Goal: Task Accomplishment & Management: Use online tool/utility

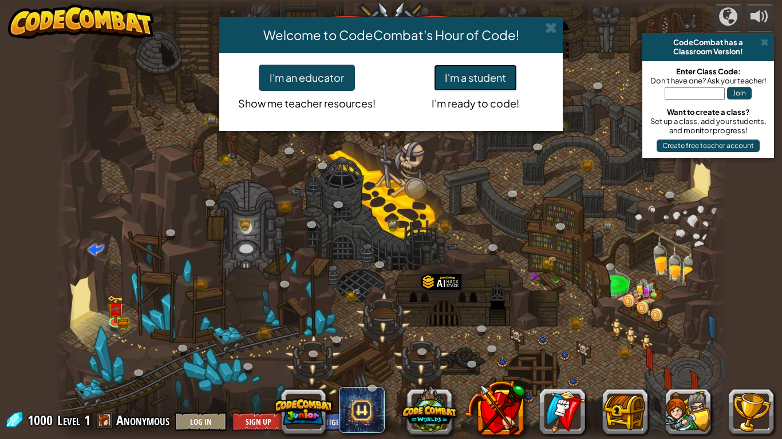
click at [464, 82] on button "I'm a student" at bounding box center [475, 78] width 83 height 26
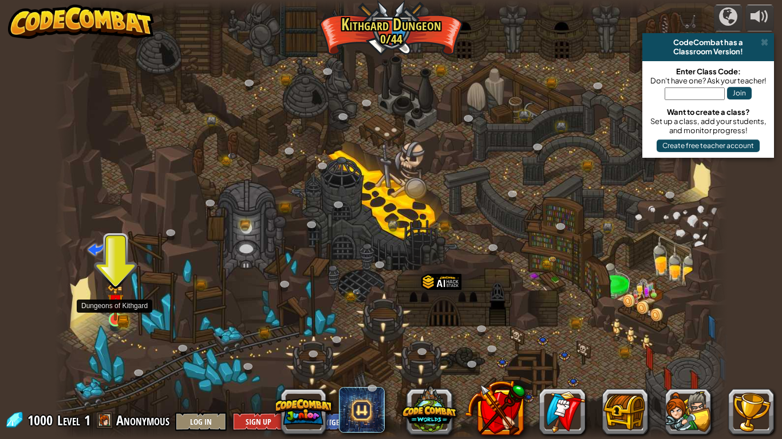
click at [114, 318] on img at bounding box center [115, 302] width 17 height 37
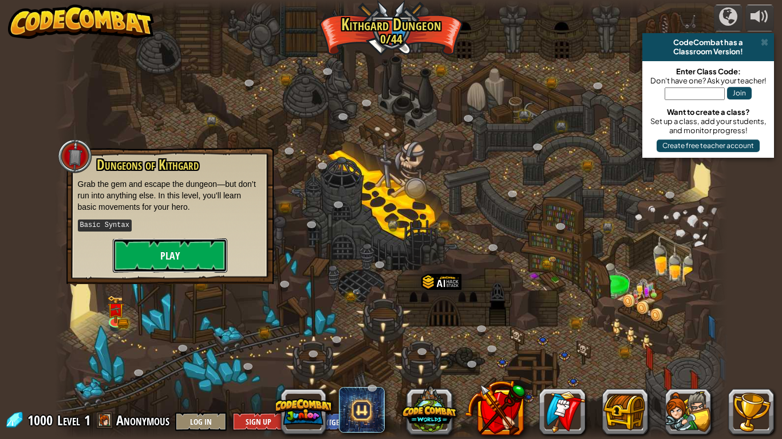
click at [178, 255] on button "Play" at bounding box center [170, 256] width 114 height 34
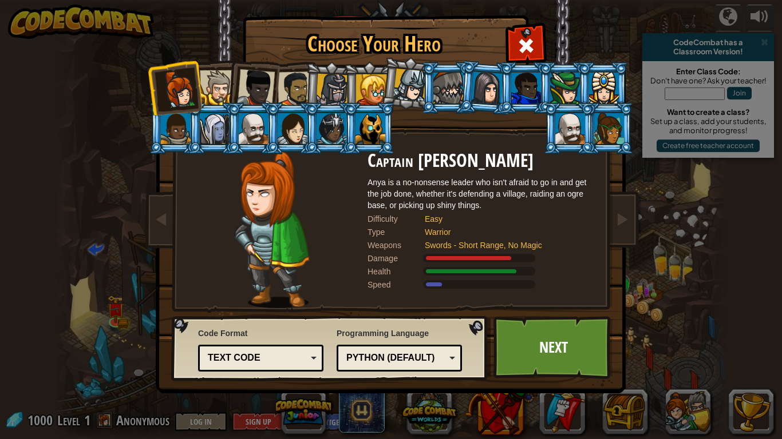
click at [439, 97] on div at bounding box center [448, 88] width 30 height 31
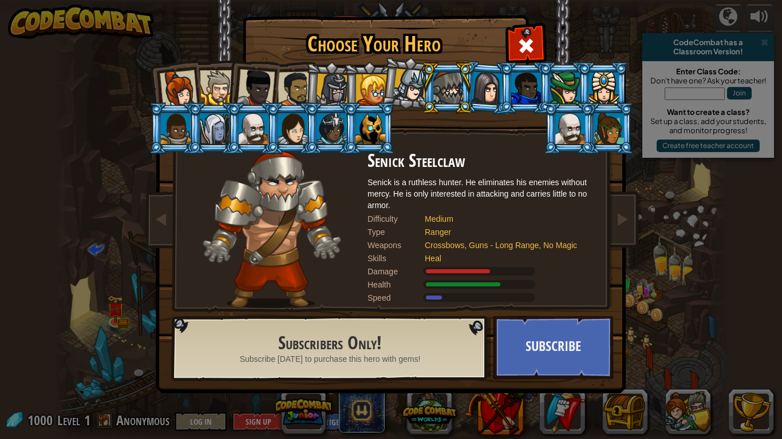
click at [371, 90] on div at bounding box center [371, 89] width 31 height 31
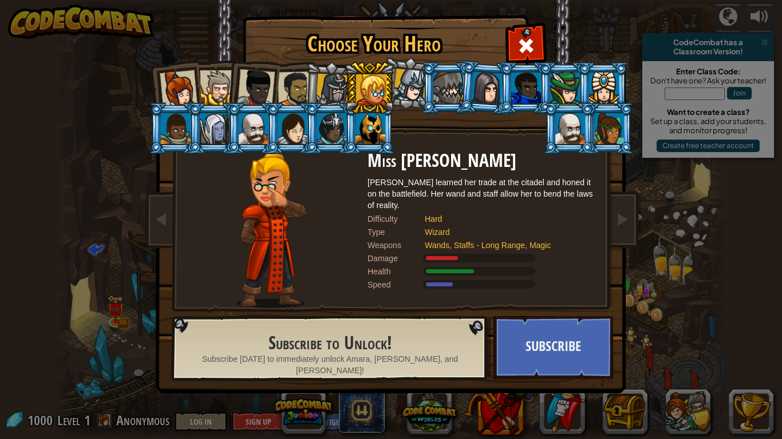
click at [314, 92] on li at bounding box center [330, 88] width 54 height 55
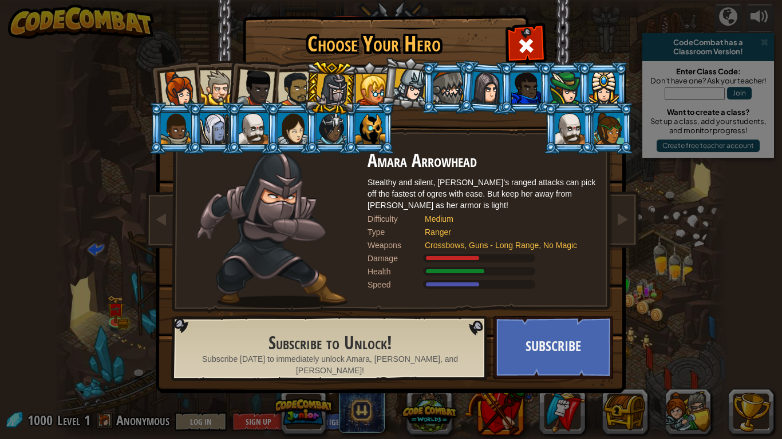
click at [569, 118] on div at bounding box center [570, 128] width 30 height 31
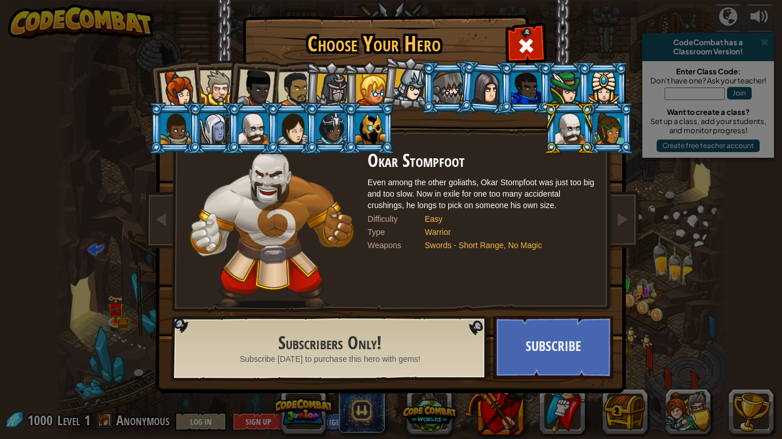
click at [248, 118] on div at bounding box center [254, 128] width 30 height 31
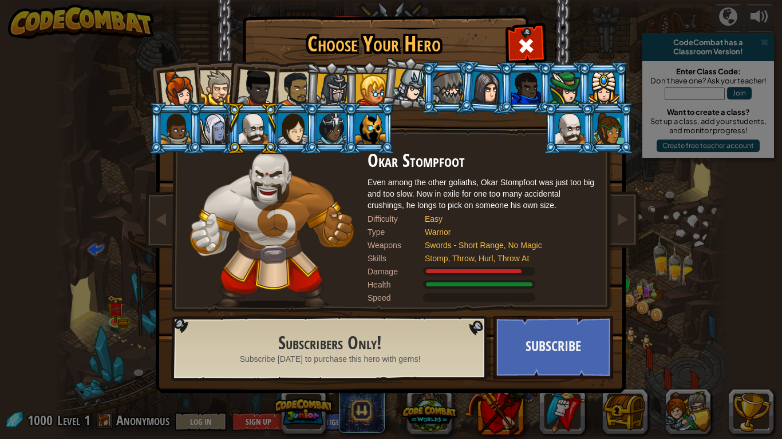
click at [569, 125] on div at bounding box center [570, 128] width 30 height 31
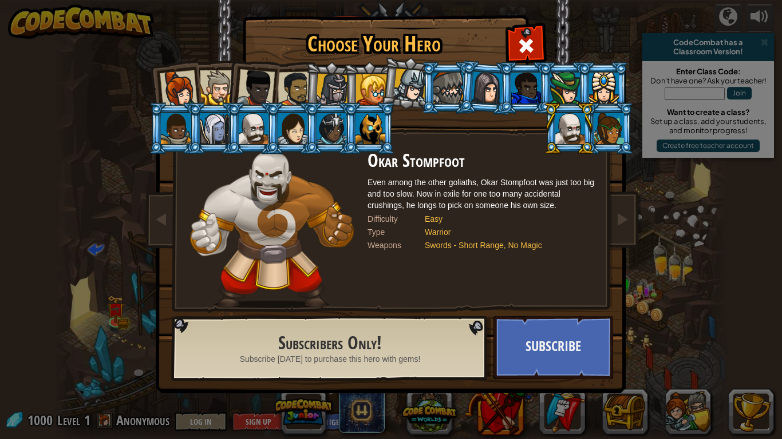
click at [252, 132] on div at bounding box center [254, 128] width 30 height 31
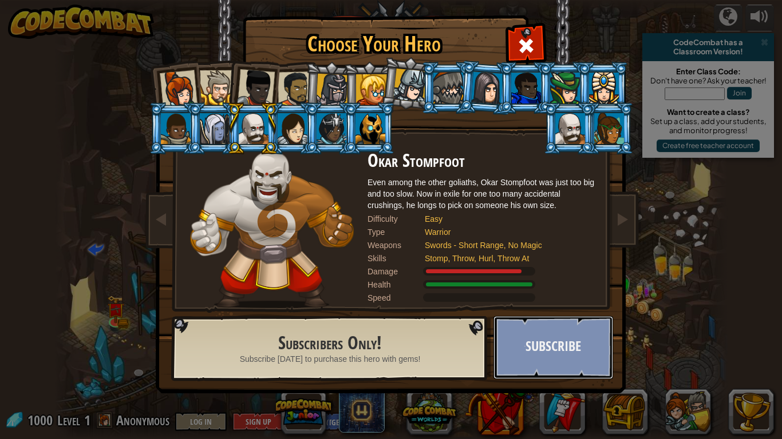
click at [511, 330] on button "Subscribe" at bounding box center [553, 347] width 120 height 63
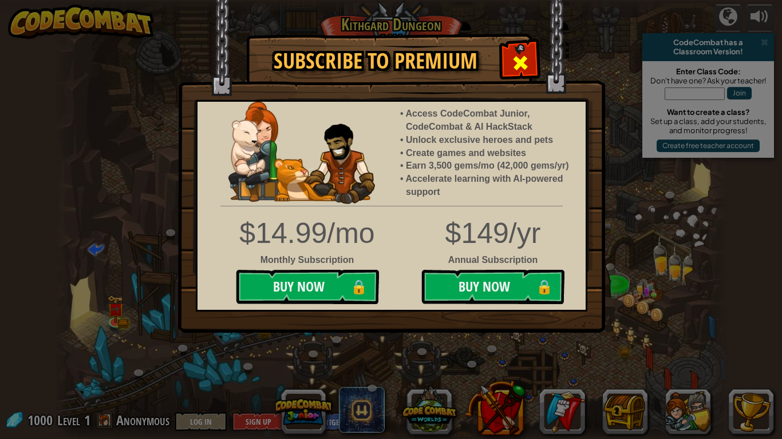
click at [509, 66] on div at bounding box center [520, 61] width 36 height 36
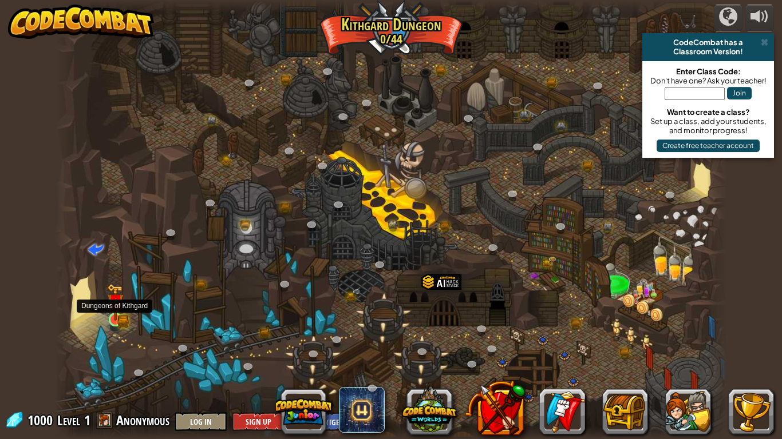
click at [120, 316] on img at bounding box center [115, 302] width 17 height 37
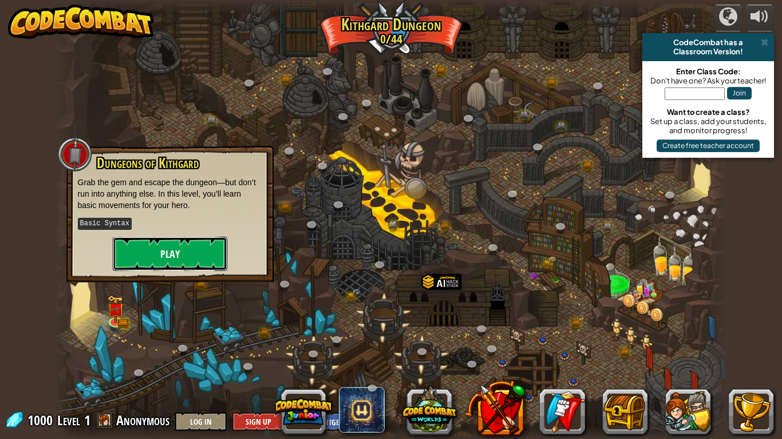
click at [169, 246] on button "Play" at bounding box center [170, 254] width 114 height 34
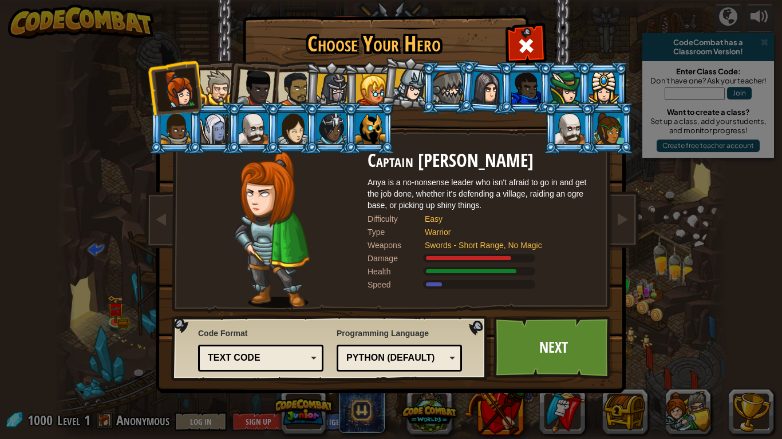
click at [215, 88] on div at bounding box center [217, 87] width 35 height 35
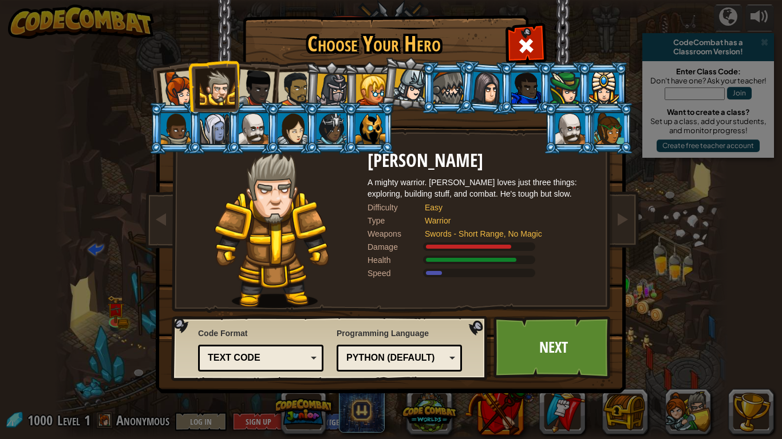
click at [263, 90] on div at bounding box center [256, 88] width 38 height 38
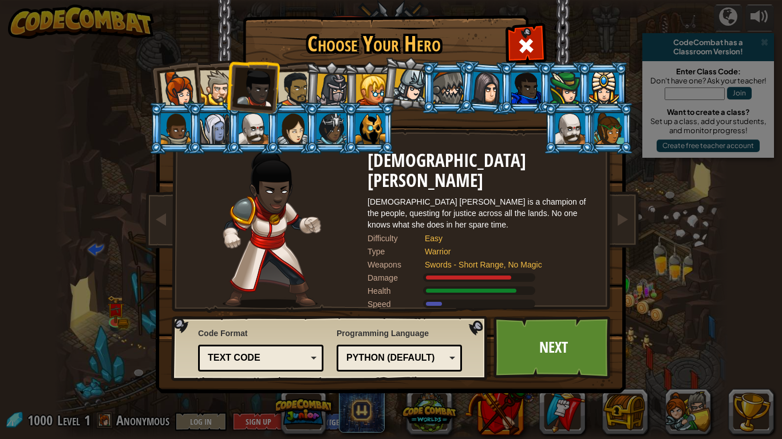
click at [297, 88] on div at bounding box center [294, 89] width 35 height 35
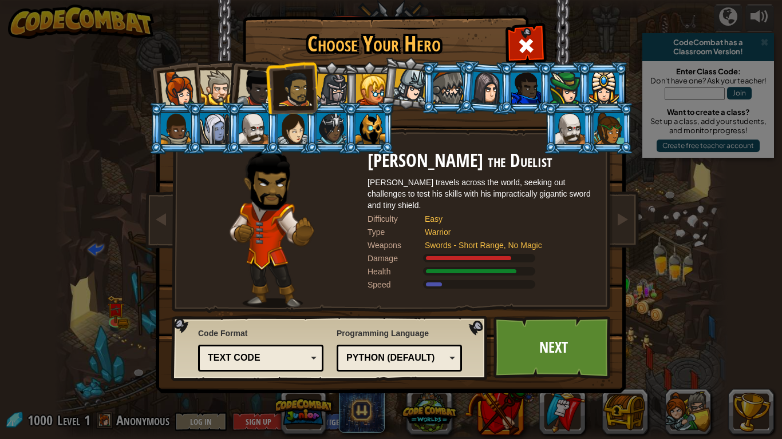
click at [245, 75] on div at bounding box center [256, 88] width 38 height 38
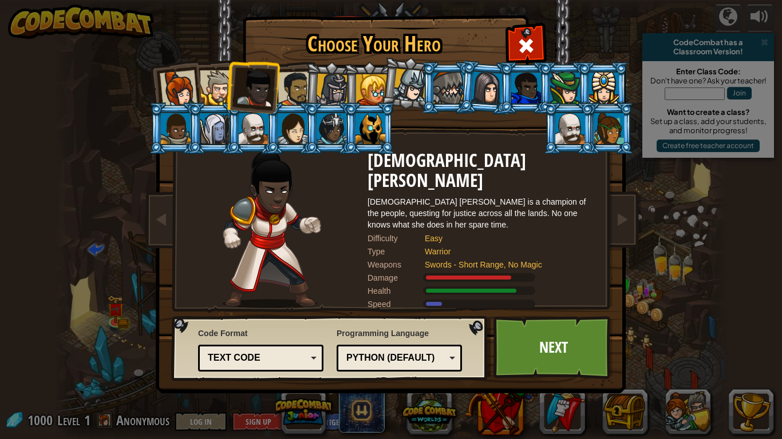
click at [213, 76] on div at bounding box center [217, 87] width 35 height 35
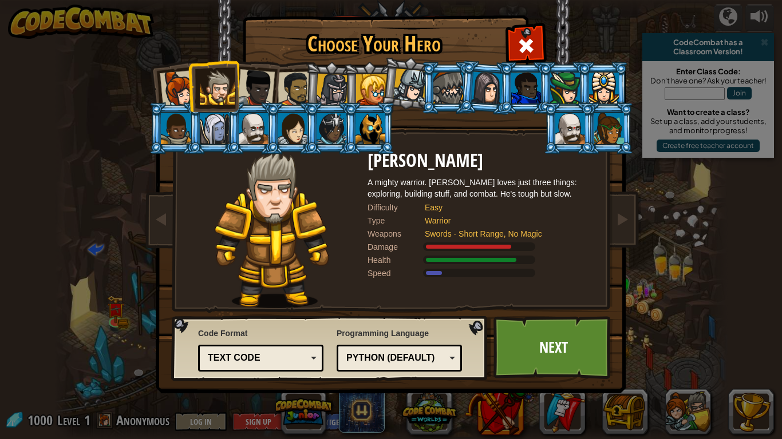
click at [166, 77] on div at bounding box center [179, 89] width 38 height 38
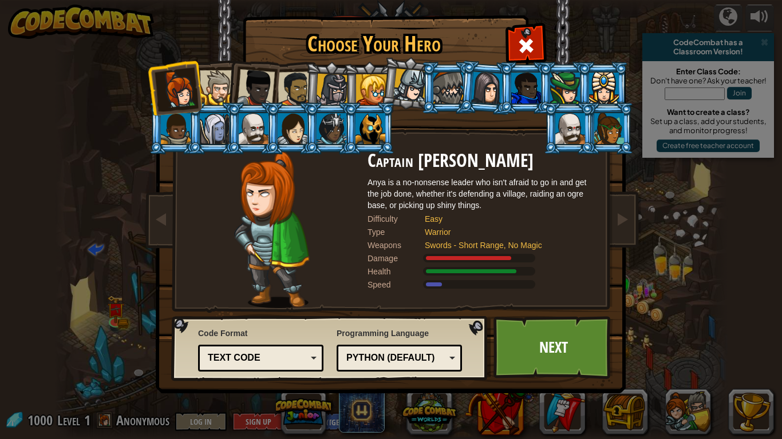
click at [290, 88] on div at bounding box center [294, 89] width 35 height 35
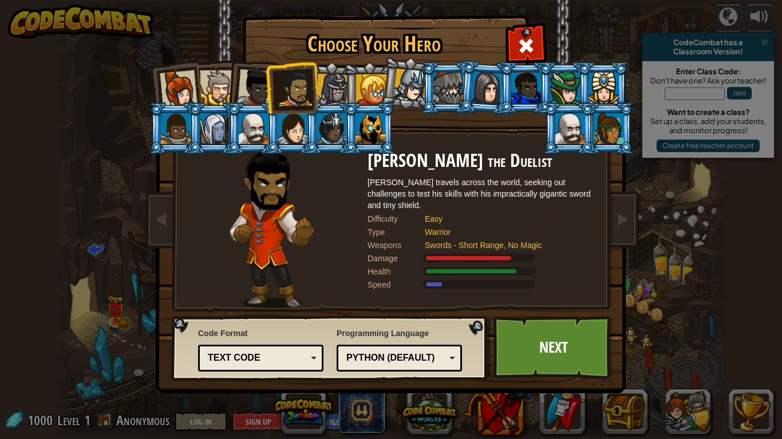
click at [261, 82] on div at bounding box center [256, 88] width 38 height 38
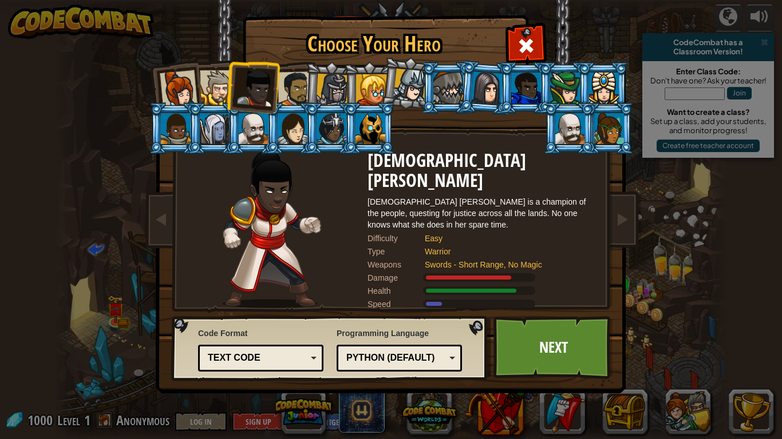
click at [229, 82] on li at bounding box center [252, 86] width 56 height 56
click at [229, 80] on li at bounding box center [252, 86] width 56 height 56
click at [225, 80] on div at bounding box center [217, 87] width 35 height 35
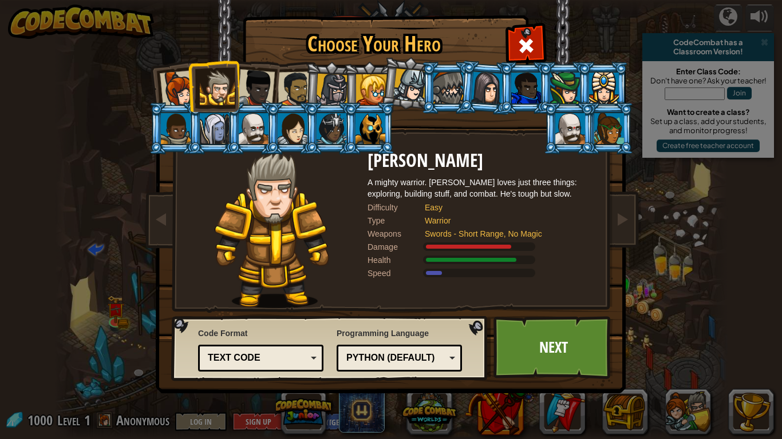
click at [153, 84] on li at bounding box center [174, 87] width 56 height 56
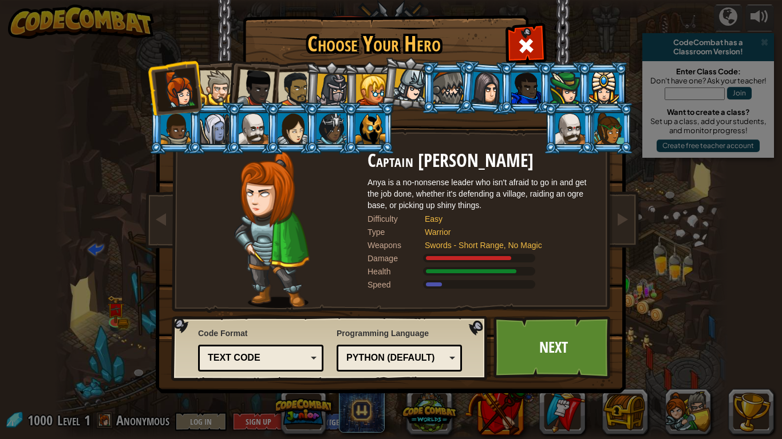
click at [288, 92] on div at bounding box center [294, 89] width 35 height 35
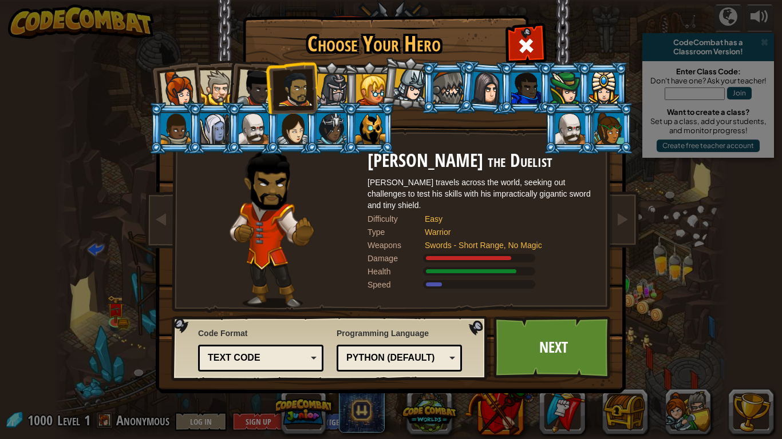
click at [216, 90] on div at bounding box center [217, 87] width 35 height 35
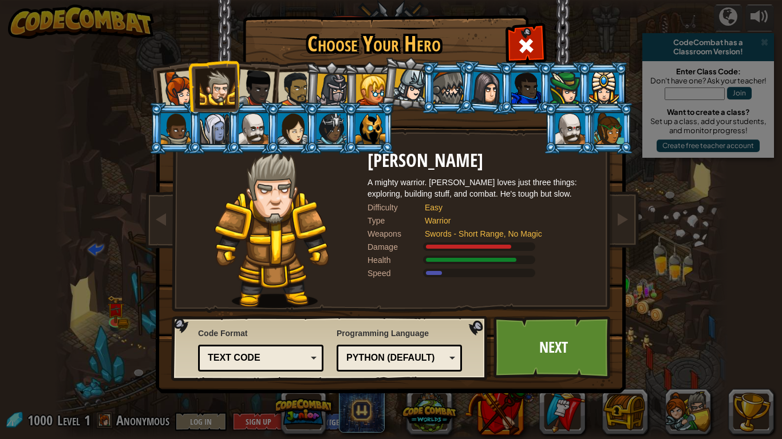
click at [647, 347] on div "Choose Your Hero 1000 Captain [PERSON_NAME] Anya is a no-nonsense leader who is…" at bounding box center [391, 219] width 782 height 439
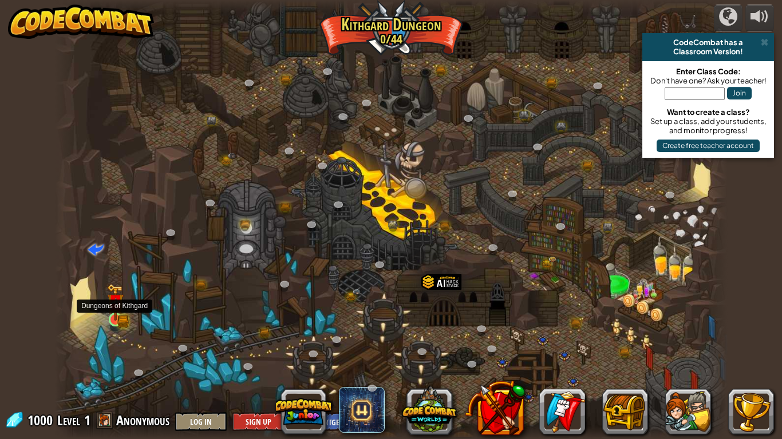
click at [118, 315] on img at bounding box center [115, 302] width 17 height 37
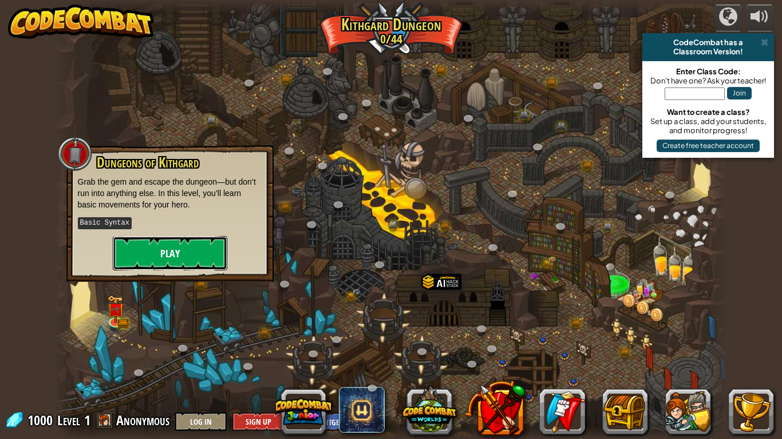
click at [193, 250] on button "Play" at bounding box center [170, 253] width 114 height 34
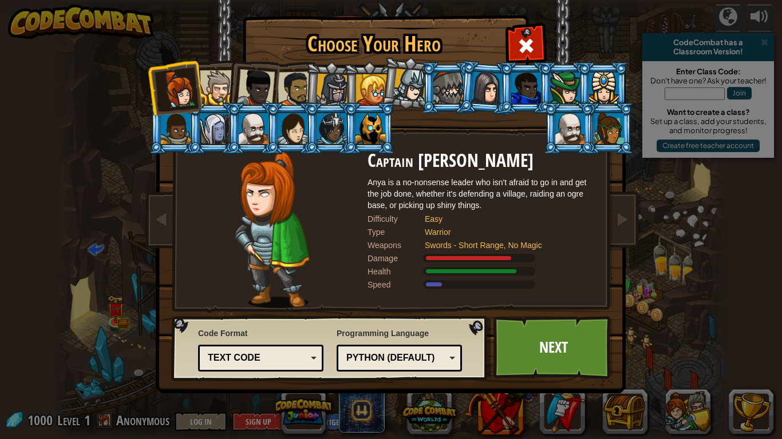
click at [224, 86] on div at bounding box center [217, 87] width 35 height 35
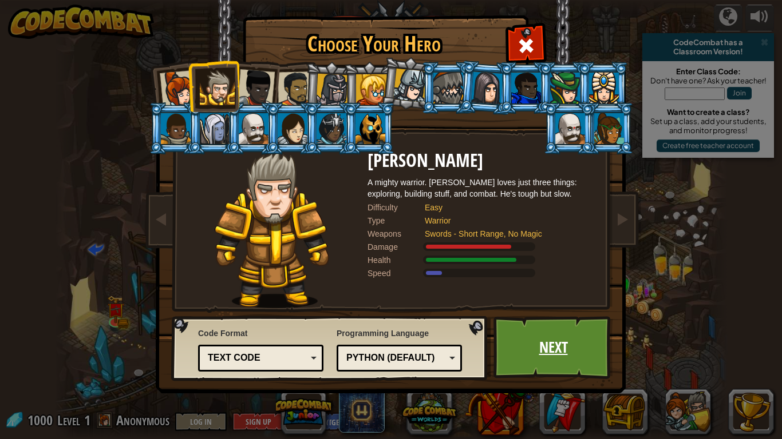
click at [563, 342] on link "Next" at bounding box center [553, 347] width 120 height 63
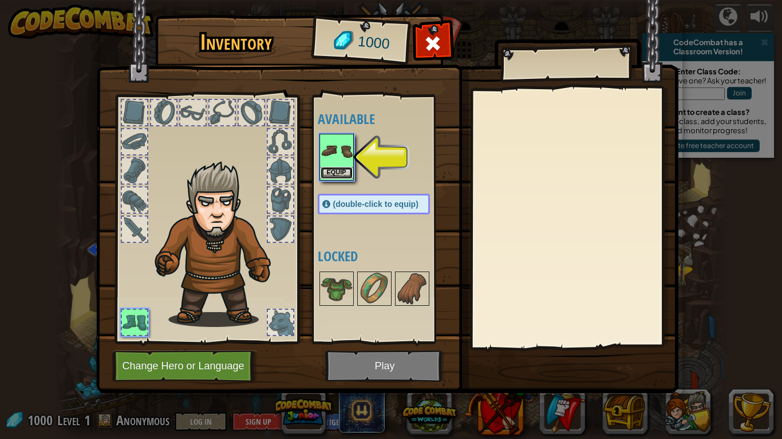
click at [341, 172] on button "Equip" at bounding box center [336, 173] width 32 height 12
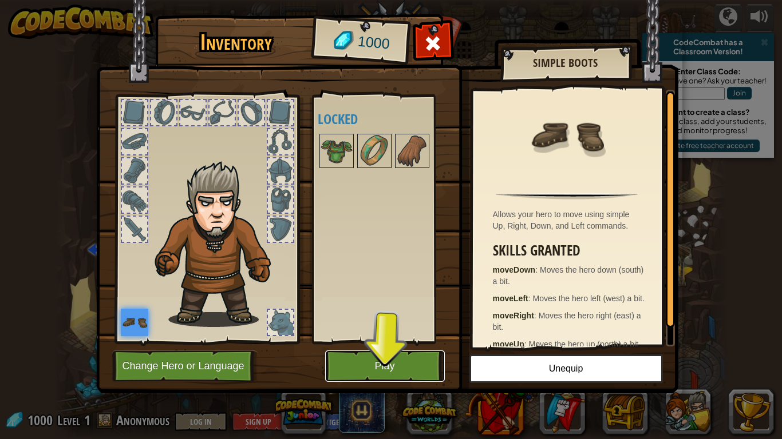
click at [378, 366] on button "Play" at bounding box center [385, 366] width 120 height 31
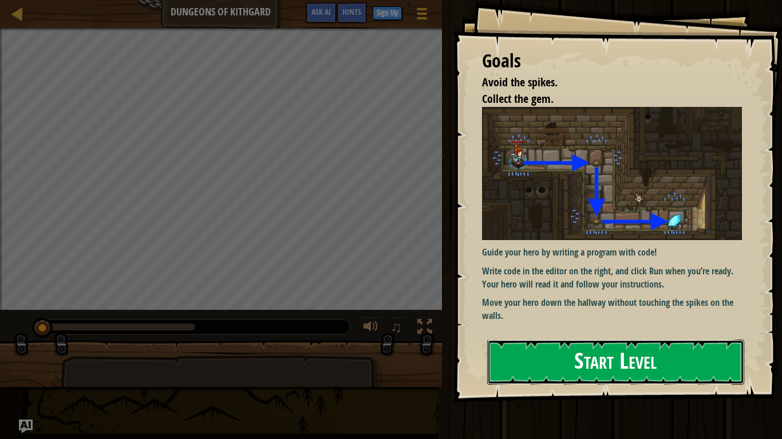
click at [507, 361] on button "Start Level" at bounding box center [615, 362] width 257 height 45
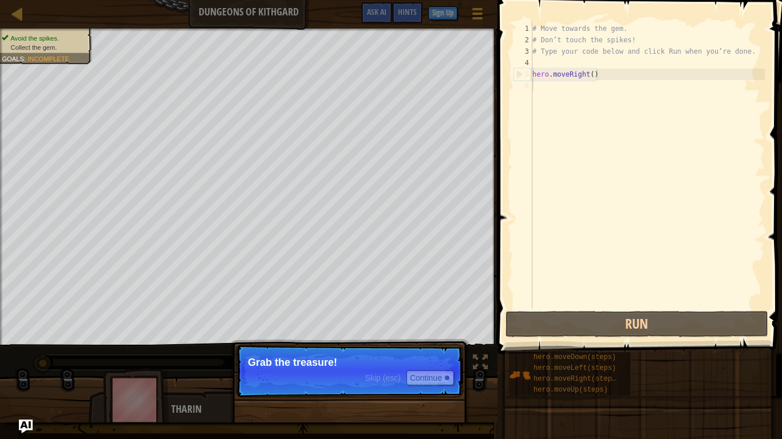
click at [434, 392] on p "Skip (esc) Continue Grab the treasure!" at bounding box center [349, 371] width 227 height 53
click at [434, 375] on button "Continue" at bounding box center [429, 378] width 47 height 15
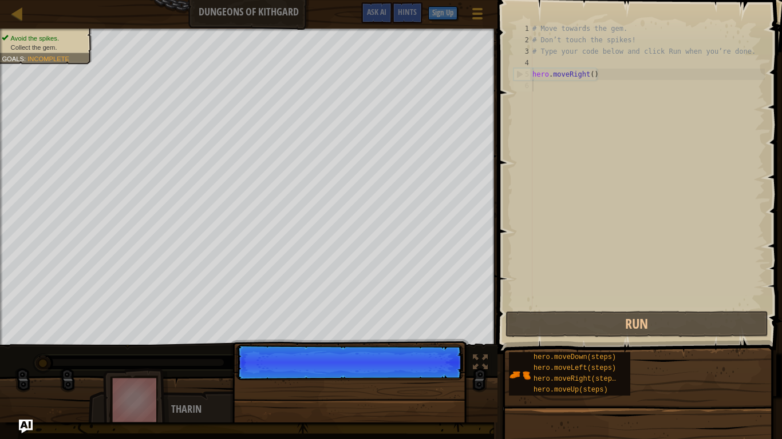
scroll to position [5, 0]
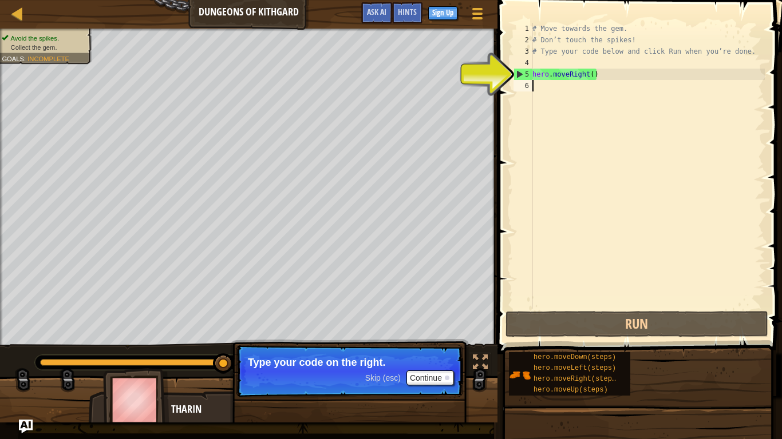
type textarea "h"
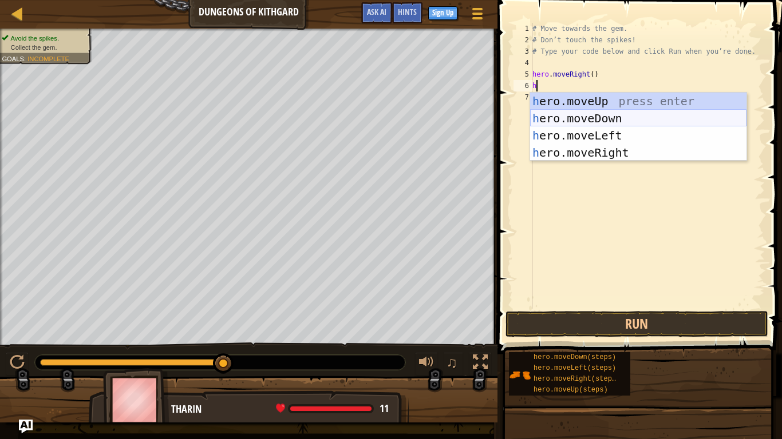
click at [621, 118] on div "h ero.moveUp press enter h ero.moveDown press enter h ero.moveLeft press enter …" at bounding box center [638, 144] width 216 height 103
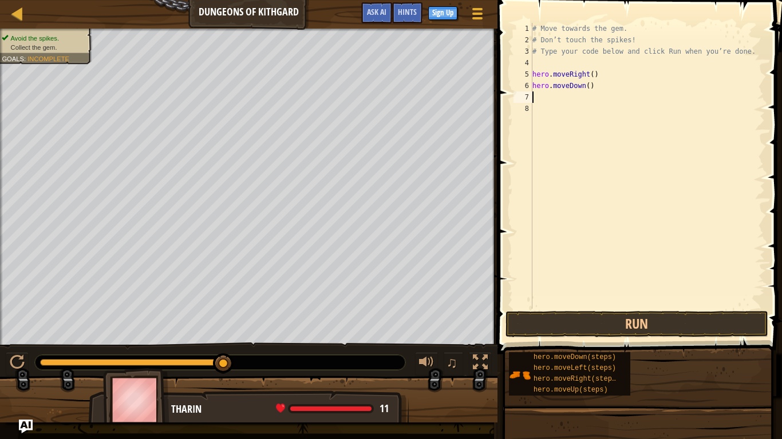
type textarea "h"
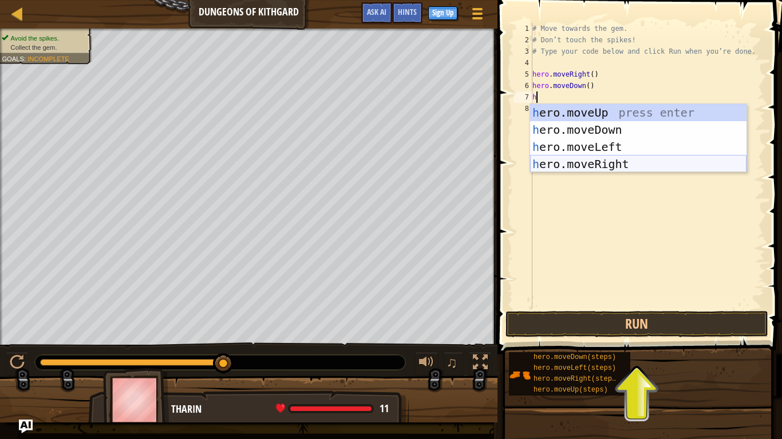
click at [630, 162] on div "h ero.moveUp press enter h ero.moveDown press enter h ero.moveLeft press enter …" at bounding box center [638, 155] width 216 height 103
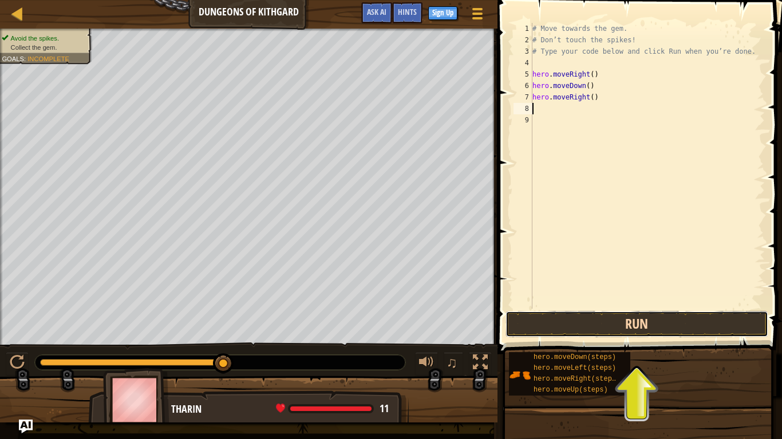
click at [589, 317] on button "Run" at bounding box center [636, 324] width 263 height 26
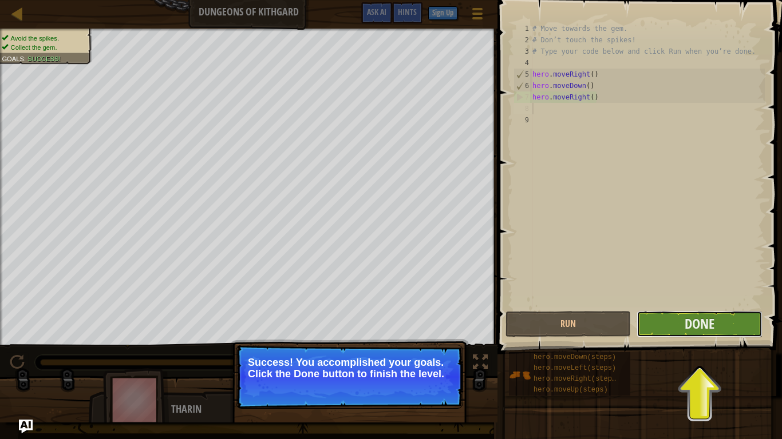
click at [673, 320] on button "Done" at bounding box center [698, 324] width 125 height 26
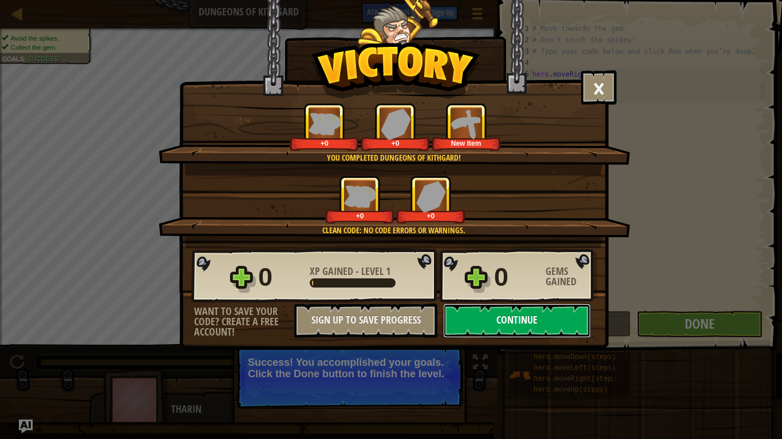
click at [521, 317] on button "Continue" at bounding box center [517, 321] width 148 height 34
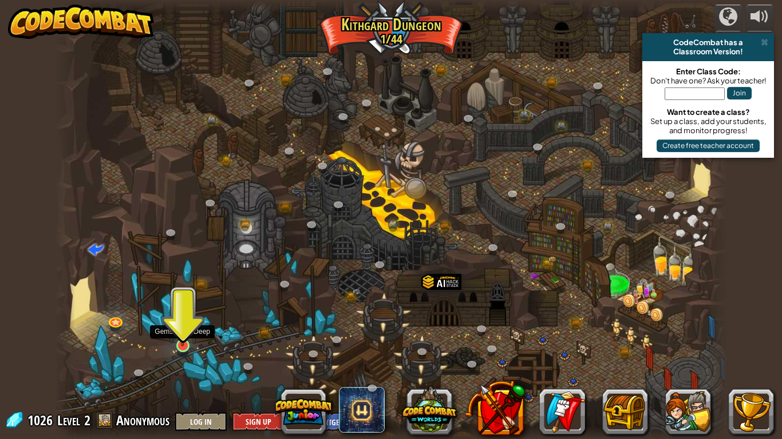
click at [181, 346] on img at bounding box center [182, 327] width 17 height 39
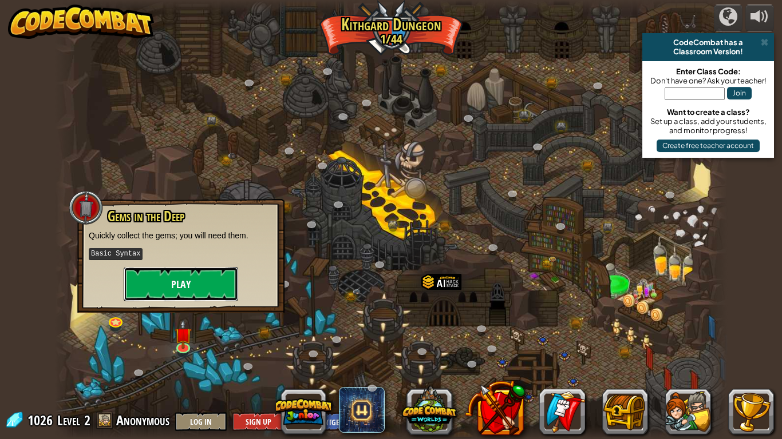
click at [199, 275] on button "Play" at bounding box center [181, 284] width 114 height 34
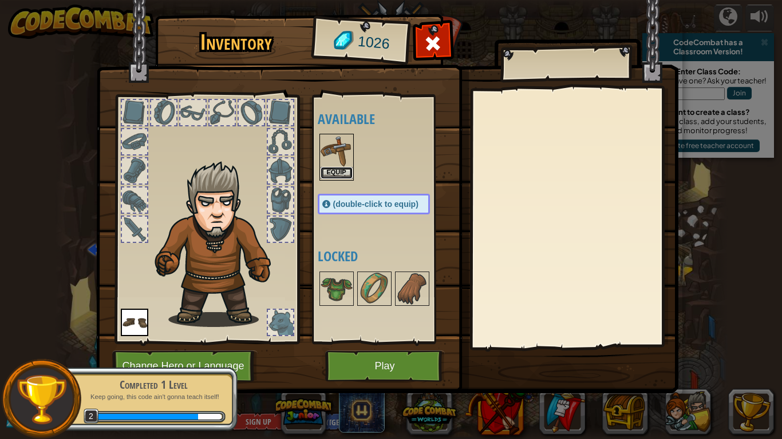
click at [340, 173] on button "Equip" at bounding box center [336, 173] width 32 height 12
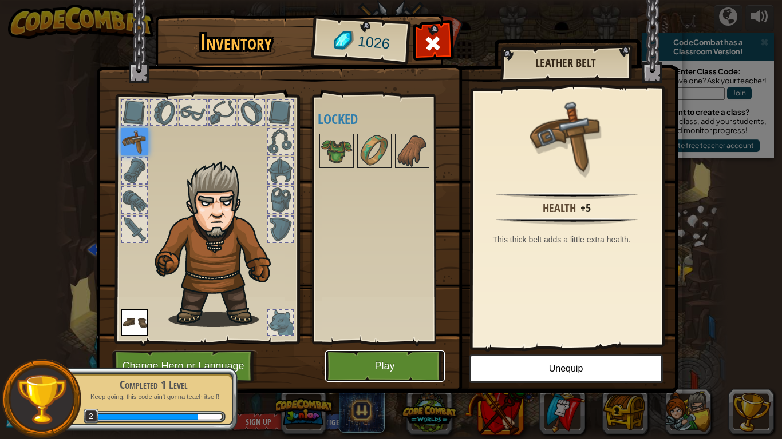
click at [430, 378] on button "Play" at bounding box center [385, 366] width 120 height 31
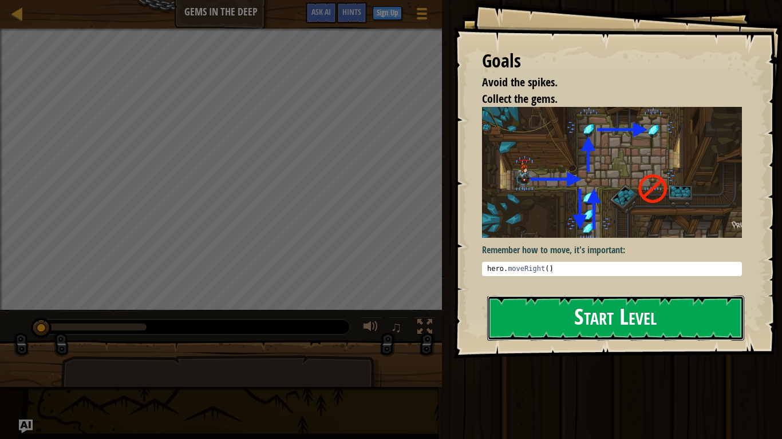
click at [568, 318] on button "Start Level" at bounding box center [615, 318] width 257 height 45
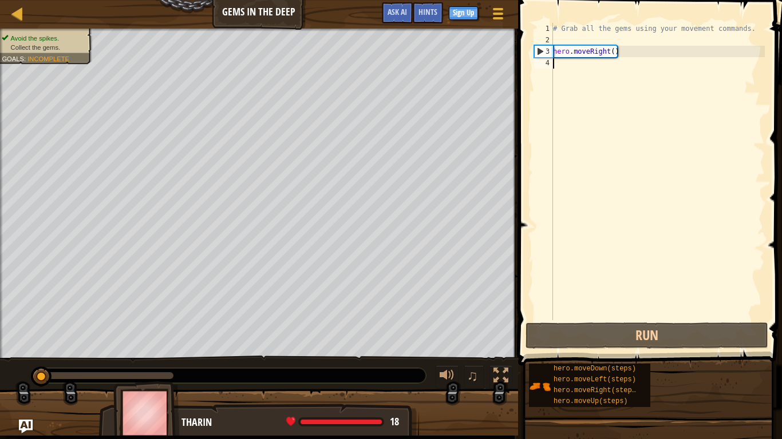
type textarea "h"
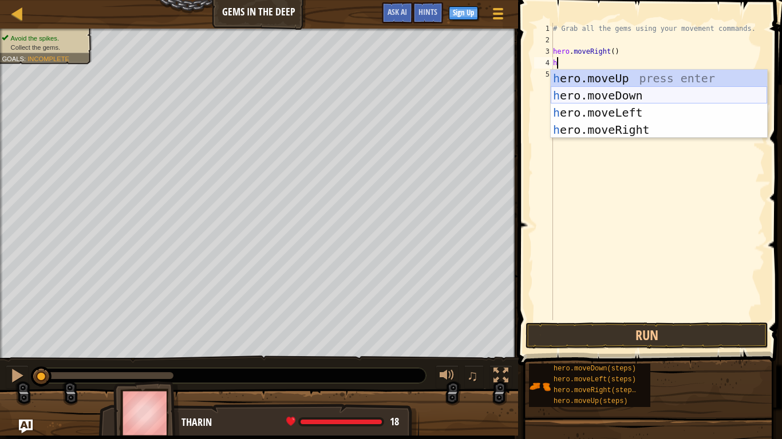
click at [618, 92] on div "h ero.moveUp press enter h ero.moveDown press enter h ero.moveLeft press enter …" at bounding box center [658, 121] width 216 height 103
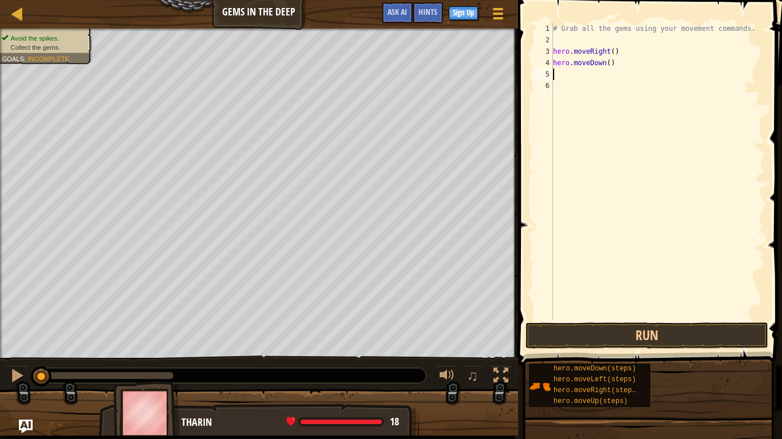
type textarea "h"
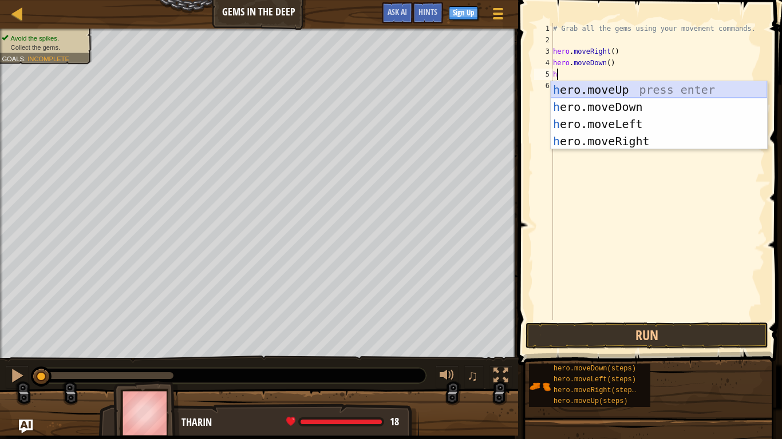
click at [612, 91] on div "h ero.moveUp press enter h ero.moveDown press enter h ero.moveLeft press enter …" at bounding box center [658, 132] width 216 height 103
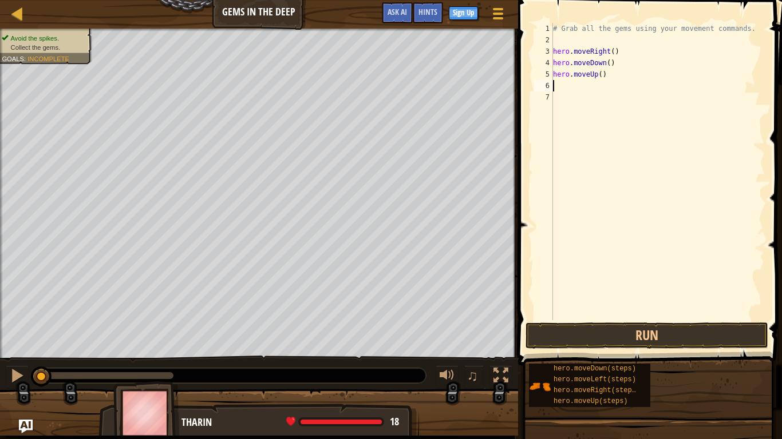
click at [600, 74] on div "# Grab all the gems using your movement commands. hero . moveRight ( ) hero . m…" at bounding box center [657, 183] width 214 height 320
type textarea "hero.moveUp(2)"
click at [599, 85] on div "# Grab all the gems using your movement commands. hero . moveRight ( ) hero . m…" at bounding box center [657, 183] width 214 height 320
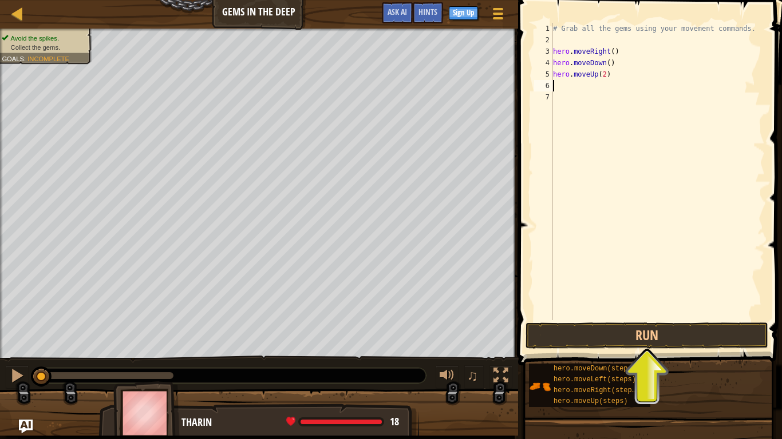
type textarea "h"
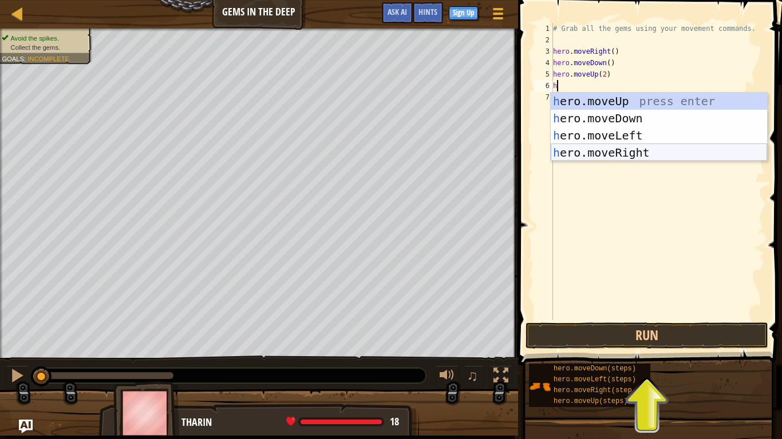
click at [628, 150] on div "h ero.moveUp press enter h ero.moveDown press enter h ero.moveLeft press enter …" at bounding box center [658, 144] width 216 height 103
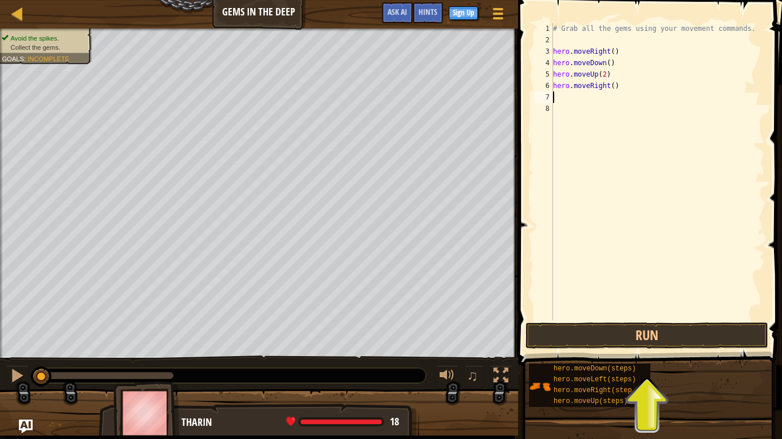
type textarea "h"
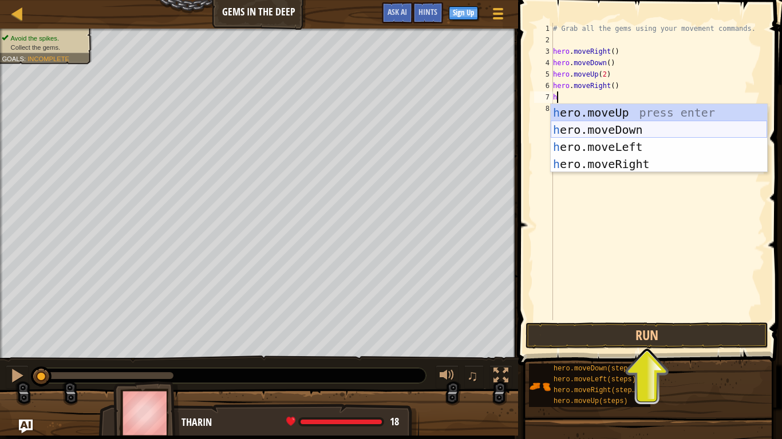
click at [626, 131] on div "h ero.moveUp press enter h ero.moveDown press enter h ero.moveLeft press enter …" at bounding box center [658, 155] width 216 height 103
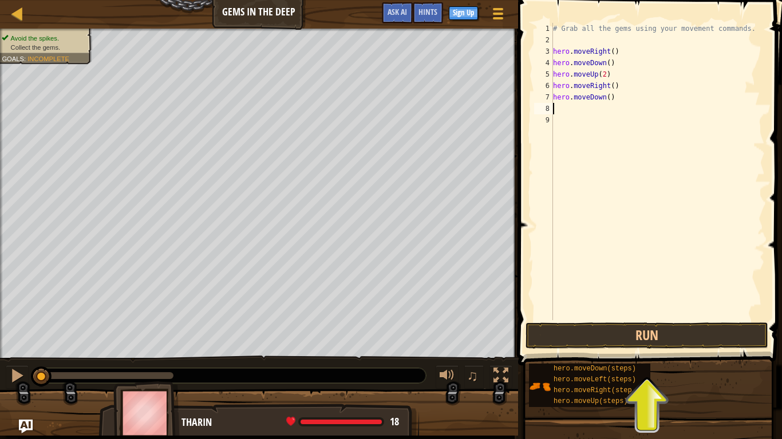
type textarea "h"
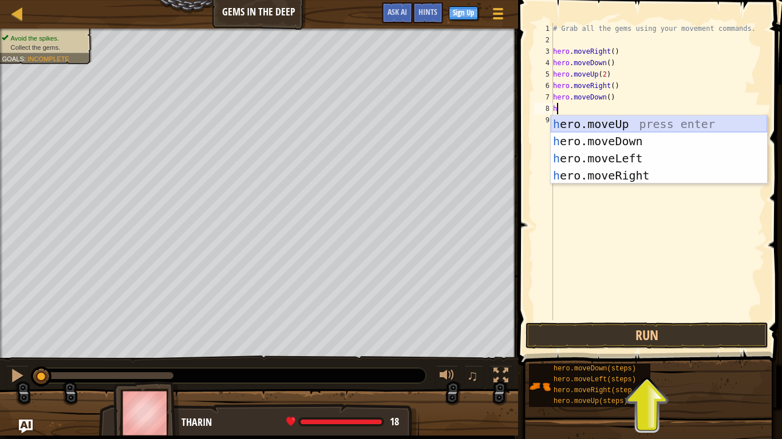
click at [612, 129] on div "h ero.moveUp press enter h ero.moveDown press enter h ero.moveLeft press enter …" at bounding box center [658, 167] width 216 height 103
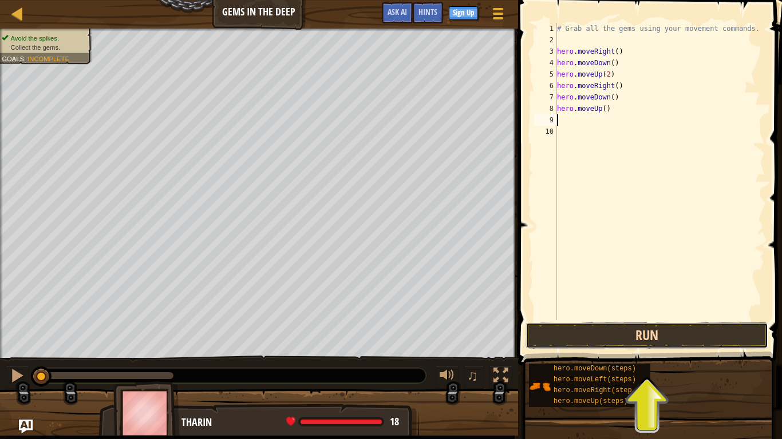
click at [632, 329] on button "Run" at bounding box center [646, 336] width 243 height 26
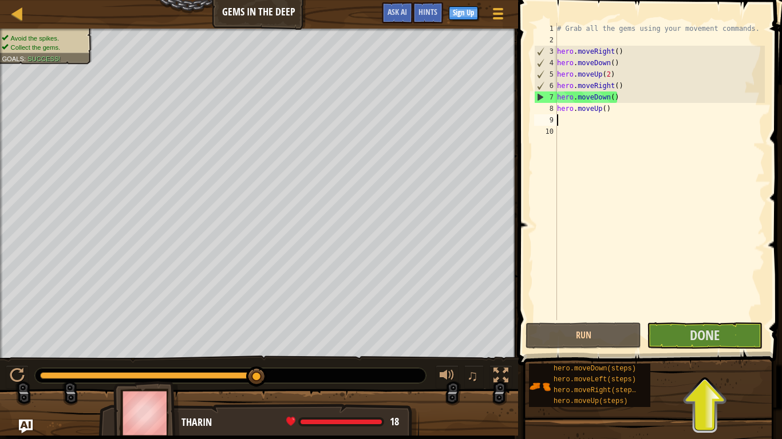
click at [680, 295] on div "# Grab all the gems using your movement commands. hero . moveRight ( ) hero . m…" at bounding box center [659, 183] width 210 height 320
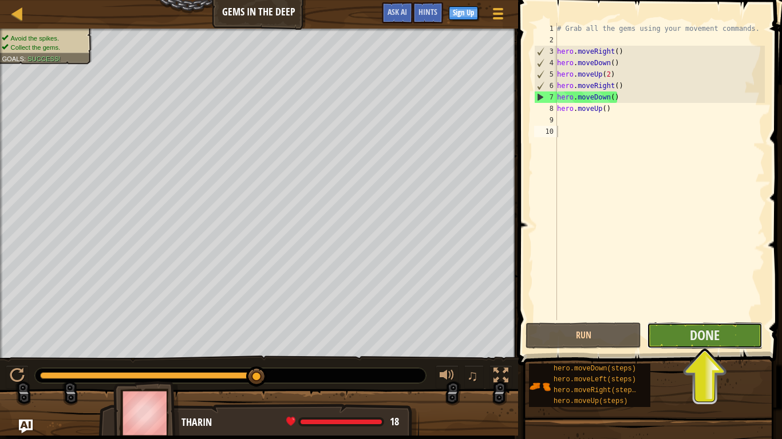
click at [729, 339] on button "Done" at bounding box center [704, 336] width 116 height 26
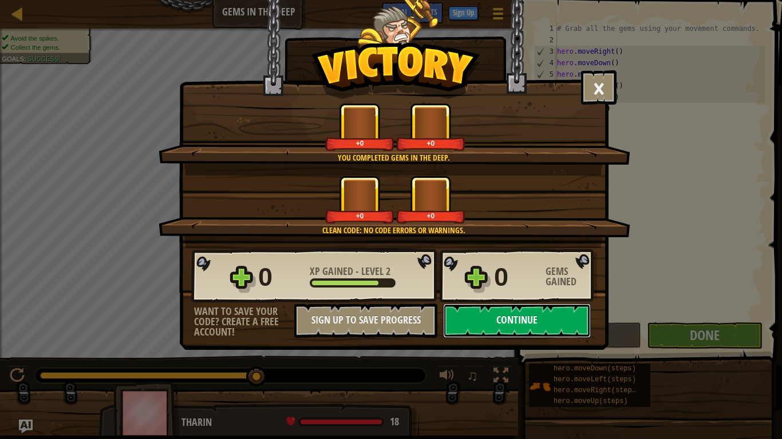
click at [535, 327] on button "Continue" at bounding box center [517, 321] width 148 height 34
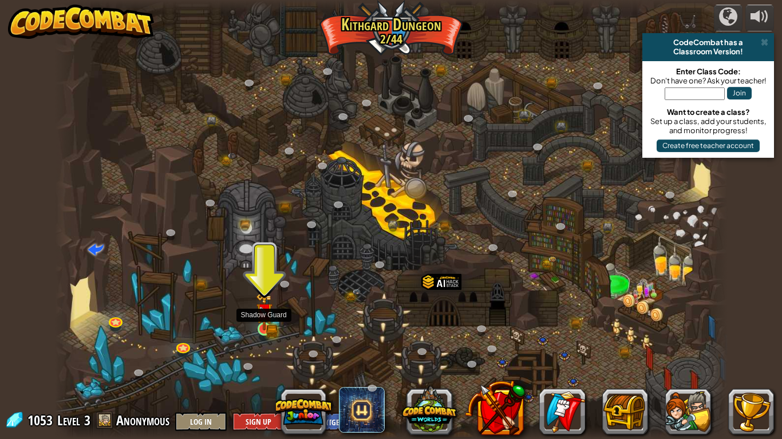
click at [267, 326] on img at bounding box center [264, 311] width 17 height 37
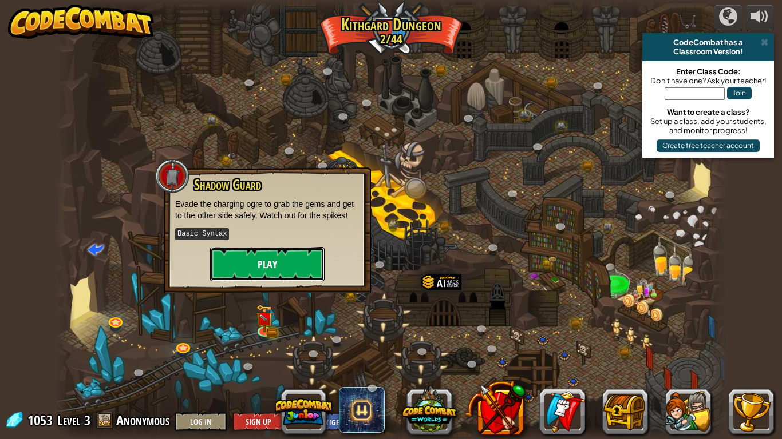
click at [274, 260] on button "Play" at bounding box center [267, 264] width 114 height 34
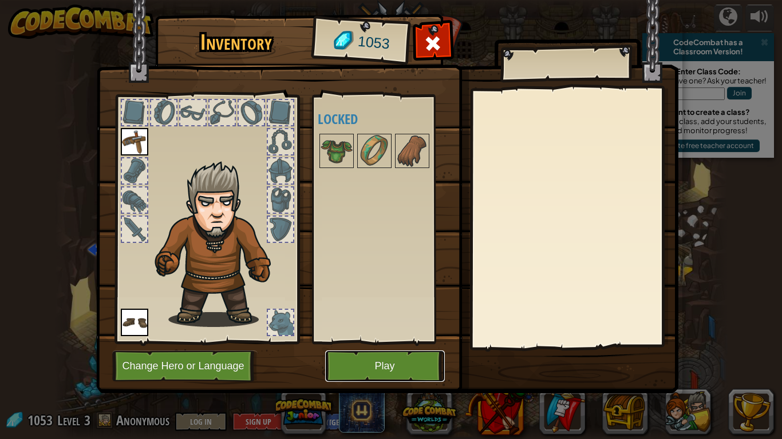
click at [394, 371] on button "Play" at bounding box center [385, 366] width 120 height 31
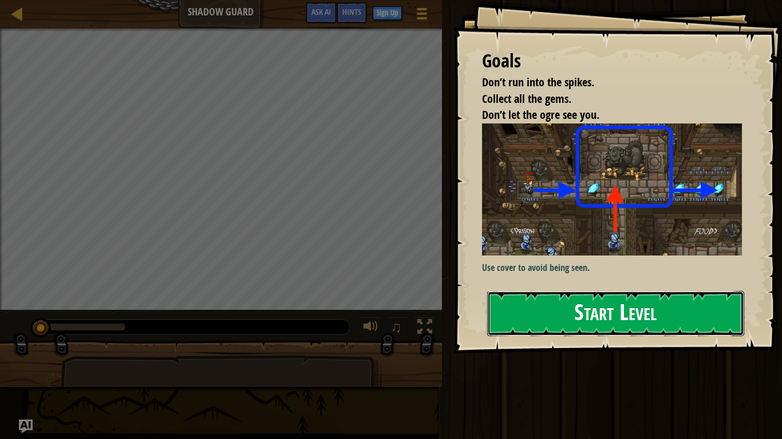
click at [598, 304] on button "Start Level" at bounding box center [615, 313] width 257 height 45
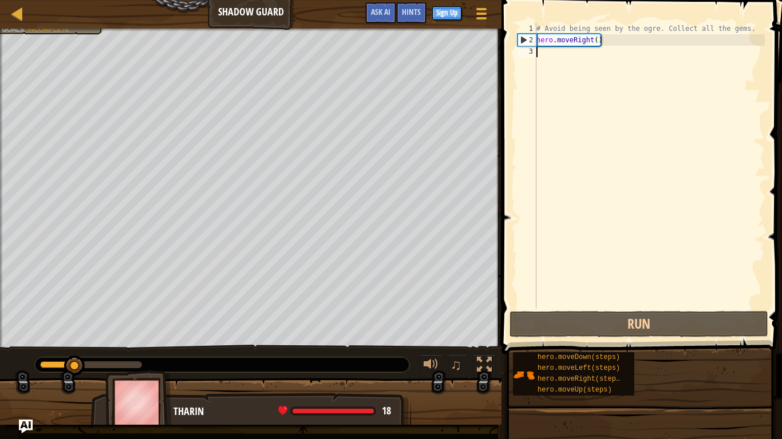
type textarea "h"
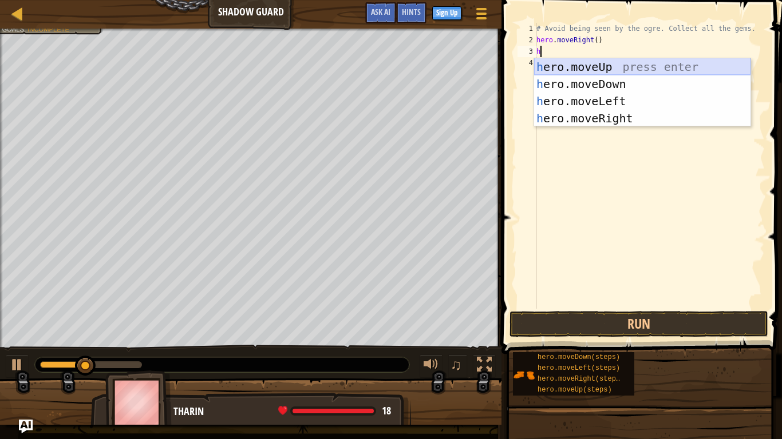
click at [572, 64] on div "h ero.moveUp press enter h ero.moveDown press enter h ero.moveLeft press enter …" at bounding box center [642, 109] width 216 height 103
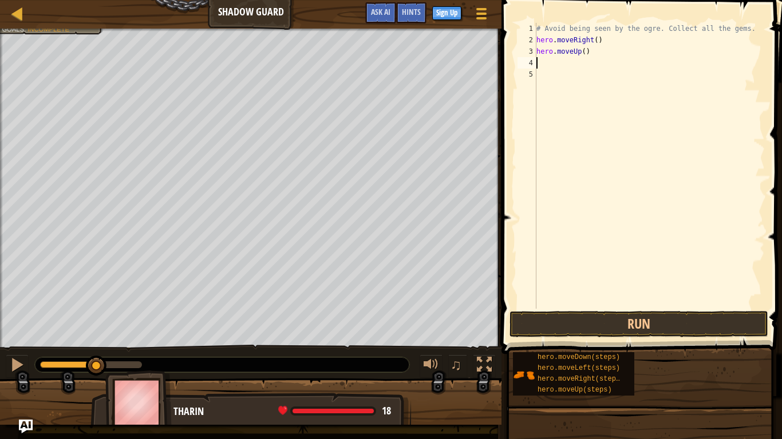
type textarea "h"
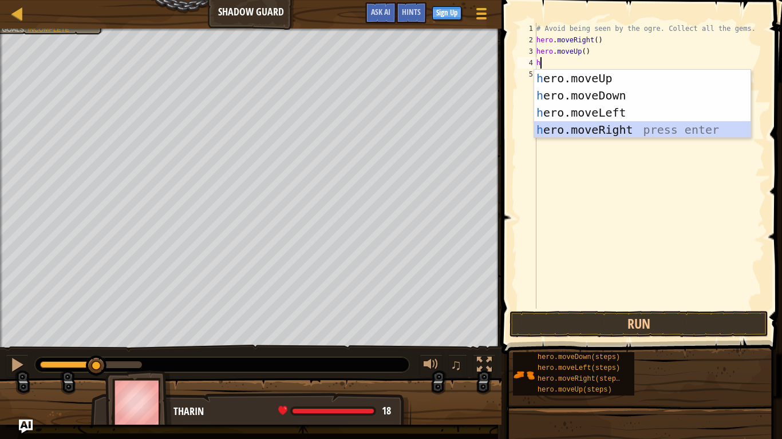
click at [607, 130] on div "h ero.moveUp press enter h ero.moveDown press enter h ero.moveLeft press enter …" at bounding box center [642, 121] width 216 height 103
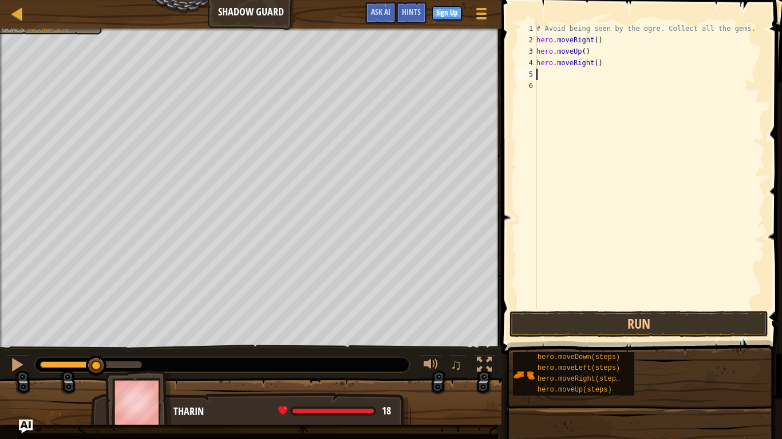
type textarea "h"
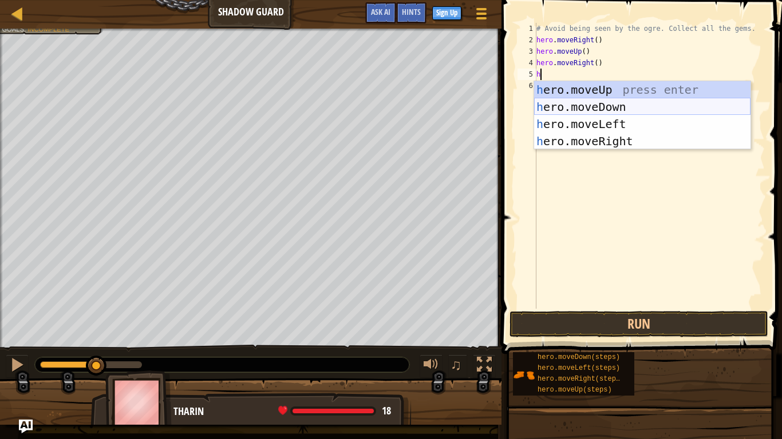
click at [607, 105] on div "h ero.moveUp press enter h ero.moveDown press enter h ero.moveLeft press enter …" at bounding box center [642, 132] width 216 height 103
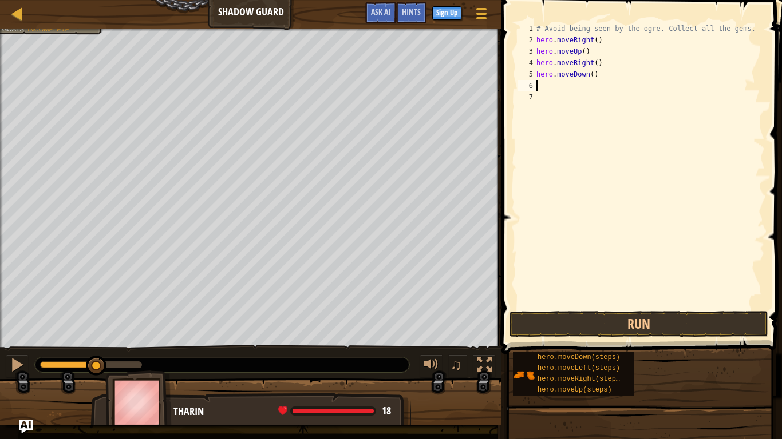
type textarea "h"
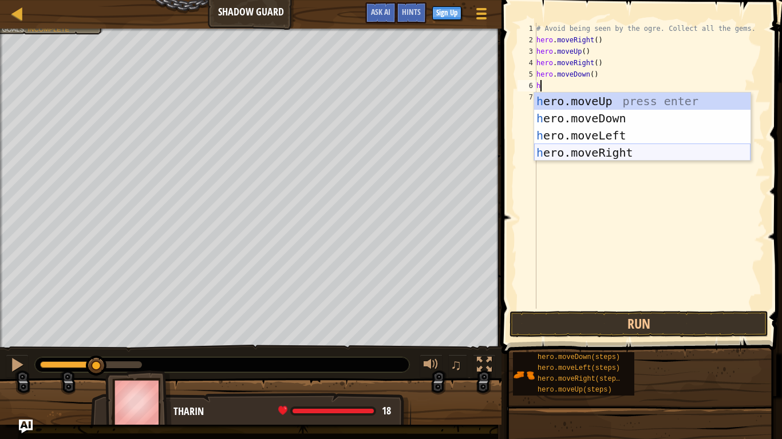
click at [620, 149] on div "h ero.moveUp press enter h ero.moveDown press enter h ero.moveLeft press enter …" at bounding box center [642, 144] width 216 height 103
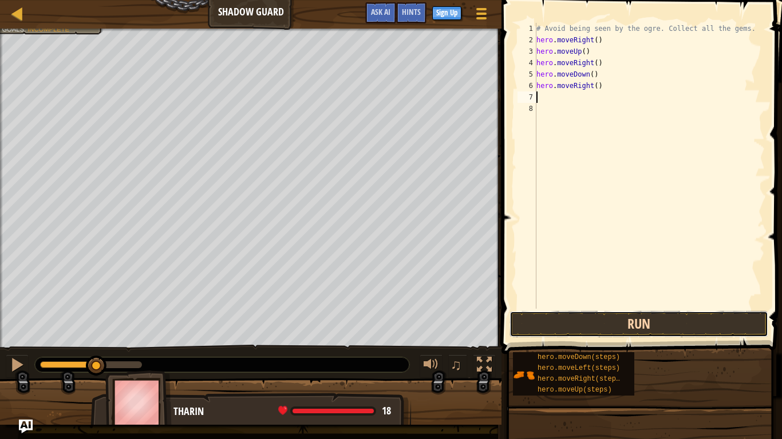
click at [630, 318] on button "Run" at bounding box center [638, 324] width 259 height 26
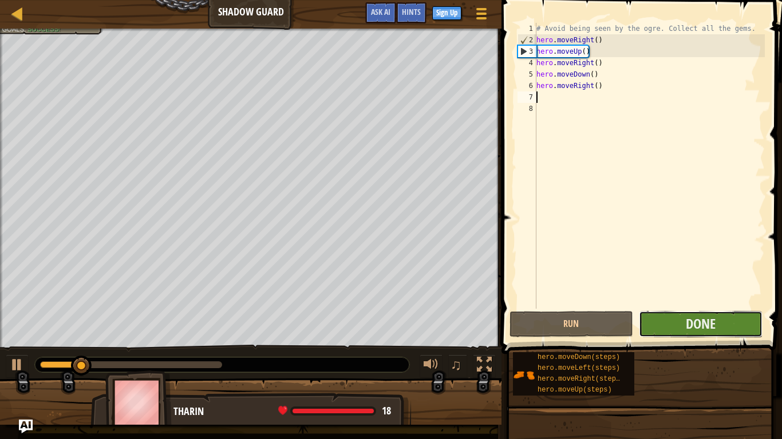
click at [681, 318] on button "Done" at bounding box center [700, 324] width 124 height 26
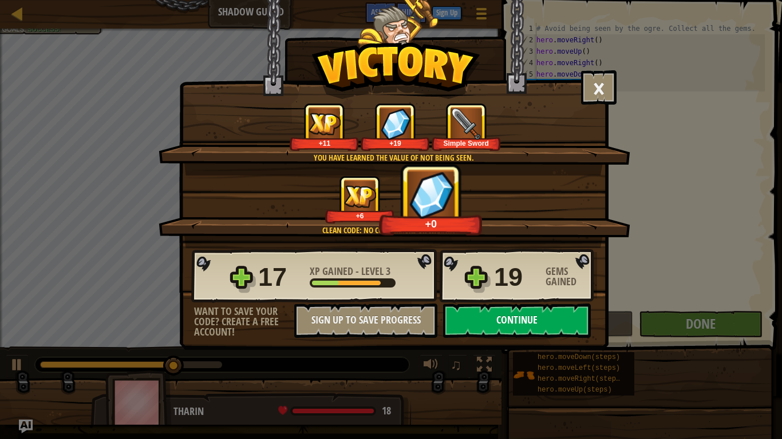
click at [537, 324] on button "Continue" at bounding box center [517, 321] width 148 height 34
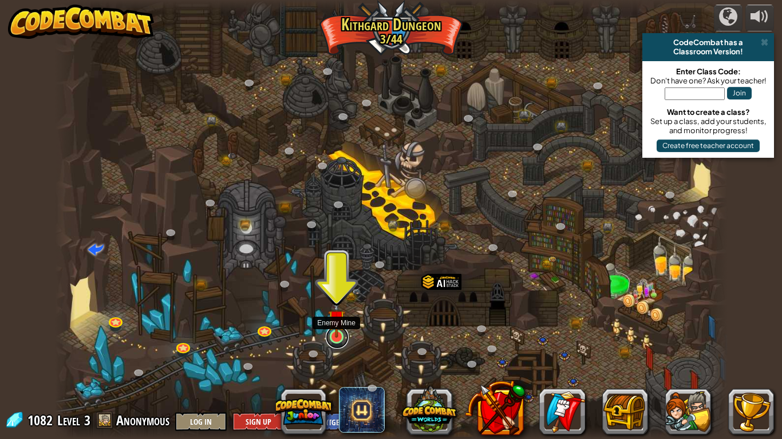
click at [336, 341] on link at bounding box center [337, 337] width 23 height 23
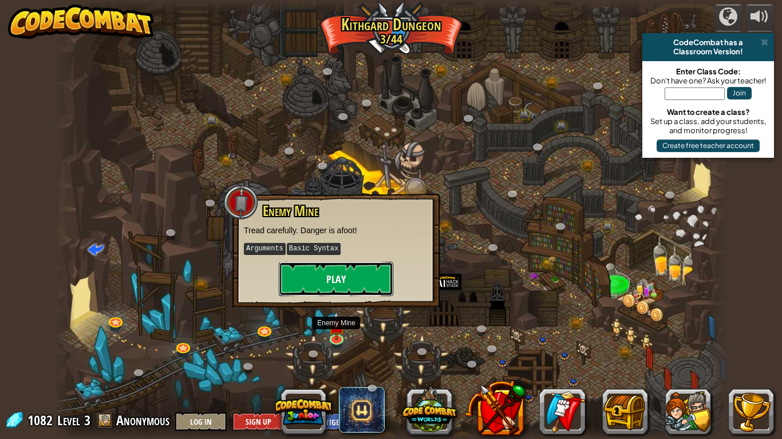
click at [334, 285] on button "Play" at bounding box center [336, 279] width 114 height 34
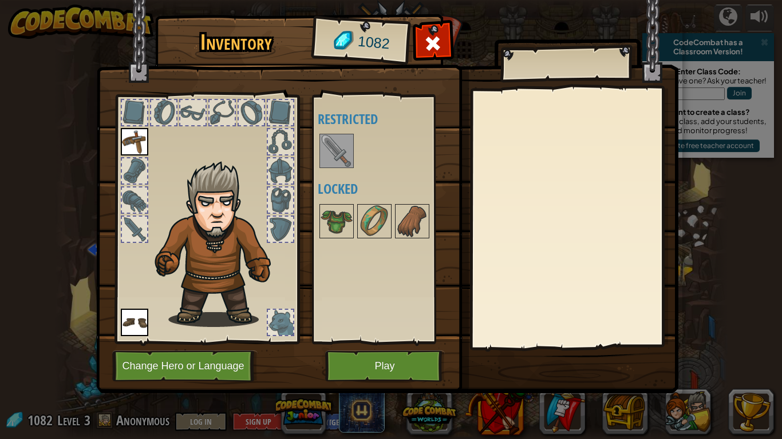
click at [343, 157] on img at bounding box center [336, 151] width 32 height 32
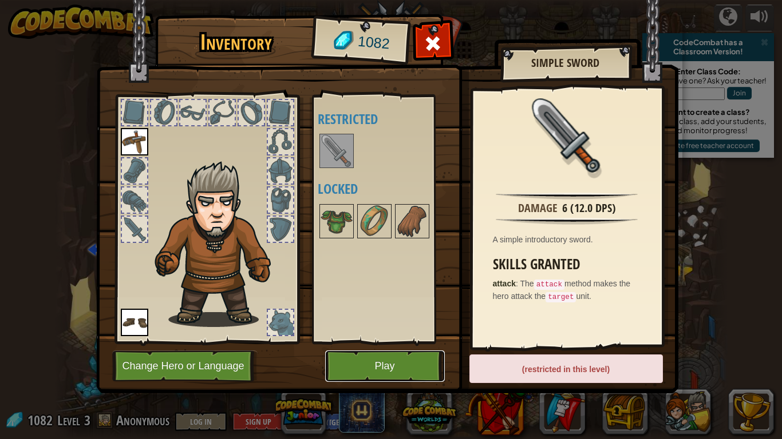
click at [383, 358] on button "Play" at bounding box center [385, 366] width 120 height 31
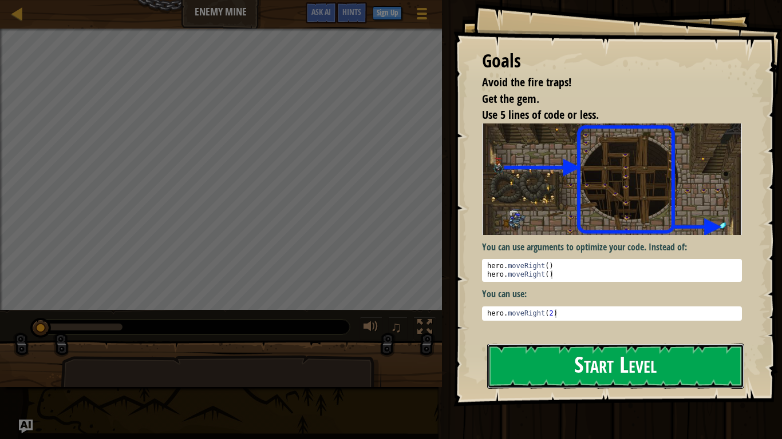
click at [586, 371] on button "Start Level" at bounding box center [615, 366] width 257 height 45
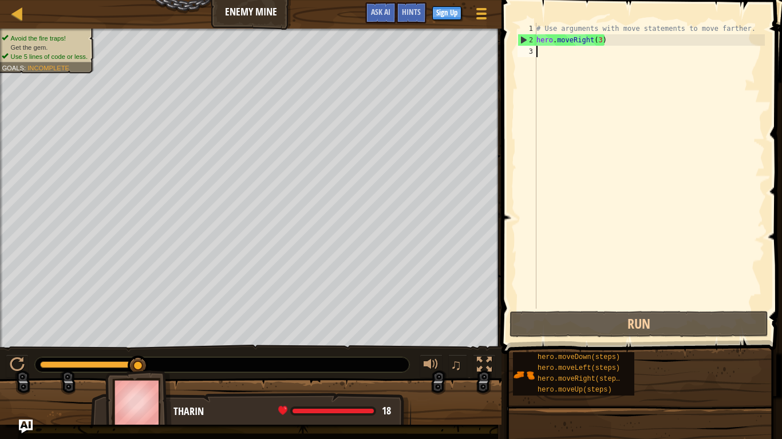
type textarea "h"
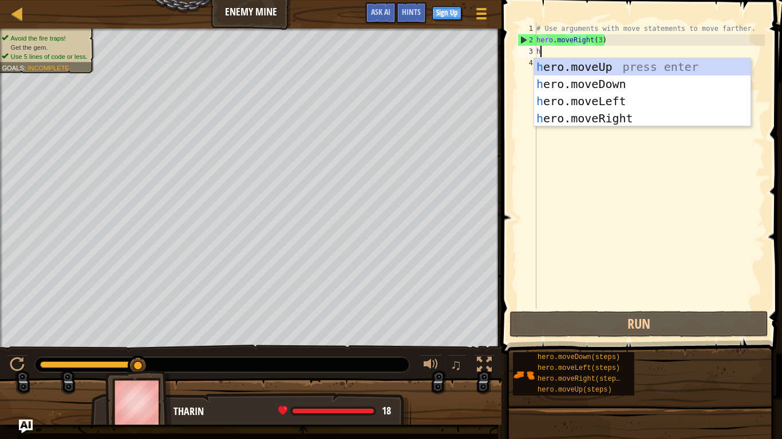
scroll to position [5, 0]
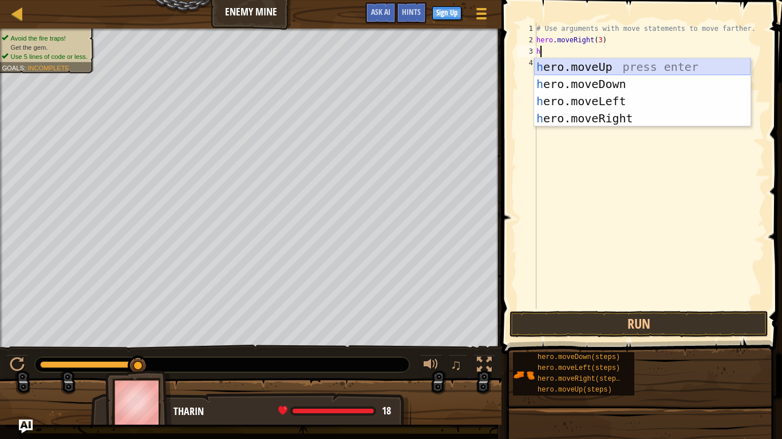
click at [650, 65] on div "h ero.moveUp press enter h ero.moveDown press enter h ero.moveLeft press enter …" at bounding box center [642, 109] width 216 height 103
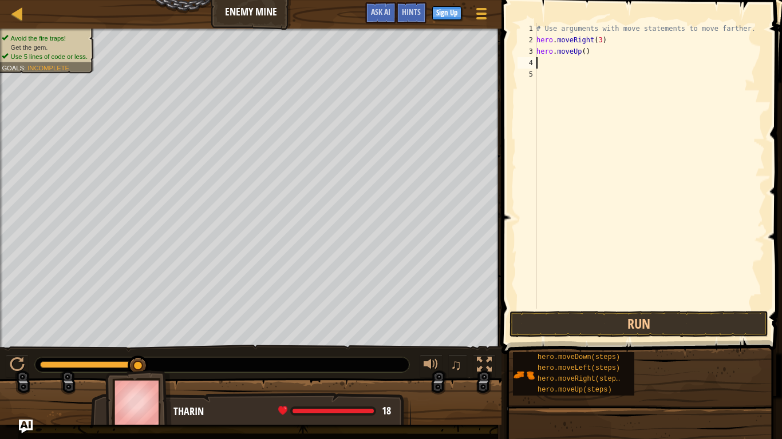
type textarea "h"
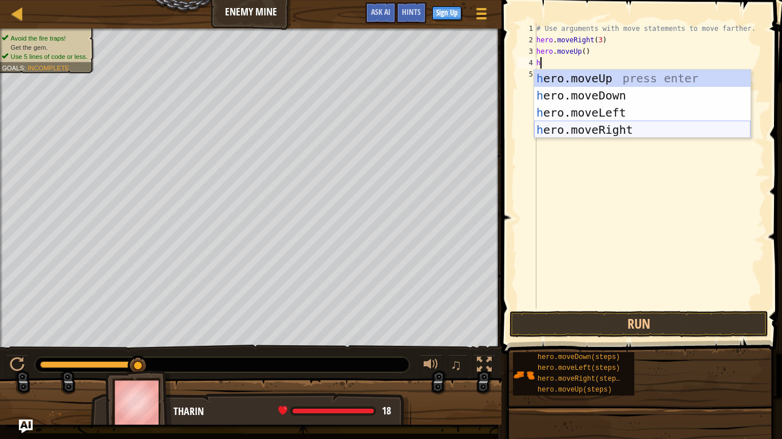
click at [623, 127] on div "h ero.moveUp press enter h ero.moveDown press enter h ero.moveLeft press enter …" at bounding box center [642, 121] width 216 height 103
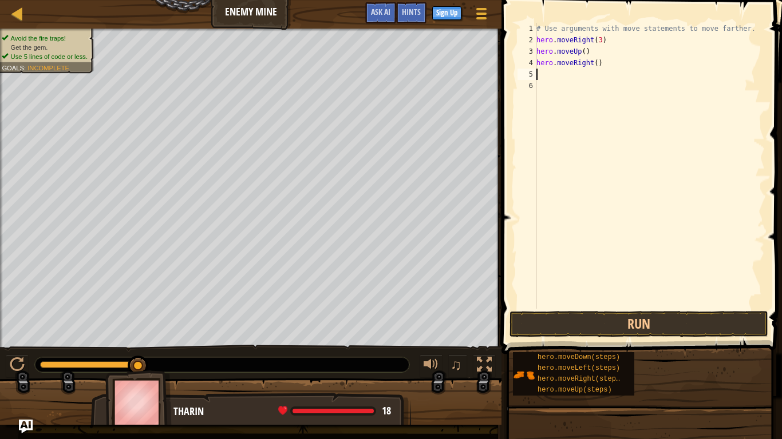
type textarea "h"
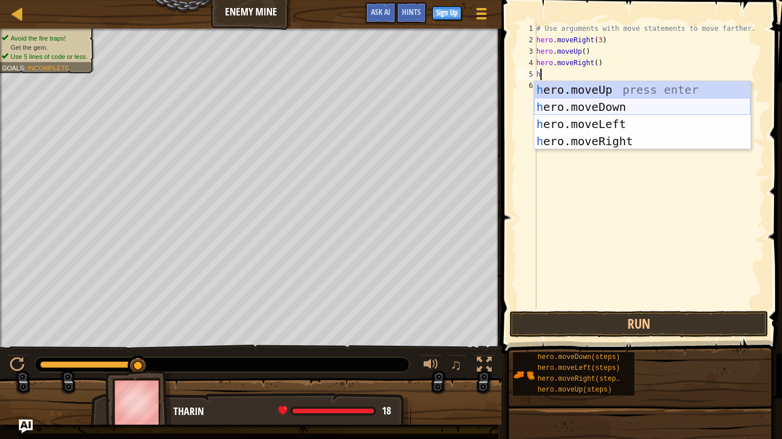
click at [613, 106] on div "h ero.moveUp press enter h ero.moveDown press enter h ero.moveLeft press enter …" at bounding box center [642, 132] width 216 height 103
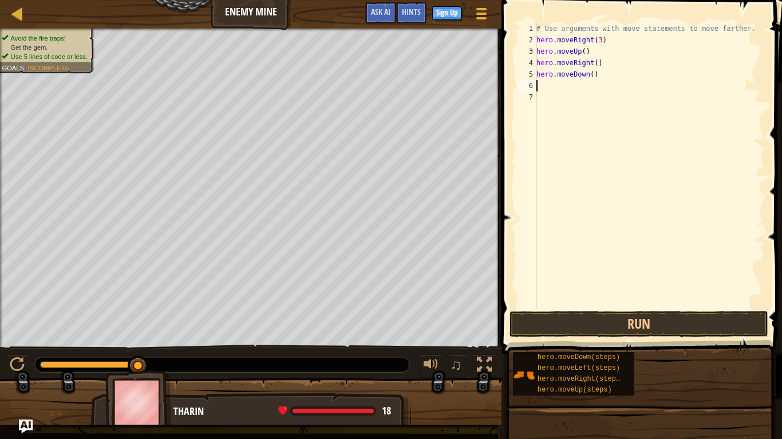
click at [592, 76] on div "# Use arguments with move statements to move farther. hero . moveRight ( 3 ) he…" at bounding box center [649, 177] width 231 height 309
type textarea "hero.moveDown(3)"
click at [613, 72] on div "# Use arguments with move statements to move farther. hero . moveRight ( 3 ) he…" at bounding box center [649, 177] width 231 height 309
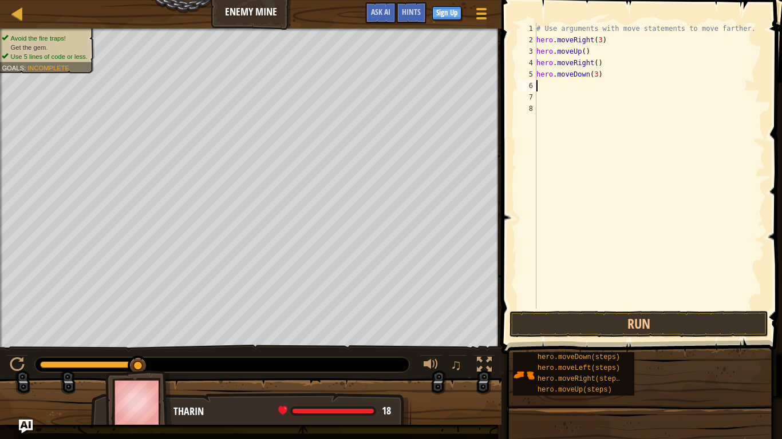
type textarea "h"
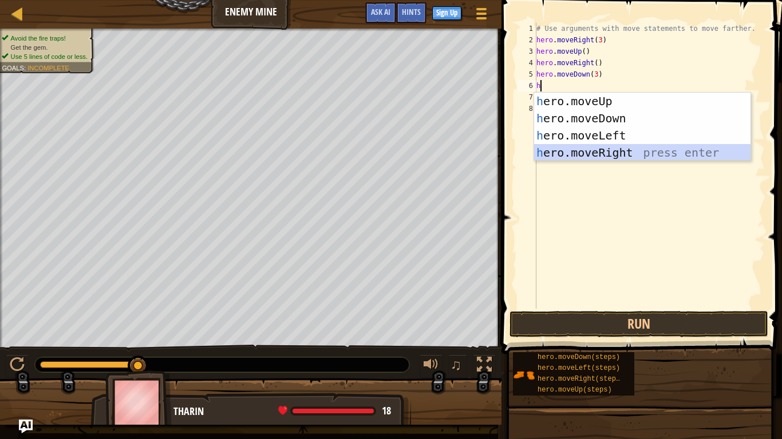
click at [630, 152] on div "h ero.moveUp press enter h ero.moveDown press enter h ero.moveLeft press enter …" at bounding box center [642, 144] width 216 height 103
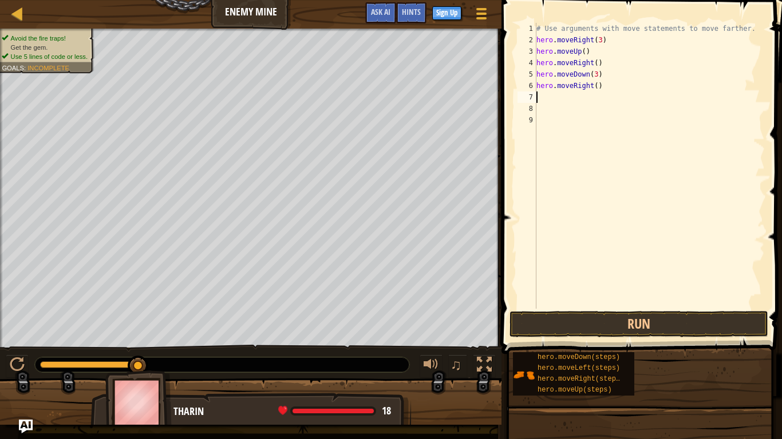
click at [597, 87] on div "# Use arguments with move statements to move farther. hero . moveRight ( 3 ) he…" at bounding box center [649, 177] width 231 height 309
type textarea "hero.moveRight(2)"
click at [613, 105] on div "# Use arguments with move statements to move farther. hero . moveRight ( 3 ) he…" at bounding box center [649, 177] width 231 height 309
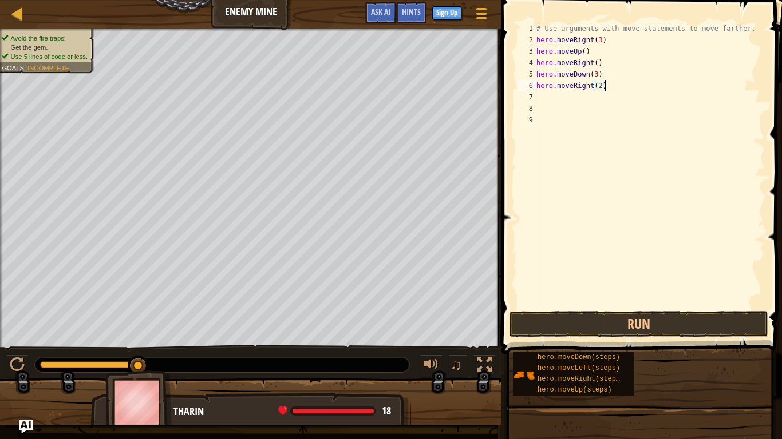
scroll to position [5, 0]
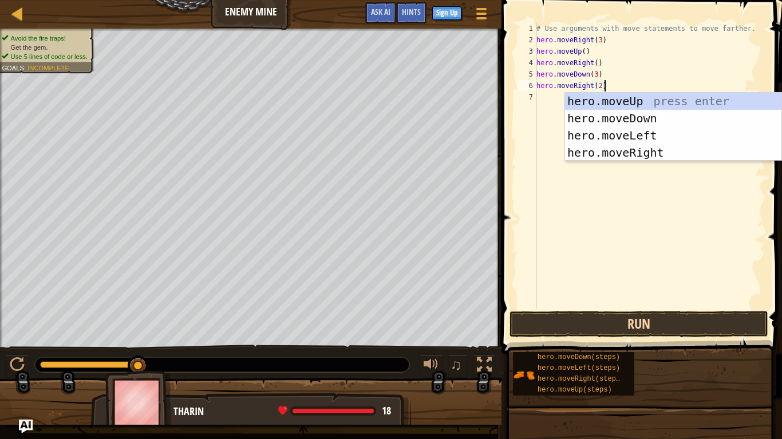
type textarea "hero.moveRight(2)"
click at [641, 324] on button "Run" at bounding box center [638, 324] width 259 height 26
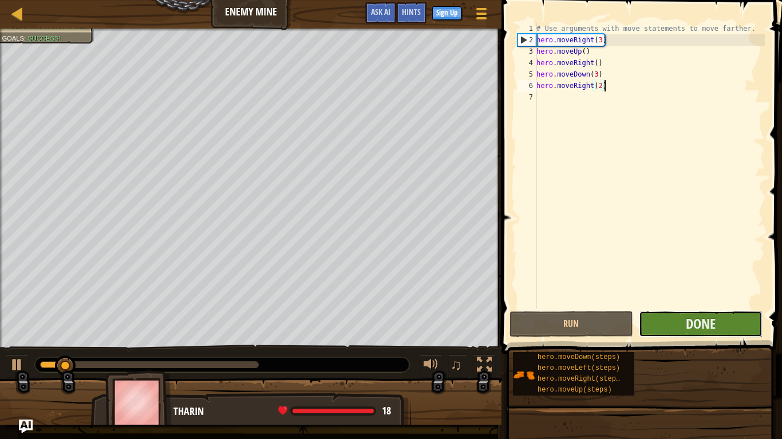
click at [650, 324] on button "Done" at bounding box center [700, 324] width 124 height 26
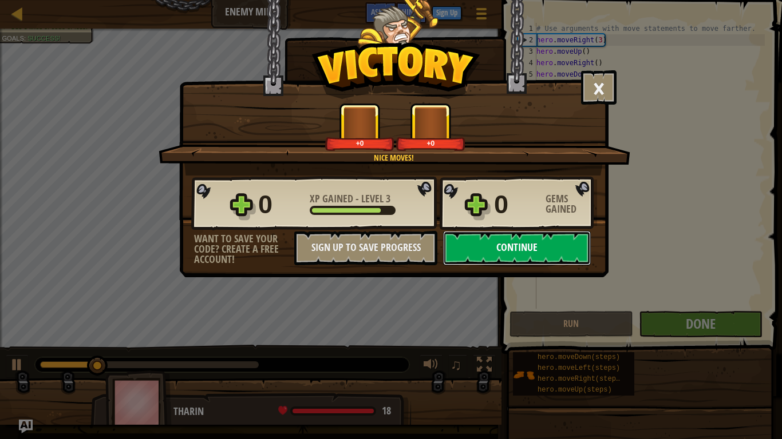
click at [493, 248] on button "Continue" at bounding box center [517, 248] width 148 height 34
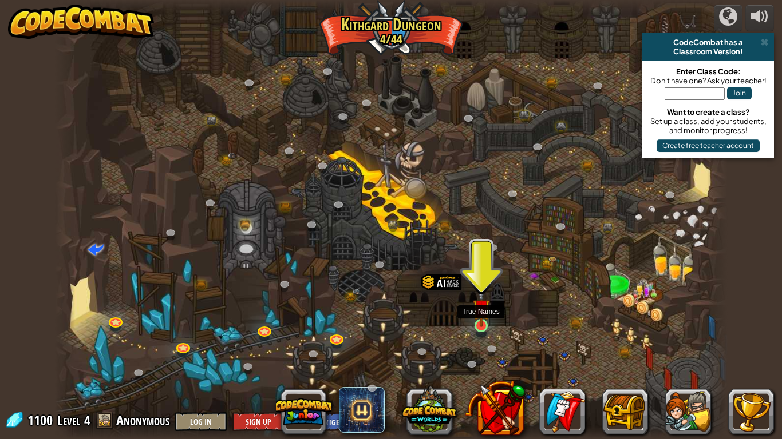
click at [482, 325] on img at bounding box center [481, 307] width 17 height 39
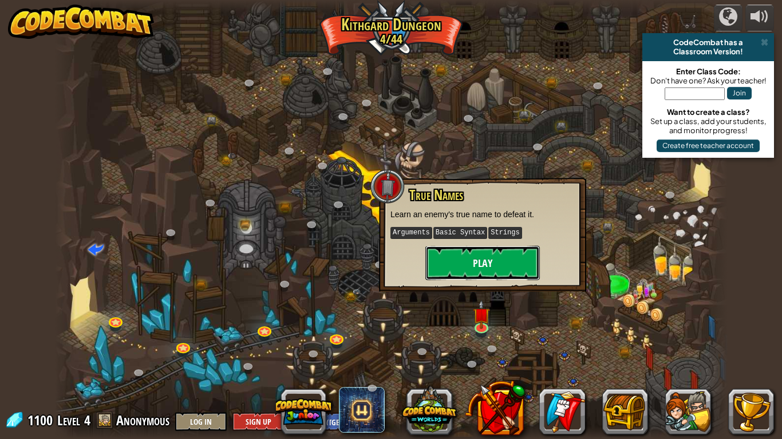
click at [478, 268] on button "Play" at bounding box center [482, 263] width 114 height 34
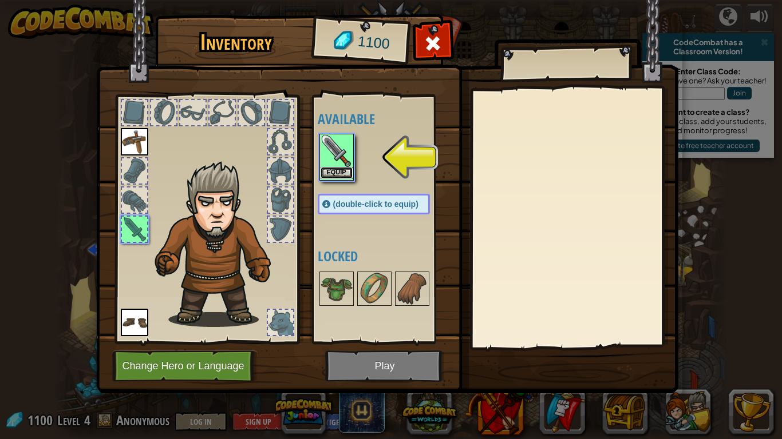
click at [329, 172] on button "Equip" at bounding box center [336, 173] width 32 height 12
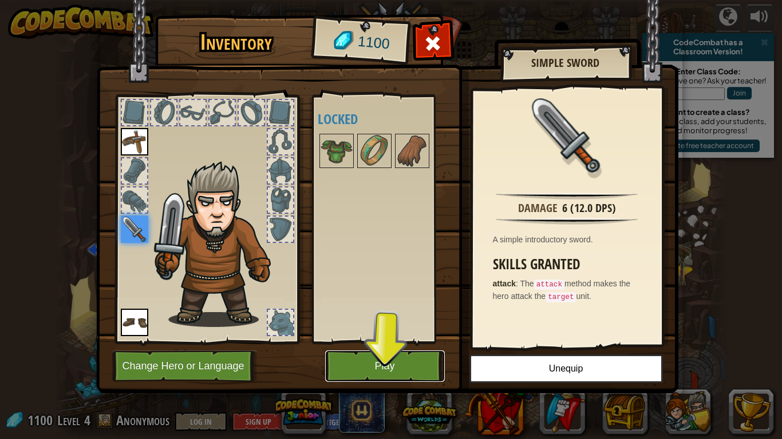
click at [412, 369] on button "Play" at bounding box center [385, 366] width 120 height 31
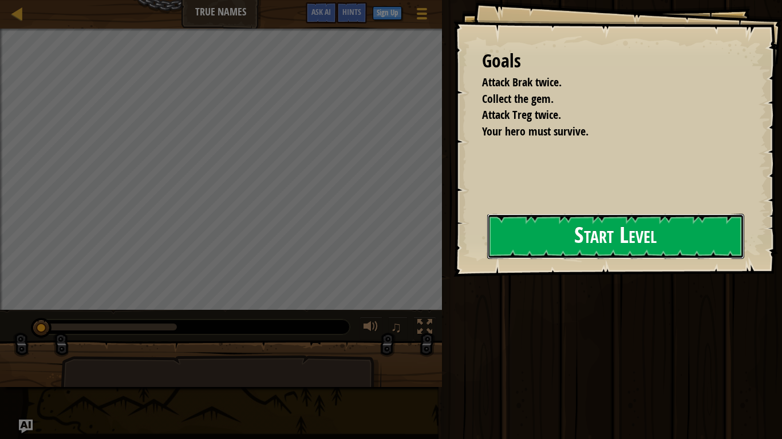
click at [560, 234] on button "Start Level" at bounding box center [615, 236] width 257 height 45
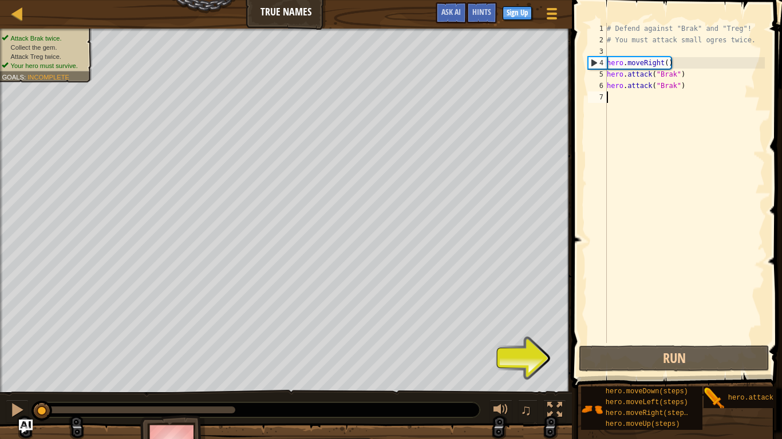
type textarea "h"
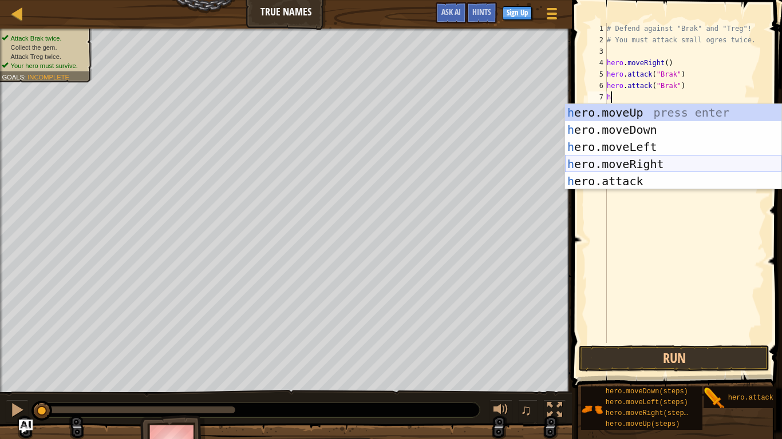
click at [656, 162] on div "h ero.moveUp press enter h ero.moveDown press enter h ero.moveLeft press enter …" at bounding box center [673, 164] width 216 height 120
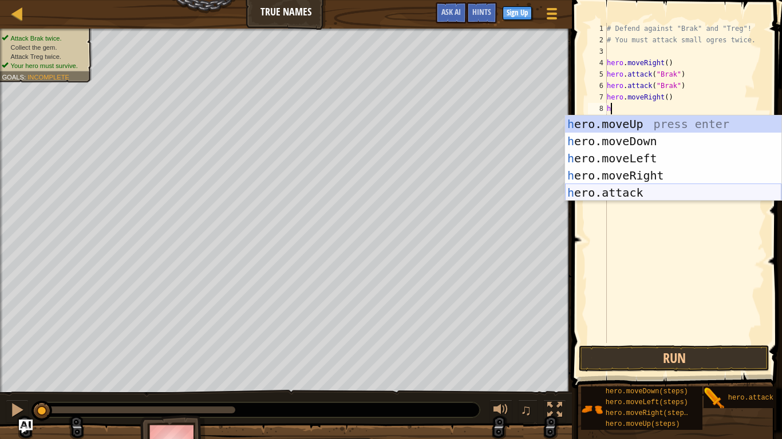
click at [660, 193] on div "h ero.moveUp press enter h ero.moveDown press enter h ero.moveLeft press enter …" at bounding box center [673, 176] width 216 height 120
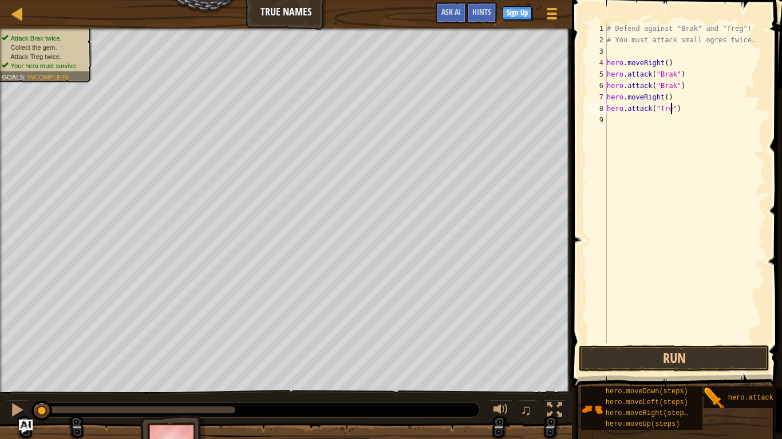
scroll to position [5, 10]
click at [704, 112] on div "# Defend against "Brak" and "Treg"! # You must attack small ogres twice. hero .…" at bounding box center [684, 194] width 160 height 343
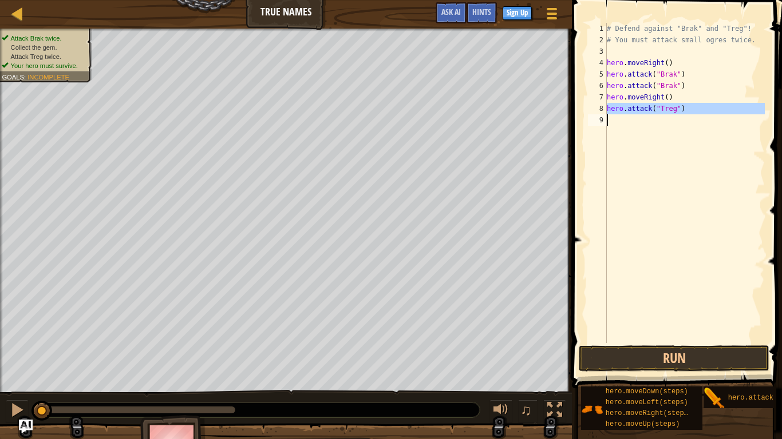
type textarea "hero.attack("Treg")"
click at [675, 121] on div "# Defend against "Brak" and "Treg"! # You must attack small ogres twice. hero .…" at bounding box center [684, 183] width 160 height 320
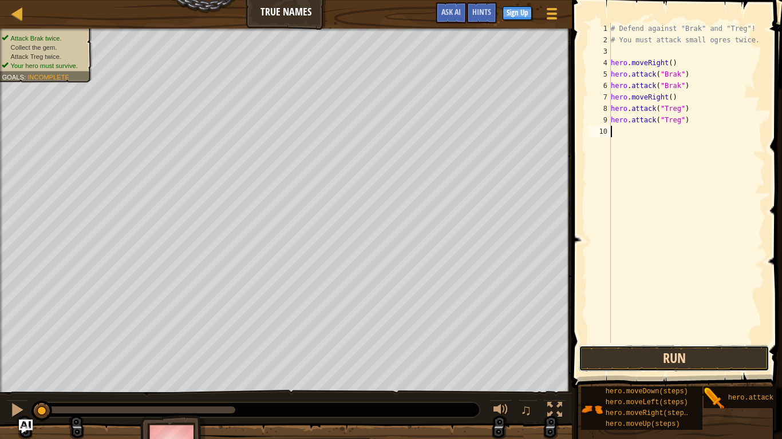
click at [695, 355] on button "Run" at bounding box center [673, 359] width 191 height 26
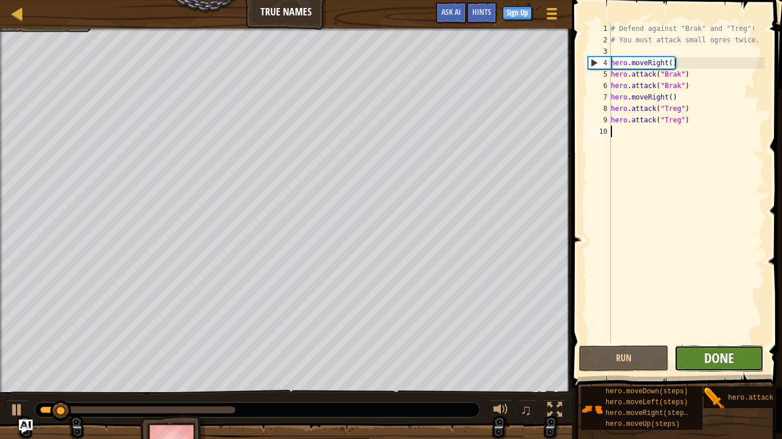
click at [712, 358] on span "Done" at bounding box center [719, 358] width 30 height 18
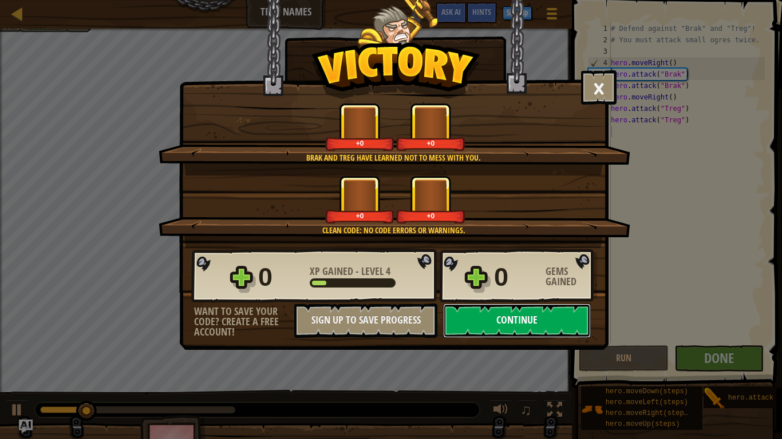
click at [527, 320] on button "Continue" at bounding box center [517, 321] width 148 height 34
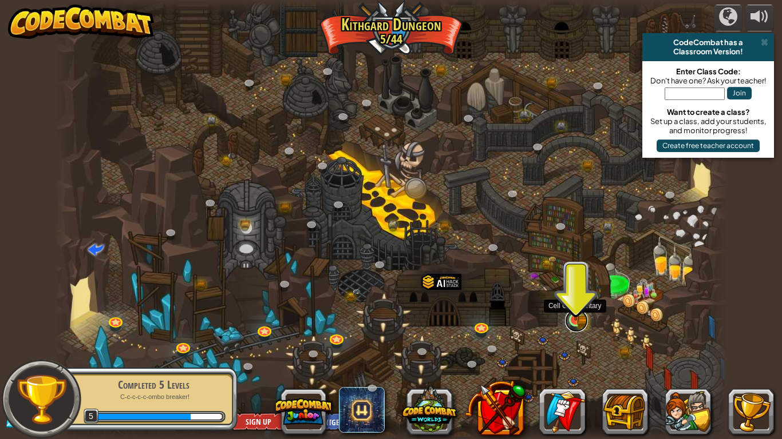
click at [574, 322] on link at bounding box center [576, 321] width 23 height 23
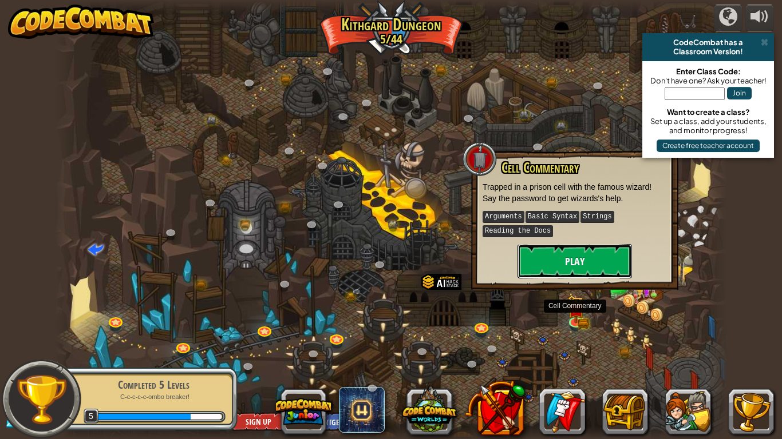
click at [578, 252] on button "Play" at bounding box center [574, 261] width 114 height 34
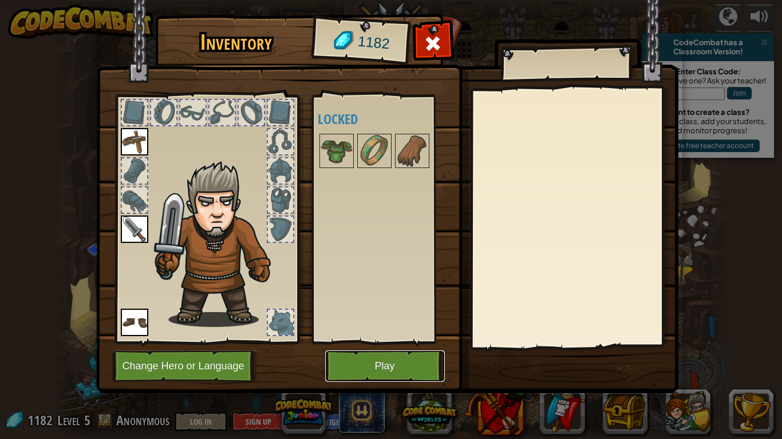
click at [397, 369] on button "Play" at bounding box center [385, 366] width 120 height 31
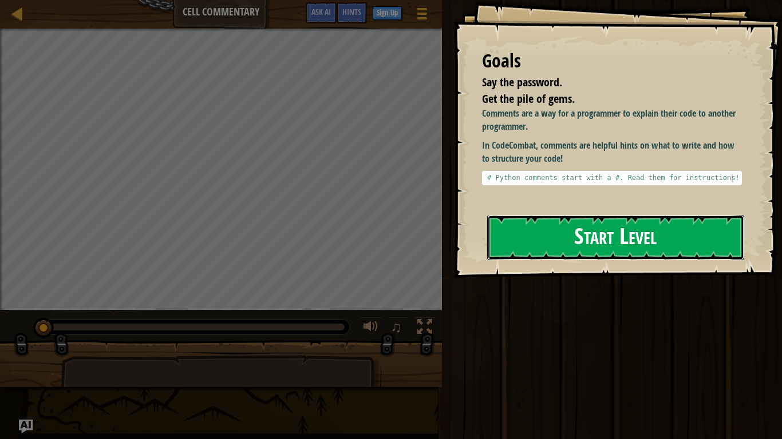
click at [570, 239] on button "Start Level" at bounding box center [615, 237] width 257 height 45
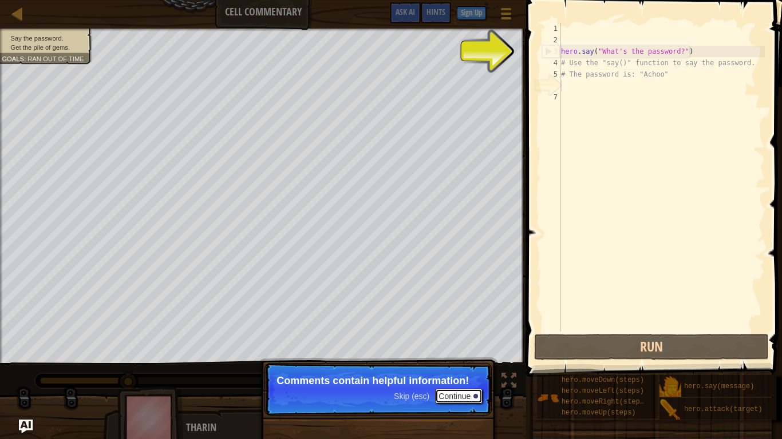
click at [462, 395] on button "Continue" at bounding box center [458, 396] width 47 height 15
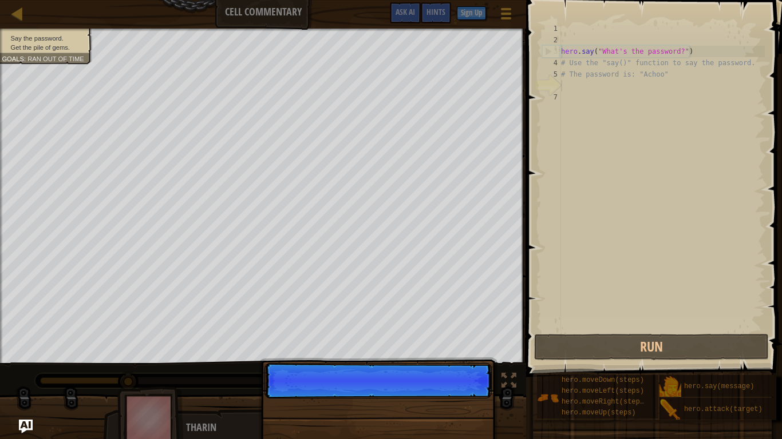
scroll to position [5, 0]
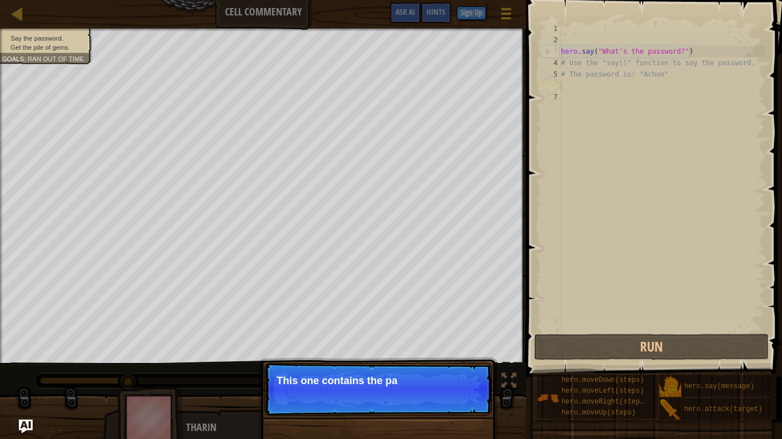
click at [463, 402] on p "Skip (esc) Continue This one contains the pa" at bounding box center [377, 389] width 227 height 53
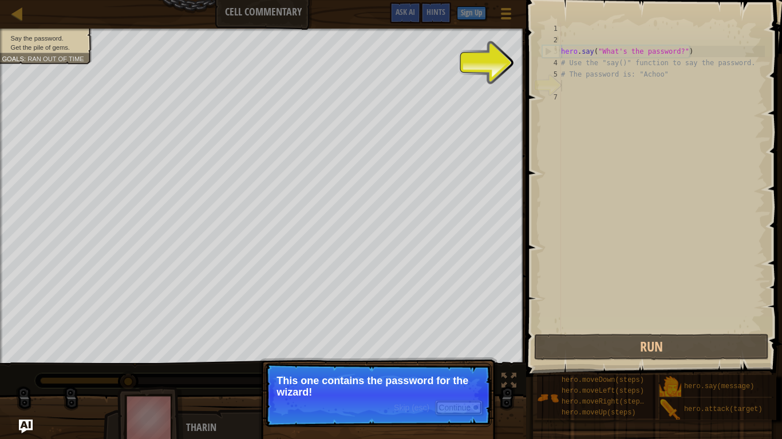
click at [450, 408] on button "Continue" at bounding box center [458, 407] width 47 height 15
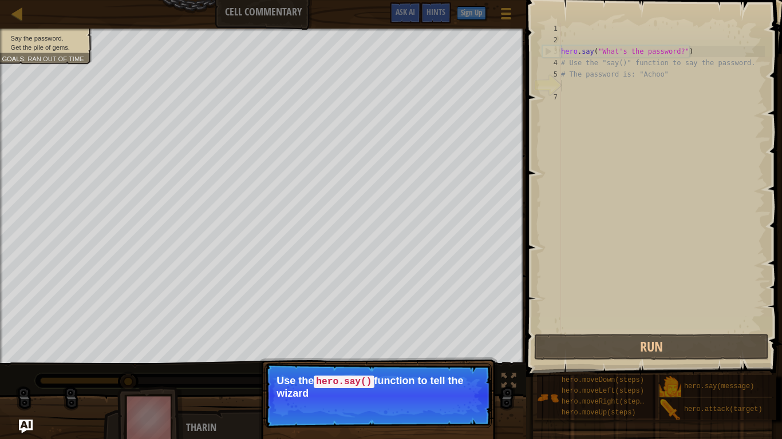
click at [449, 399] on p "Skip (esc) Continue Use the hero.say() function to tell the wizard" at bounding box center [377, 395] width 227 height 65
click at [447, 409] on button "Continue" at bounding box center [458, 409] width 47 height 15
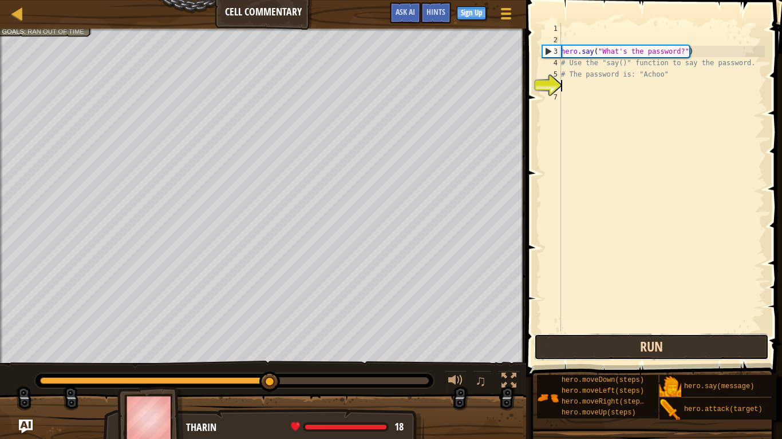
click at [598, 351] on button "Run" at bounding box center [651, 347] width 235 height 26
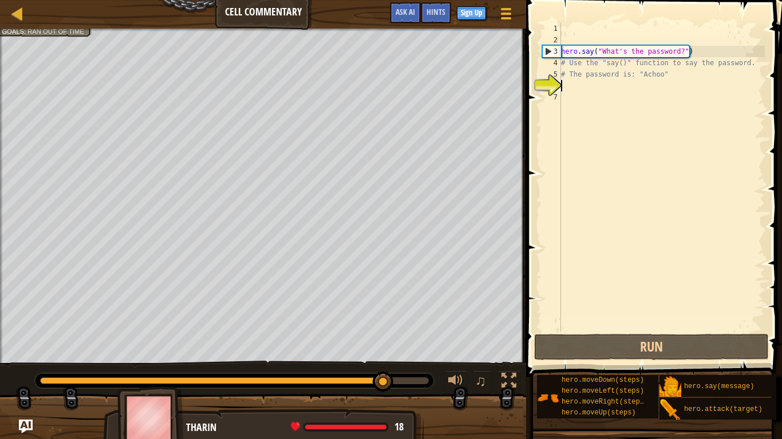
click at [598, 88] on div "hero . say ( "What's the password?" ) # Use the "say()" function to say the pas…" at bounding box center [661, 189] width 206 height 332
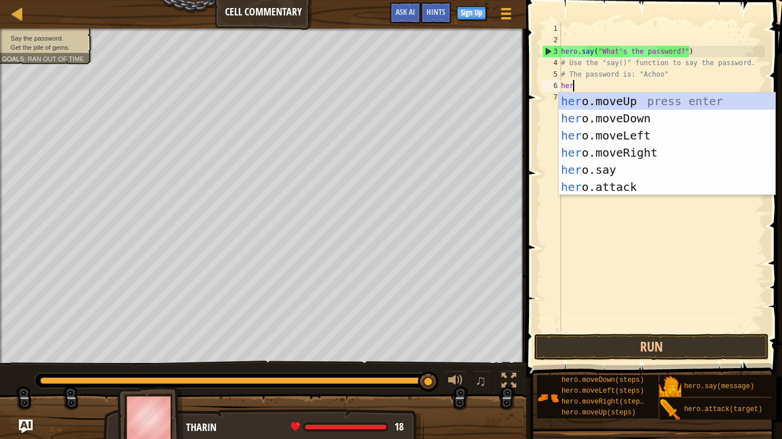
scroll to position [5, 2]
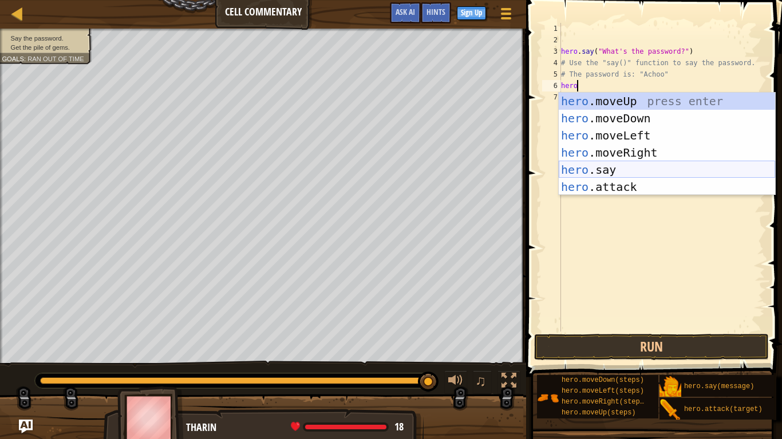
click at [588, 166] on div "hero .moveUp press enter hero .moveDown press enter hero .moveLeft press enter …" at bounding box center [666, 161] width 216 height 137
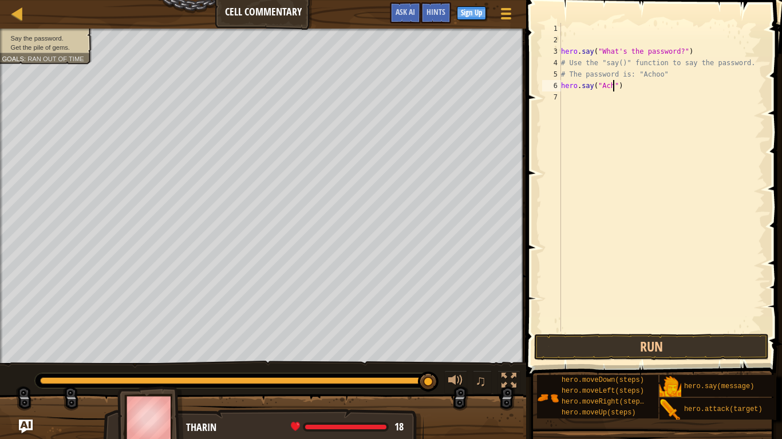
scroll to position [5, 9]
type textarea "hero.say("Achoo")"
click at [624, 348] on button "Run" at bounding box center [651, 347] width 235 height 26
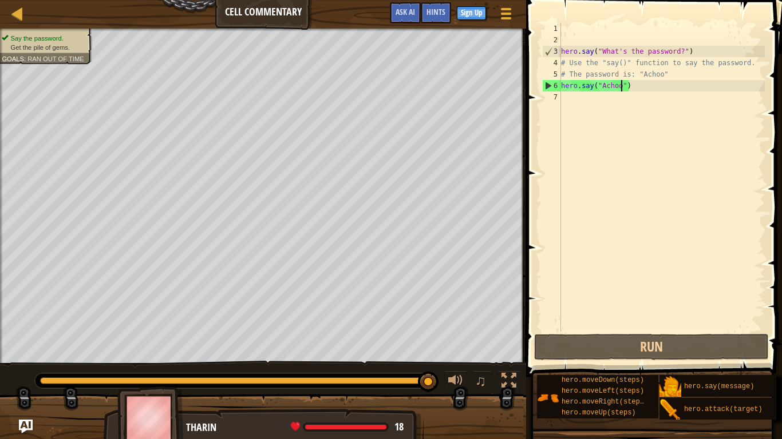
click at [578, 104] on div "hero . say ( "What's the password?" ) # Use the "say()" function to say the pas…" at bounding box center [661, 189] width 206 height 332
type textarea "h"
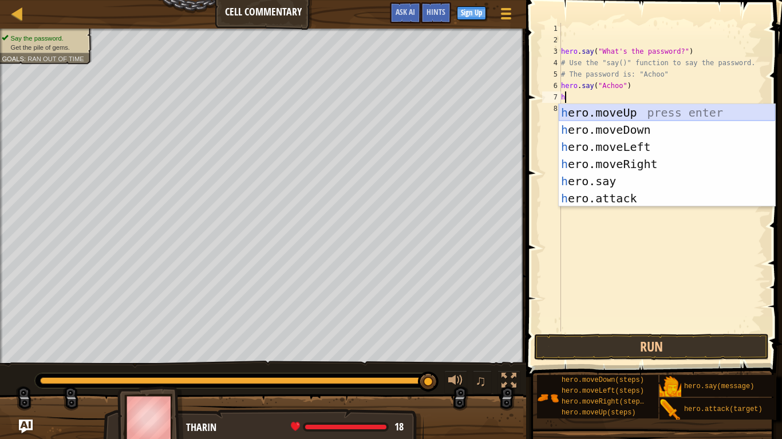
click at [608, 115] on div "h ero.moveUp press enter h ero.moveDown press enter h ero.moveLeft press enter …" at bounding box center [666, 172] width 216 height 137
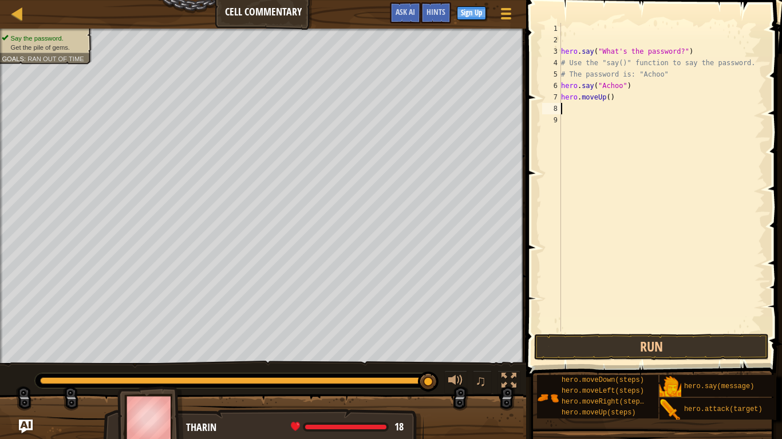
click at [606, 99] on div "hero . say ( "What's the password?" ) # Use the "say()" function to say the pas…" at bounding box center [661, 189] width 206 height 332
click at [608, 97] on div "hero . say ( "What's the password?" ) # Use the "say()" function to say the pas…" at bounding box center [661, 189] width 206 height 332
type textarea "hero.moveUp(2)"
click at [628, 346] on button "Run" at bounding box center [651, 347] width 235 height 26
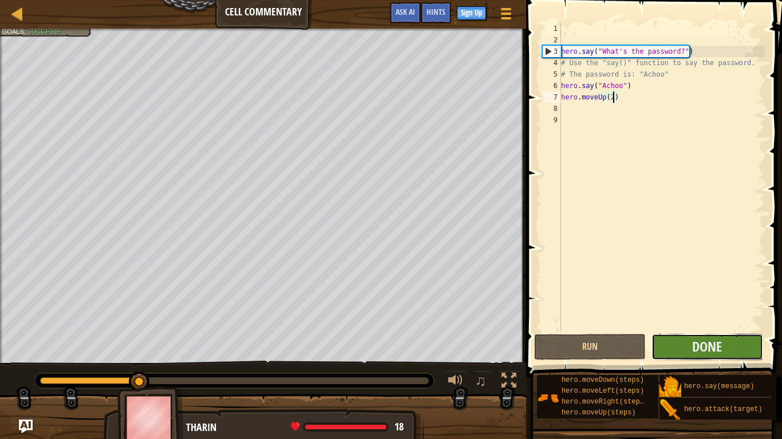
click at [683, 346] on button "Done" at bounding box center [707, 347] width 112 height 26
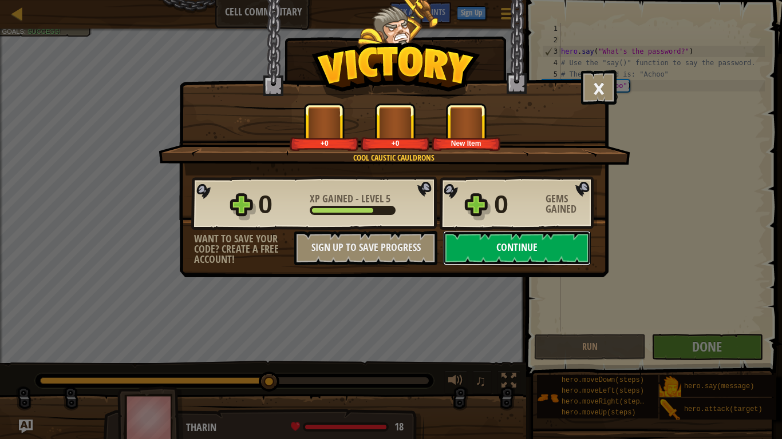
click at [549, 246] on button "Continue" at bounding box center [517, 248] width 148 height 34
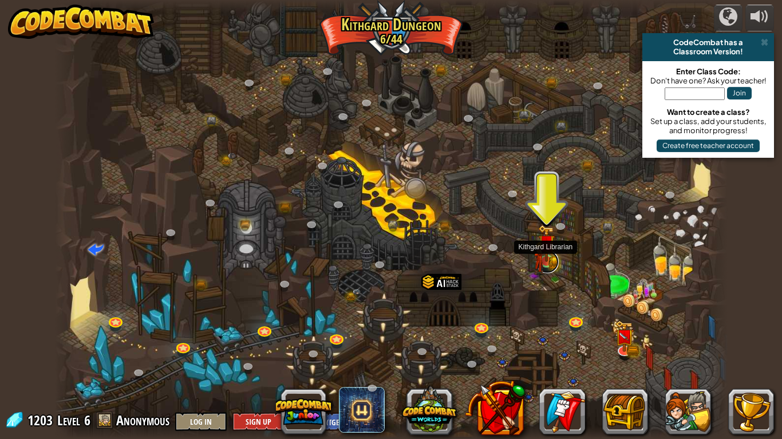
click at [550, 265] on link at bounding box center [546, 262] width 23 height 23
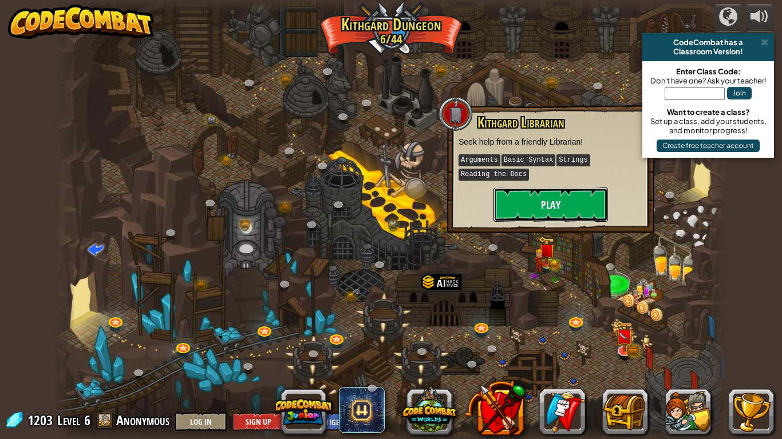
click at [547, 202] on button "Play" at bounding box center [550, 205] width 114 height 34
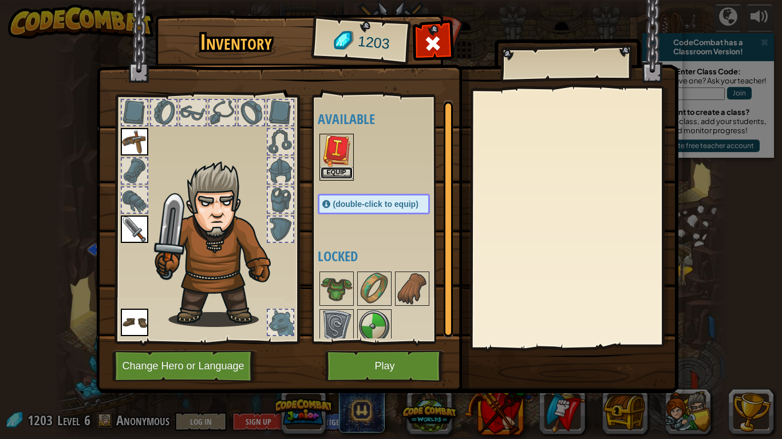
click at [344, 171] on button "Equip" at bounding box center [336, 173] width 32 height 12
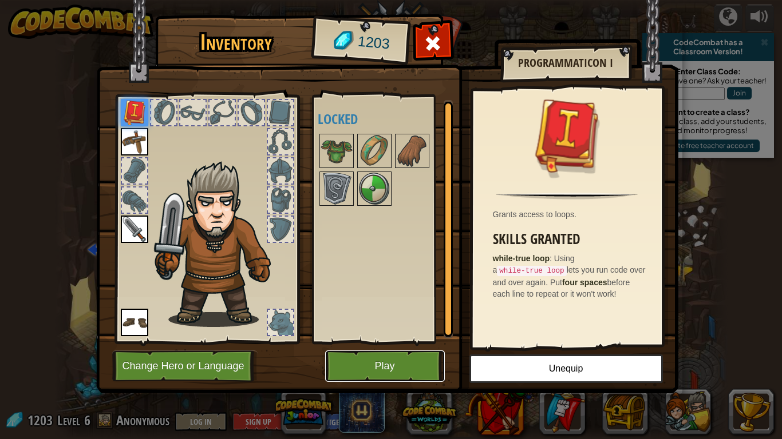
click at [402, 356] on button "Play" at bounding box center [385, 366] width 120 height 31
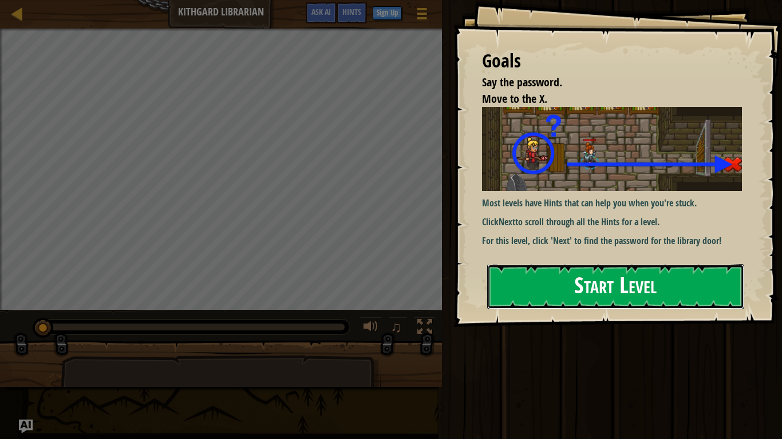
click at [543, 296] on button "Start Level" at bounding box center [615, 286] width 257 height 45
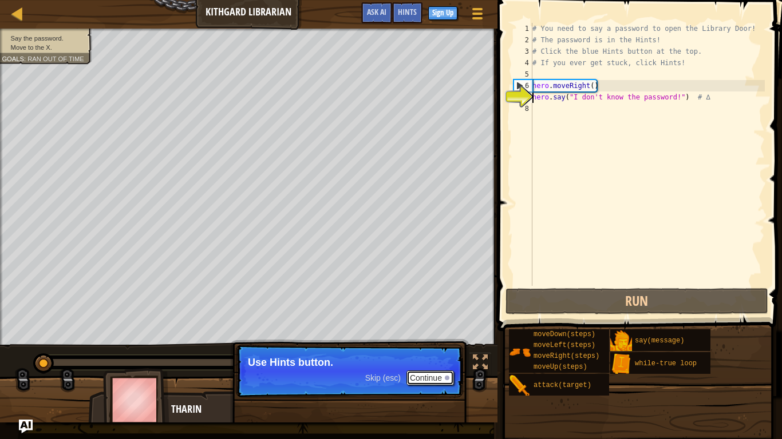
click at [433, 374] on button "Continue" at bounding box center [429, 378] width 47 height 15
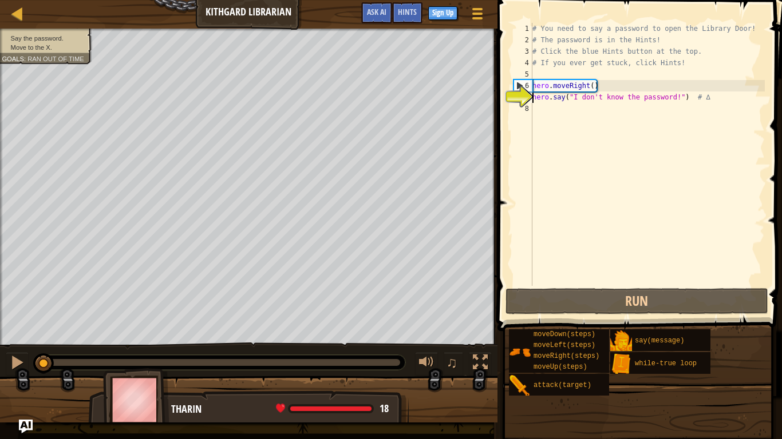
click at [564, 109] on div "# You need to say a password to open the Library Door! # The password is in the…" at bounding box center [647, 166] width 235 height 286
click at [402, 9] on span "Hints" at bounding box center [407, 11] width 19 height 11
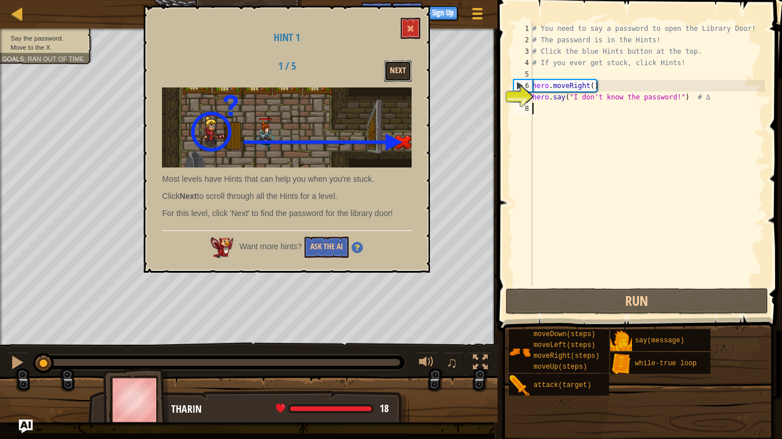
click at [389, 65] on button "Next" at bounding box center [397, 71] width 27 height 21
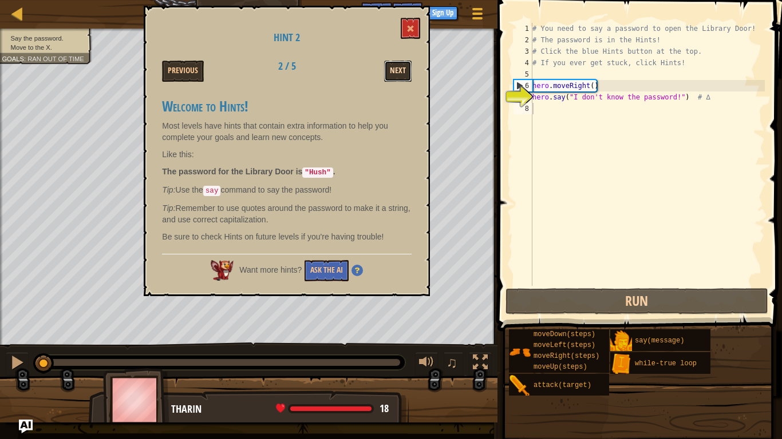
click at [395, 73] on button "Next" at bounding box center [397, 71] width 27 height 21
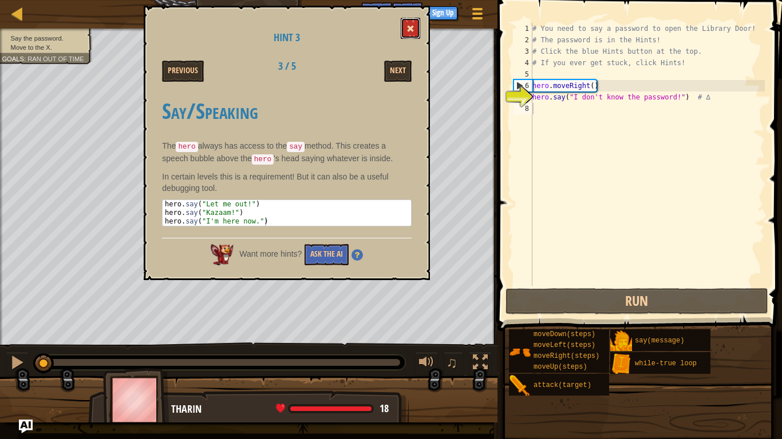
click at [416, 19] on button at bounding box center [409, 28] width 19 height 21
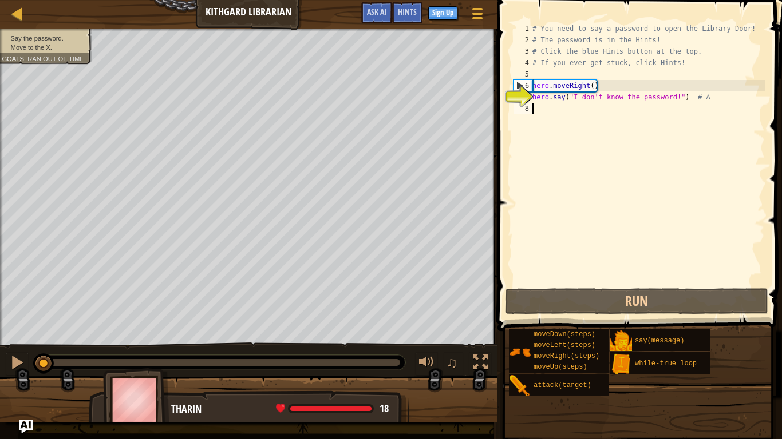
click at [554, 116] on div "# You need to say a password to open the Library Door! # The password is in the…" at bounding box center [647, 166] width 235 height 286
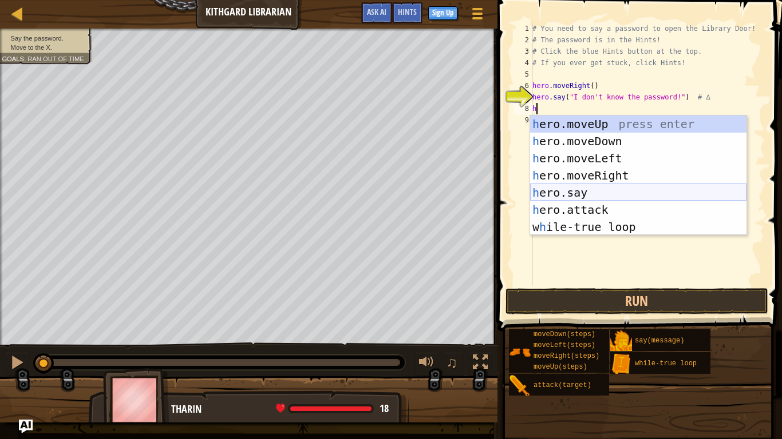
click at [594, 191] on div "h ero.moveUp press enter h ero.moveDown press enter h ero.moveLeft press enter …" at bounding box center [638, 193] width 216 height 154
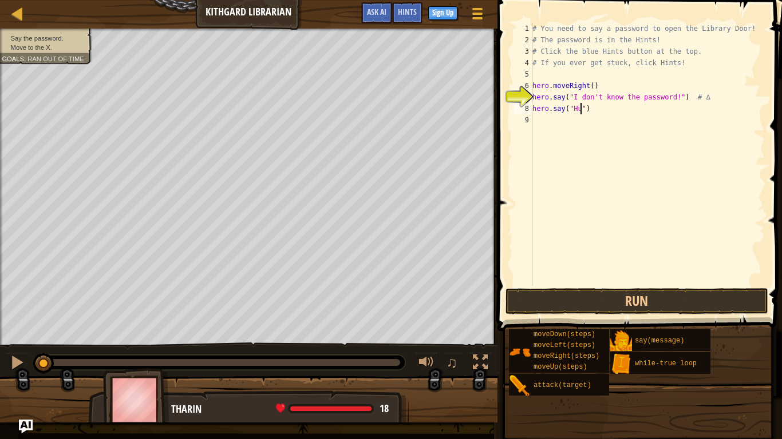
type textarea "hero.say("Hush")"
click at [616, 109] on div "# You need to say a password to open the Library Door! # The password is in the…" at bounding box center [647, 166] width 235 height 286
type textarea "H"
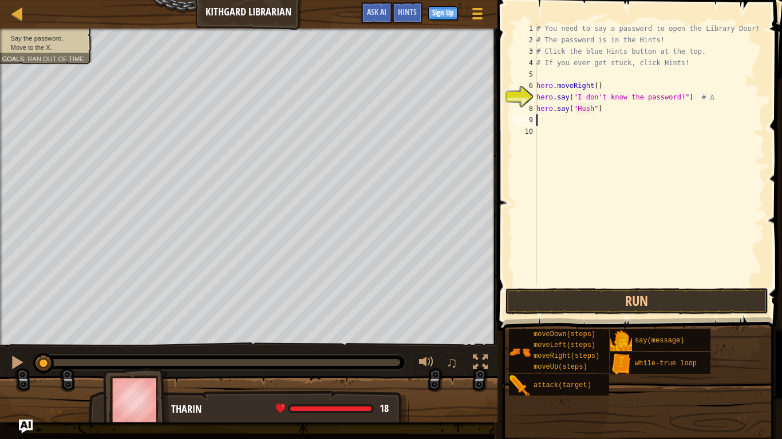
type textarea "h"
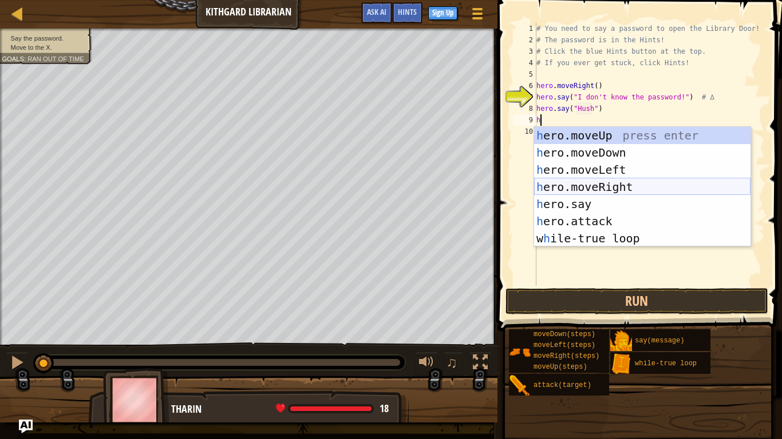
click at [640, 187] on div "h ero.moveUp press enter h ero.moveDown press enter h ero.moveLeft press enter …" at bounding box center [642, 204] width 216 height 154
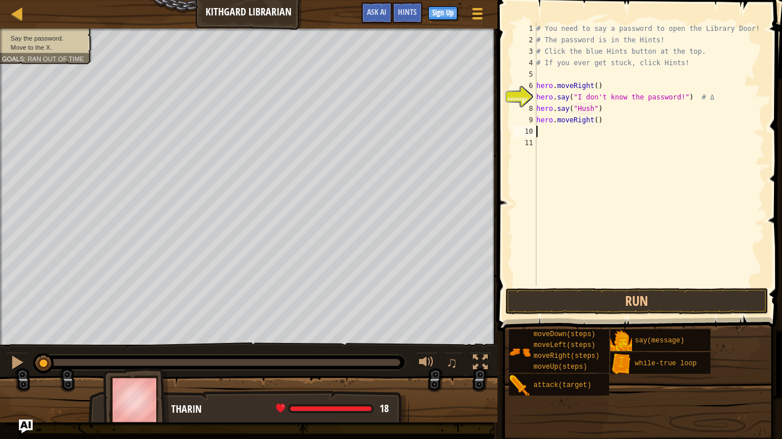
click at [596, 122] on div "# You need to say a password to open the Library Door! # The password is in the…" at bounding box center [649, 166] width 231 height 286
type textarea "hero.moveRight(2)"
click at [641, 305] on button "Run" at bounding box center [636, 301] width 263 height 26
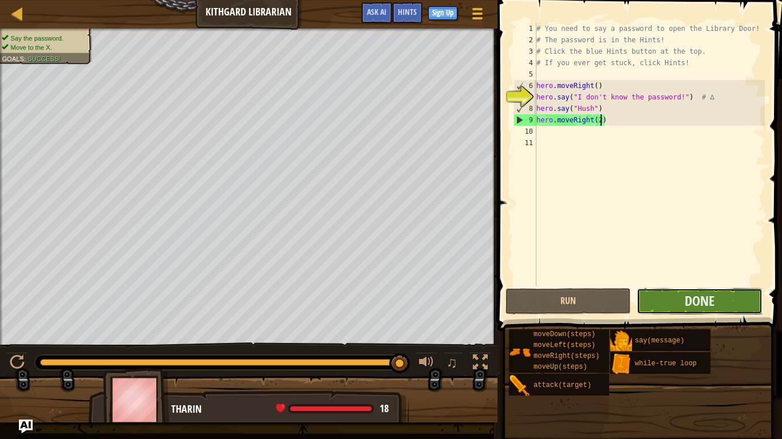
click at [668, 300] on button "Done" at bounding box center [698, 301] width 125 height 26
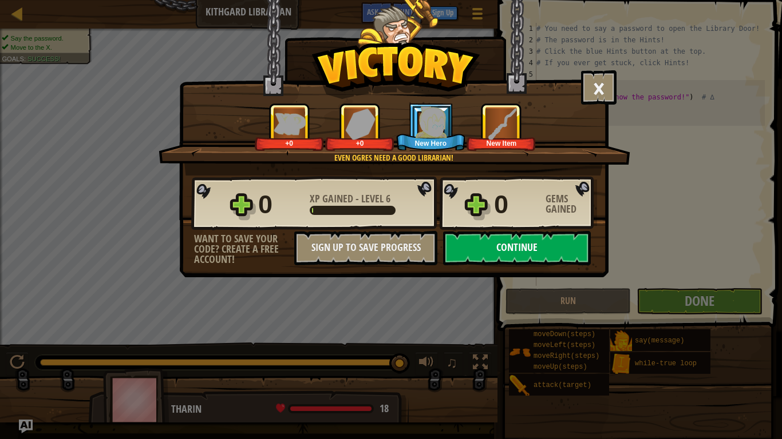
click at [539, 238] on button "Continue" at bounding box center [517, 248] width 148 height 34
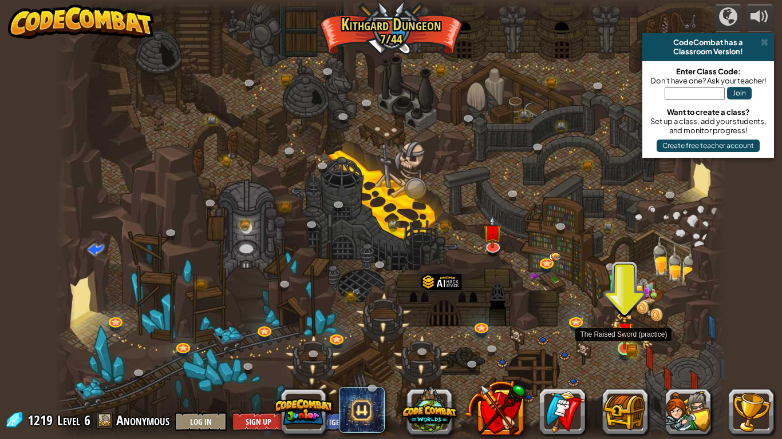
click at [629, 337] on img at bounding box center [624, 332] width 10 height 10
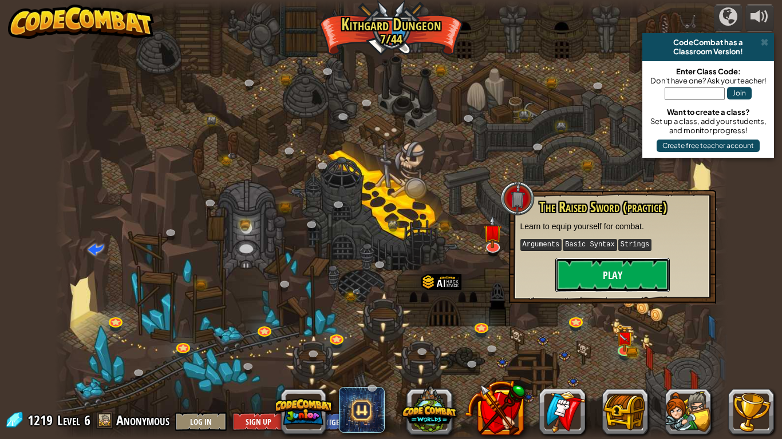
click at [617, 276] on button "Play" at bounding box center [612, 275] width 114 height 34
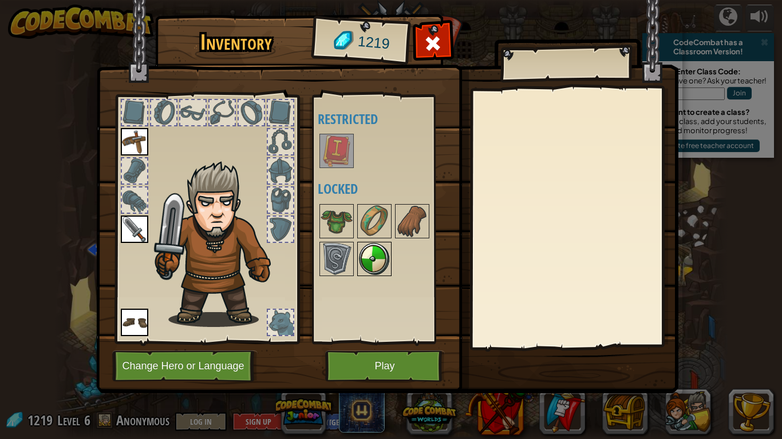
click at [381, 254] on img at bounding box center [374, 259] width 32 height 32
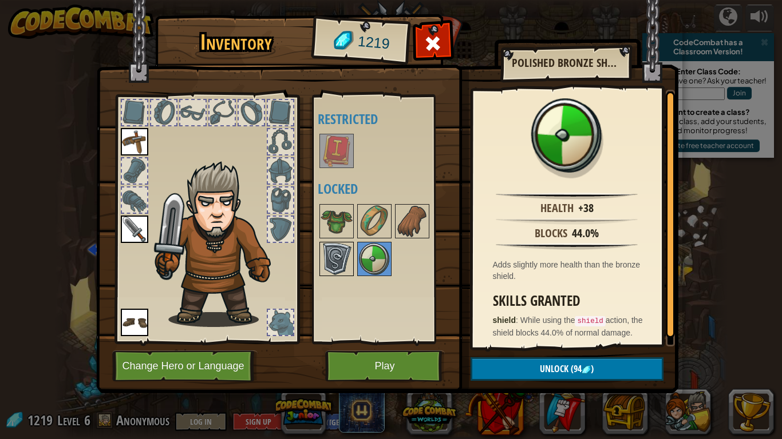
click at [327, 248] on img at bounding box center [336, 259] width 32 height 32
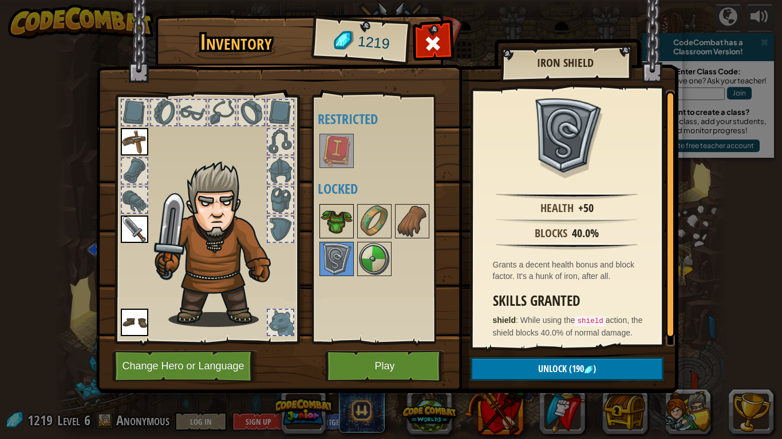
click at [338, 221] on img at bounding box center [336, 221] width 32 height 32
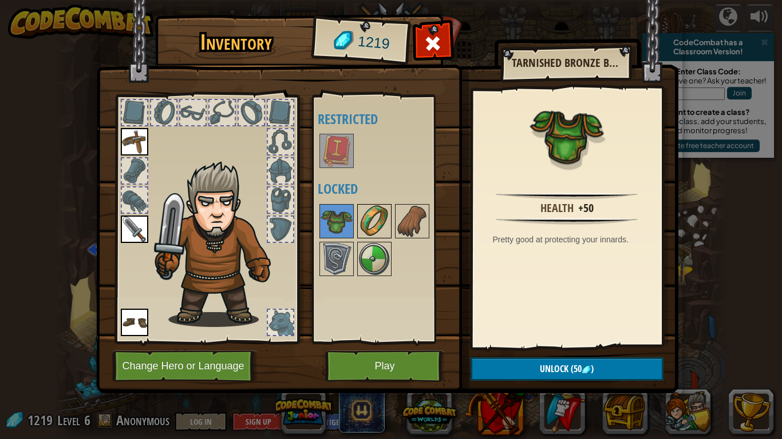
click at [380, 220] on img at bounding box center [374, 221] width 32 height 32
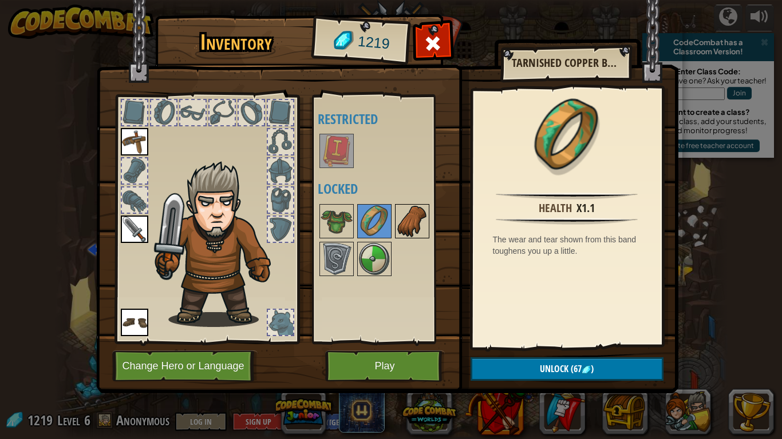
click at [426, 220] on img at bounding box center [412, 221] width 32 height 32
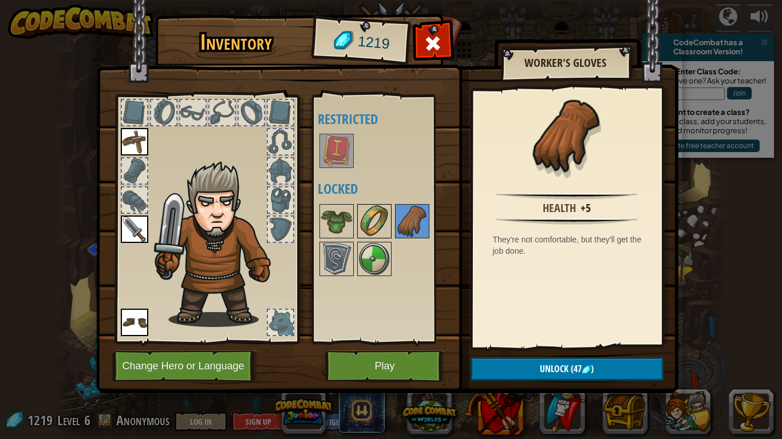
click at [382, 217] on img at bounding box center [374, 221] width 32 height 32
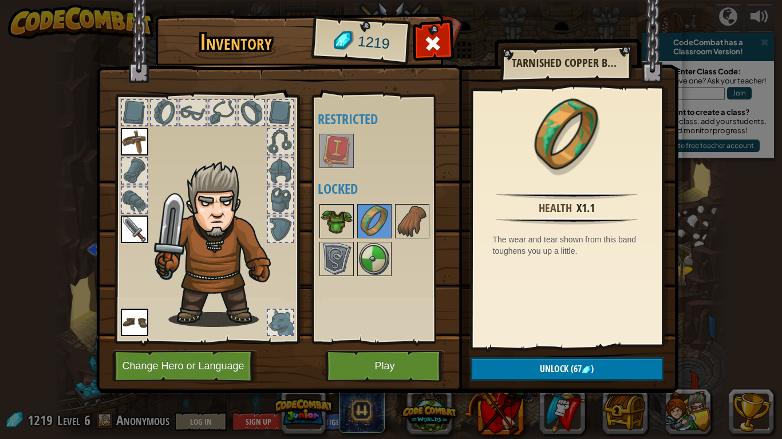
click at [327, 223] on img at bounding box center [336, 221] width 32 height 32
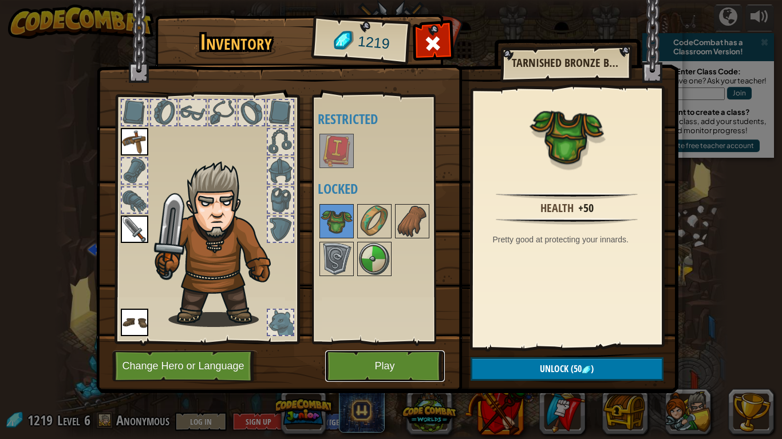
click at [379, 352] on button "Play" at bounding box center [385, 366] width 120 height 31
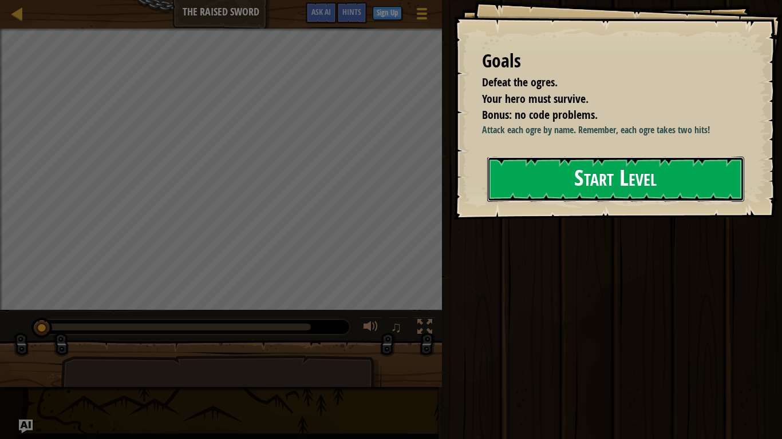
click at [555, 191] on button "Start Level" at bounding box center [615, 179] width 257 height 45
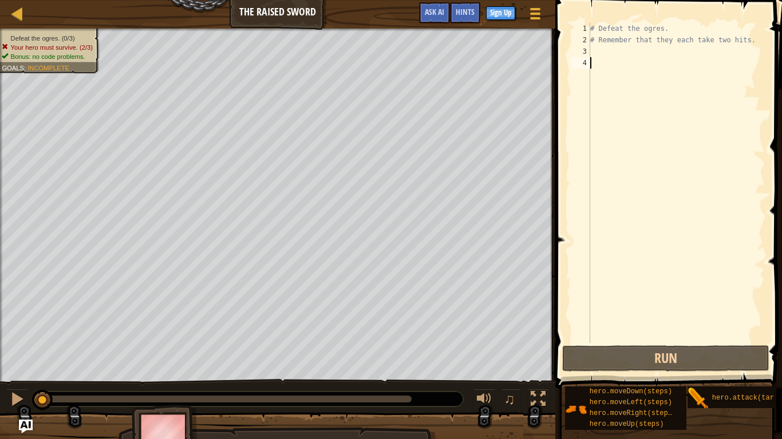
click at [620, 54] on div "# Defeat the ogres. # Remember that they each take two hits." at bounding box center [676, 194] width 177 height 343
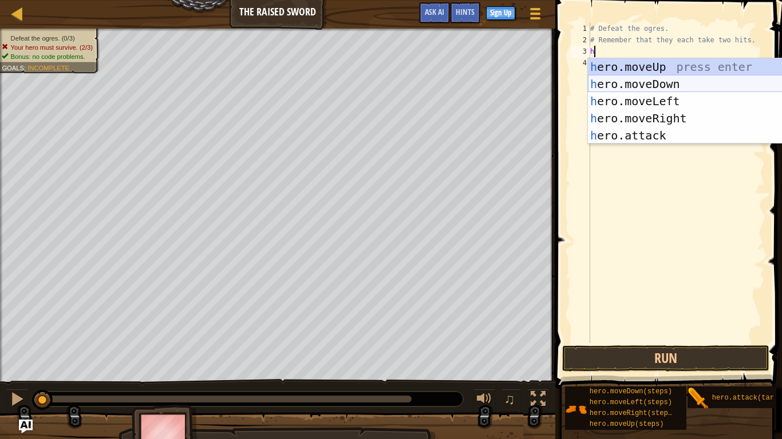
scroll to position [5, 1]
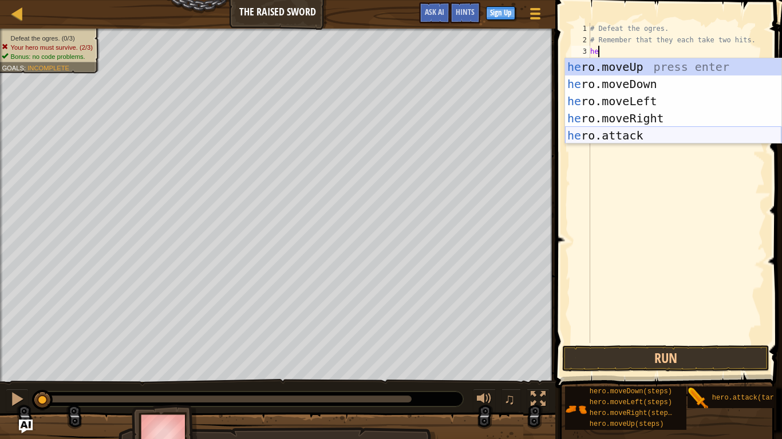
click at [653, 134] on div "he ro.moveUp press enter he ro.moveDown press enter he ro.moveLeft press enter …" at bounding box center [673, 118] width 216 height 120
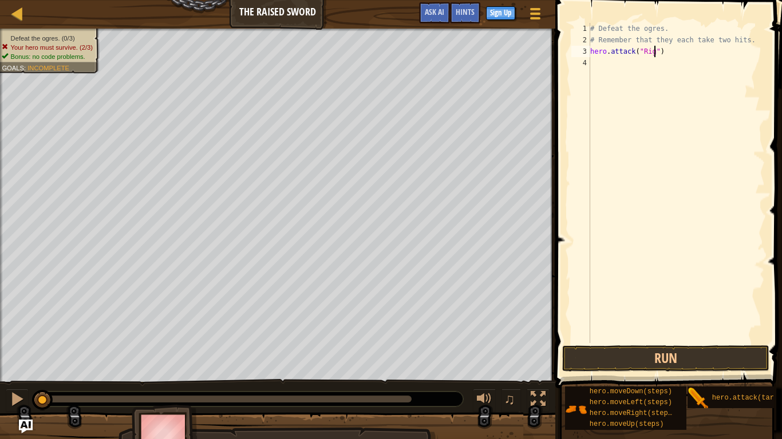
scroll to position [5, 9]
click at [669, 56] on div "# Defeat the ogres. # Remember that they each take two hits. hero . attack ( "R…" at bounding box center [676, 194] width 177 height 343
type textarea "hero.attack("Rig")"
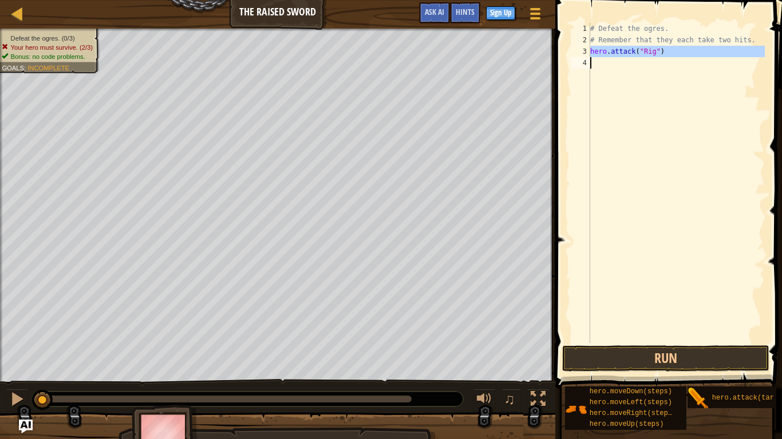
click at [659, 64] on div "# Defeat the ogres. # Remember that they each take two hits. hero . attack ( "R…" at bounding box center [676, 183] width 177 height 320
paste textarea "j"
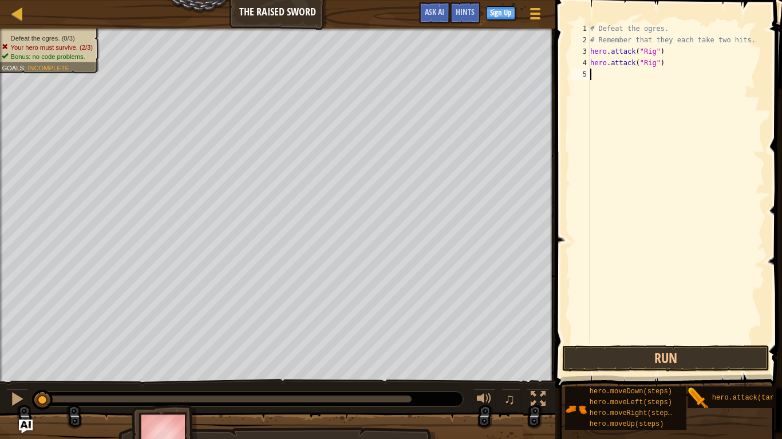
type textarea "j"
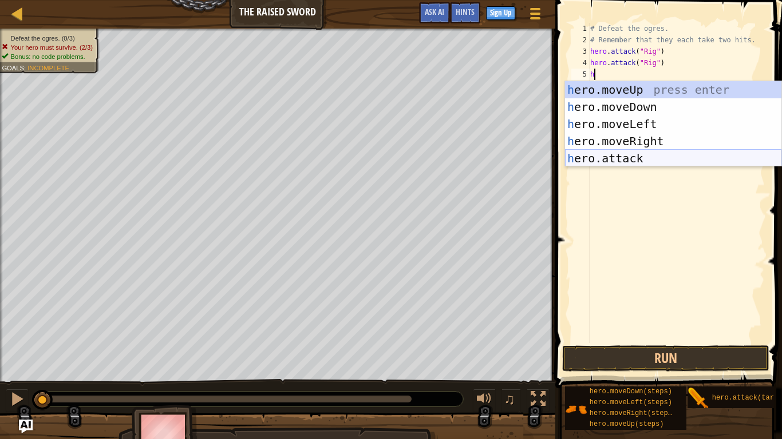
click at [658, 156] on div "h ero.moveUp press enter h ero.moveDown press enter h ero.moveLeft press enter …" at bounding box center [673, 141] width 216 height 120
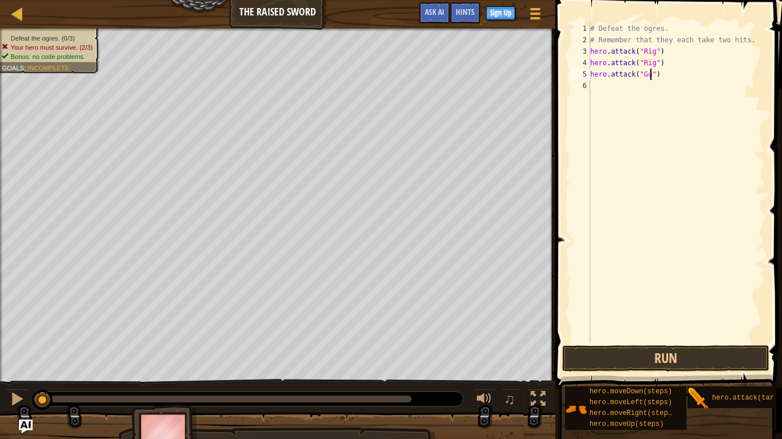
type textarea "hero.attack("Gurt")"
click at [641, 81] on div "# Defeat the ogres. # Remember that they each take two hits. hero . attack ( "R…" at bounding box center [676, 194] width 177 height 343
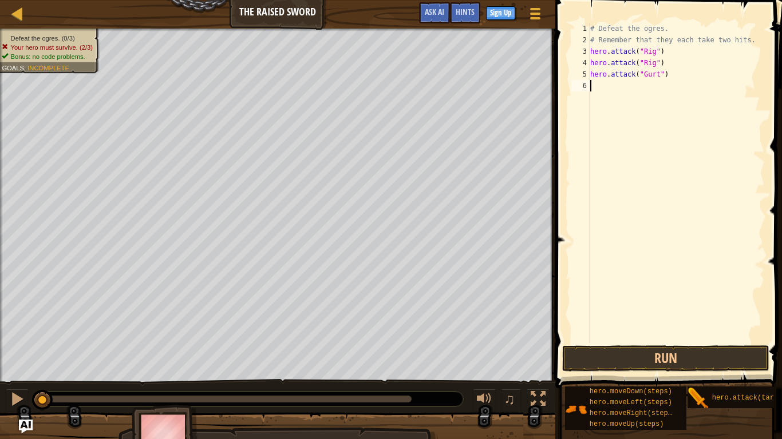
click at [641, 81] on div "# Defeat the ogres. # Remember that they each take two hits. hero . attack ( "R…" at bounding box center [676, 194] width 177 height 343
click at [641, 76] on div "# Defeat the ogres. # Remember that they each take two hits. hero . attack ( "R…" at bounding box center [676, 194] width 177 height 343
type textarea "hero.attack("Gurt")"
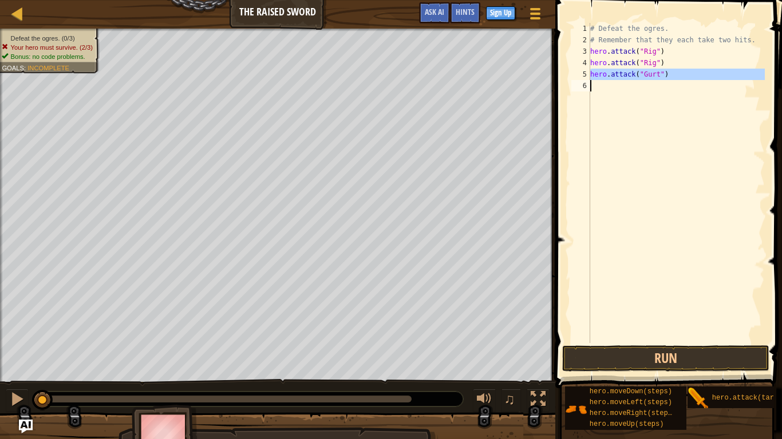
click at [634, 86] on div "# Defeat the ogres. # Remember that they each take two hits. hero . attack ( "R…" at bounding box center [676, 183] width 177 height 320
paste textarea "h"
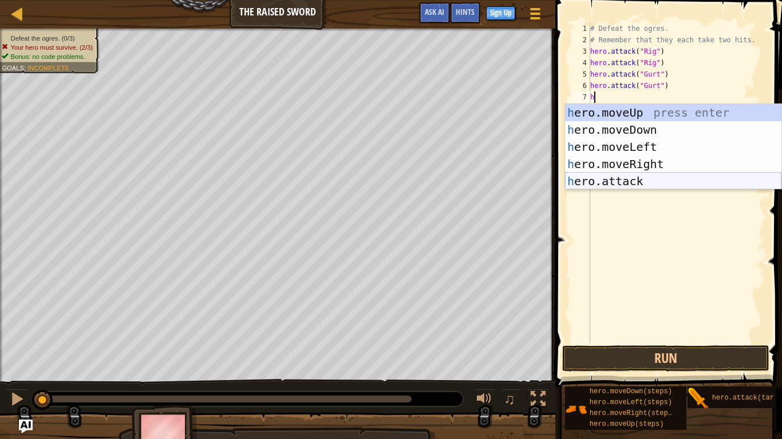
click at [652, 183] on div "h ero.moveUp press enter h ero.moveDown press enter h ero.moveLeft press enter …" at bounding box center [673, 164] width 216 height 120
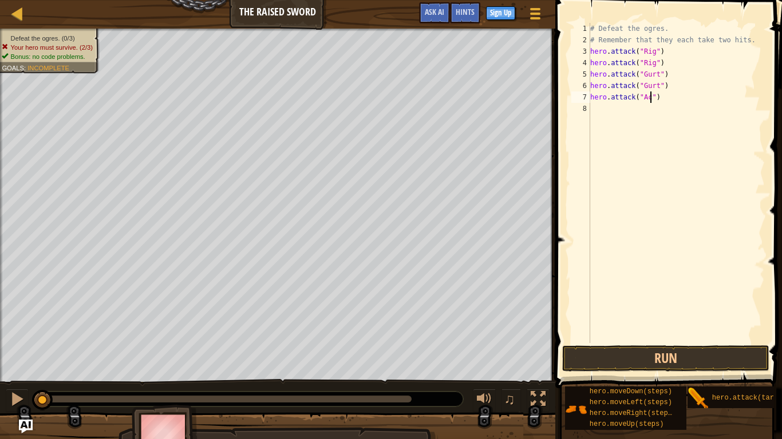
scroll to position [5, 9]
type textarea "hero.attack("Ack")"
click at [670, 105] on div "# Defeat the ogres. # Remember that they each take two hits. hero . attack ( "R…" at bounding box center [676, 194] width 177 height 343
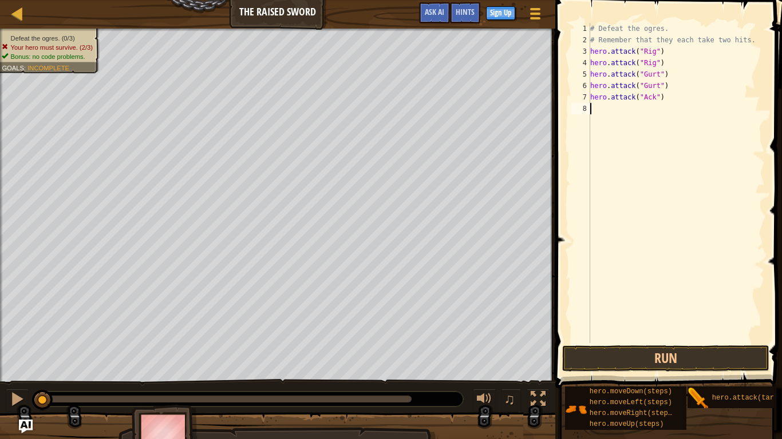
click at [670, 98] on div "# Defeat the ogres. # Remember that they each take two hits. hero . attack ( "R…" at bounding box center [676, 194] width 177 height 343
click at [670, 98] on div "# Defeat the ogres. # Remember that they each take two hits. hero . attack ( "R…" at bounding box center [676, 183] width 177 height 320
click at [670, 98] on div "# Defeat the ogres. # Remember that they each take two hits. hero . attack ( "R…" at bounding box center [676, 194] width 177 height 343
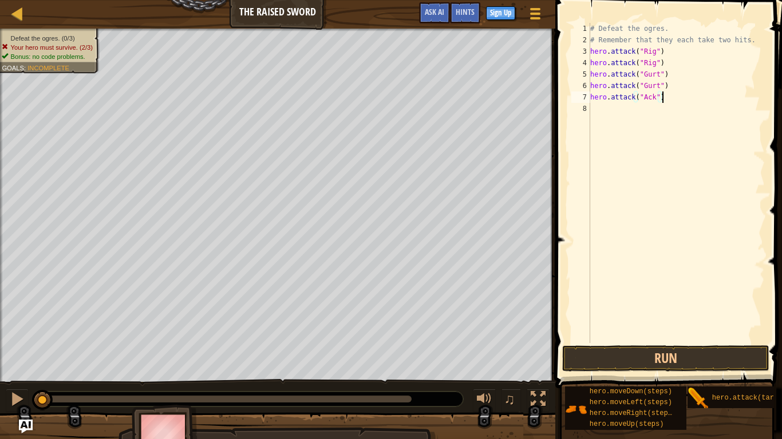
click at [670, 98] on div "# Defeat the ogres. # Remember that they each take two hits. hero . attack ( "R…" at bounding box center [676, 194] width 177 height 343
type textarea "hero.attack("Ack")"
click at [665, 108] on div "# Defeat the ogres. # Remember that they each take two hits. hero . attack ( "R…" at bounding box center [676, 183] width 177 height 320
click at [680, 356] on button "Run" at bounding box center [665, 359] width 207 height 26
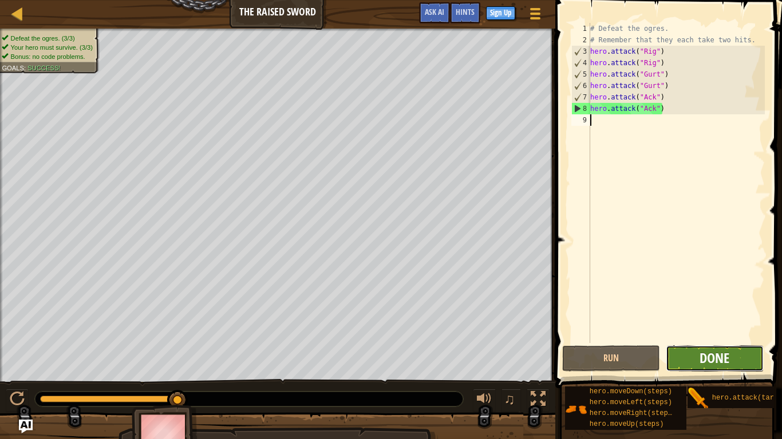
click at [724, 351] on span "Done" at bounding box center [714, 358] width 30 height 18
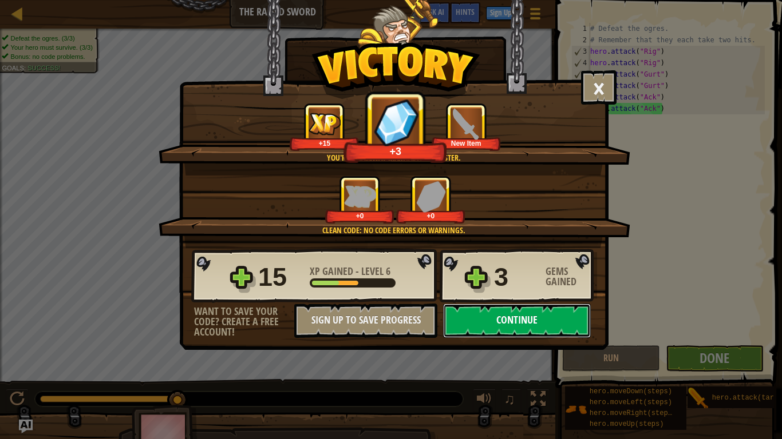
click at [545, 327] on button "Continue" at bounding box center [517, 321] width 148 height 34
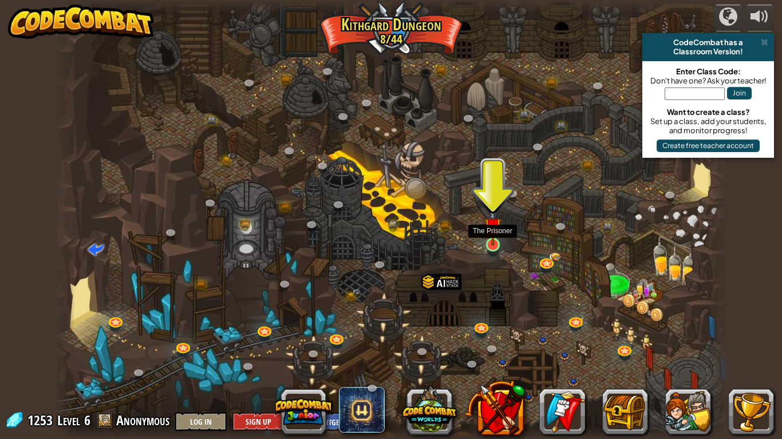
click at [490, 244] on img at bounding box center [492, 226] width 17 height 39
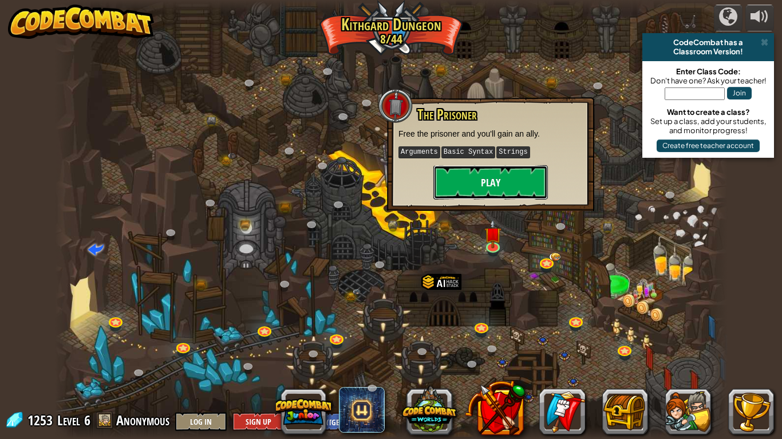
click at [471, 172] on button "Play" at bounding box center [490, 182] width 114 height 34
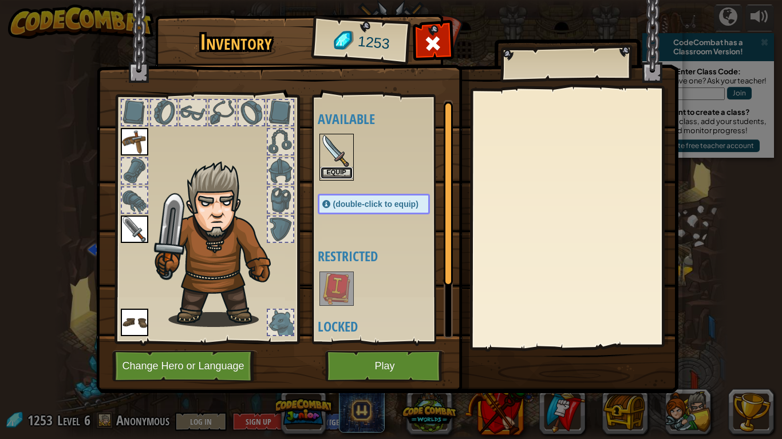
click at [331, 169] on button "Equip" at bounding box center [336, 173] width 32 height 12
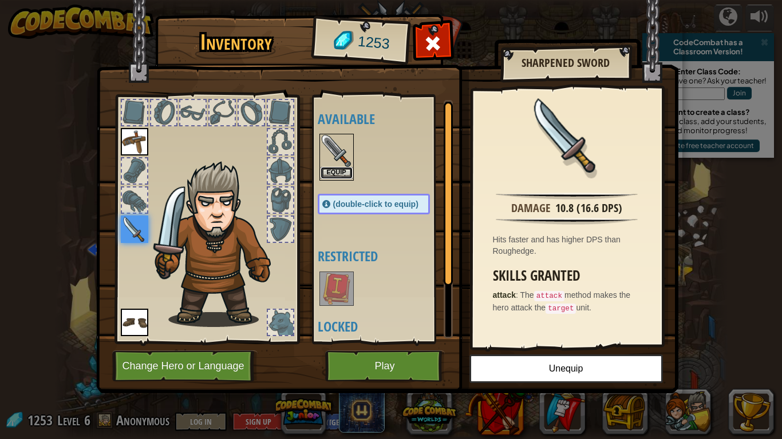
click at [344, 173] on button "Equip" at bounding box center [336, 173] width 32 height 12
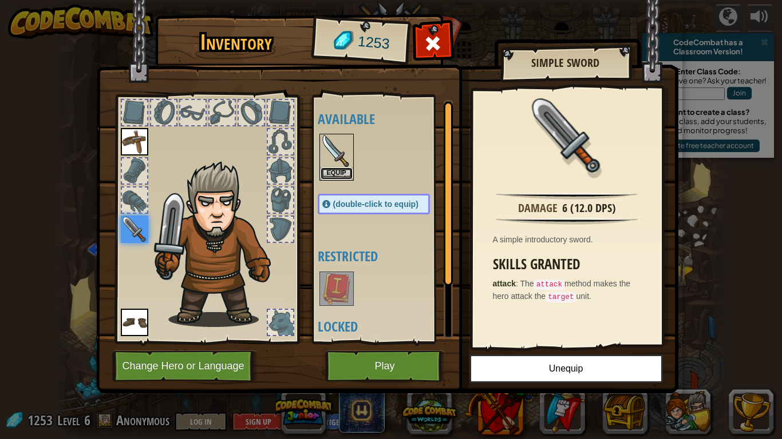
click at [344, 173] on button "Equip" at bounding box center [336, 174] width 32 height 12
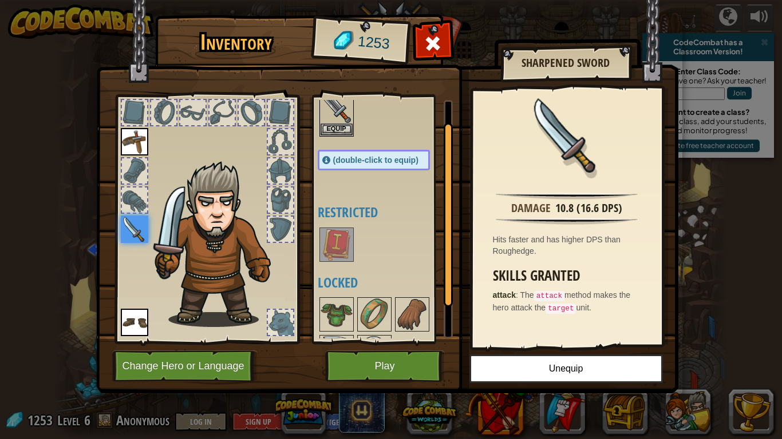
scroll to position [77, 0]
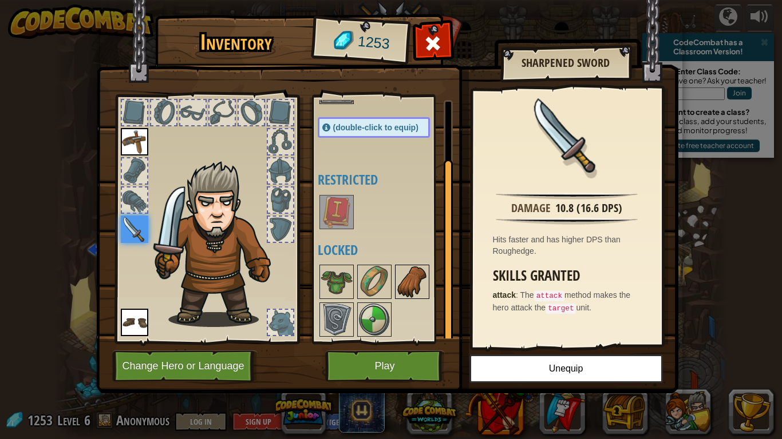
click at [410, 277] on img at bounding box center [412, 282] width 32 height 32
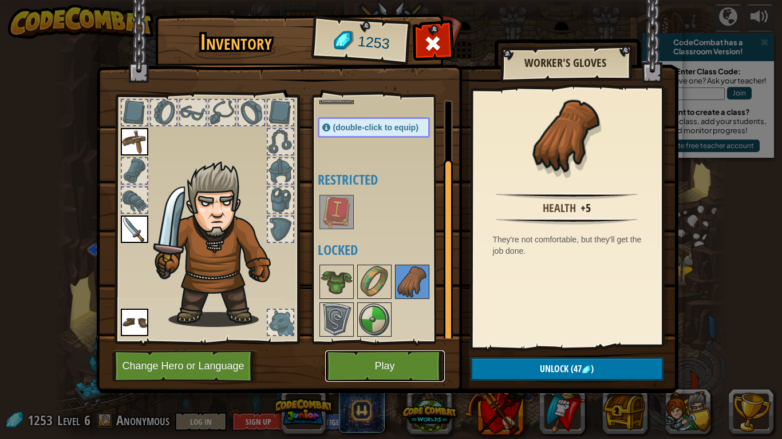
click at [405, 366] on button "Play" at bounding box center [385, 366] width 120 height 31
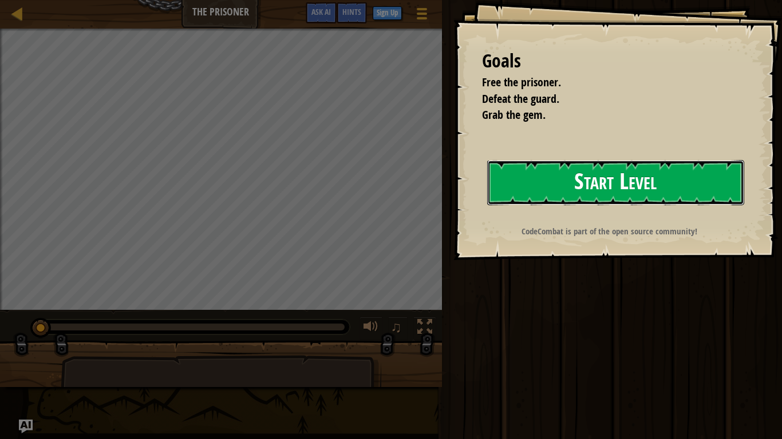
click at [673, 185] on button "Start Level" at bounding box center [615, 182] width 257 height 45
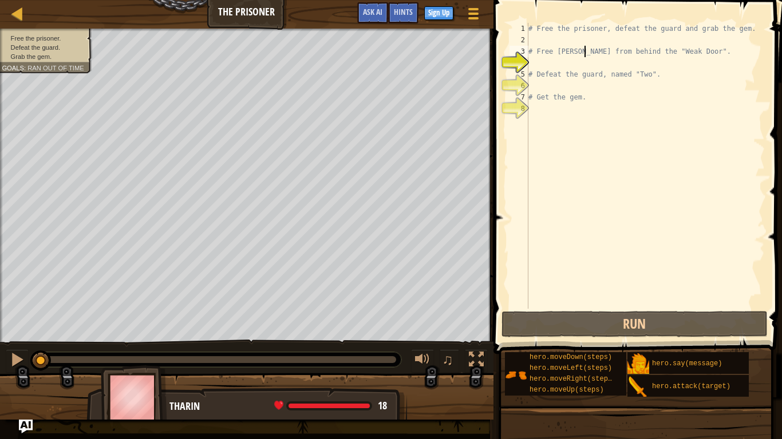
click at [584, 46] on div "# Free the prisoner, defeat the guard and grab the gem. # Free [PERSON_NAME] fr…" at bounding box center [645, 177] width 239 height 309
type textarea "# Free [PERSON_NAME] from behind the "Weak Door"."
click at [584, 41] on div "# Free the prisoner, defeat the guard and grab the gem. # Free [PERSON_NAME] fr…" at bounding box center [645, 177] width 239 height 309
click at [574, 65] on div "# Free the prisoner, defeat the guard and grab the gem. # Free [PERSON_NAME] fr…" at bounding box center [645, 177] width 239 height 309
type textarea "h"
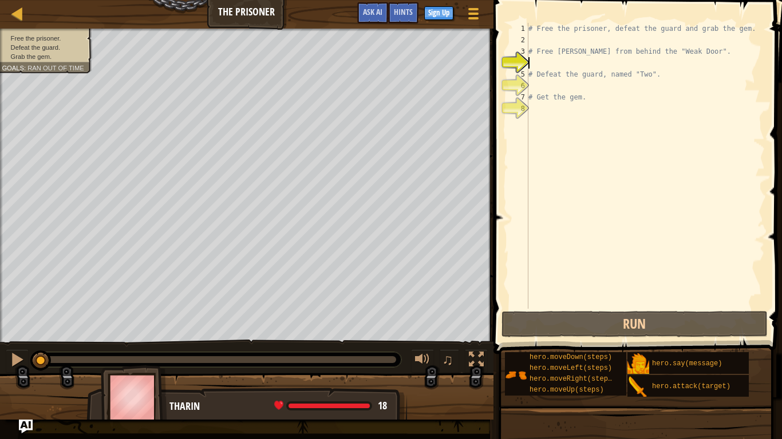
scroll to position [5, 0]
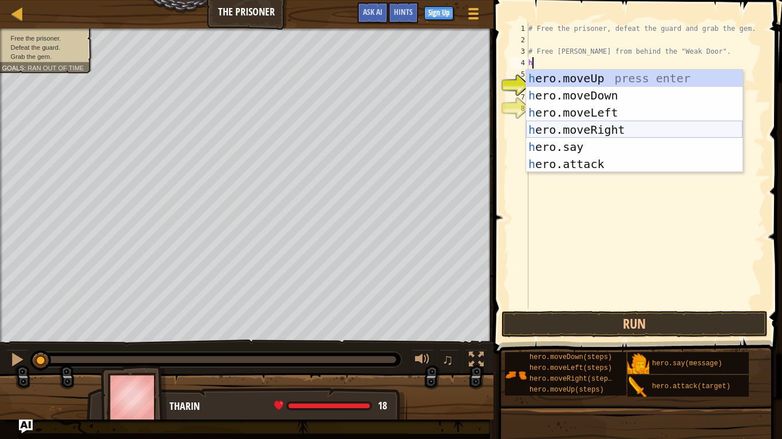
click at [613, 128] on div "h ero.moveUp press enter h ero.moveDown press enter h ero.moveLeft press enter …" at bounding box center [634, 138] width 216 height 137
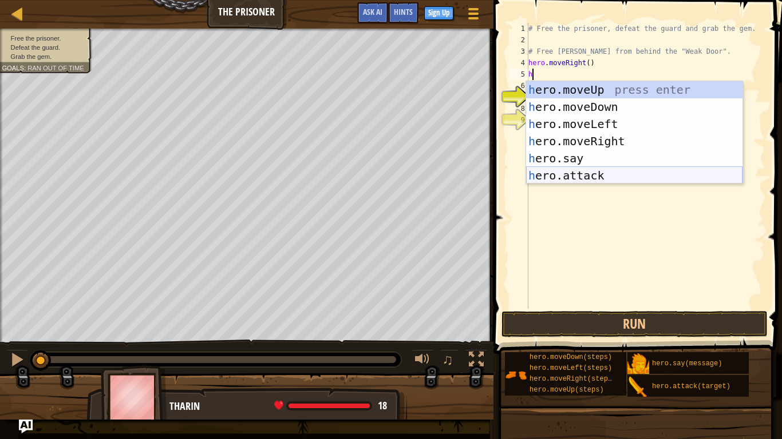
click at [592, 172] on div "h ero.moveUp press enter h ero.moveDown press enter h ero.moveLeft press enter …" at bounding box center [634, 149] width 216 height 137
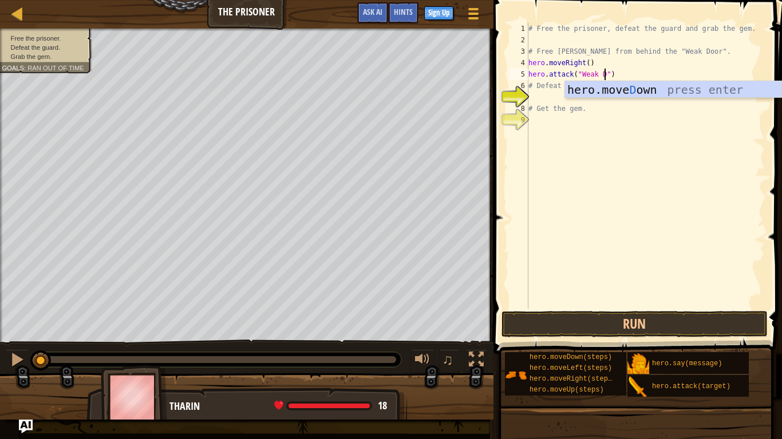
scroll to position [5, 11]
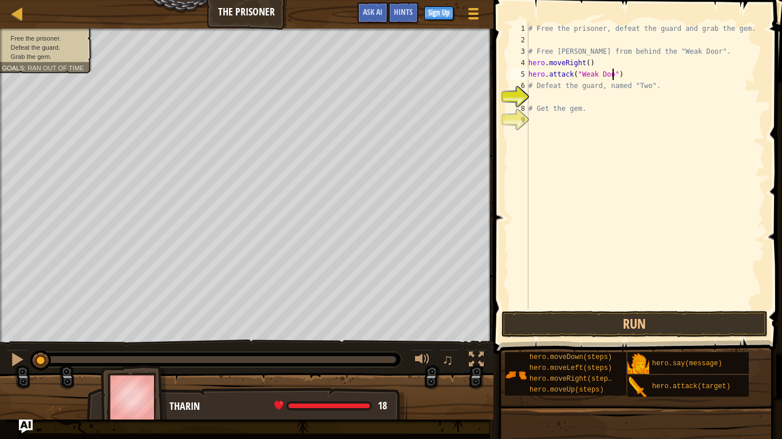
type textarea "hero.attack("Weak Door")"
click at [648, 76] on div "# Free the prisoner, defeat the guard and grab the gem. # Free [PERSON_NAME] fr…" at bounding box center [645, 177] width 239 height 309
click at [646, 99] on div "# Free the prisoner, defeat the guard and grab the gem. # Free [PERSON_NAME] fr…" at bounding box center [645, 177] width 239 height 309
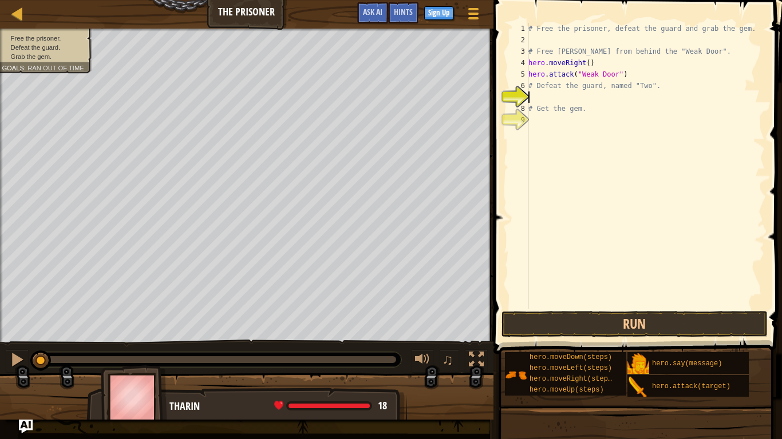
type textarea "h"
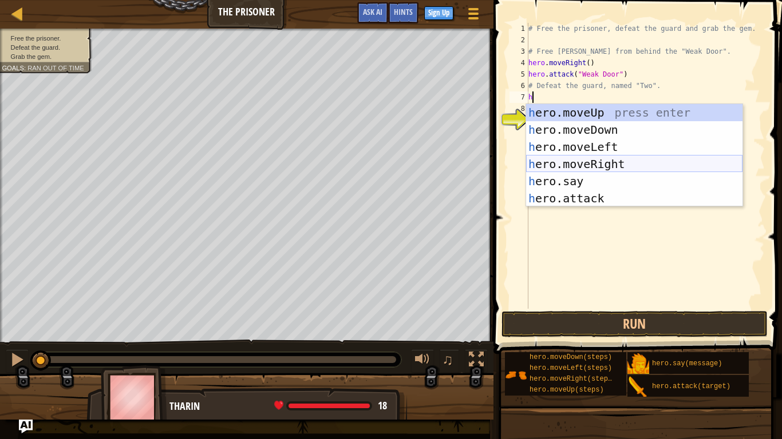
click at [626, 161] on div "h ero.moveUp press enter h ero.moveDown press enter h ero.moveLeft press enter …" at bounding box center [634, 172] width 216 height 137
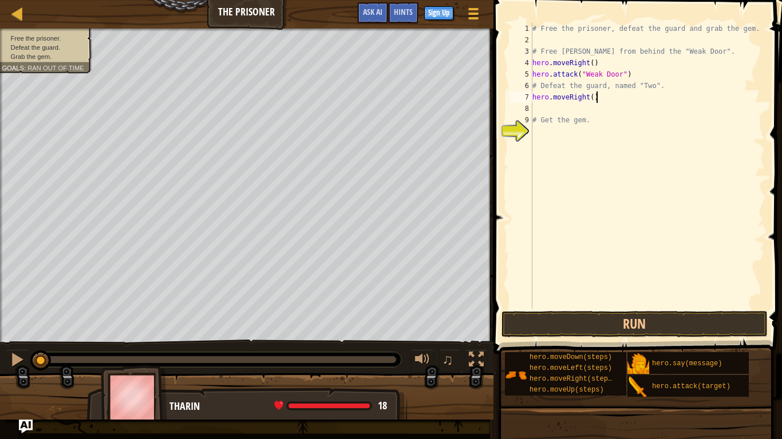
click at [595, 99] on div "# Free the prisoner, defeat the guard and grab the gem. # Free [PERSON_NAME] fr…" at bounding box center [647, 177] width 235 height 309
click at [592, 102] on div "# Free the prisoner, defeat the guard and grab the gem. # Free [PERSON_NAME] fr…" at bounding box center [647, 177] width 235 height 309
type textarea "hero.moveRight(2)"
click at [552, 112] on div "# Free the prisoner, defeat the guard and grab the gem. # Free [PERSON_NAME] fr…" at bounding box center [647, 177] width 235 height 309
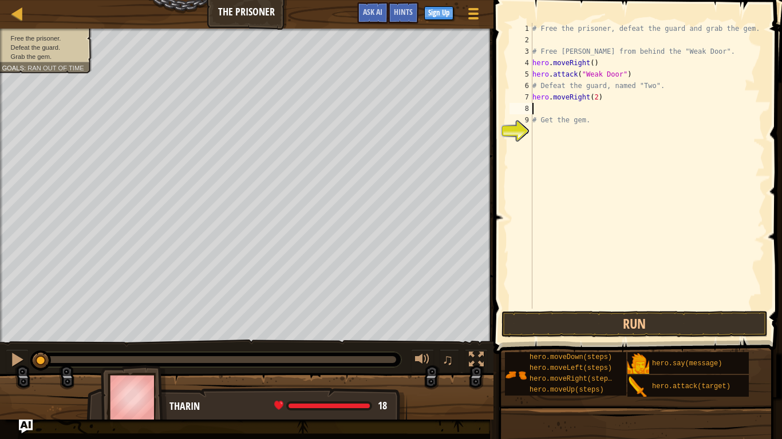
scroll to position [5, 0]
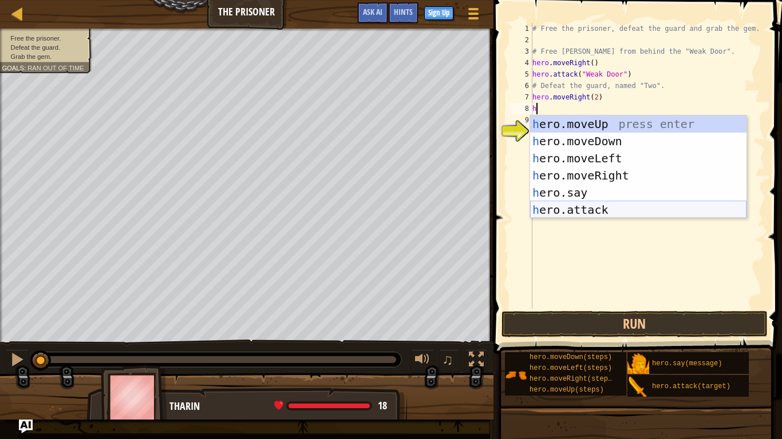
click at [576, 208] on div "h ero.moveUp press enter h ero.moveDown press enter h ero.moveLeft press enter …" at bounding box center [638, 184] width 216 height 137
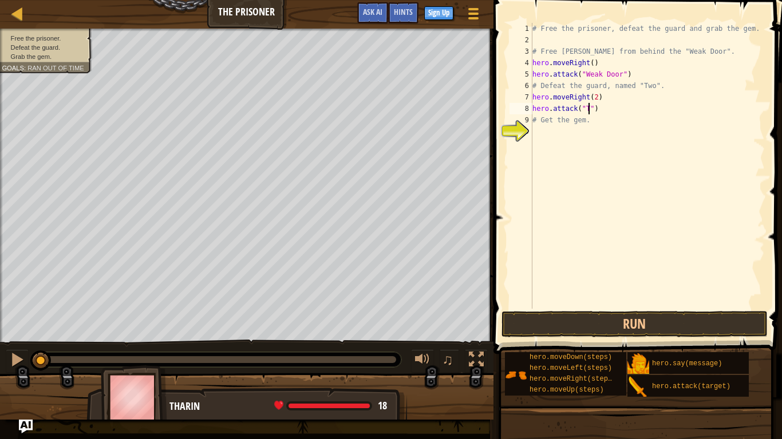
type textarea "hero.attack("Two")"
click at [588, 131] on div "# Free the prisoner, defeat the guard and grab the gem. # Free [PERSON_NAME] fr…" at bounding box center [647, 177] width 235 height 309
type textarea "h"
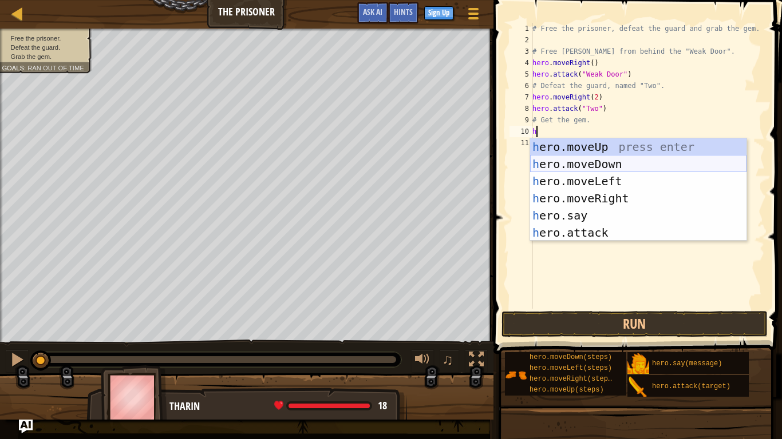
click at [590, 164] on div "h ero.moveUp press enter h ero.moveDown press enter h ero.moveLeft press enter …" at bounding box center [638, 206] width 216 height 137
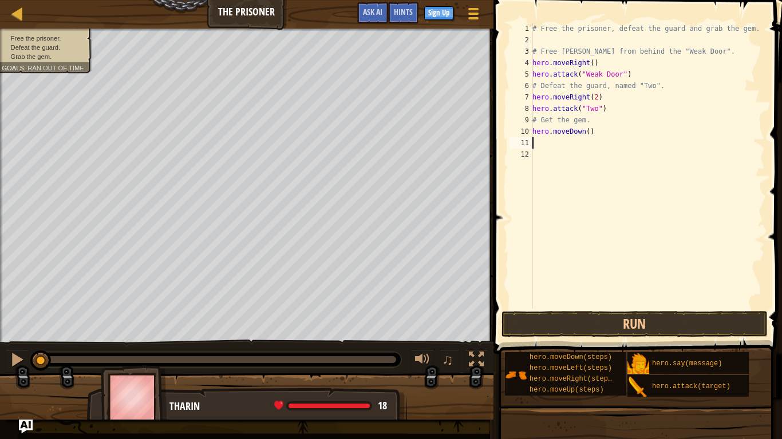
click at [590, 133] on div "# Free the prisoner, defeat the guard and grab the gem. # Free [PERSON_NAME] fr…" at bounding box center [647, 177] width 235 height 309
type textarea "hero.moveDown(3)"
click at [579, 145] on div "# Free the prisoner, defeat the guard and grab the gem. # Free [PERSON_NAME] fr…" at bounding box center [647, 177] width 235 height 309
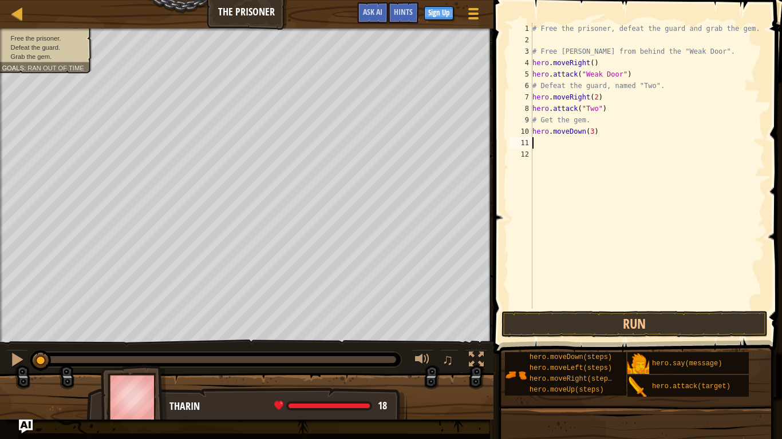
type textarea "h"
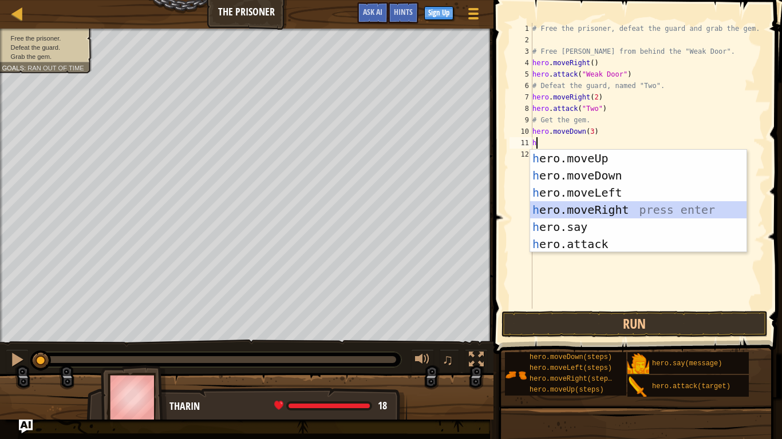
click at [614, 208] on div "h ero.moveUp press enter h ero.moveDown press enter h ero.moveLeft press enter …" at bounding box center [638, 218] width 216 height 137
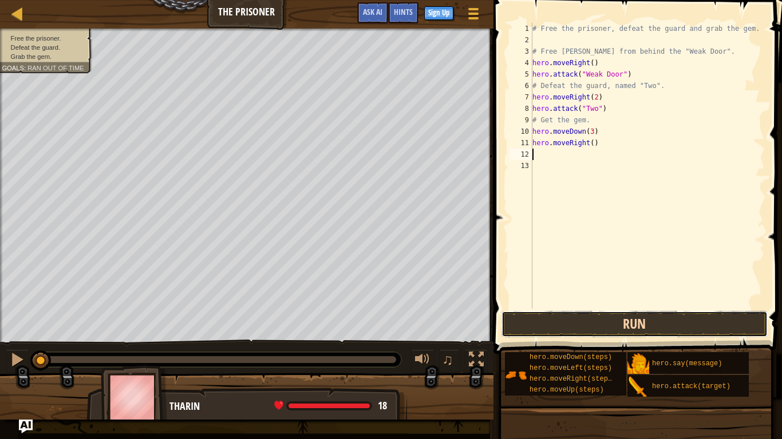
click at [596, 323] on button "Run" at bounding box center [634, 324] width 267 height 26
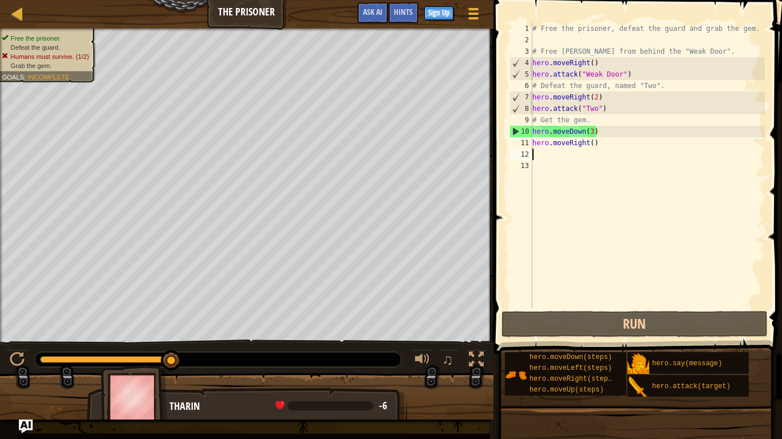
click at [610, 108] on div "# Free the prisoner, defeat the guard and grab the gem. # Free [PERSON_NAME] fr…" at bounding box center [647, 177] width 235 height 309
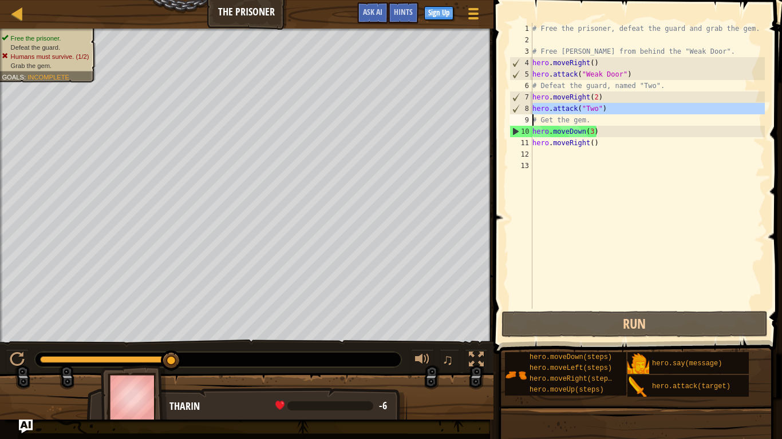
click at [614, 109] on div "# Free the prisoner, defeat the guard and grab the gem. # Free [PERSON_NAME] fr…" at bounding box center [647, 166] width 235 height 286
type textarea "hero.attack("Two")"
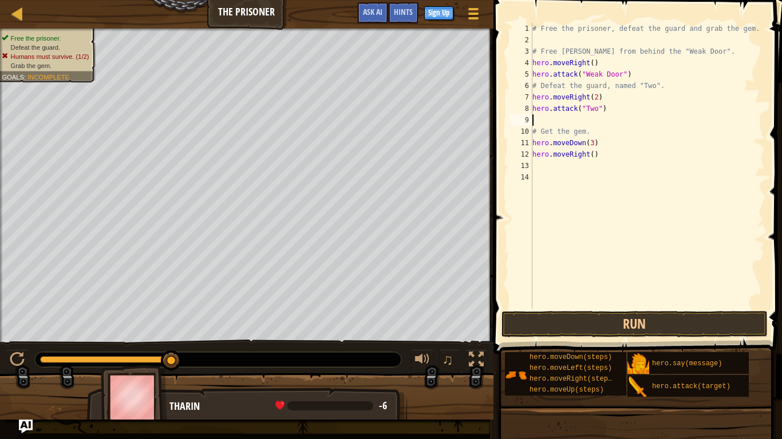
paste textarea "hero.attack("Two")"
type textarea "hero.attack("Two")"
click at [632, 327] on button "Run" at bounding box center [634, 324] width 267 height 26
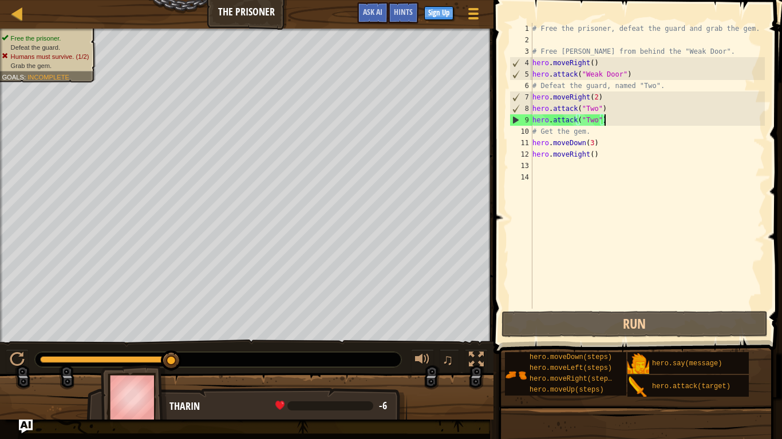
click at [625, 122] on div "# Free the prisoner, defeat the guard and grab the gem. # Free [PERSON_NAME] fr…" at bounding box center [647, 177] width 235 height 309
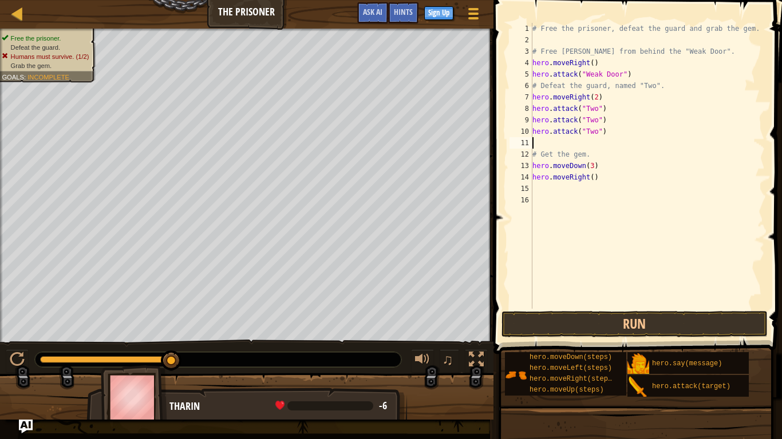
paste textarea "hero.attack("Two")"
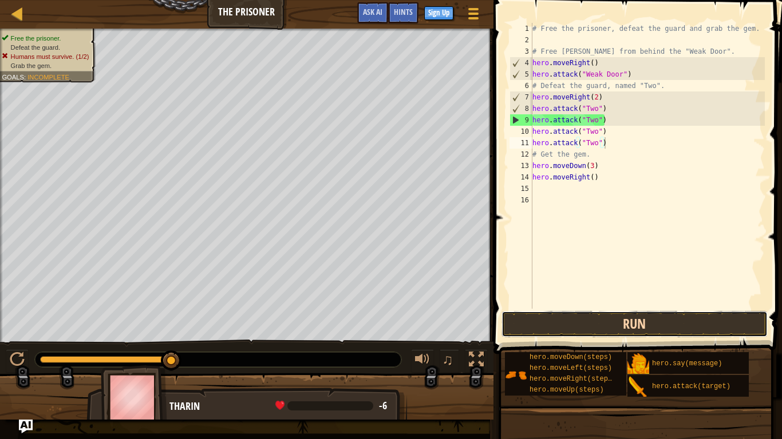
click at [649, 326] on button "Run" at bounding box center [634, 324] width 267 height 26
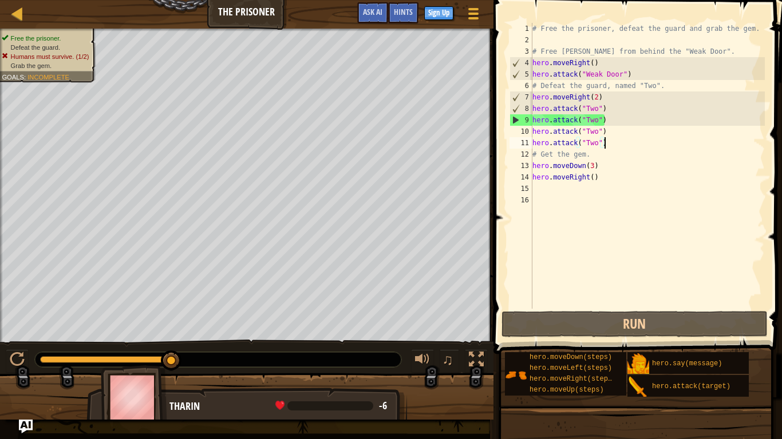
drag, startPoint x: 167, startPoint y: 359, endPoint x: 209, endPoint y: 370, distance: 43.7
click at [209, 370] on div "♫" at bounding box center [246, 357] width 493 height 34
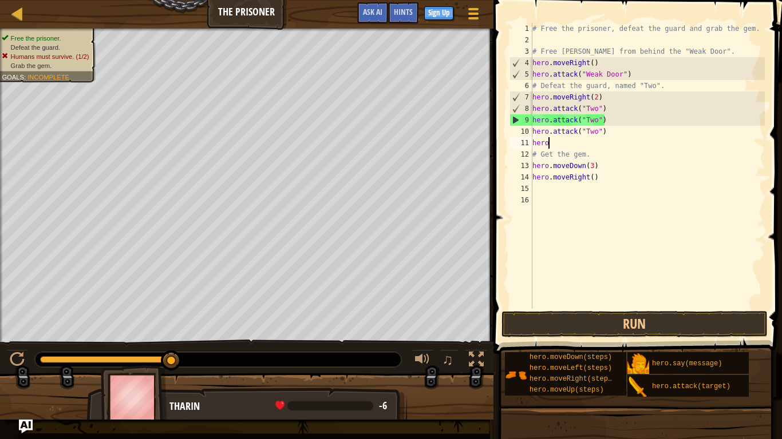
type textarea "h"
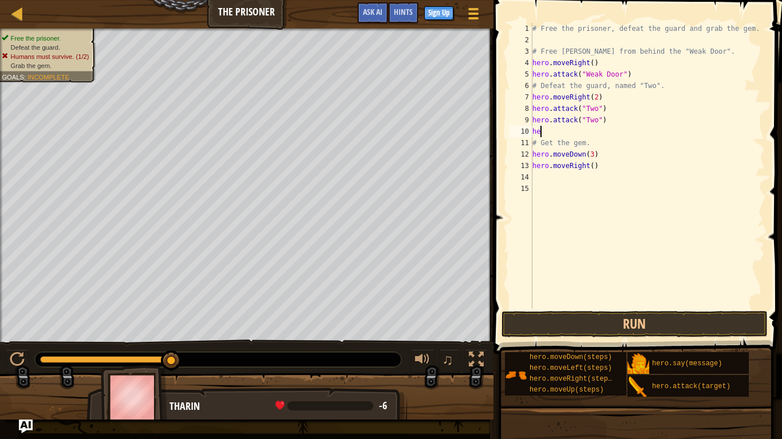
type textarea "h"
click at [596, 98] on div "# Free the prisoner, defeat the guard and grab the gem. # Free [PERSON_NAME] fr…" at bounding box center [647, 177] width 235 height 309
click at [667, 88] on div "# Free the prisoner, defeat the guard and grab the gem. # Free [PERSON_NAME] fr…" at bounding box center [647, 177] width 235 height 309
type textarea "# Defeat the guard, named "Two"."
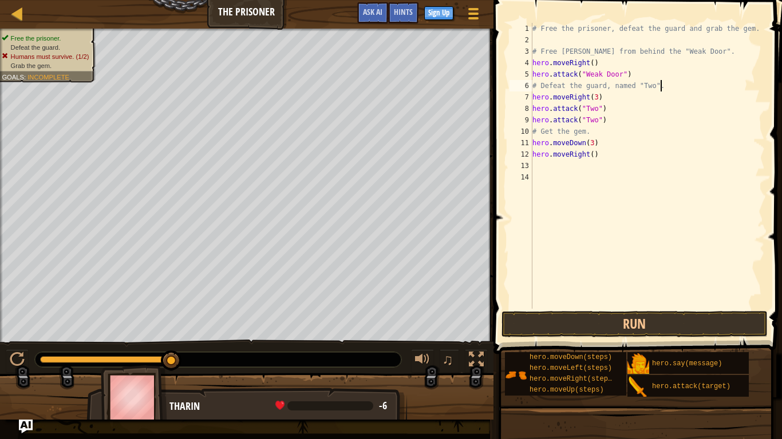
scroll to position [5, 0]
paste textarea "hero.attack("Two")"
type textarea "hero.attack("Two")"
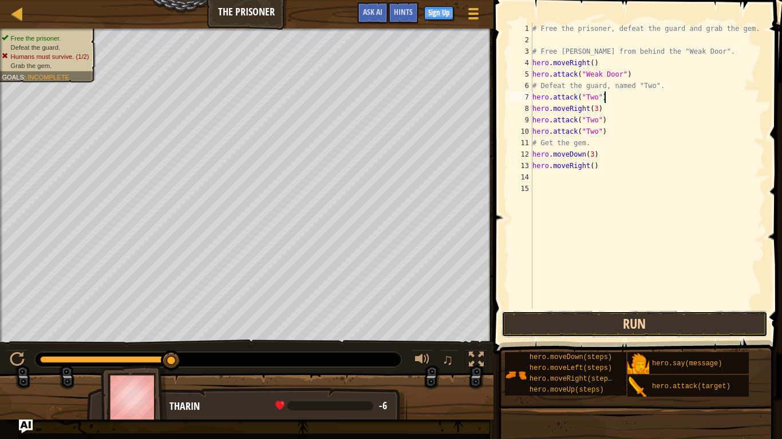
click at [664, 323] on button "Run" at bounding box center [634, 324] width 267 height 26
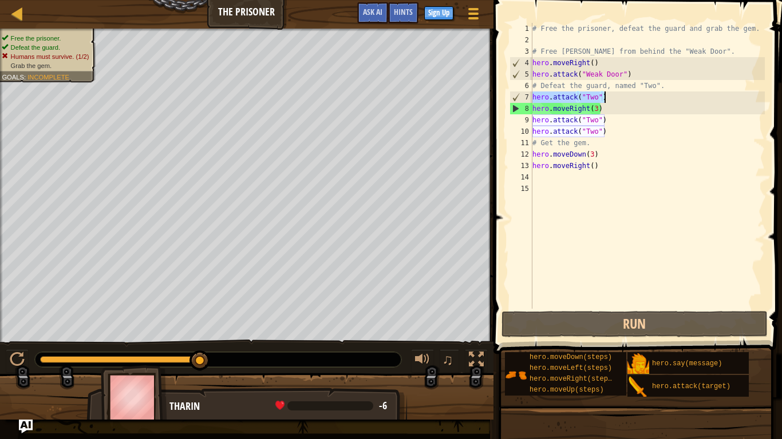
drag, startPoint x: 532, startPoint y: 94, endPoint x: 605, endPoint y: 96, distance: 73.3
click at [605, 96] on div "# Free the prisoner, defeat the guard and grab the gem. # Free [PERSON_NAME] fr…" at bounding box center [647, 177] width 235 height 309
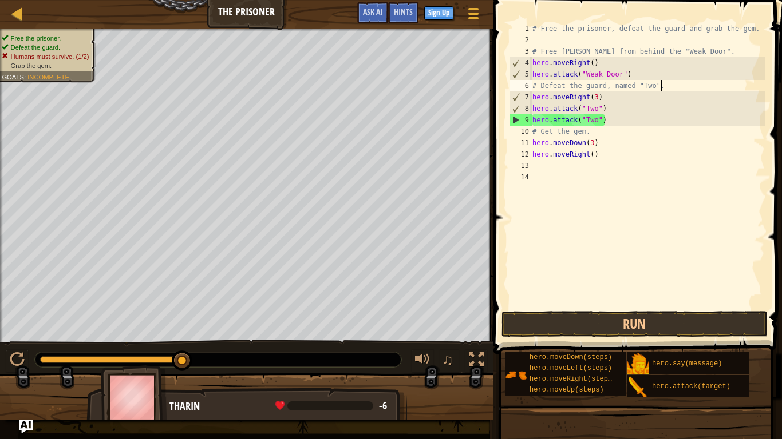
click at [597, 100] on div "# Free the prisoner, defeat the guard and grab the gem. # Free [PERSON_NAME] fr…" at bounding box center [647, 177] width 235 height 309
click at [613, 110] on div "# Free the prisoner, defeat the guard and grab the gem. # Free [PERSON_NAME] fr…" at bounding box center [647, 177] width 235 height 309
type textarea "hero.attack("Two")"
click at [611, 122] on div "# Free the prisoner, defeat the guard and grab the gem. # Free [PERSON_NAME] fr…" at bounding box center [647, 177] width 235 height 309
click at [611, 110] on div "# Free the prisoner, defeat the guard and grab the gem. # Free [PERSON_NAME] fr…" at bounding box center [647, 177] width 235 height 309
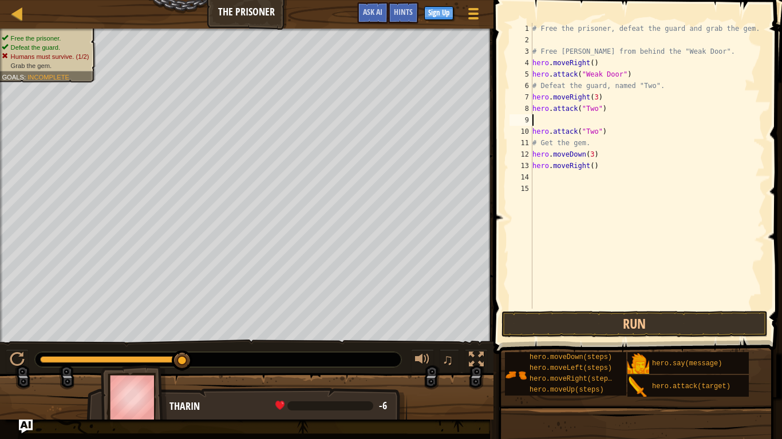
type textarea "h"
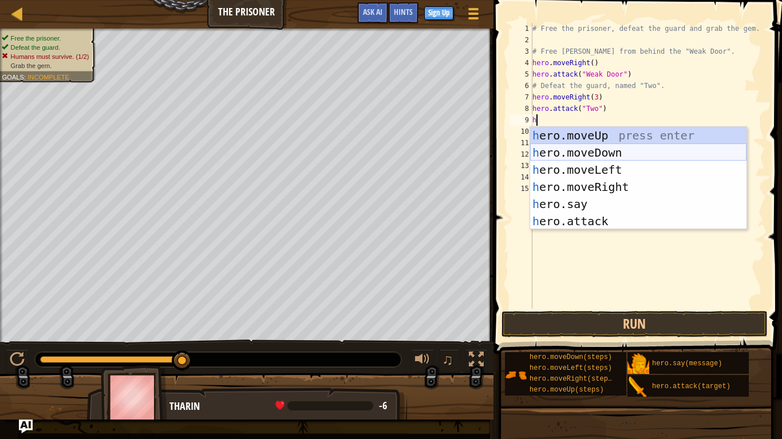
click at [632, 150] on div "h ero.moveUp press enter h ero.moveDown press enter h ero.moveLeft press enter …" at bounding box center [638, 195] width 216 height 137
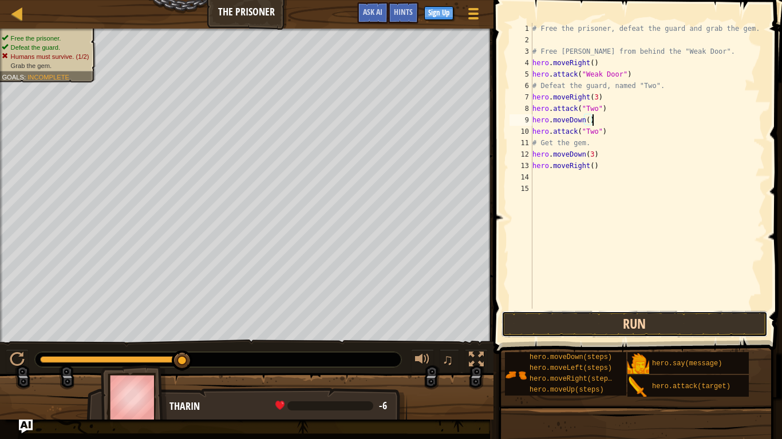
click at [601, 316] on button "Run" at bounding box center [634, 324] width 267 height 26
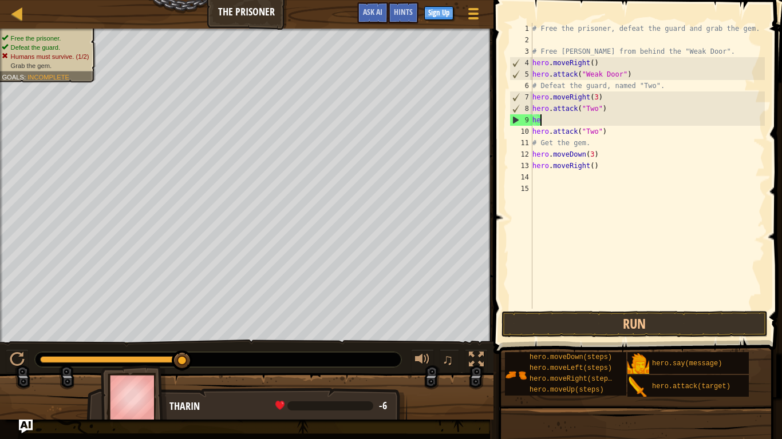
type textarea "h"
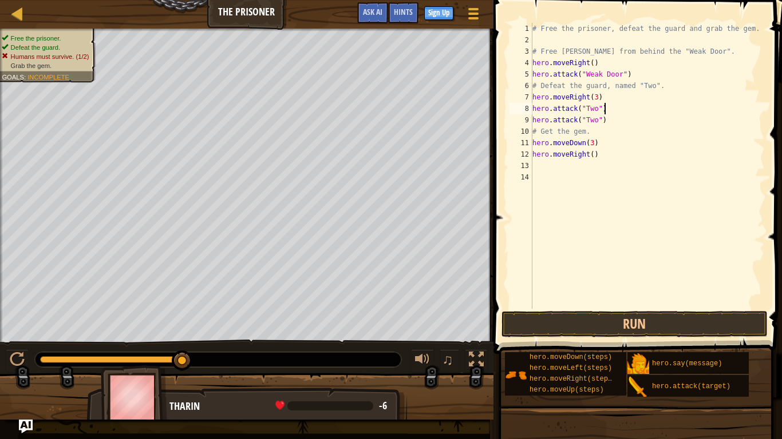
type textarea "hero.attack("Two")"
click at [644, 316] on button "Run" at bounding box center [634, 324] width 267 height 26
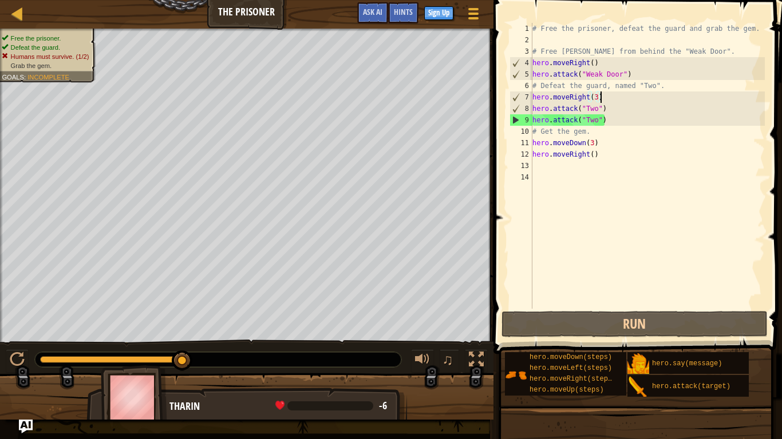
click at [617, 97] on div "# Free the prisoner, defeat the guard and grab the gem. # Free [PERSON_NAME] fr…" at bounding box center [647, 177] width 235 height 309
type textarea "hero.moveRight(3)"
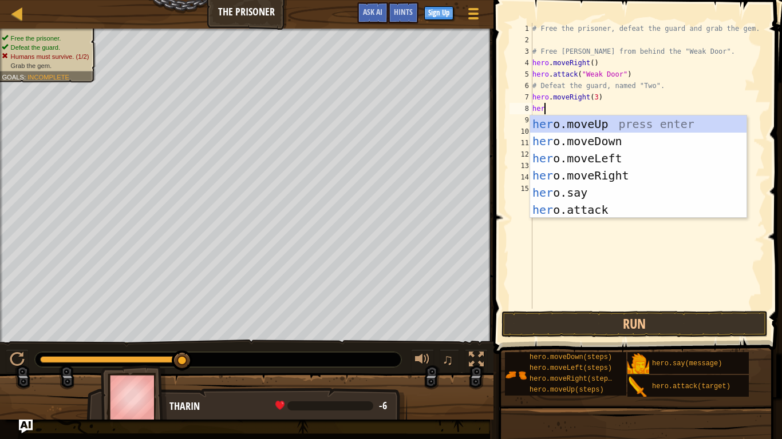
type textarea "hero"
click at [623, 137] on div "hero .moveUp press enter hero .moveDown press enter hero .moveLeft press enter …" at bounding box center [638, 184] width 216 height 137
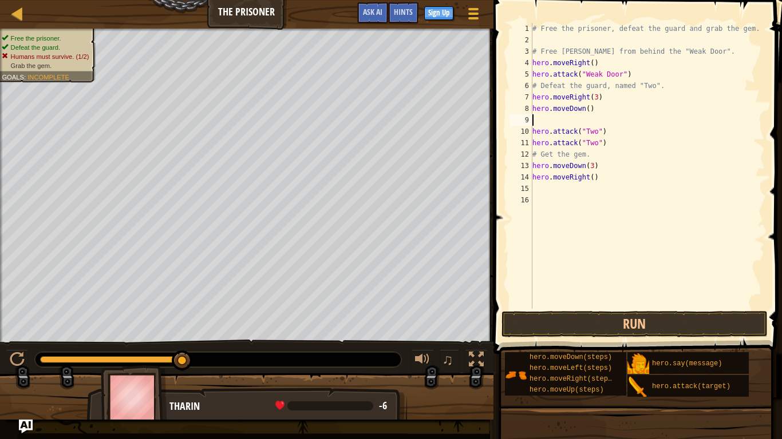
scroll to position [5, 0]
click at [588, 108] on div "# Free the prisoner, defeat the guard and grab the gem. # Free [PERSON_NAME] fr…" at bounding box center [647, 177] width 235 height 309
type textarea "hero.moveDown(3)"
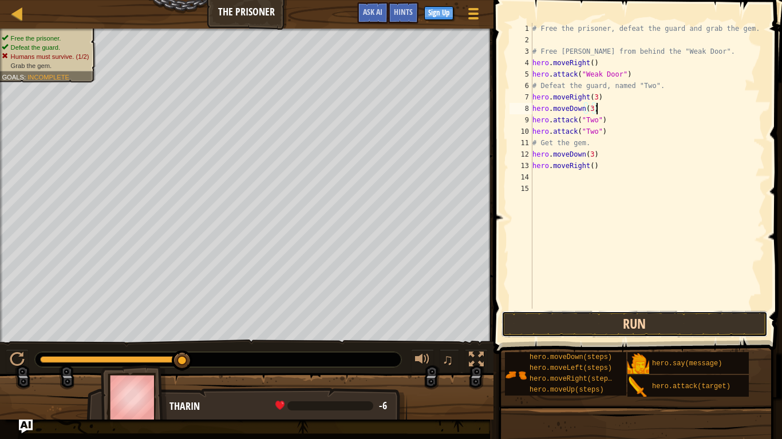
click at [616, 322] on button "Run" at bounding box center [634, 324] width 267 height 26
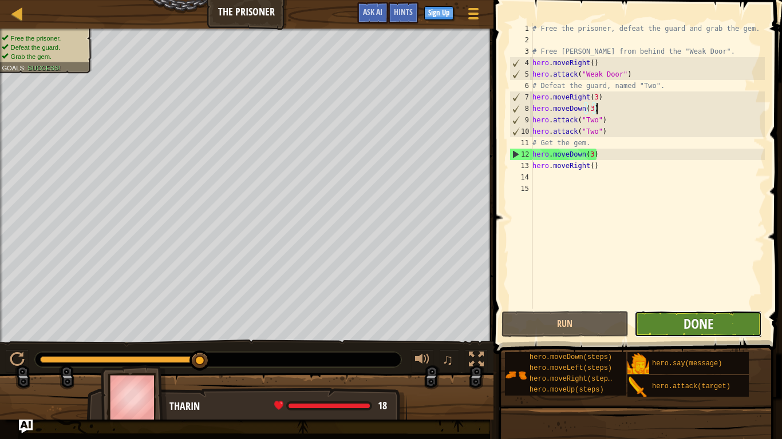
click at [706, 326] on span "Done" at bounding box center [698, 324] width 30 height 18
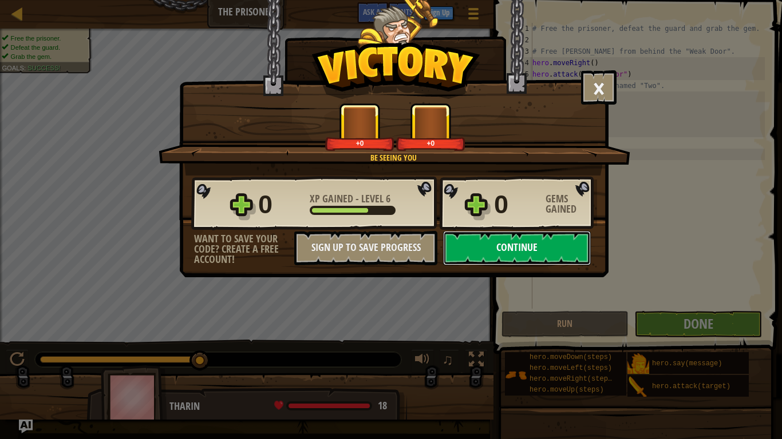
click at [510, 248] on button "Continue" at bounding box center [517, 248] width 148 height 34
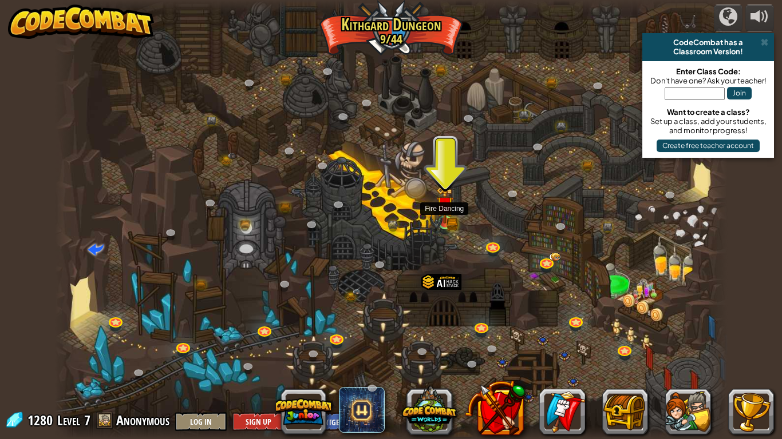
click at [447, 219] on img at bounding box center [444, 205] width 17 height 37
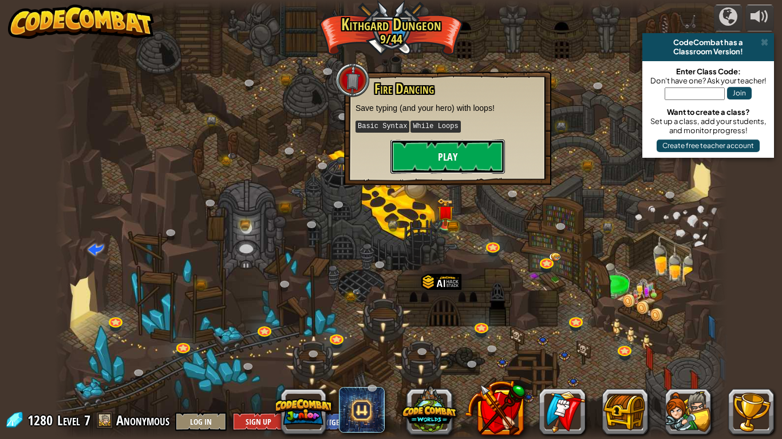
click at [454, 151] on button "Play" at bounding box center [447, 157] width 114 height 34
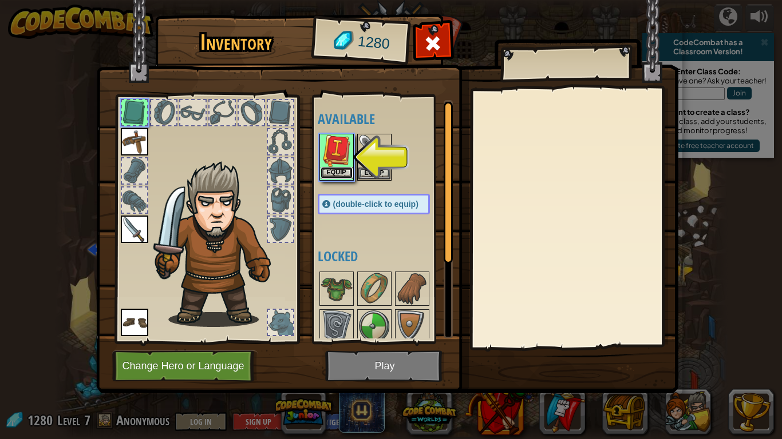
click at [338, 172] on button "Equip" at bounding box center [336, 173] width 32 height 12
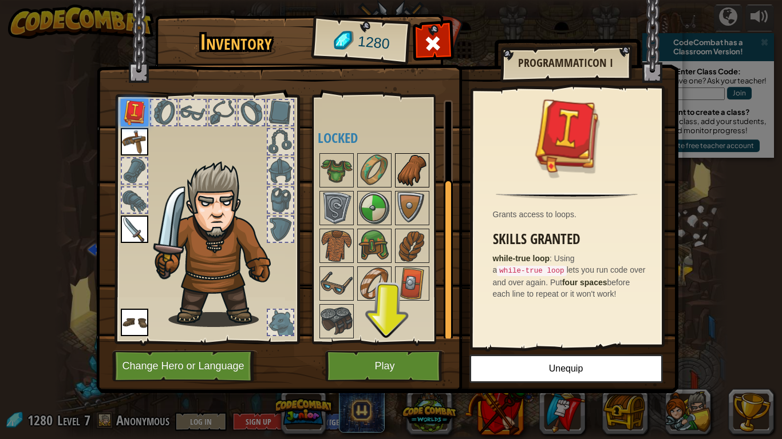
scroll to position [120, 0]
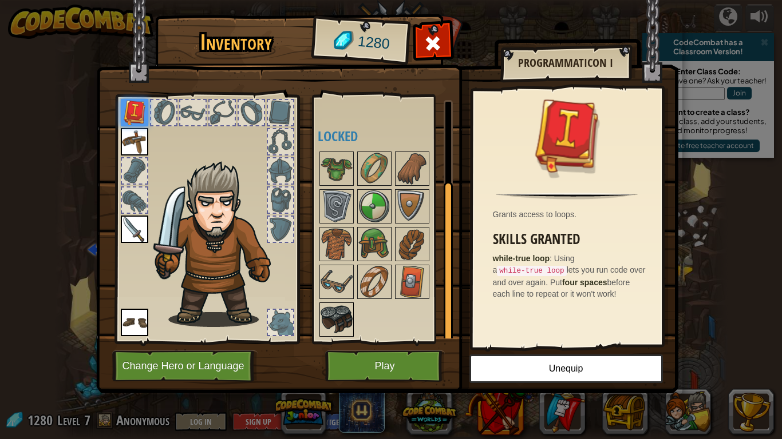
click at [332, 317] on img at bounding box center [336, 320] width 32 height 32
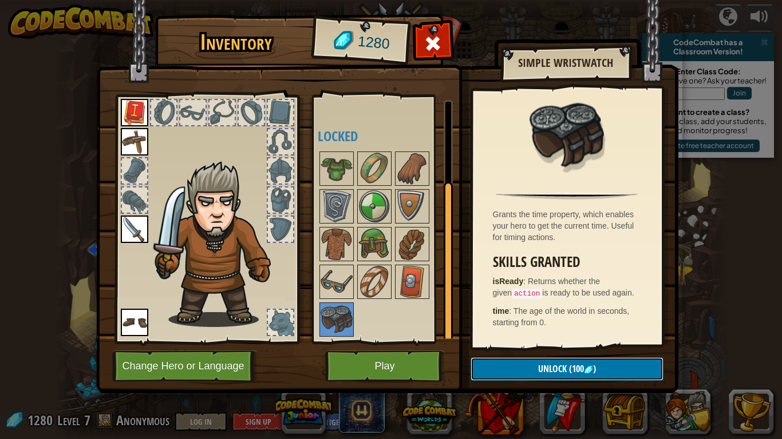
click at [550, 369] on span "Unlock" at bounding box center [552, 369] width 29 height 13
click at [550, 368] on button "Confirm" at bounding box center [566, 369] width 193 height 23
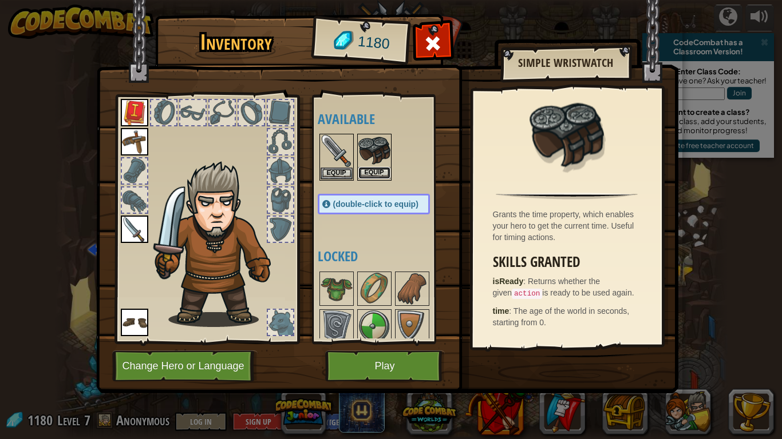
click at [379, 172] on button "Equip" at bounding box center [374, 173] width 32 height 12
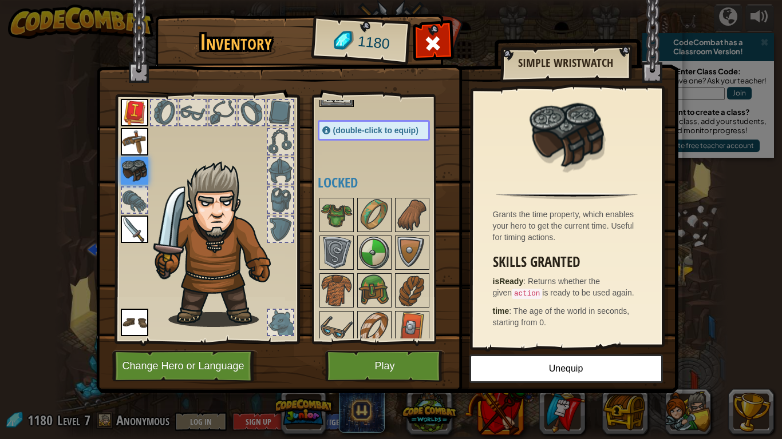
scroll to position [82, 0]
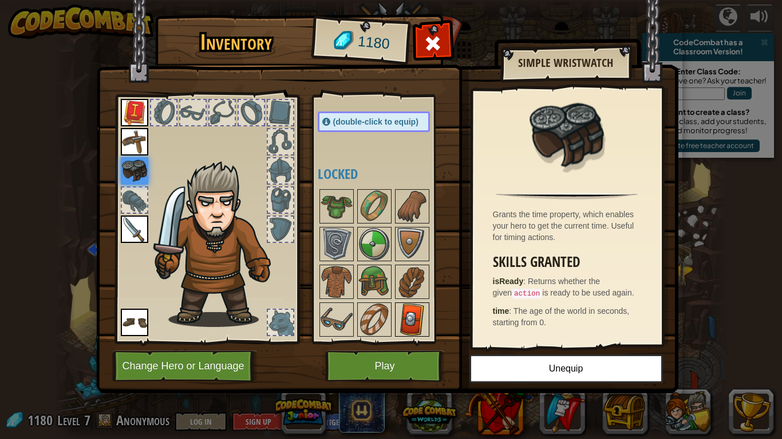
click at [412, 320] on img at bounding box center [412, 320] width 32 height 32
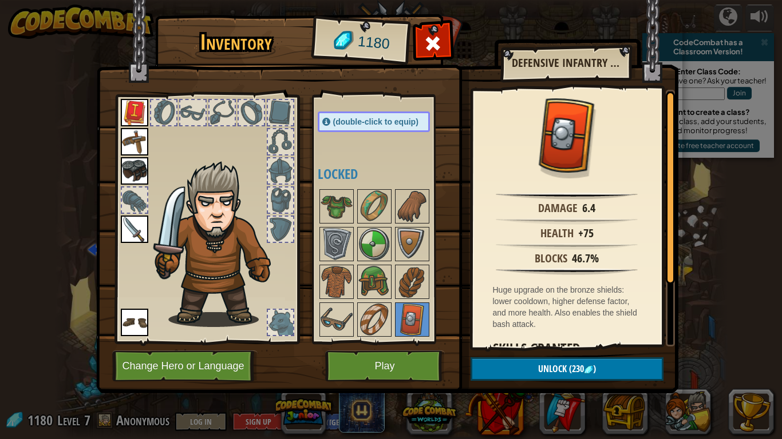
click at [283, 226] on div at bounding box center [280, 229] width 25 height 25
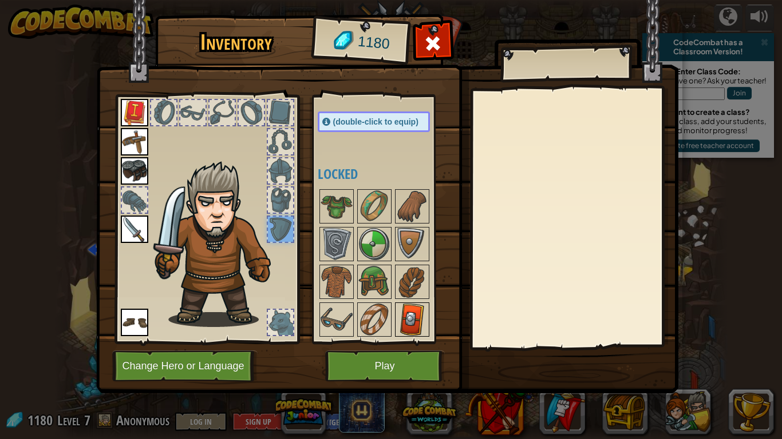
click at [408, 317] on img at bounding box center [412, 320] width 32 height 32
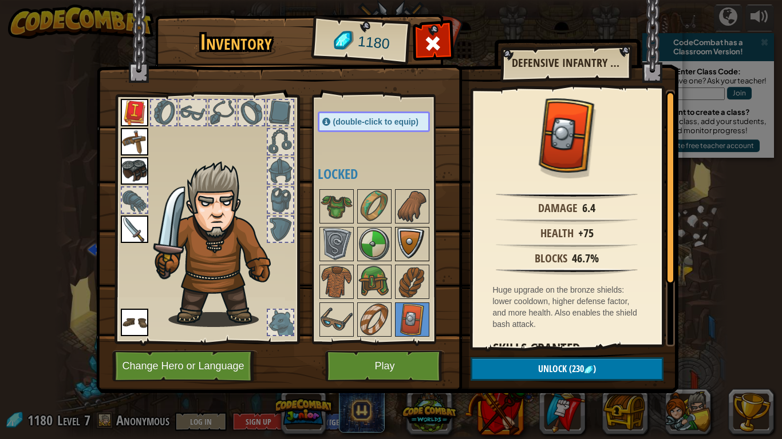
click at [405, 236] on img at bounding box center [412, 244] width 32 height 32
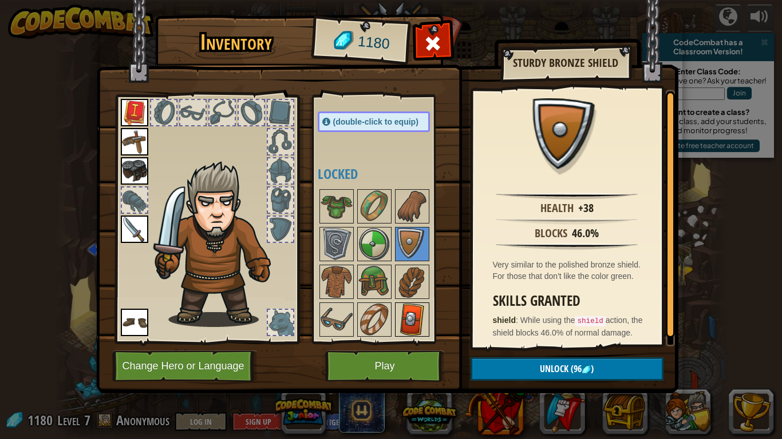
click at [408, 304] on img at bounding box center [412, 320] width 32 height 32
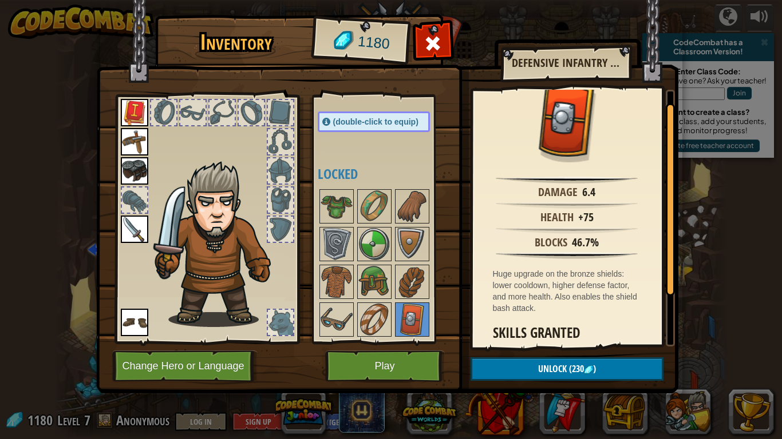
scroll to position [92, 0]
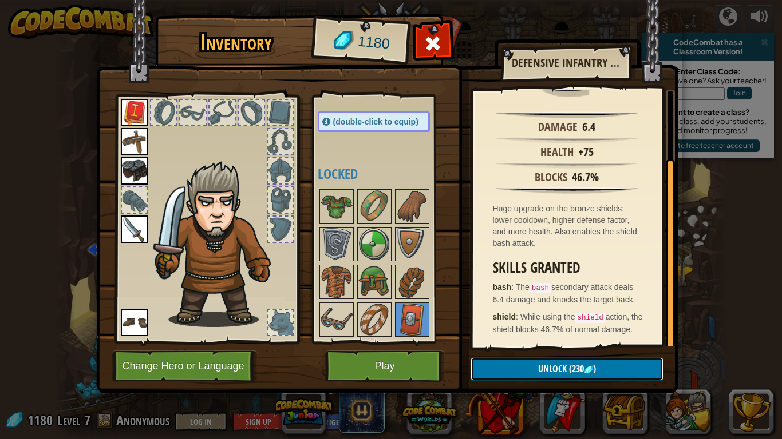
click at [526, 371] on button "Unlock (230 )" at bounding box center [566, 369] width 193 height 23
click at [533, 365] on button "Confirm" at bounding box center [566, 369] width 193 height 23
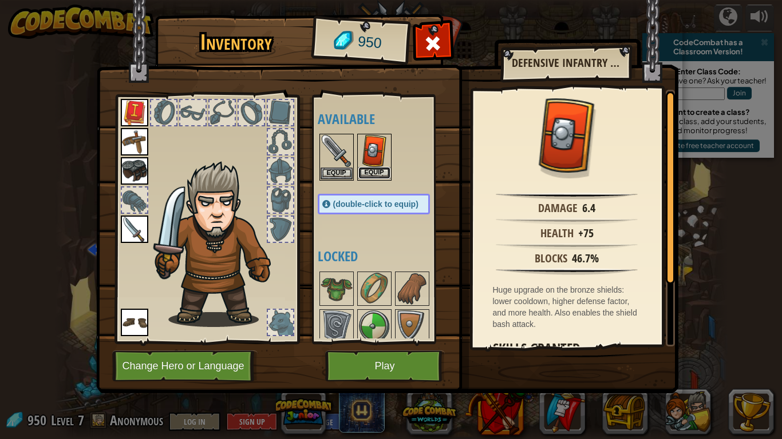
click at [374, 173] on button "Equip" at bounding box center [374, 173] width 32 height 12
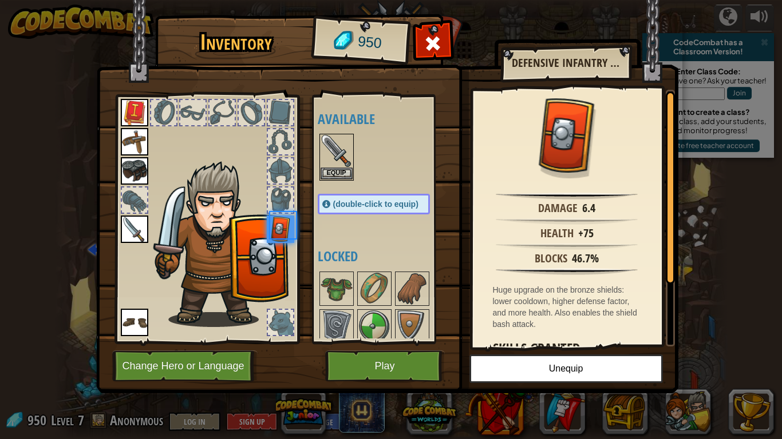
scroll to position [82, 0]
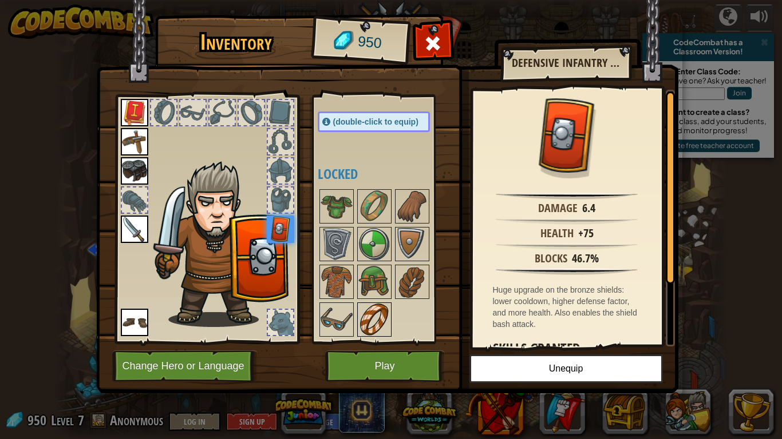
click at [375, 314] on img at bounding box center [374, 320] width 32 height 32
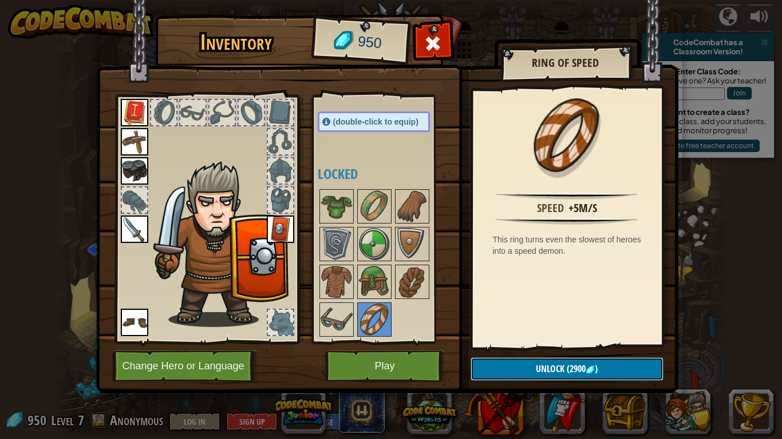
click at [501, 366] on button "Unlock (2900 )" at bounding box center [566, 369] width 193 height 23
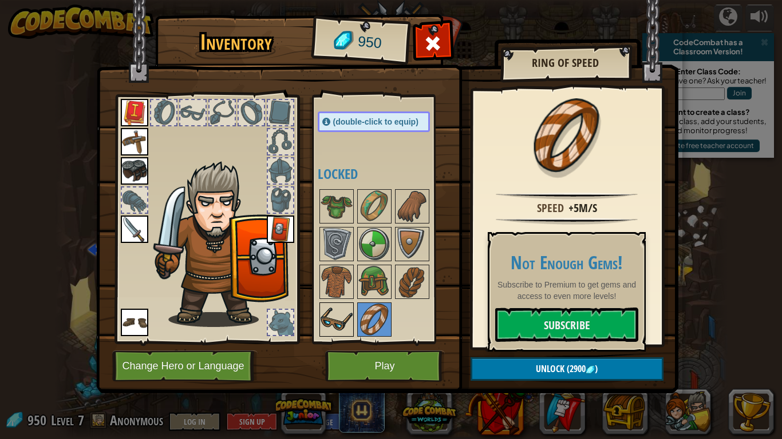
click at [337, 310] on img at bounding box center [336, 320] width 32 height 32
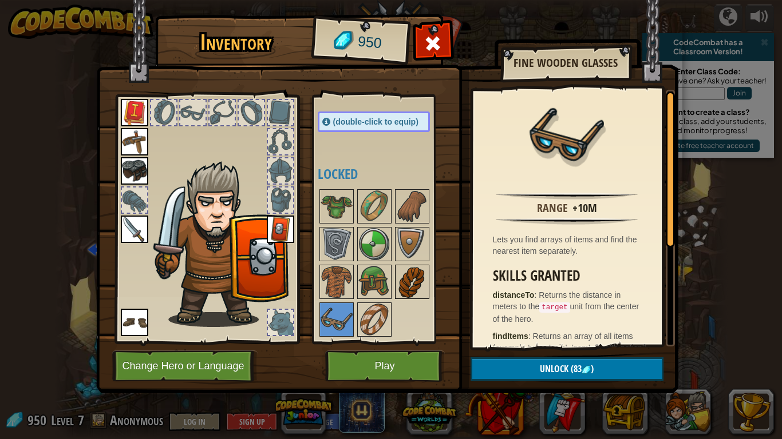
click at [404, 277] on img at bounding box center [412, 282] width 32 height 32
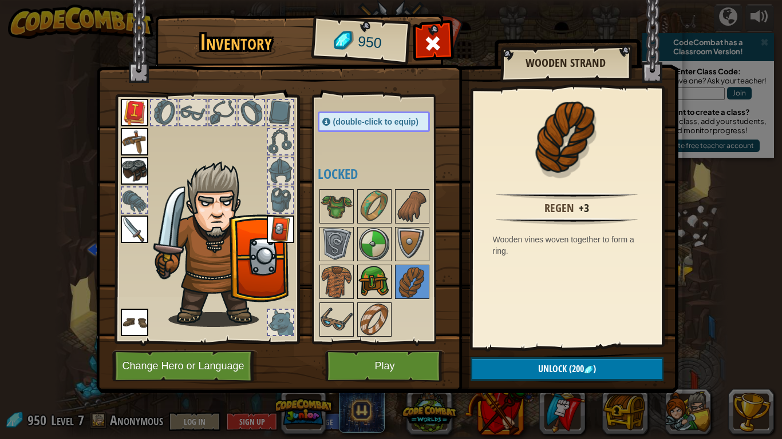
click at [379, 280] on img at bounding box center [374, 282] width 32 height 32
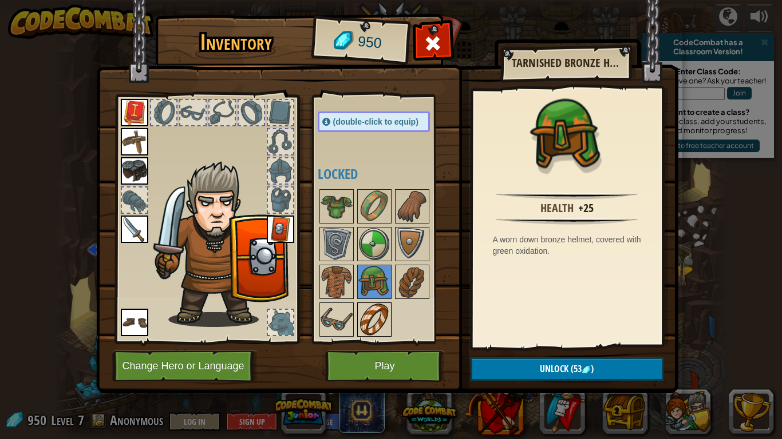
click at [378, 307] on img at bounding box center [374, 320] width 32 height 32
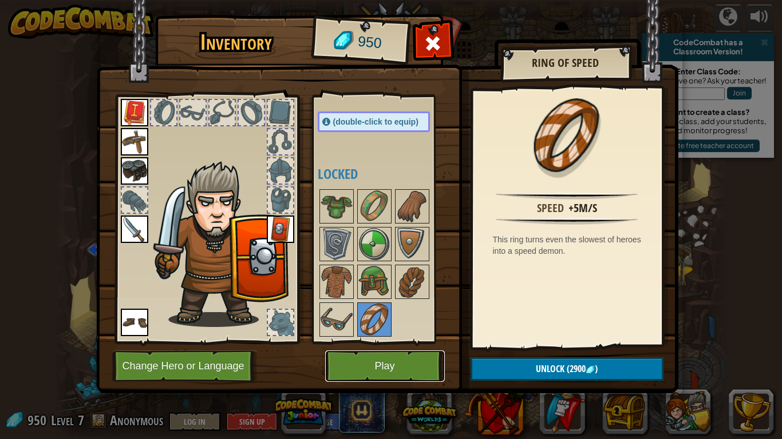
click at [370, 361] on button "Play" at bounding box center [385, 366] width 120 height 31
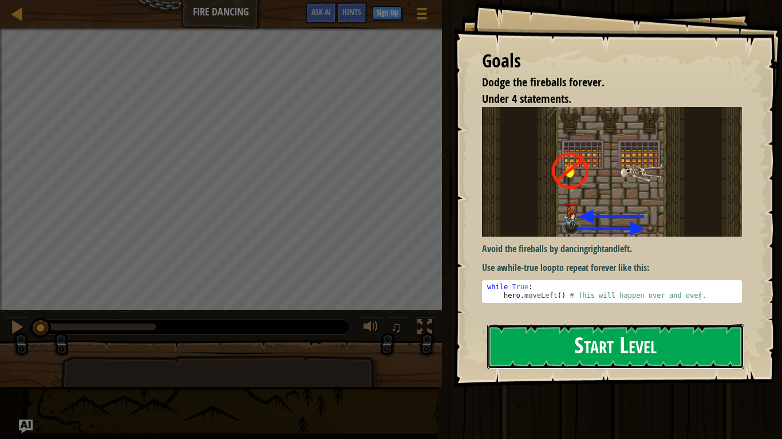
click at [584, 334] on button "Start Level" at bounding box center [615, 346] width 257 height 45
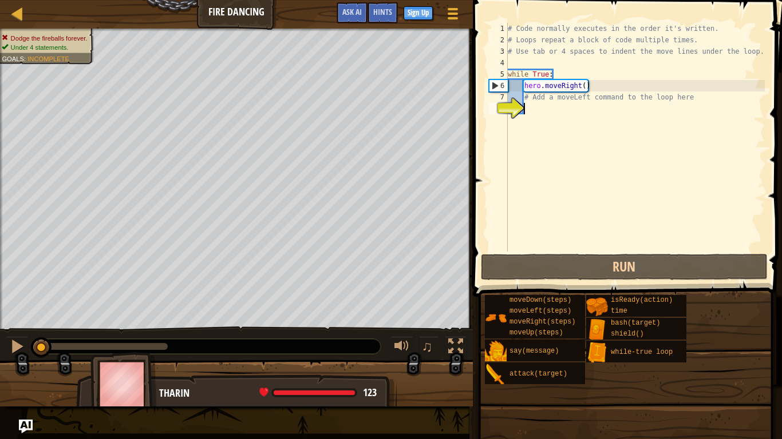
click at [543, 107] on div "# Code normally executes in the order it's written. # Loops repeat a block of c…" at bounding box center [634, 149] width 259 height 252
type textarea "h"
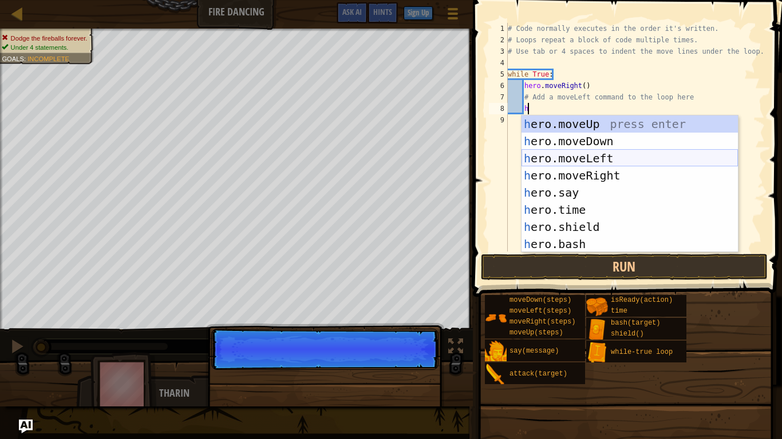
click at [606, 157] on div "h ero.moveUp press enter h ero.moveDown press enter h ero.moveLeft press enter …" at bounding box center [629, 202] width 216 height 172
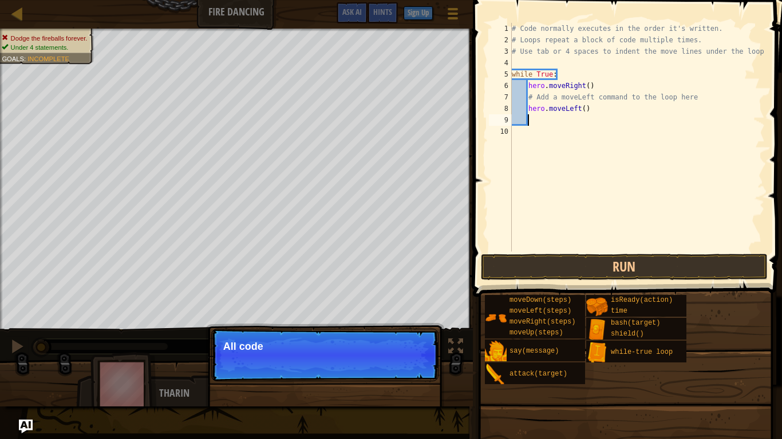
scroll to position [5, 2]
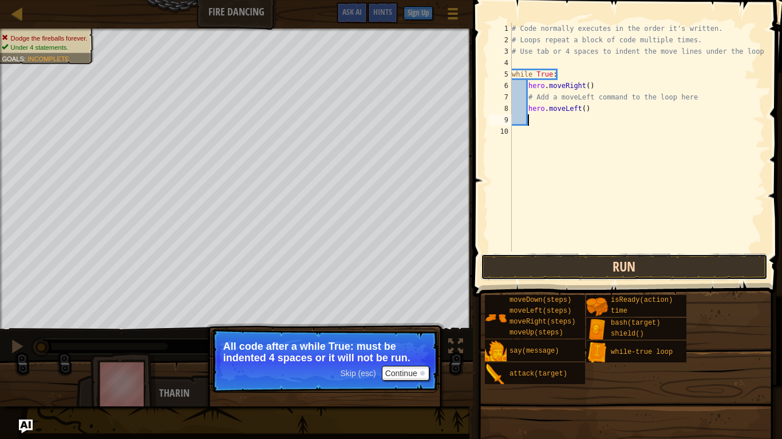
click at [599, 259] on button "Run" at bounding box center [624, 267] width 287 height 26
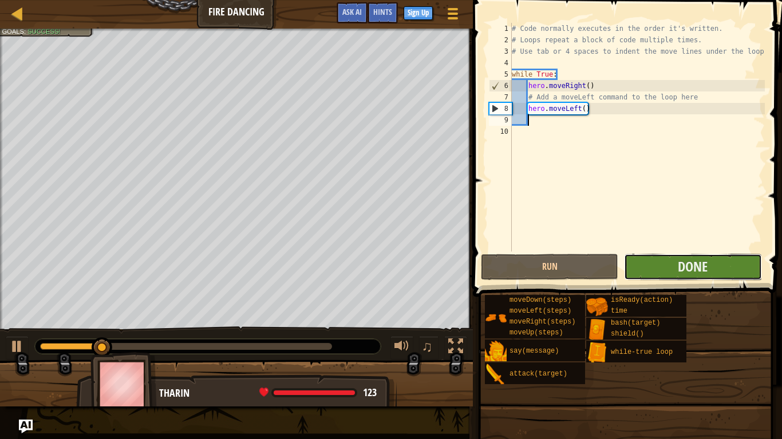
click at [656, 268] on button "Done" at bounding box center [692, 267] width 137 height 26
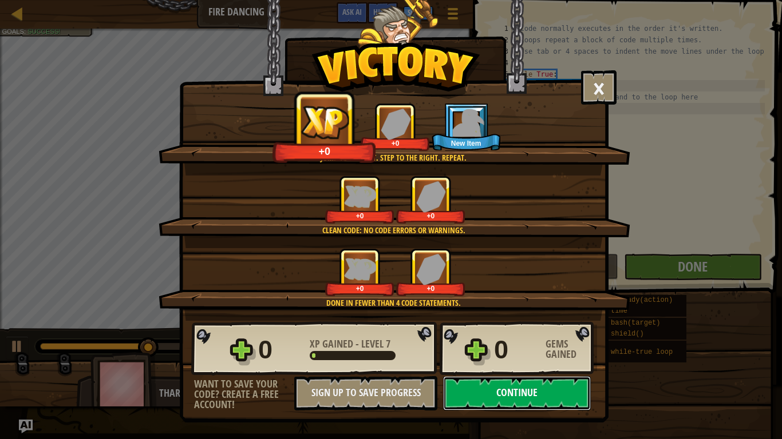
click at [504, 402] on button "Continue" at bounding box center [517, 393] width 148 height 34
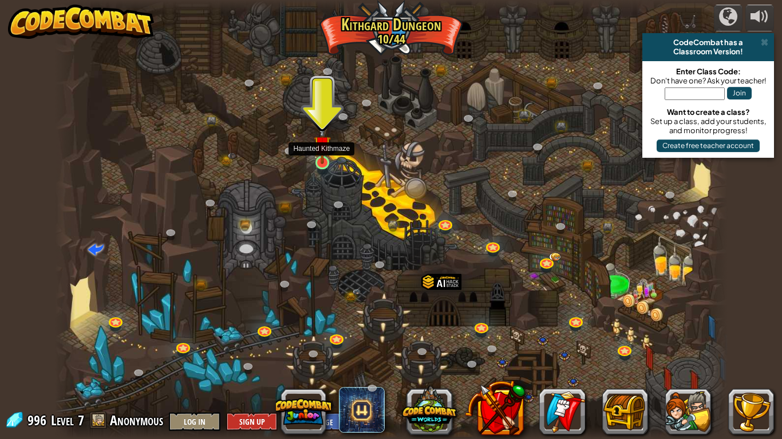
click at [326, 155] on img at bounding box center [322, 144] width 17 height 39
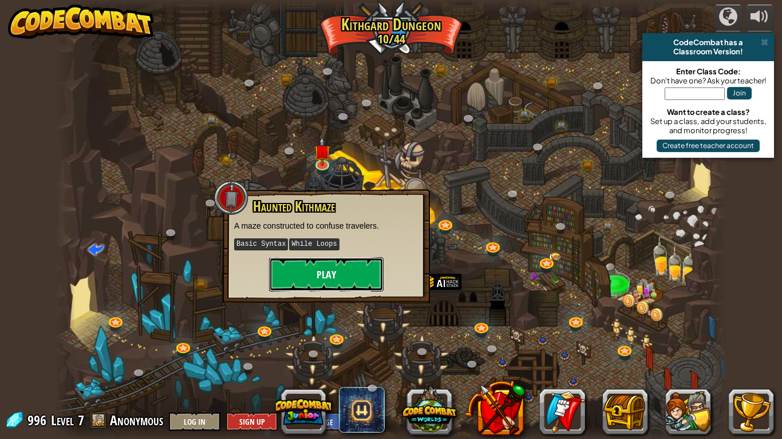
click at [345, 269] on button "Play" at bounding box center [326, 274] width 114 height 34
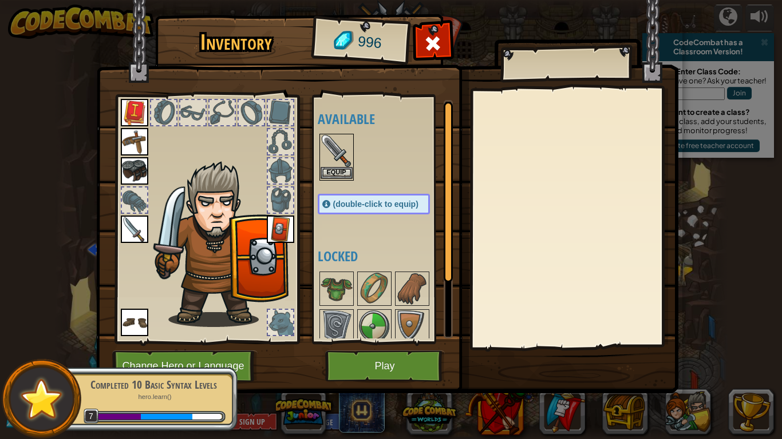
click at [342, 153] on img at bounding box center [336, 151] width 32 height 32
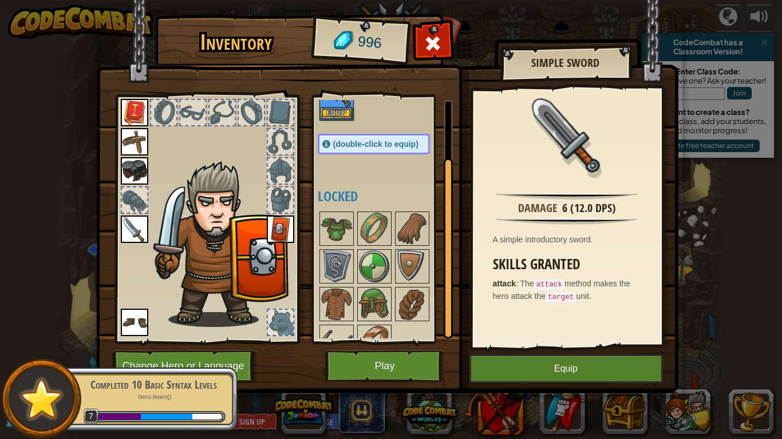
scroll to position [82, 0]
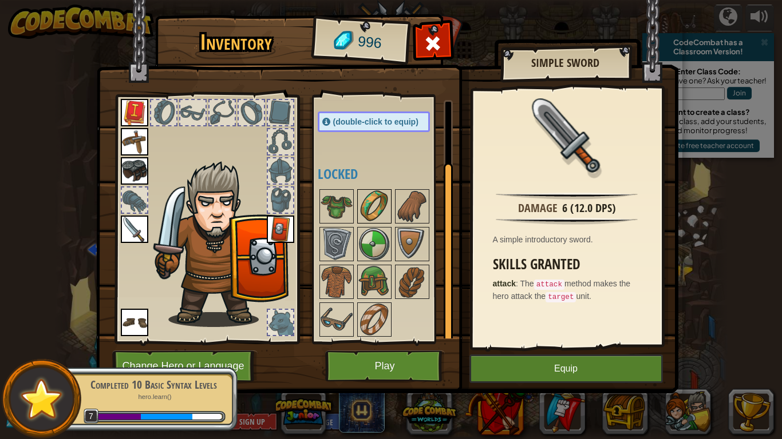
click at [374, 212] on img at bounding box center [374, 207] width 32 height 32
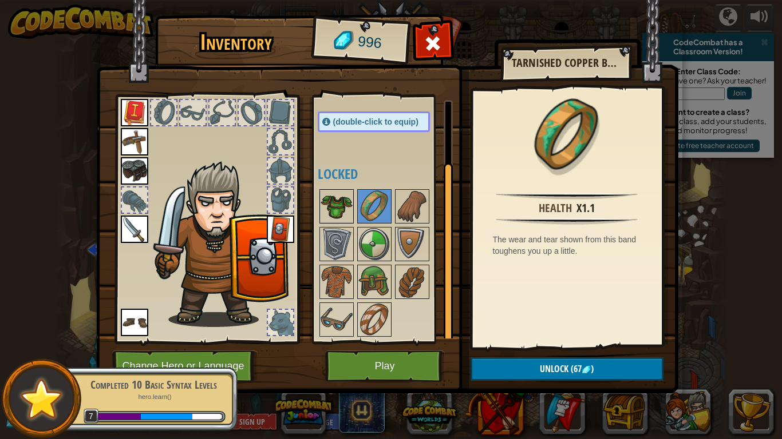
click at [332, 209] on img at bounding box center [336, 207] width 32 height 32
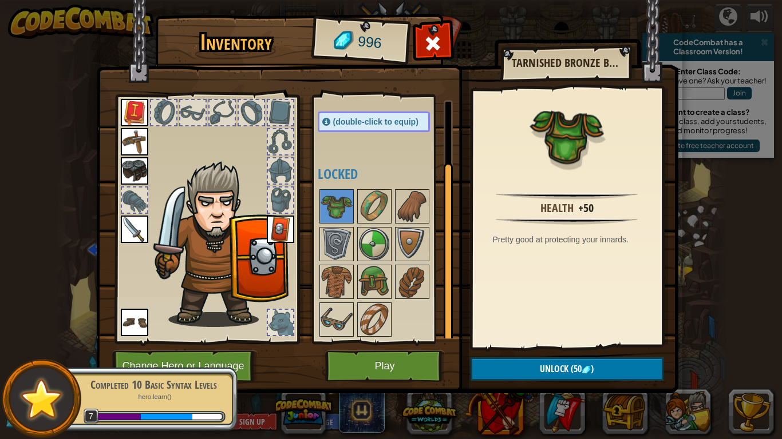
click at [376, 144] on div "Available Equip Equip Equip Equip Equip Equip Equip (double-click to equip) Loc…" at bounding box center [385, 219] width 135 height 239
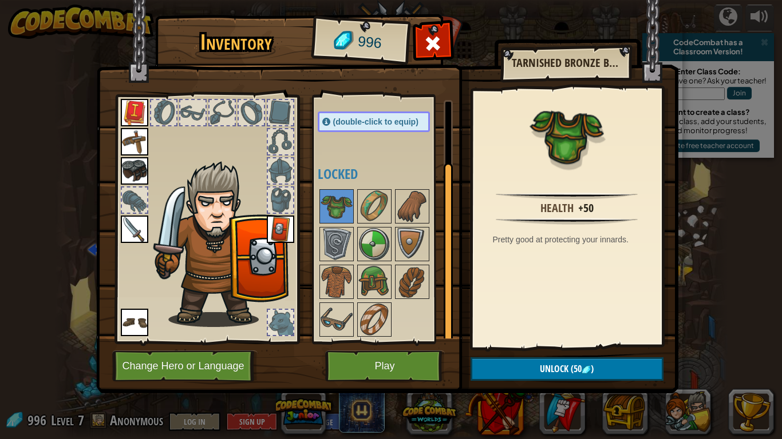
click at [129, 142] on img at bounding box center [134, 141] width 27 height 27
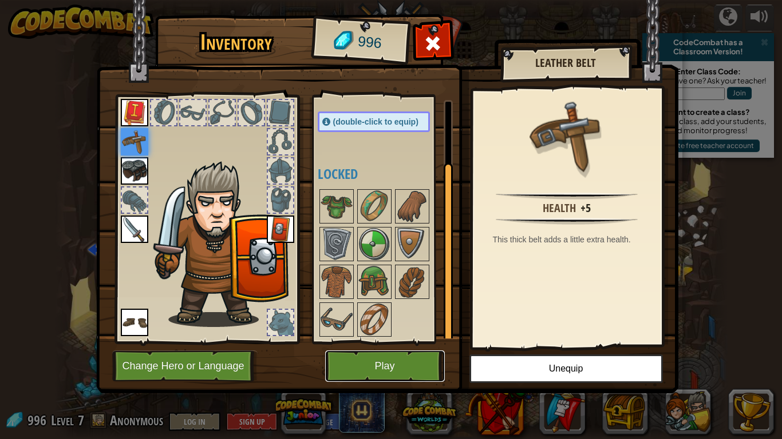
click at [377, 360] on button "Play" at bounding box center [385, 366] width 120 height 31
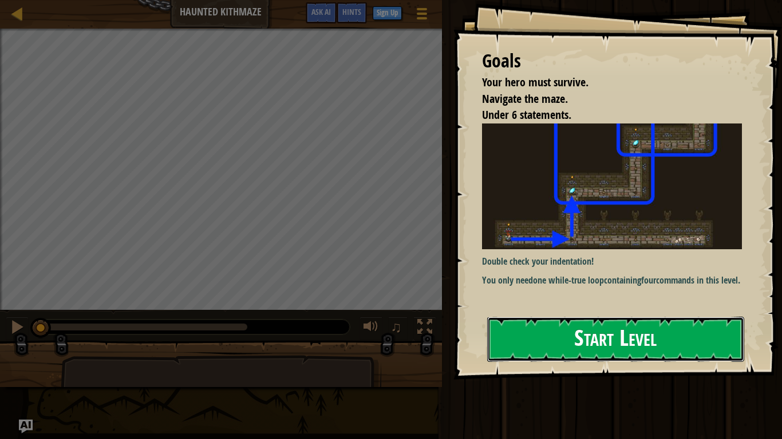
click at [592, 326] on button "Start Level" at bounding box center [615, 339] width 257 height 45
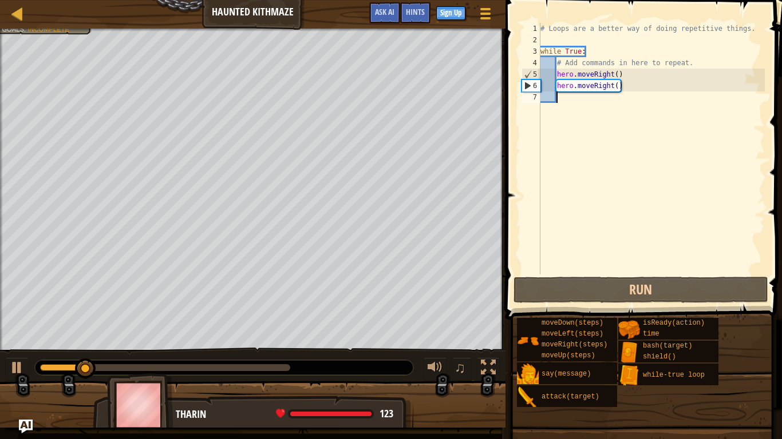
click at [636, 83] on div "# Loops are a better way of doing repetitive things. while True : # Add command…" at bounding box center [651, 160] width 227 height 275
click at [636, 83] on div "# Loops are a better way of doing repetitive things. while True : # Add command…" at bounding box center [651, 149] width 227 height 252
click at [636, 83] on div "# Loops are a better way of doing repetitive things. while True : # Add command…" at bounding box center [651, 160] width 227 height 275
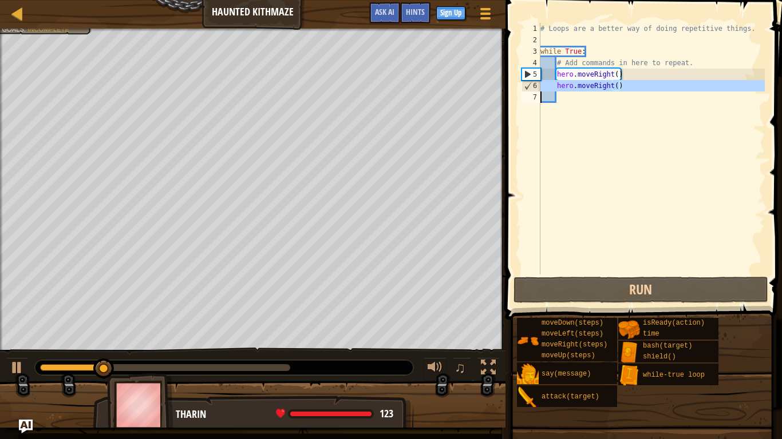
click at [636, 83] on div "# Loops are a better way of doing repetitive things. while True : # Add command…" at bounding box center [651, 160] width 227 height 275
type textarea "hero.moveRight()"
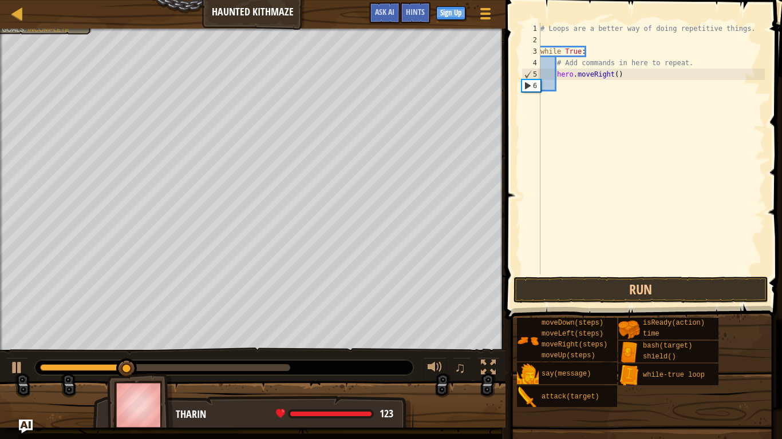
click at [617, 74] on div "# Loops are a better way of doing repetitive things. while True : # Add command…" at bounding box center [651, 160] width 227 height 275
type textarea "hero.moveRight(2)"
click at [608, 87] on div "# Loops are a better way of doing repetitive things. while True : # Add command…" at bounding box center [651, 160] width 227 height 275
type textarea "h"
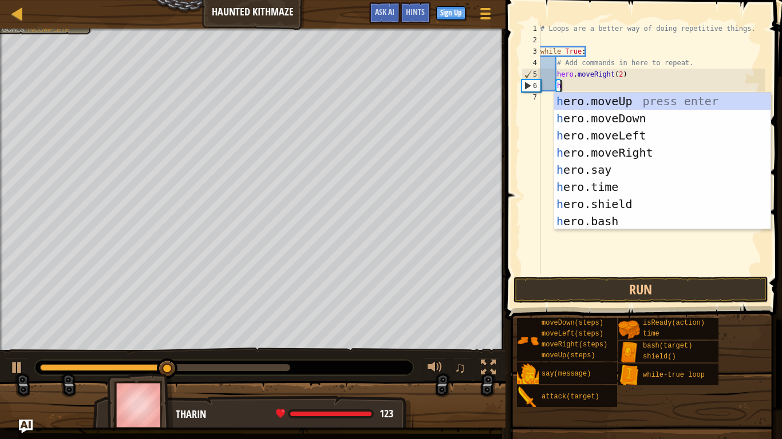
scroll to position [5, 2]
click at [620, 99] on div "h ero.moveUp press enter h ero.moveDown press enter h ero.moveLeft press enter …" at bounding box center [662, 179] width 216 height 172
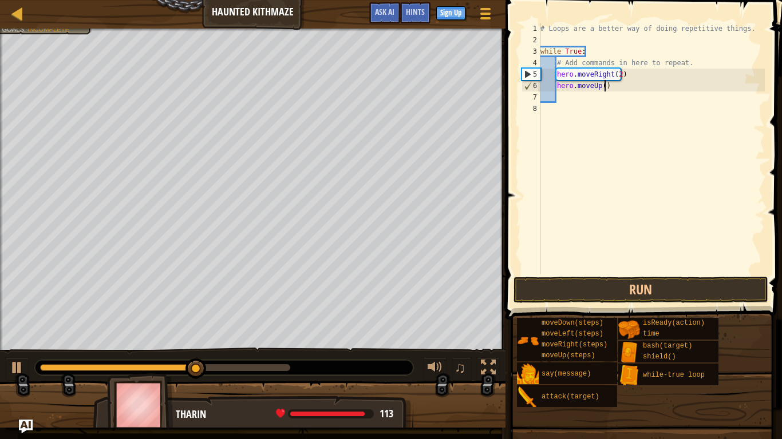
click at [604, 87] on div "# Loops are a better way of doing repetitive things. while True : # Add command…" at bounding box center [651, 160] width 227 height 275
type textarea "hero.moveUp(2)"
click at [612, 286] on button "Run" at bounding box center [640, 290] width 255 height 26
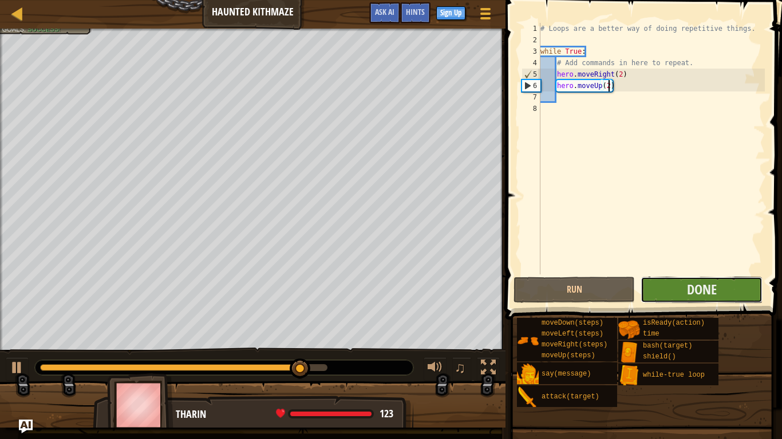
click at [680, 299] on button "Done" at bounding box center [700, 290] width 121 height 26
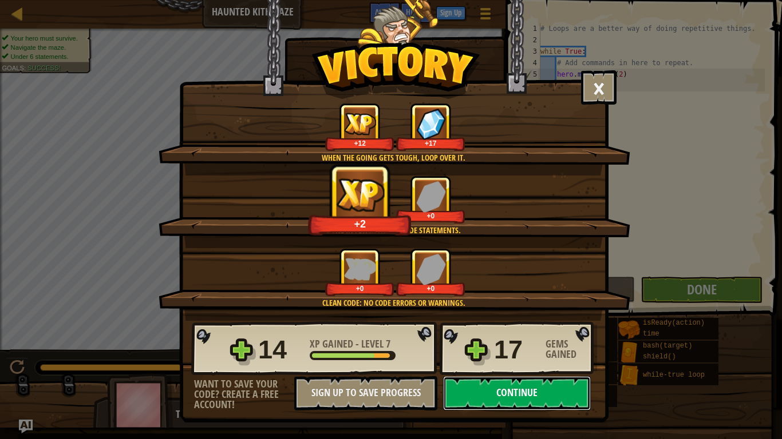
click at [522, 396] on button "Continue" at bounding box center [517, 393] width 148 height 34
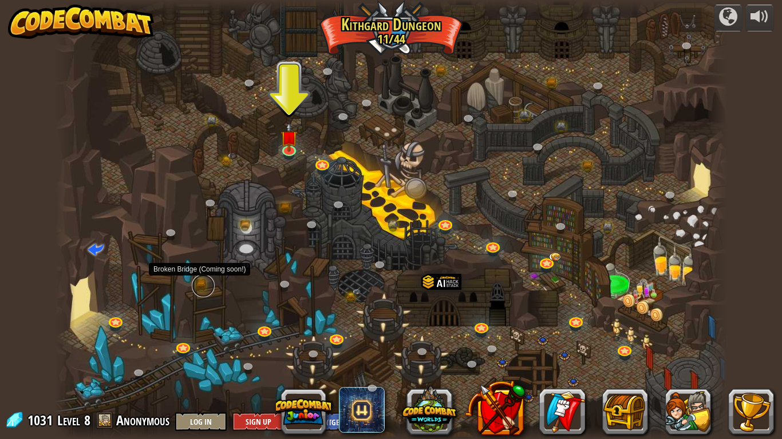
click at [201, 285] on link at bounding box center [203, 286] width 23 height 23
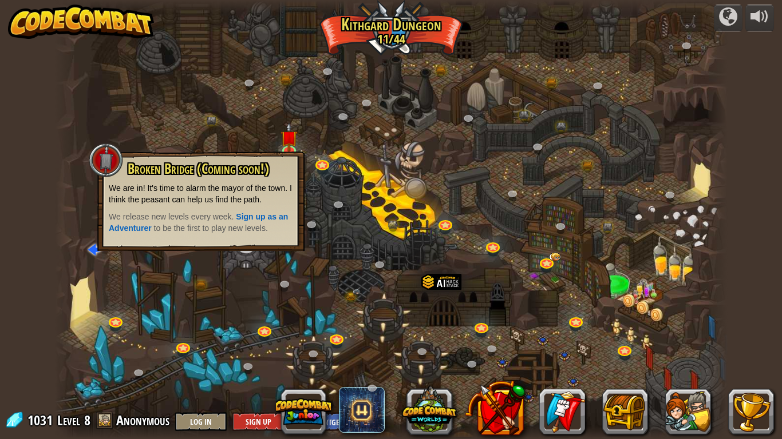
click at [267, 295] on div at bounding box center [391, 219] width 672 height 439
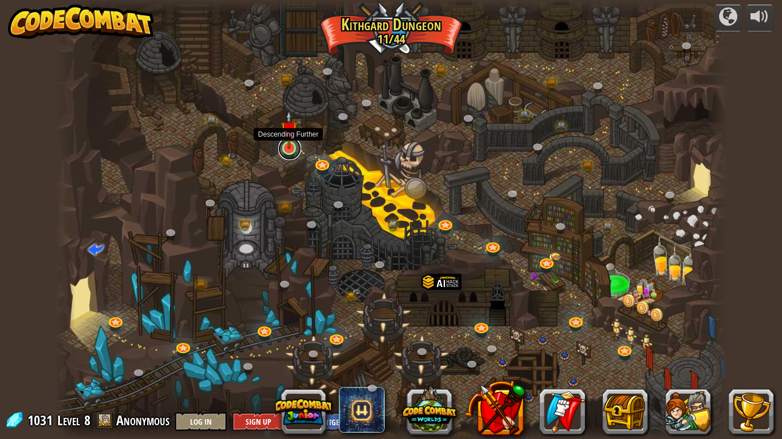
click at [288, 150] on link at bounding box center [289, 148] width 23 height 23
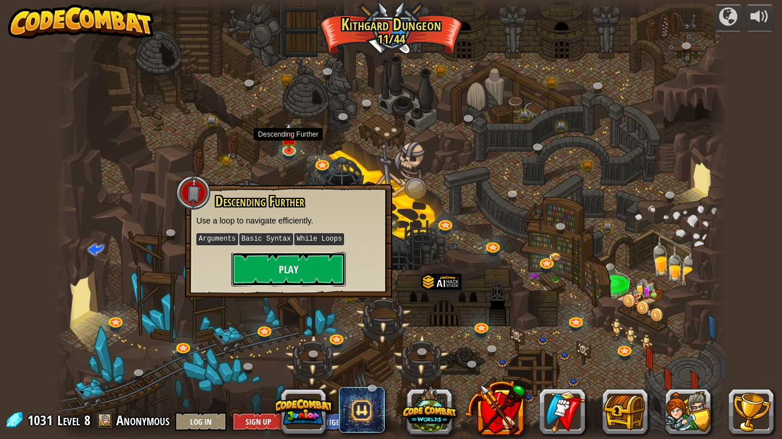
click at [309, 268] on button "Play" at bounding box center [288, 269] width 114 height 34
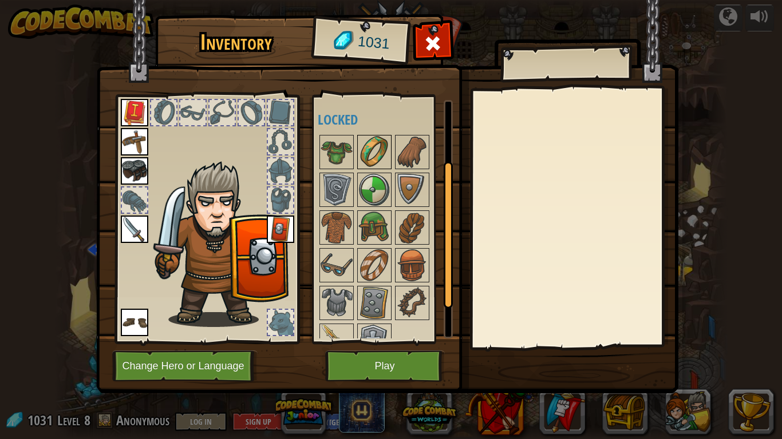
scroll to position [158, 0]
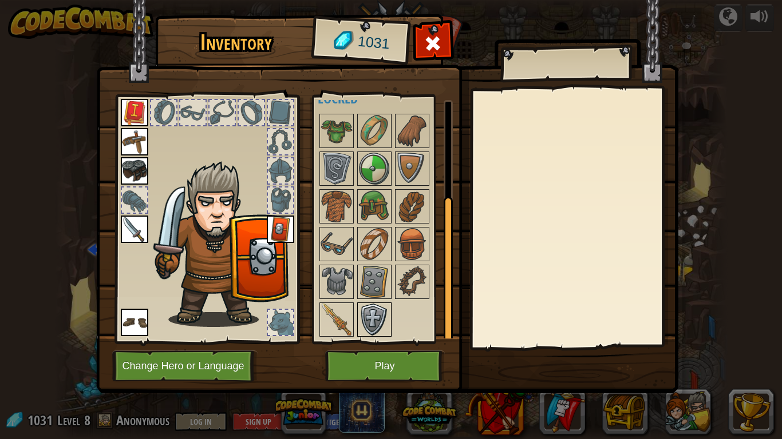
click at [372, 323] on img at bounding box center [374, 320] width 32 height 32
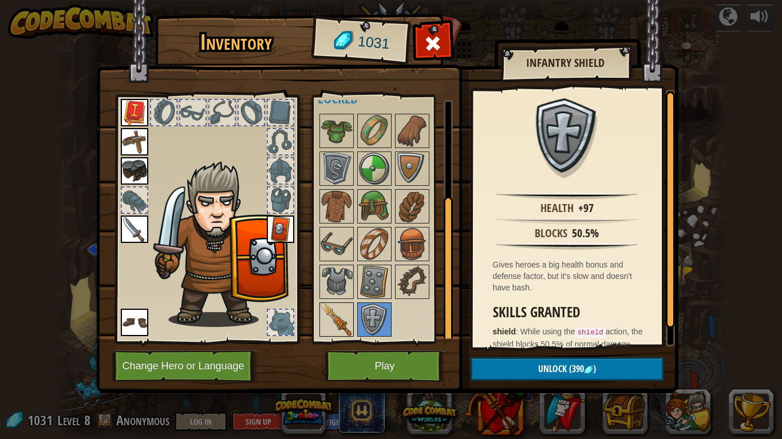
click at [342, 323] on img at bounding box center [336, 320] width 32 height 32
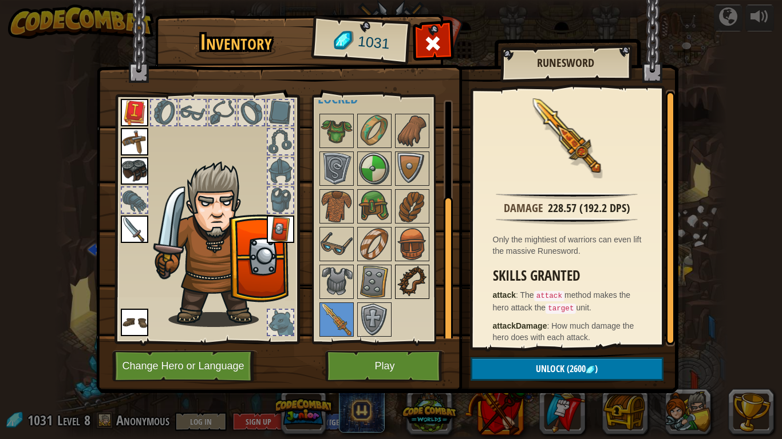
click at [404, 289] on img at bounding box center [412, 282] width 32 height 32
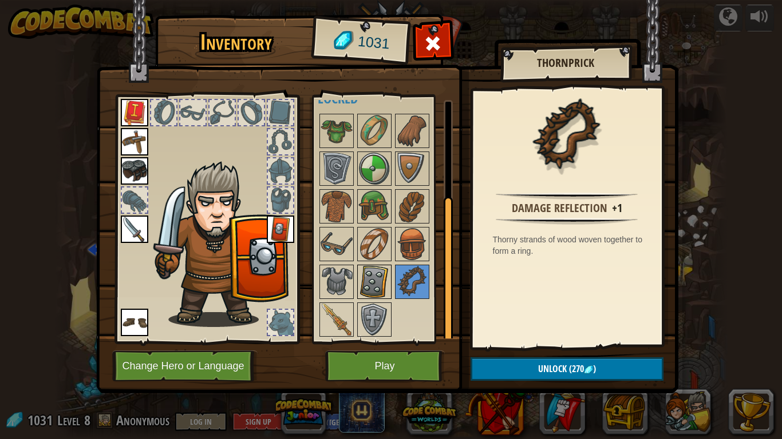
click at [371, 284] on img at bounding box center [374, 282] width 32 height 32
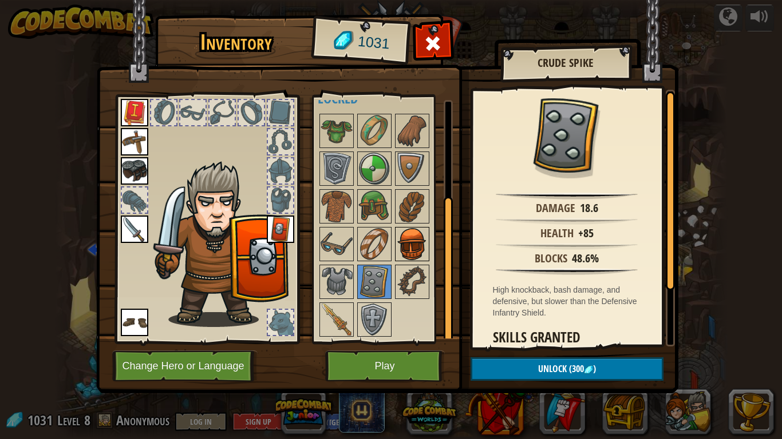
click at [412, 246] on img at bounding box center [412, 244] width 32 height 32
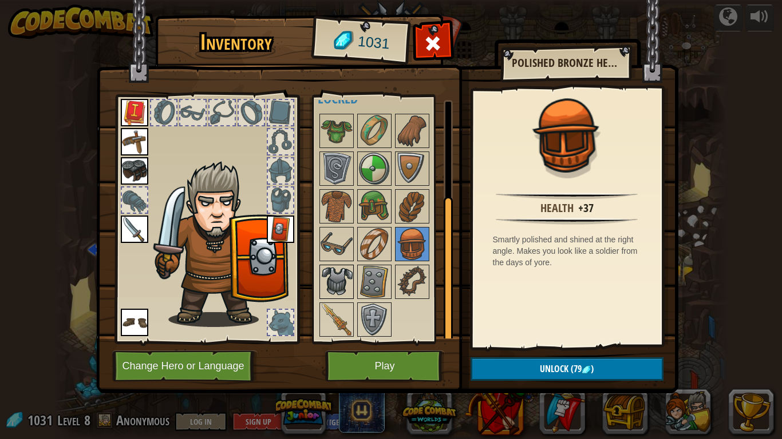
click at [340, 289] on img at bounding box center [336, 282] width 32 height 32
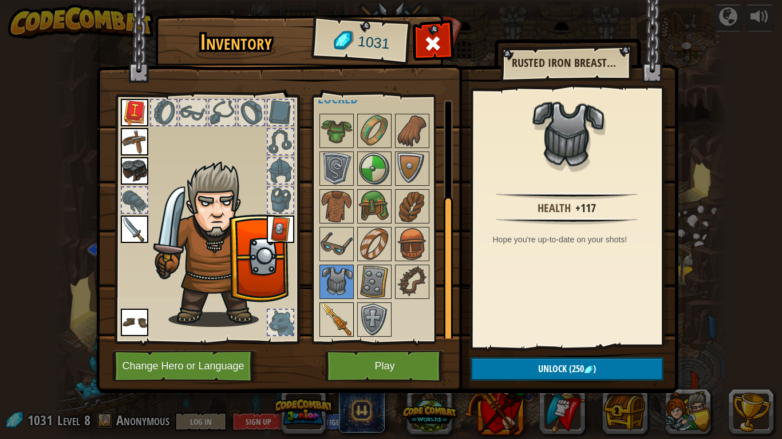
click at [334, 310] on img at bounding box center [336, 320] width 32 height 32
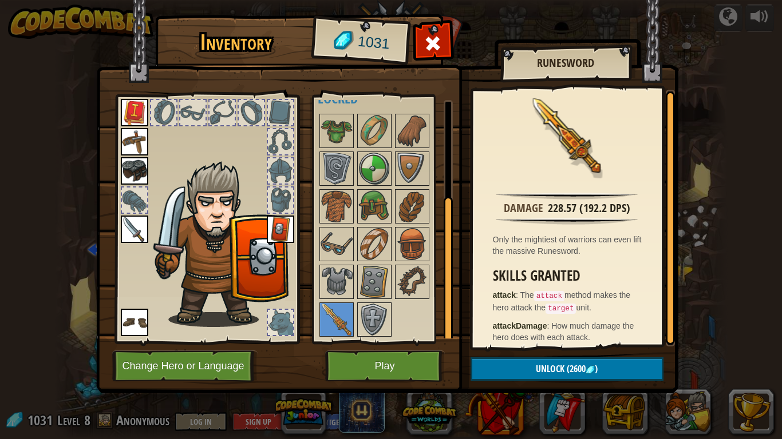
click at [135, 225] on img at bounding box center [134, 229] width 27 height 27
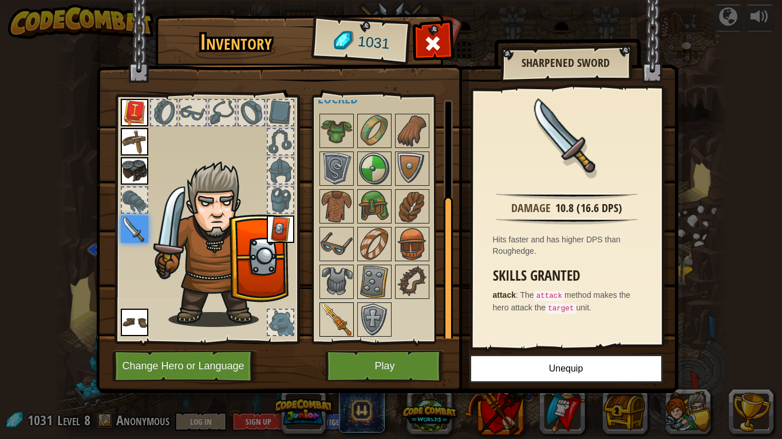
click at [328, 315] on img at bounding box center [336, 320] width 32 height 32
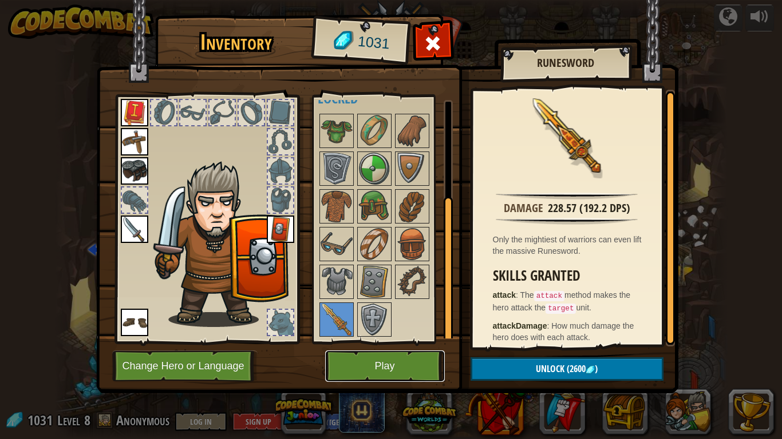
click at [387, 365] on button "Play" at bounding box center [385, 366] width 120 height 31
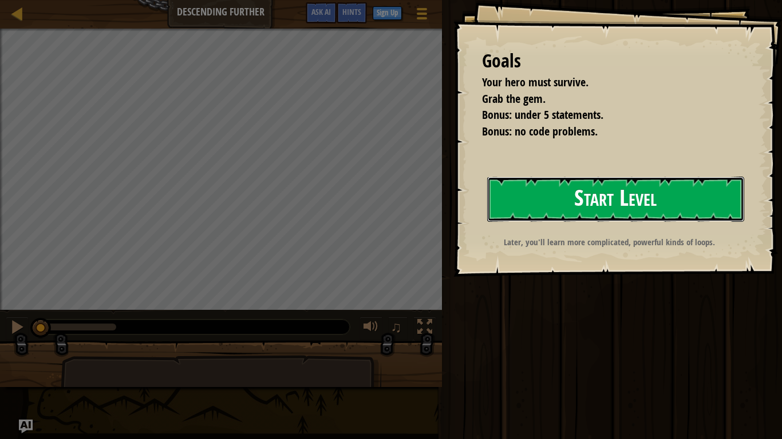
click at [580, 197] on button "Start Level" at bounding box center [615, 199] width 257 height 45
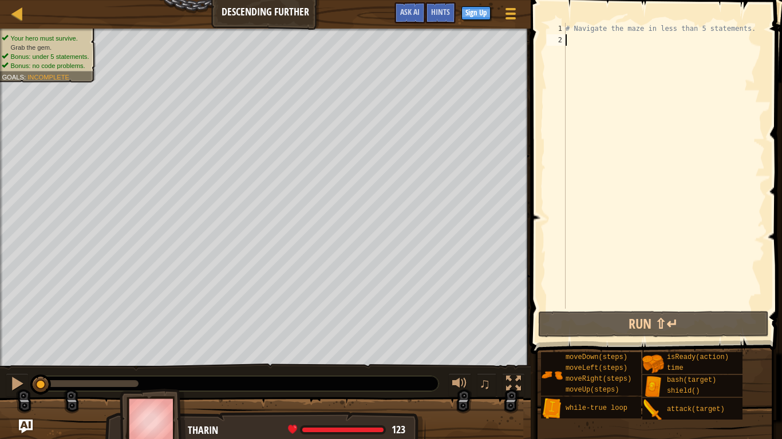
type textarea "h"
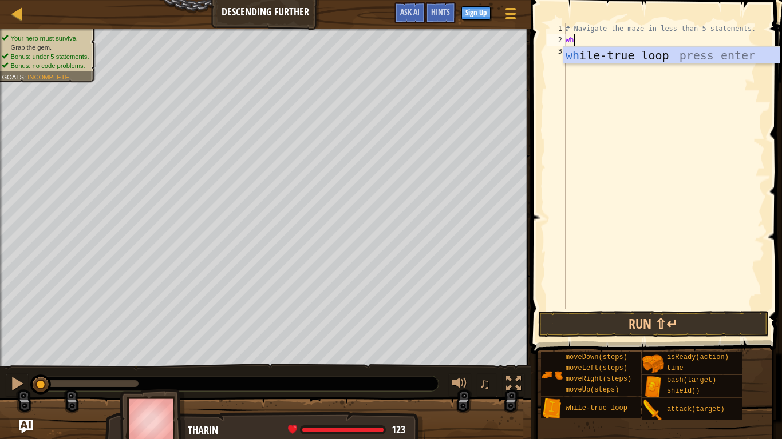
type textarea "whi"
click at [601, 58] on div "whi le-true loop press enter" at bounding box center [671, 72] width 216 height 51
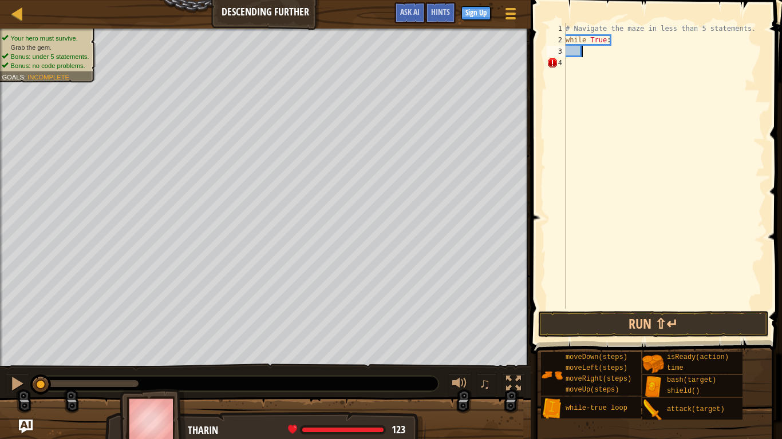
type textarea "h"
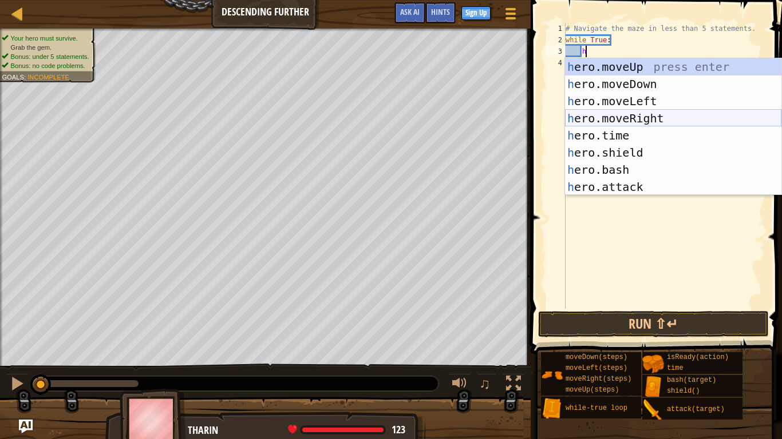
click at [640, 123] on div "h ero.moveUp press enter h ero.moveDown press enter h ero.moveLeft press enter …" at bounding box center [673, 144] width 216 height 172
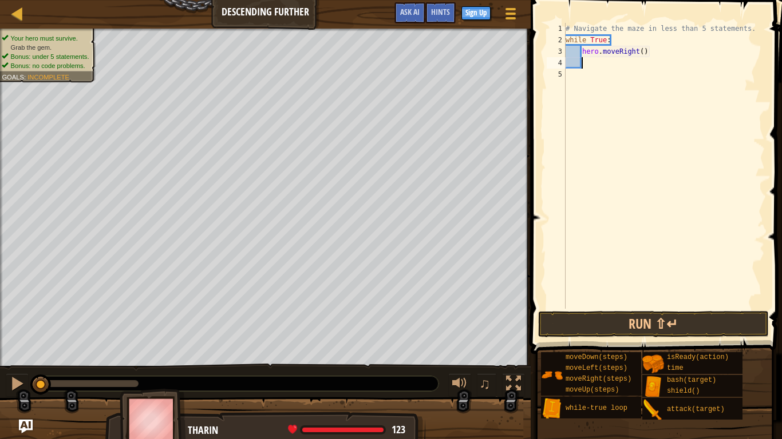
scroll to position [5, 2]
click at [641, 54] on div "# Navigate the maze in less than 5 statements. while True : hero . moveRight ( )" at bounding box center [663, 177] width 201 height 309
type textarea "hero.moveRight(2)"
click at [594, 70] on div "# Navigate the maze in less than 5 statements. while True : hero . moveRight ( …" at bounding box center [663, 177] width 201 height 309
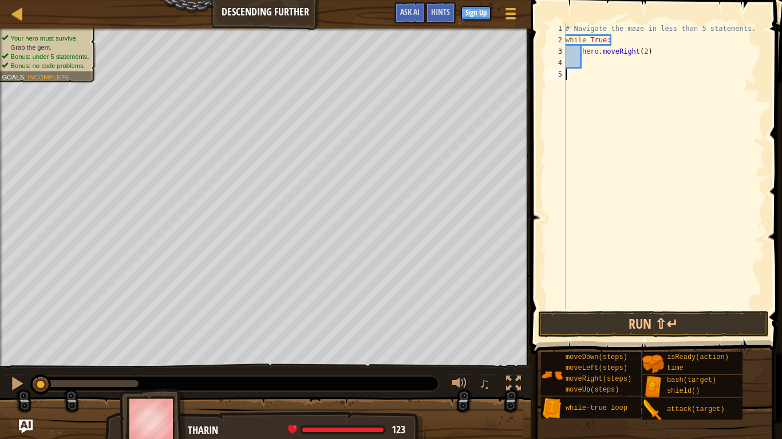
scroll to position [5, 0]
click at [595, 63] on div "# Navigate the maze in less than 5 statements. while True : hero . moveRight ( …" at bounding box center [663, 177] width 201 height 309
type textarea "h"
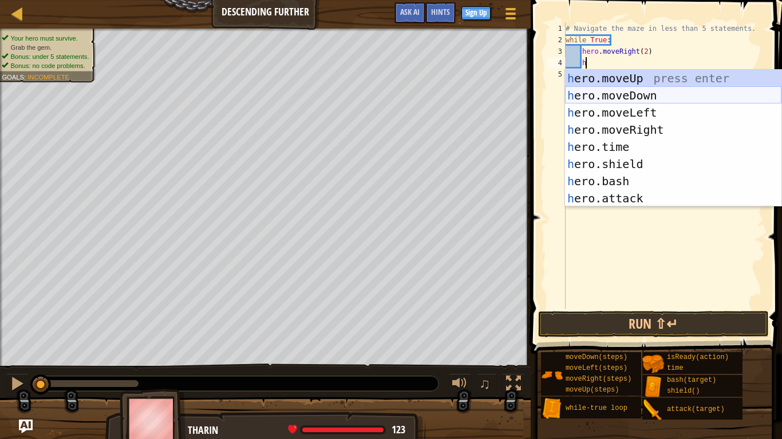
click at [632, 96] on div "h ero.moveUp press enter h ero.moveDown press enter h ero.moveLeft press enter …" at bounding box center [673, 156] width 216 height 172
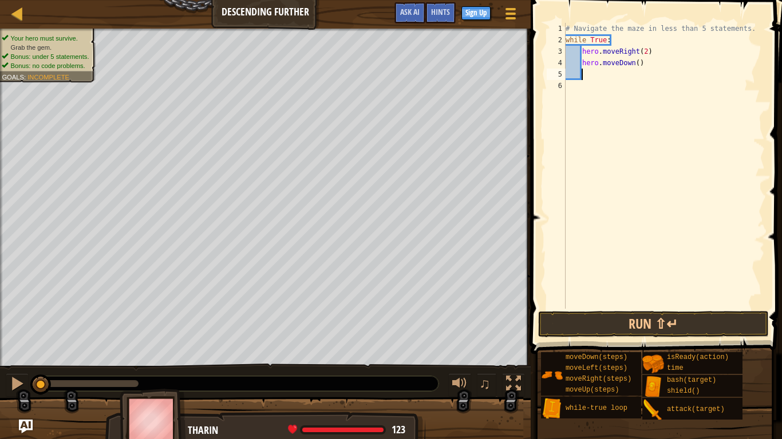
scroll to position [5, 2]
click at [638, 320] on button "Run ⇧↵" at bounding box center [653, 324] width 231 height 26
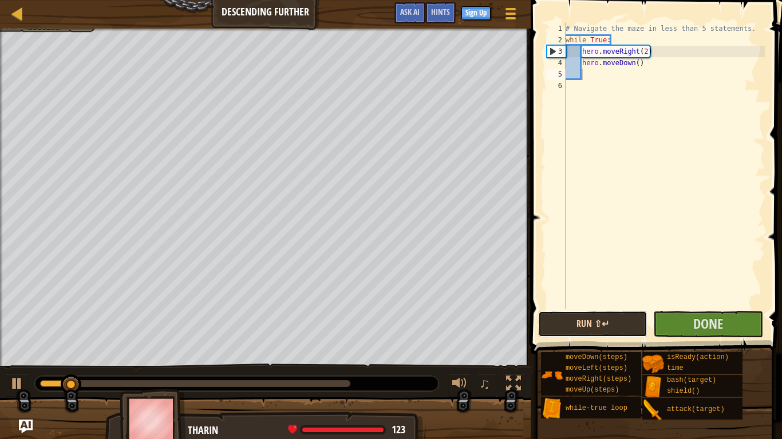
click at [640, 321] on button "Run ⇧↵" at bounding box center [592, 324] width 109 height 26
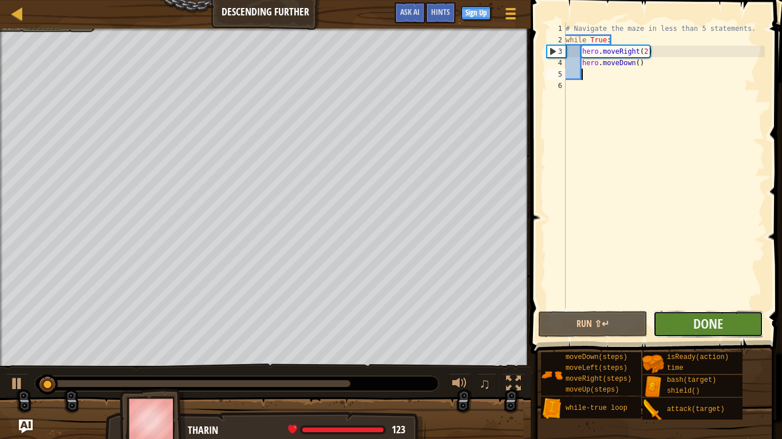
click at [723, 334] on button "Done" at bounding box center [707, 324] width 109 height 26
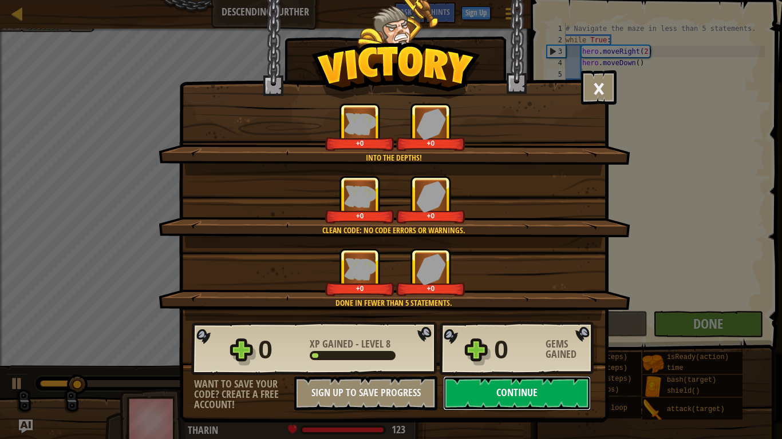
click at [515, 399] on button "Continue" at bounding box center [517, 393] width 148 height 34
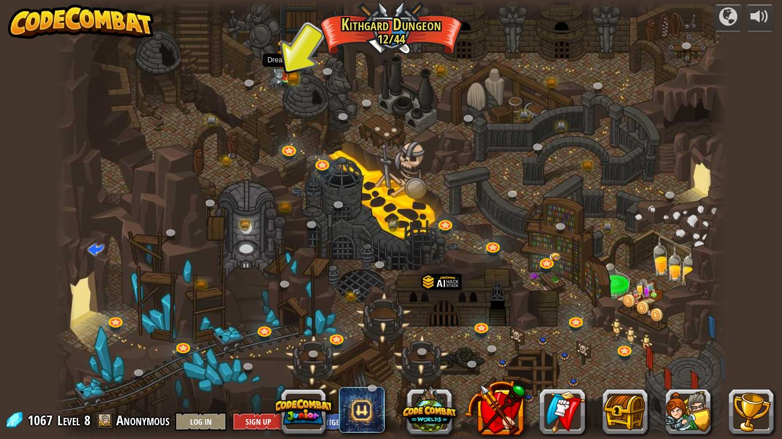
click at [284, 70] on img at bounding box center [285, 57] width 17 height 37
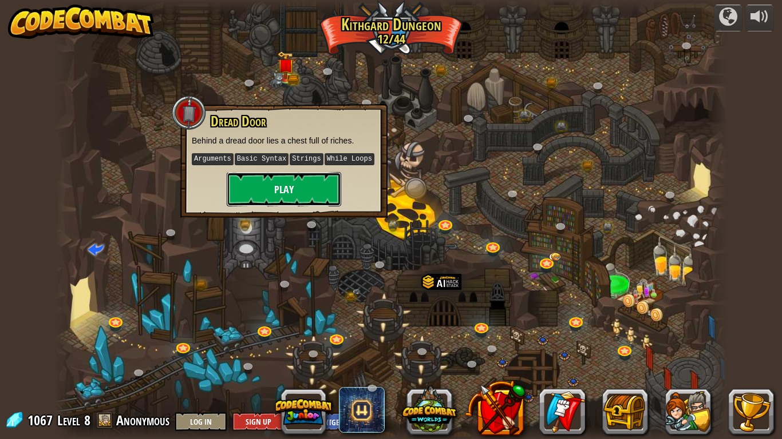
click at [295, 184] on button "Play" at bounding box center [284, 189] width 114 height 34
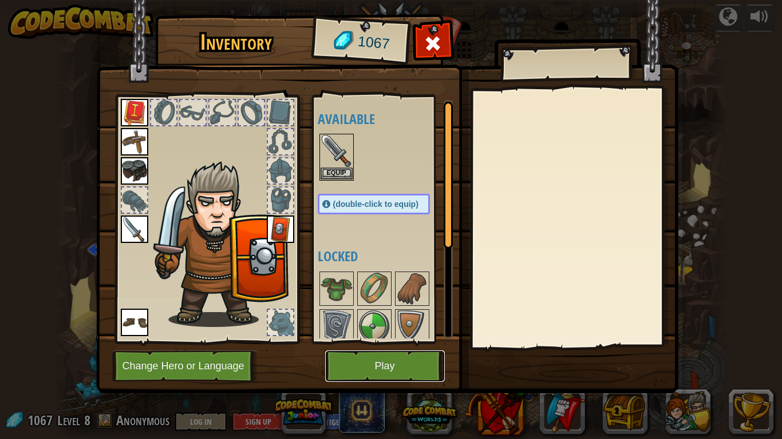
click at [360, 374] on button "Play" at bounding box center [385, 366] width 120 height 31
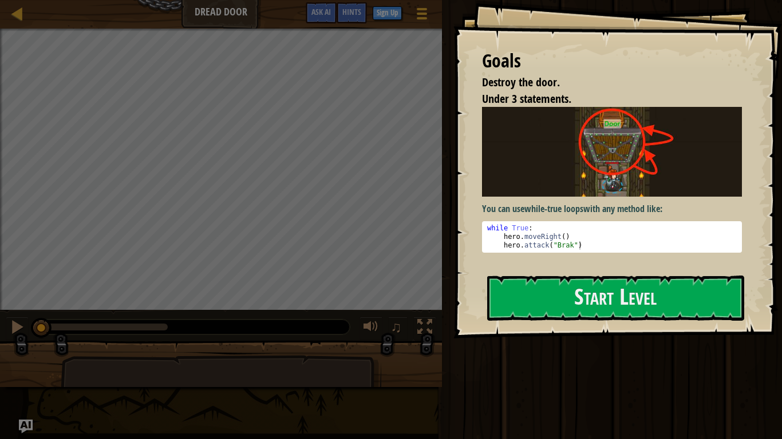
click at [527, 208] on strong "while-true loops" at bounding box center [553, 209] width 59 height 13
click at [534, 301] on button "Start Level" at bounding box center [615, 298] width 257 height 45
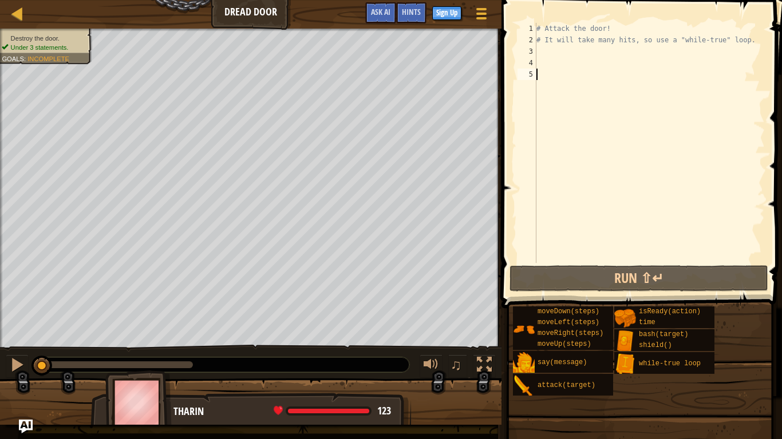
click at [549, 52] on div "# Attack the door! # It will take many hits, so use a "while-true" loop." at bounding box center [649, 154] width 231 height 263
type textarea "wh"
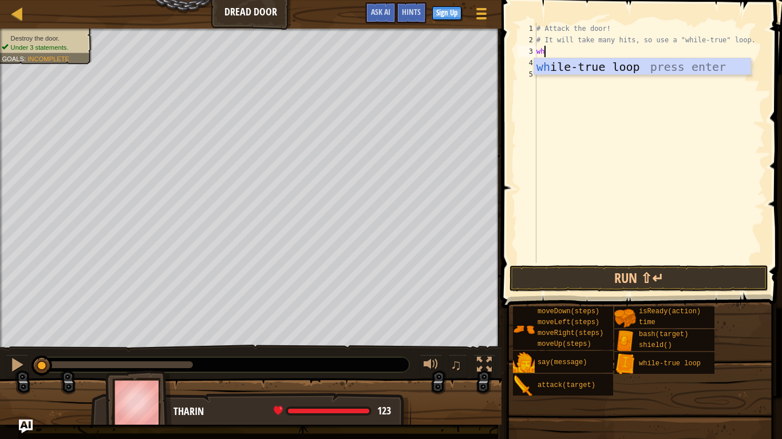
scroll to position [5, 1]
click at [581, 62] on div "wh ile-true loop press enter" at bounding box center [642, 83] width 216 height 51
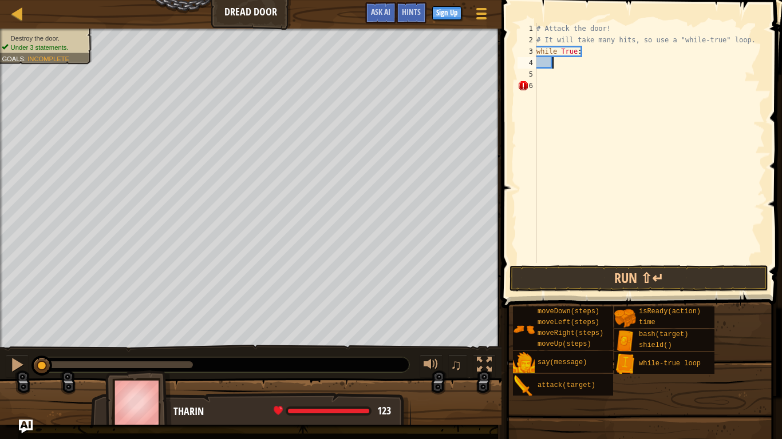
click at [570, 62] on div "# Attack the door! # It will take many hits, so use a "while-true" loop. while …" at bounding box center [649, 154] width 231 height 263
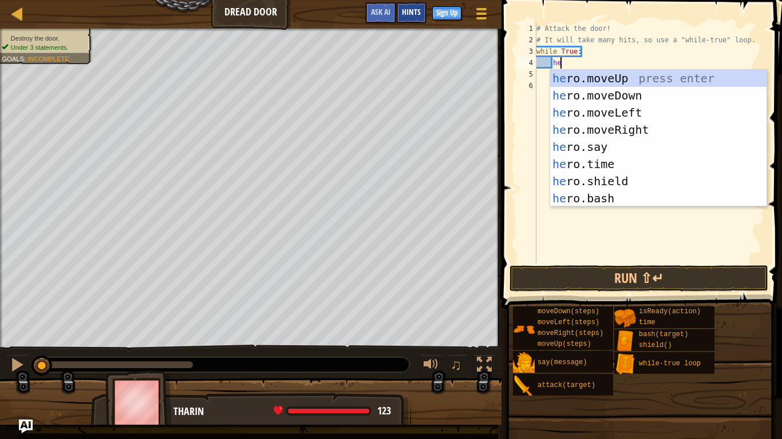
click at [414, 13] on span "Hints" at bounding box center [411, 11] width 19 height 11
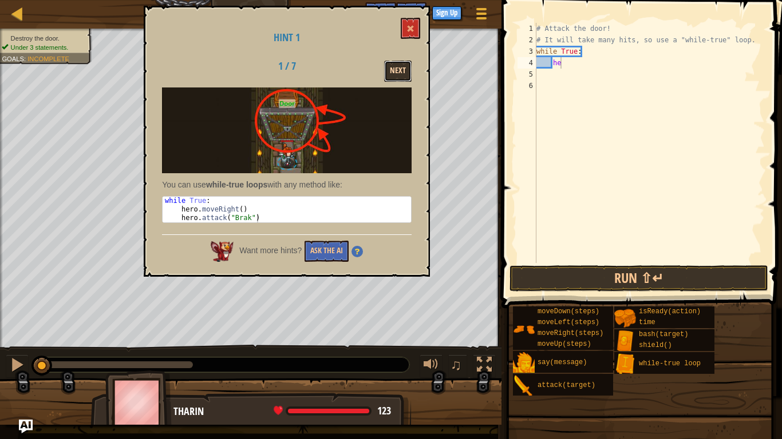
click at [402, 65] on button "Next" at bounding box center [397, 71] width 27 height 21
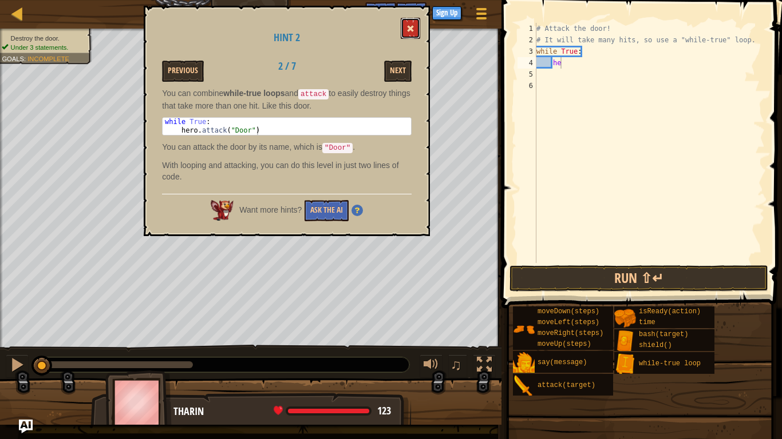
click at [408, 27] on span at bounding box center [410, 29] width 8 height 8
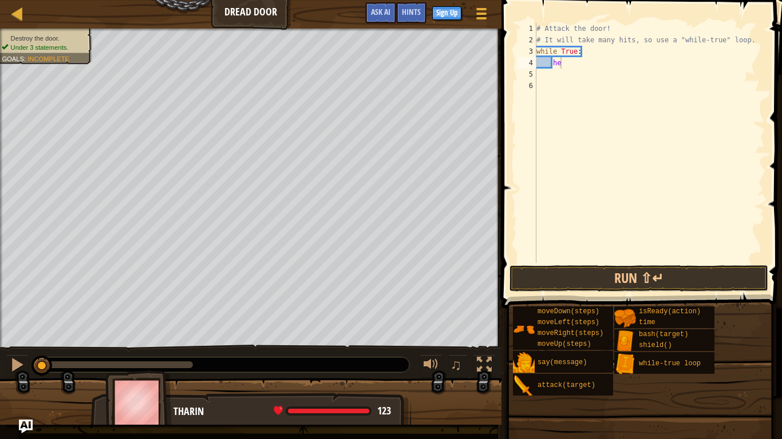
click at [580, 65] on div "# Attack the door! # It will take many hits, so use a "while-true" loop. while …" at bounding box center [649, 154] width 231 height 263
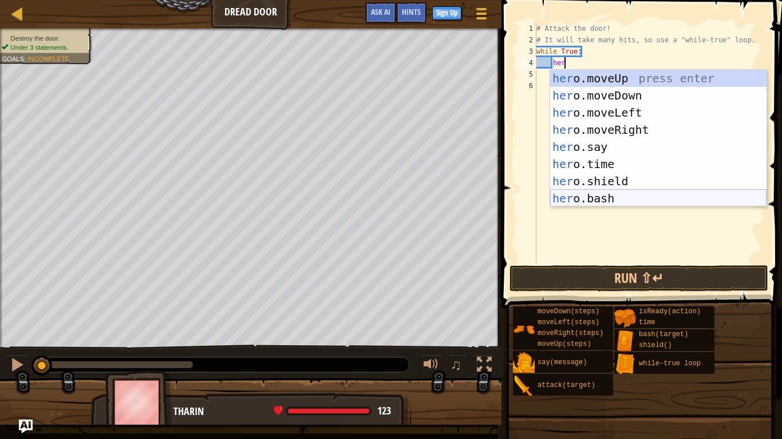
scroll to position [51, 0]
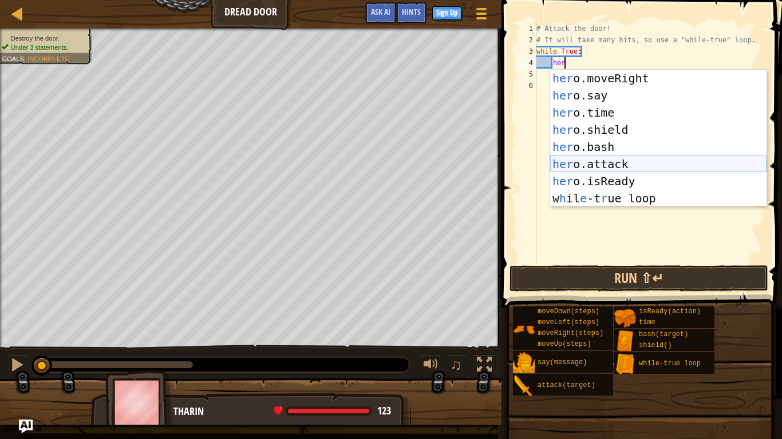
click at [618, 166] on div "her o.moveRight press enter her o.say press enter her o.time press enter her o.…" at bounding box center [658, 156] width 216 height 172
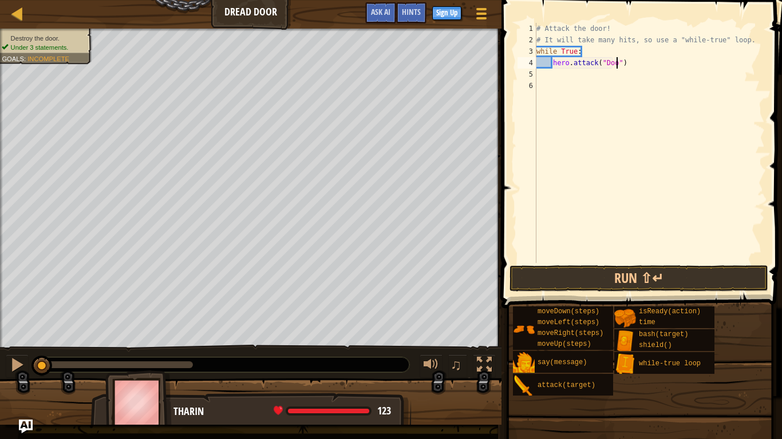
type textarea "hero.attack("Door")"
click at [641, 66] on div "# Attack the door! # It will take many hits, so use a "while-true" loop. while …" at bounding box center [649, 154] width 231 height 263
click at [676, 276] on button "Run ⇧↵" at bounding box center [638, 278] width 259 height 26
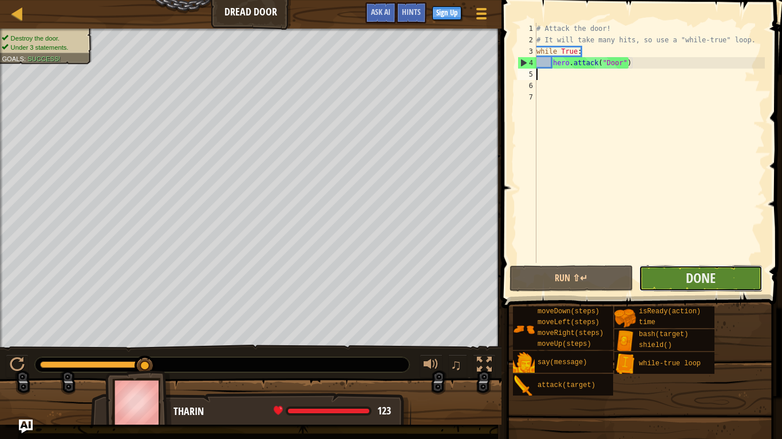
click at [677, 276] on button "Done" at bounding box center [700, 278] width 124 height 26
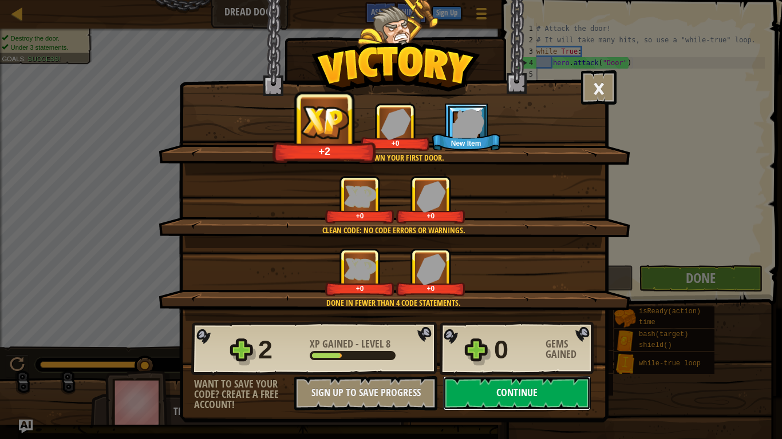
click at [546, 398] on button "Continue" at bounding box center [517, 393] width 148 height 34
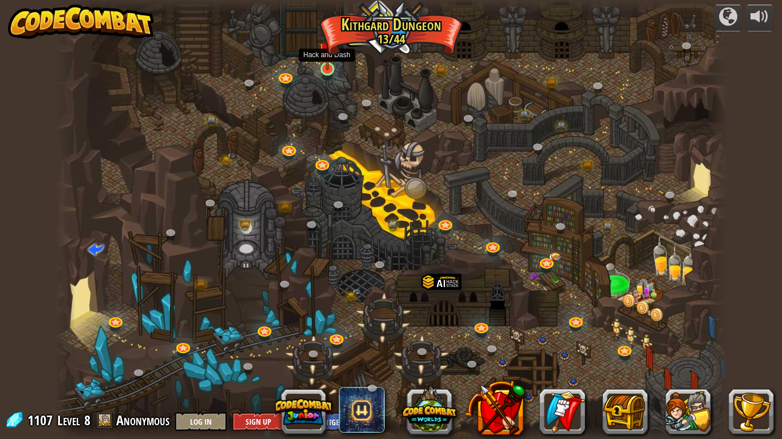
click at [322, 66] on img at bounding box center [327, 50] width 17 height 39
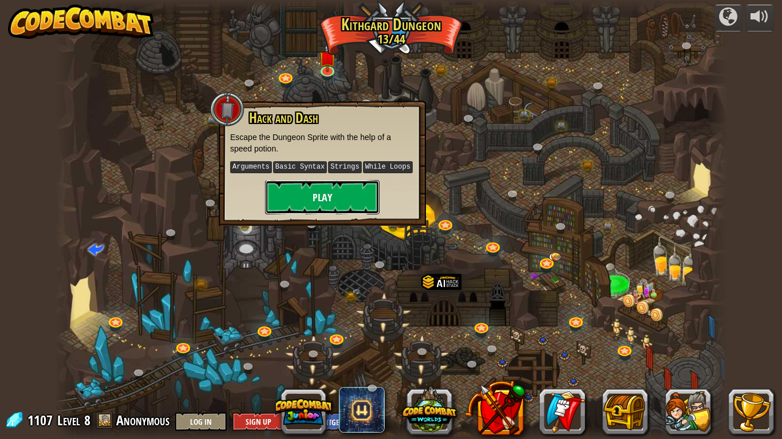
click at [351, 188] on button "Play" at bounding box center [322, 197] width 114 height 34
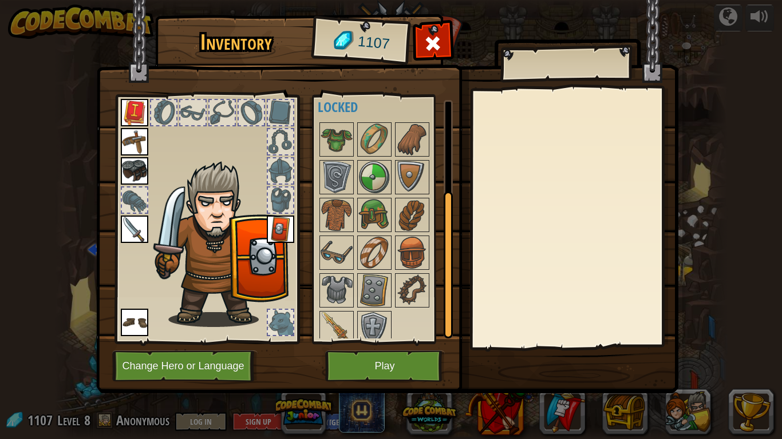
scroll to position [158, 0]
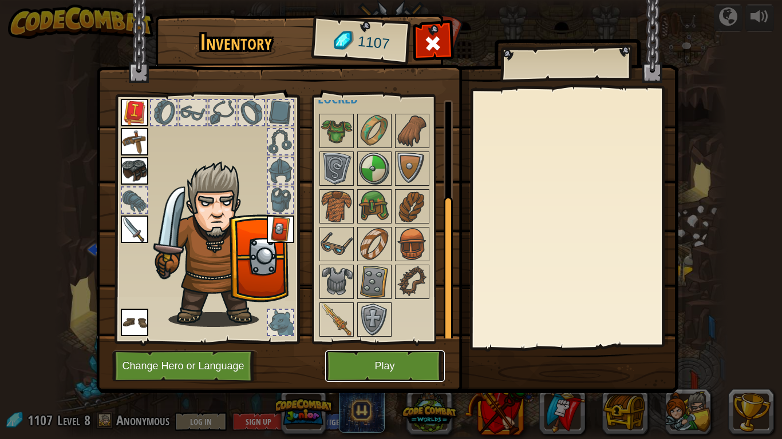
click at [388, 358] on button "Play" at bounding box center [385, 366] width 120 height 31
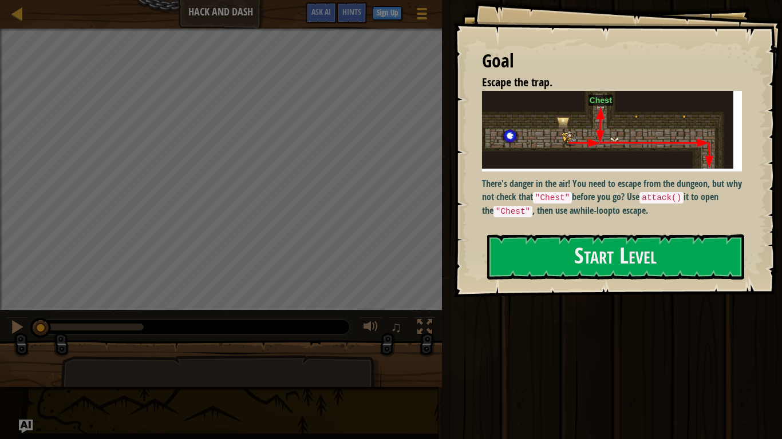
click at [572, 197] on code ""Chest"" at bounding box center [552, 197] width 39 height 11
click at [593, 243] on button "Start Level" at bounding box center [615, 257] width 257 height 45
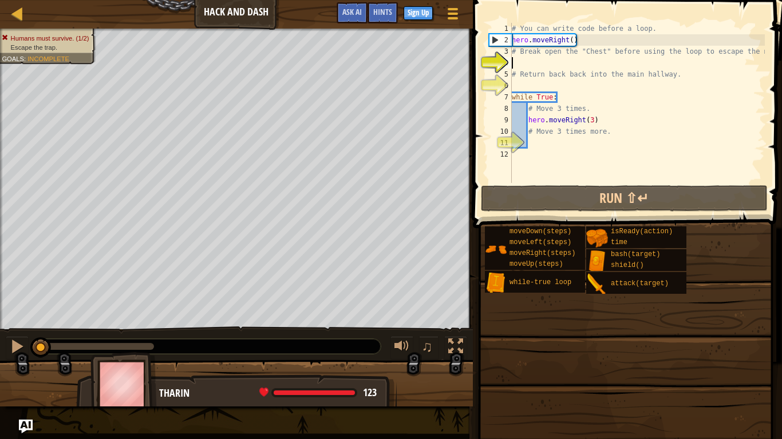
type textarea "z"
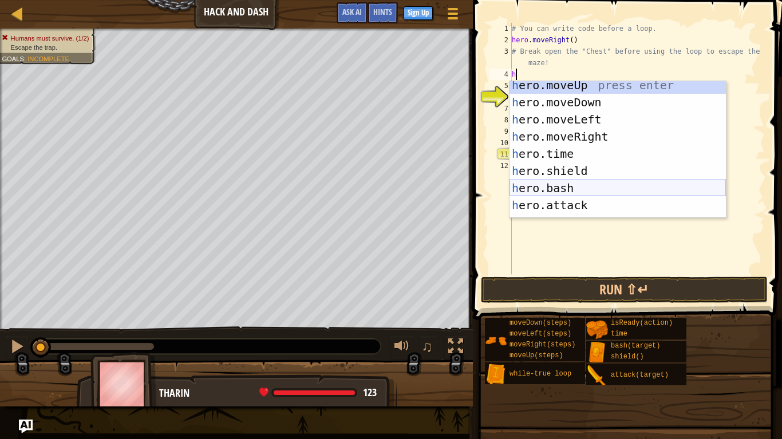
scroll to position [13, 0]
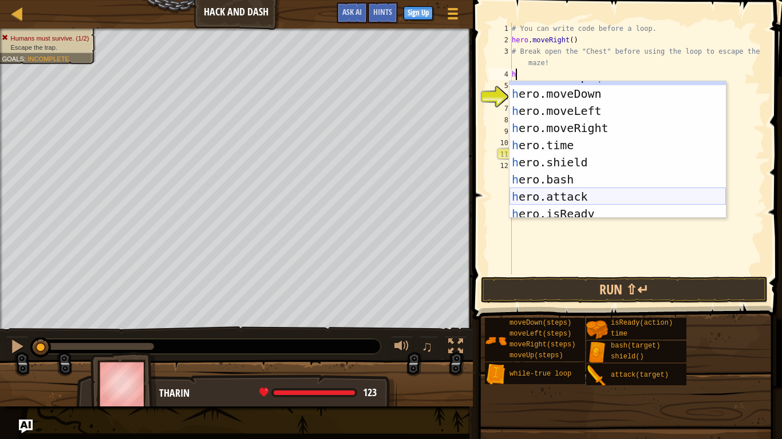
click at [587, 193] on div "h ero.moveUp press enter h ero.moveDown press enter h ero.moveLeft press enter …" at bounding box center [617, 154] width 216 height 172
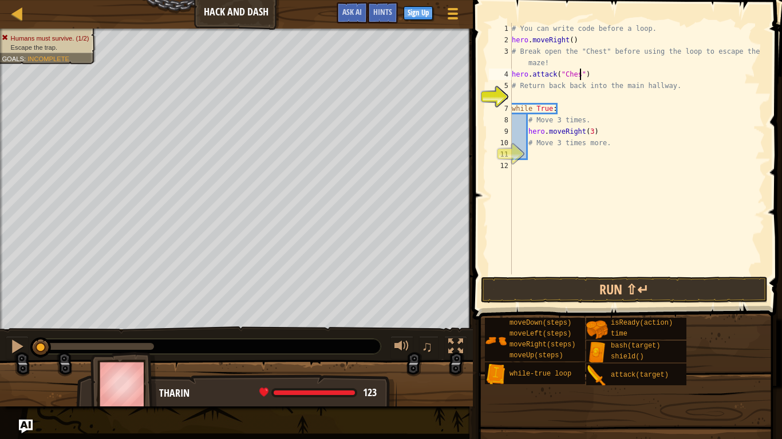
type textarea "hero.attack("Chest")"
click at [568, 96] on div "# You can write code before a loop. hero . moveRight ( ) # Break open the "Ches…" at bounding box center [636, 160] width 255 height 275
click at [568, 64] on div "# You can write code before a loop. hero . moveRight ( ) # Break open the "Ches…" at bounding box center [636, 160] width 255 height 275
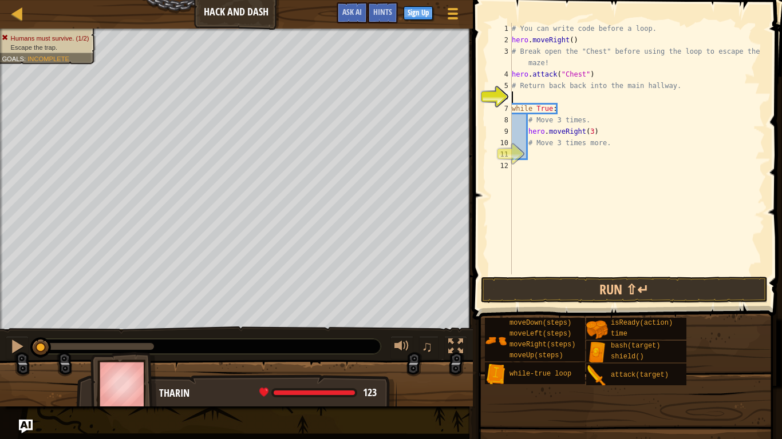
type textarea "# Break open the "Chest" before using the loop to escape the maze!"
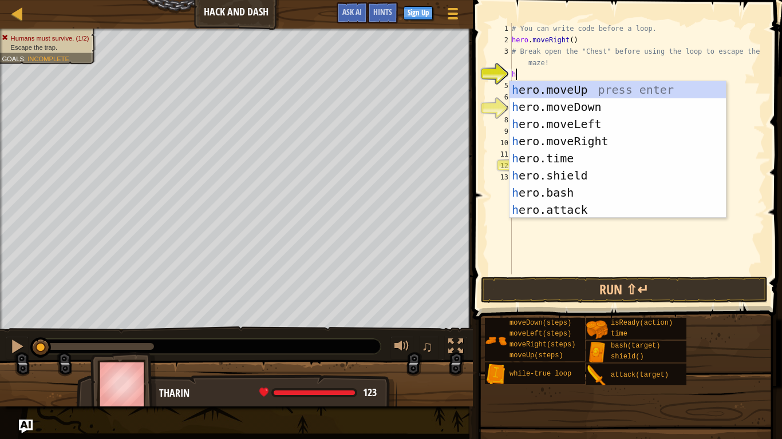
type textarea "h"
click at [570, 89] on div "h ero.moveUp press enter h ero.moveDown press enter h ero.moveLeft press enter …" at bounding box center [617, 167] width 216 height 172
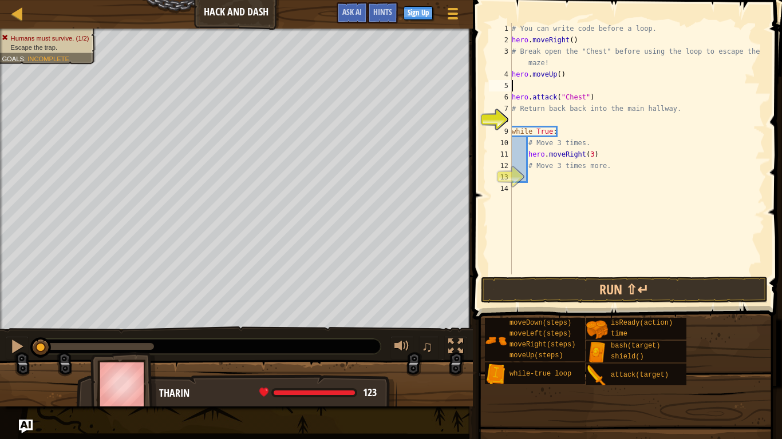
type textarea "hero.moveUp()"
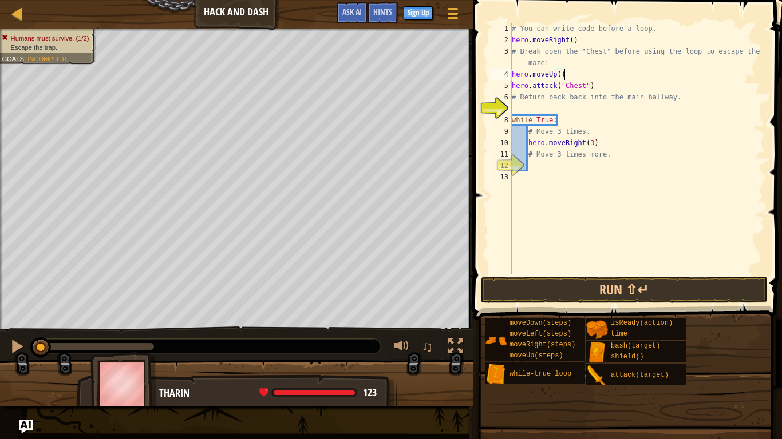
click at [541, 107] on div "# You can write code before a loop. hero . moveRight ( ) # Break open the "Ches…" at bounding box center [636, 160] width 255 height 275
type textarea "h"
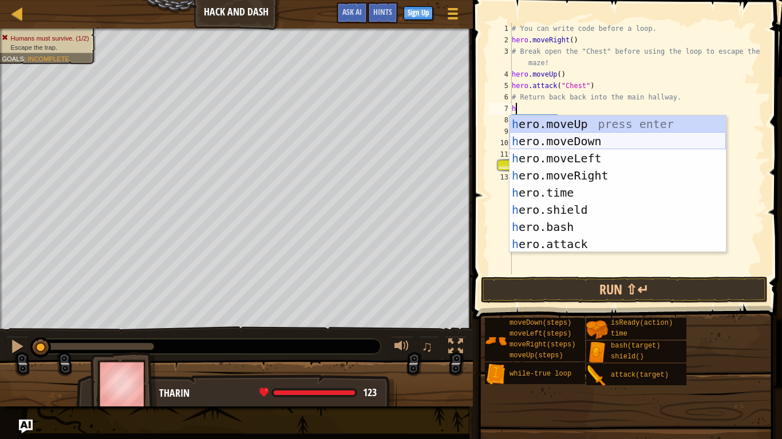
click at [565, 139] on div "h ero.moveUp press enter h ero.moveDown press enter h ero.moveLeft press enter …" at bounding box center [617, 202] width 216 height 172
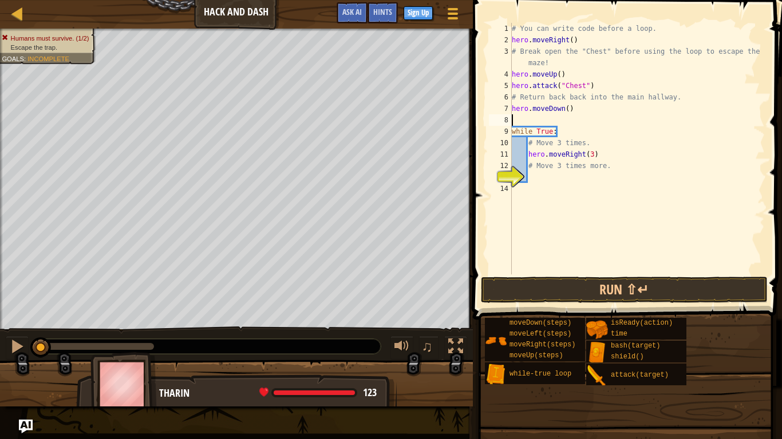
type textarea "hero.moveDown()"
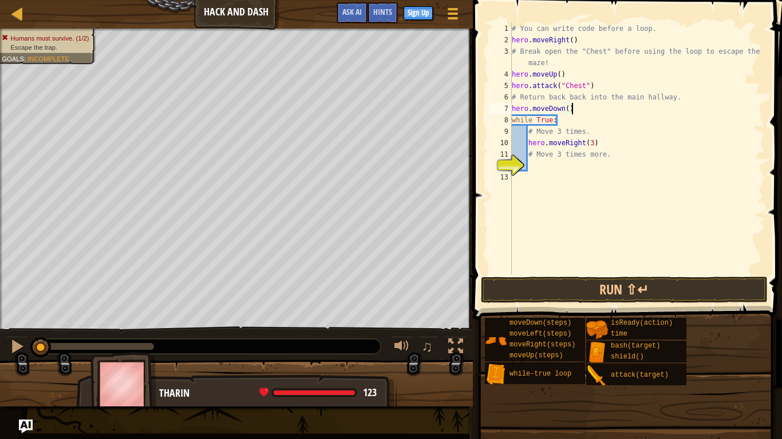
click at [560, 164] on div "# You can write code before a loop. hero . moveRight ( ) # Break open the "Ches…" at bounding box center [636, 160] width 255 height 275
click at [263, 30] on div "Humans must survive. (1/2) Escape the trap. Goals : Incomplete" at bounding box center [236, 179] width 473 height 301
type textarea "h"
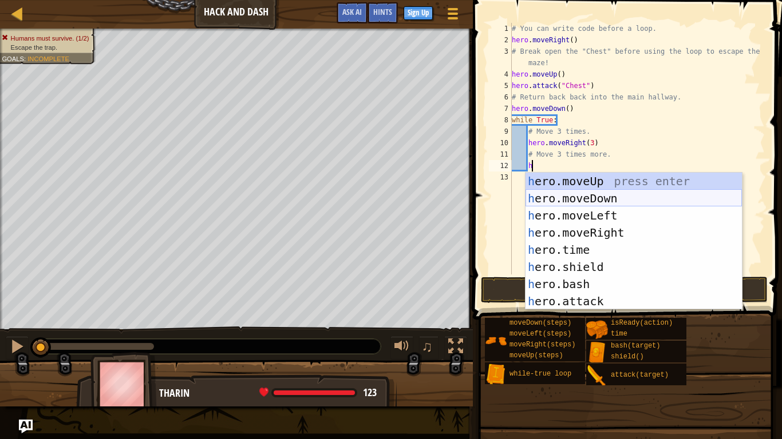
click at [575, 199] on div "h ero.moveUp press enter h ero.moveDown press enter h ero.moveLeft press enter …" at bounding box center [633, 259] width 216 height 172
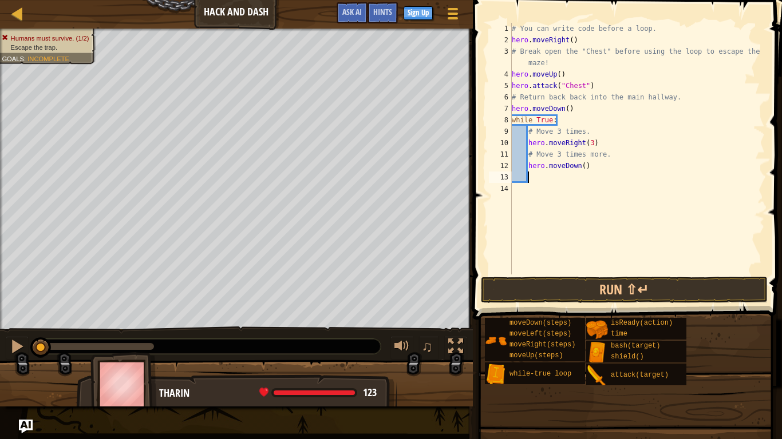
click at [581, 168] on div "# You can write code before a loop. hero . moveRight ( ) # Break open the "Ches…" at bounding box center [636, 160] width 255 height 275
click at [585, 168] on div "# You can write code before a loop. hero . moveRight ( ) # Break open the "Ches…" at bounding box center [636, 160] width 255 height 275
type textarea "hero.moveDown(3)"
click at [590, 281] on button "Run ⇧↵" at bounding box center [624, 290] width 287 height 26
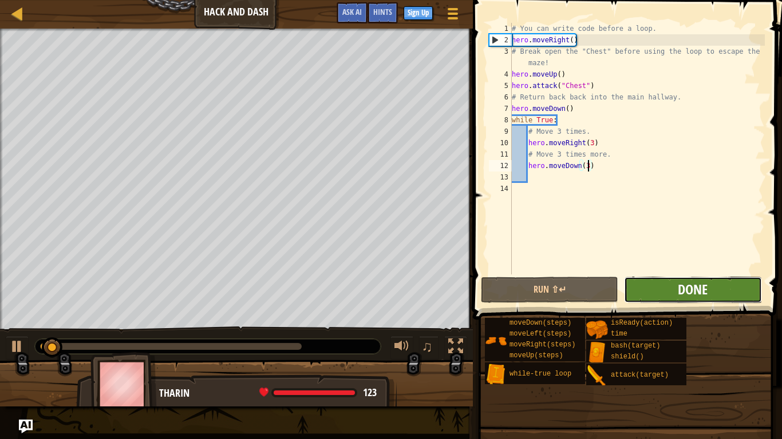
click at [693, 290] on span "Done" at bounding box center [692, 289] width 30 height 18
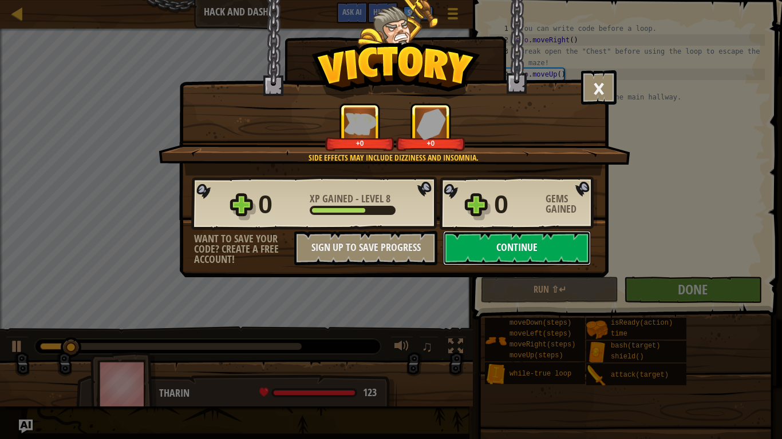
click at [570, 260] on button "Continue" at bounding box center [517, 248] width 148 height 34
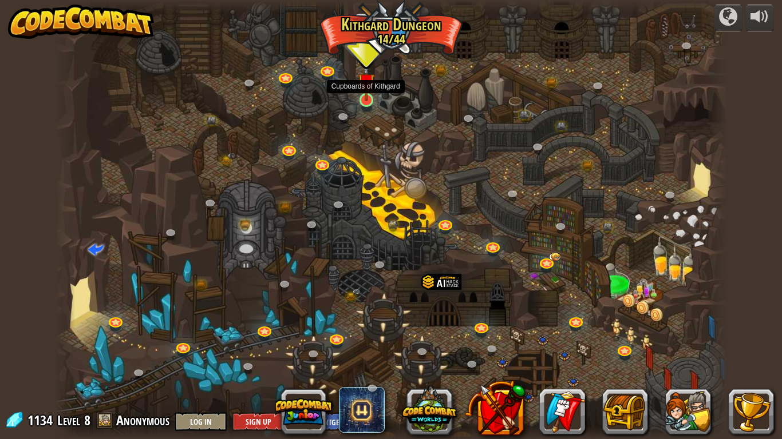
click at [367, 99] on img at bounding box center [366, 81] width 17 height 39
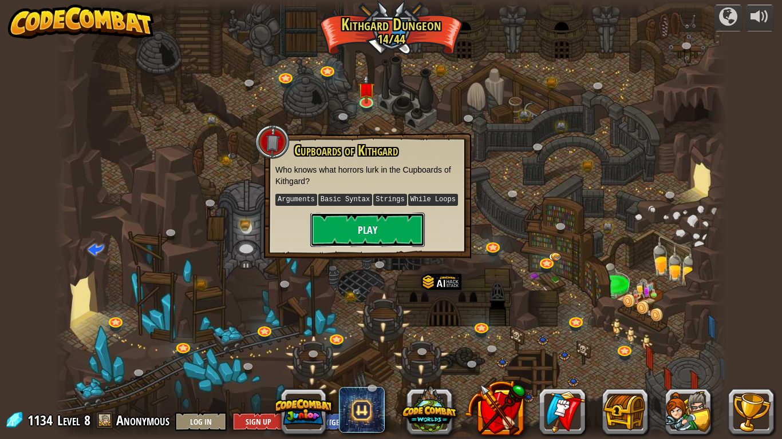
click at [360, 229] on button "Play" at bounding box center [367, 230] width 114 height 34
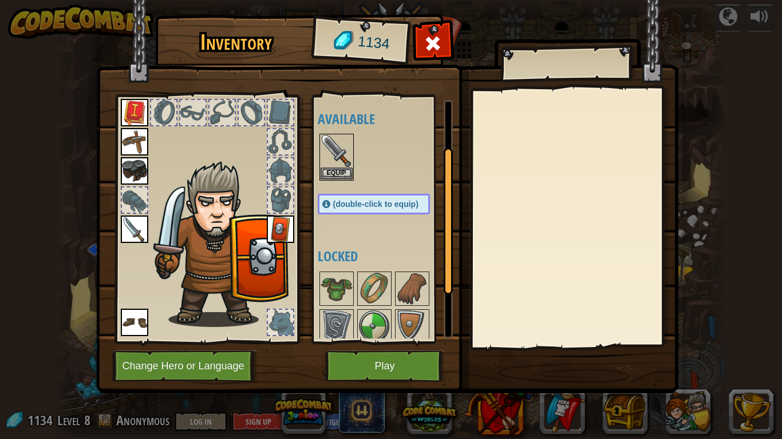
scroll to position [158, 0]
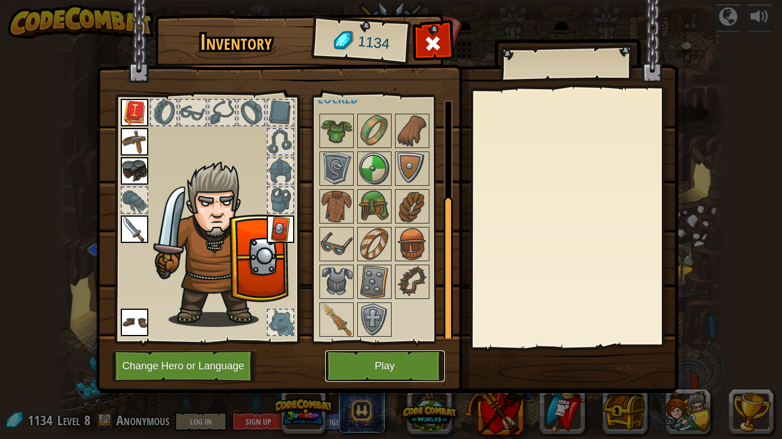
click at [381, 360] on button "Play" at bounding box center [385, 366] width 120 height 31
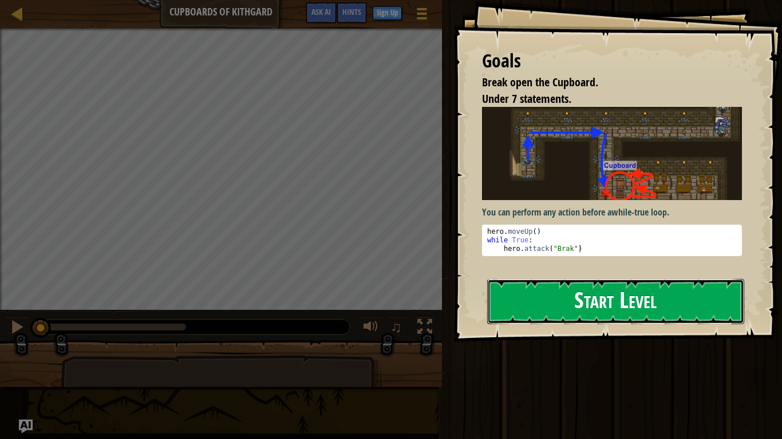
click at [549, 288] on button "Start Level" at bounding box center [615, 301] width 257 height 45
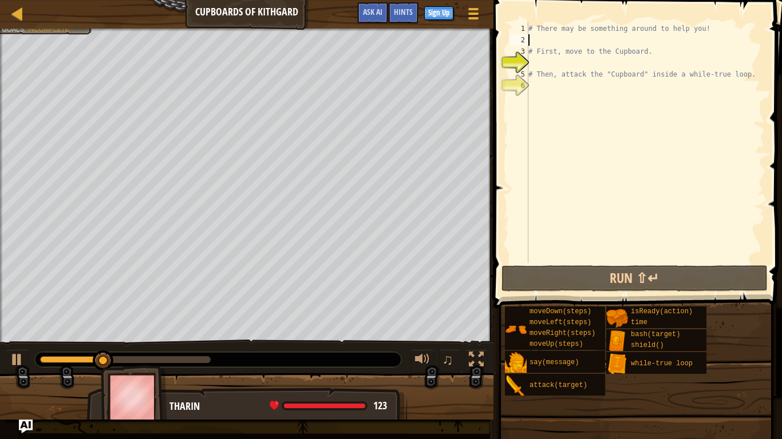
click at [578, 39] on div "# There may be something around to help you! # First, move to the Cupboard. # T…" at bounding box center [645, 154] width 239 height 263
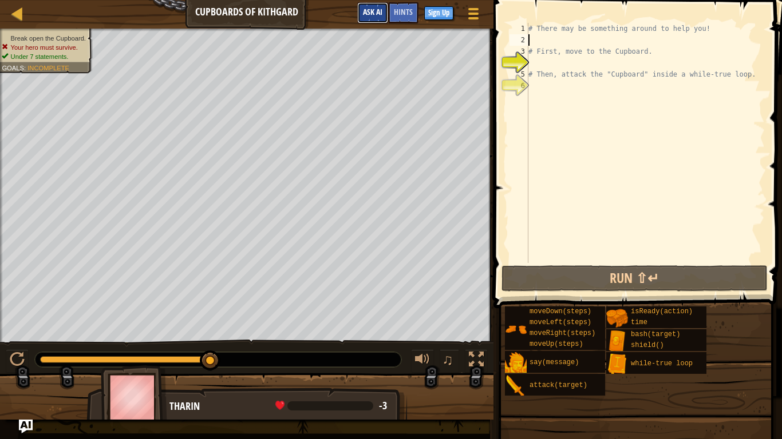
click at [370, 11] on span "Ask AI" at bounding box center [372, 11] width 19 height 11
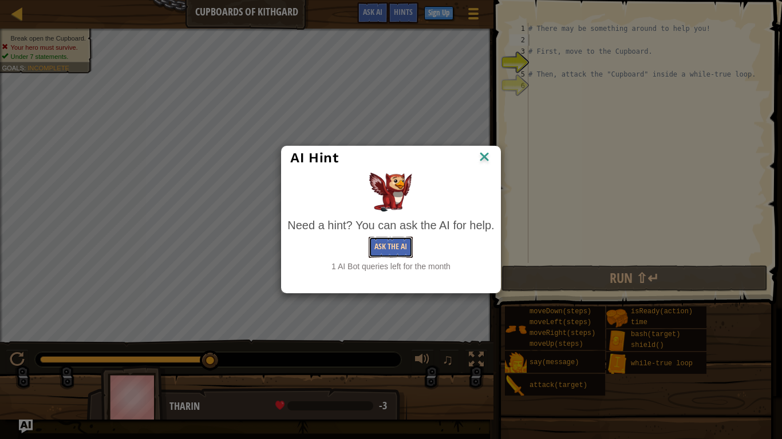
click at [395, 245] on button "Ask the AI" at bounding box center [390, 247] width 44 height 21
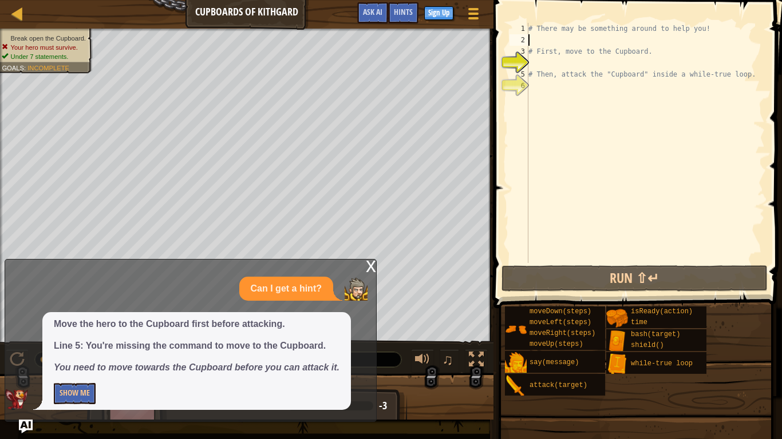
click at [371, 264] on div "x" at bounding box center [371, 265] width 10 height 11
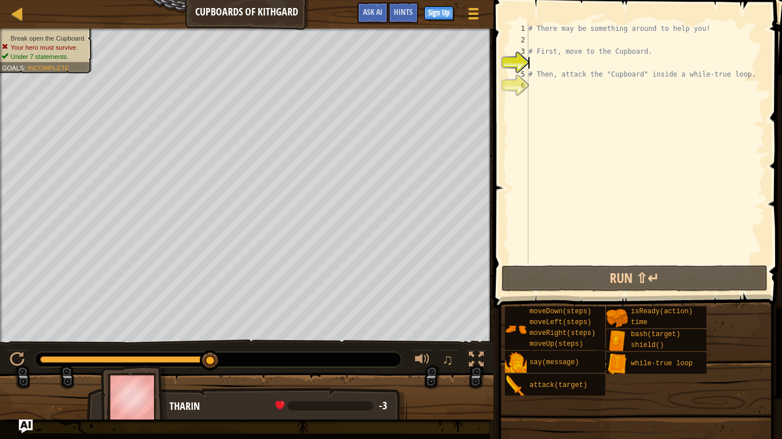
click at [573, 64] on div "# There may be something around to help you! # First, move to the Cupboard. # T…" at bounding box center [645, 154] width 239 height 263
type textarea "h"
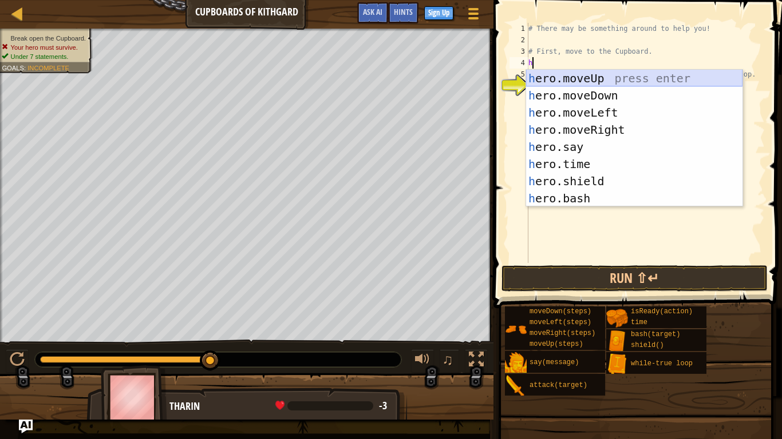
click at [596, 81] on div "h ero.moveUp press enter h ero.moveDown press enter h ero.moveLeft press enter …" at bounding box center [634, 156] width 216 height 172
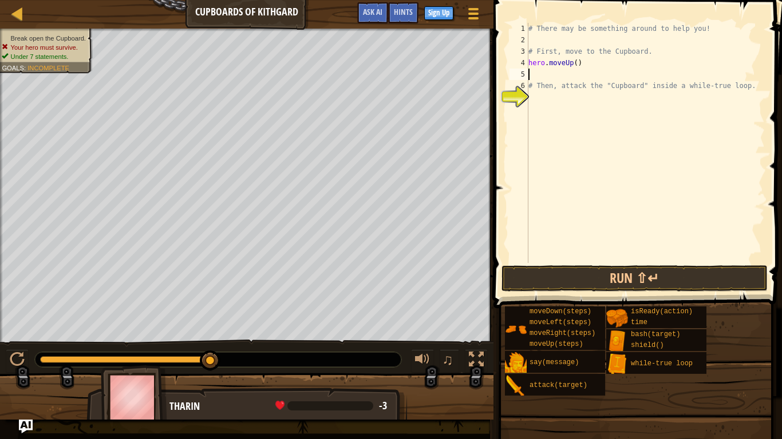
type textarea "h"
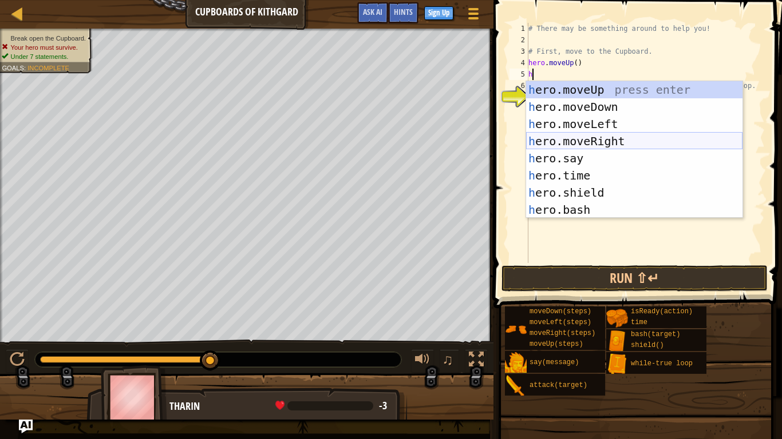
click at [616, 143] on div "h ero.moveUp press enter h ero.moveDown press enter h ero.moveLeft press enter …" at bounding box center [634, 167] width 216 height 172
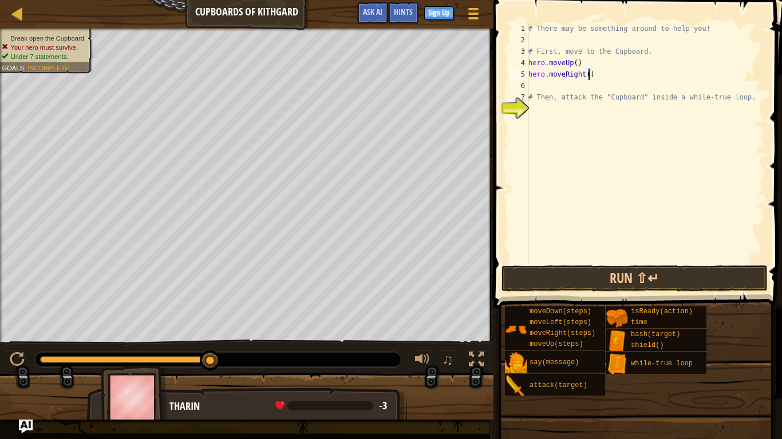
click at [588, 74] on div "# There may be something around to help you! # First, move to the Cupboard. her…" at bounding box center [645, 154] width 239 height 263
type textarea "hero.moveRight(2)"
click at [608, 87] on div "# There may be something around to help you! # First, move to the Cupboard. her…" at bounding box center [645, 154] width 239 height 263
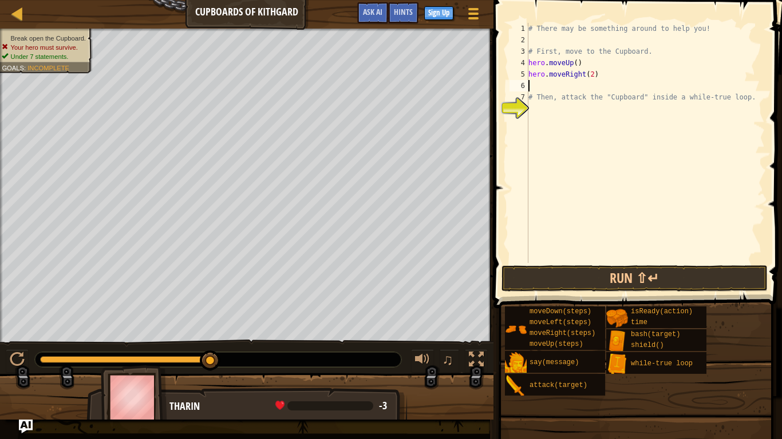
type textarea "h"
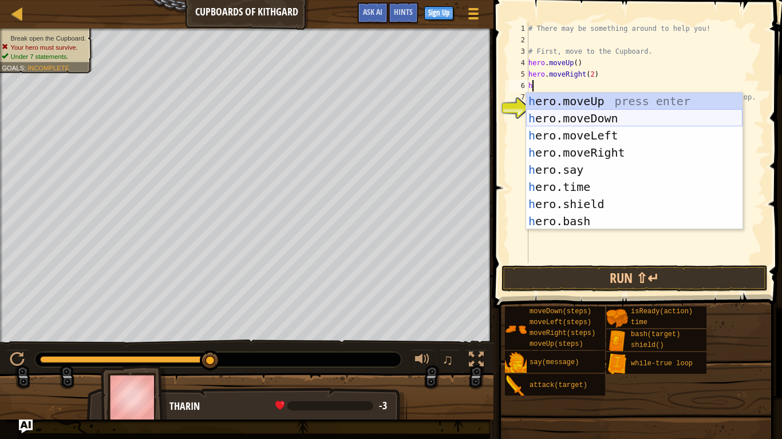
click at [617, 122] on div "h ero.moveUp press enter h ero.moveDown press enter h ero.moveLeft press enter …" at bounding box center [634, 179] width 216 height 172
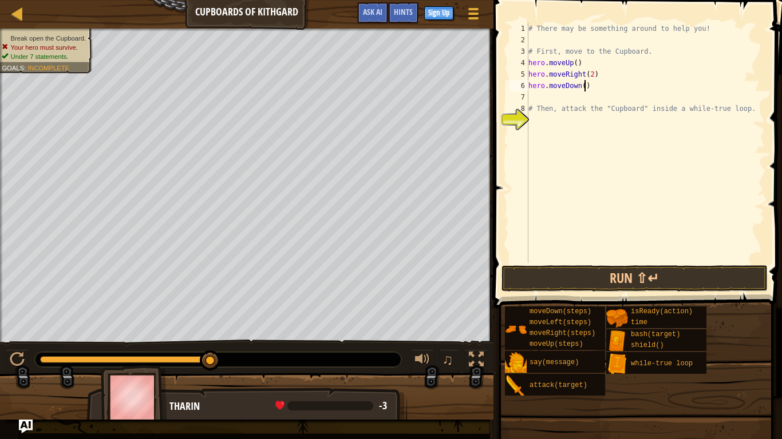
click at [584, 87] on div "# There may be something around to help you! # First, move to the Cupboard. her…" at bounding box center [645, 154] width 239 height 263
type textarea "hero.moveDown(2)"
click at [581, 98] on div "# There may be something around to help you! # First, move to the Cupboard. her…" at bounding box center [645, 154] width 239 height 263
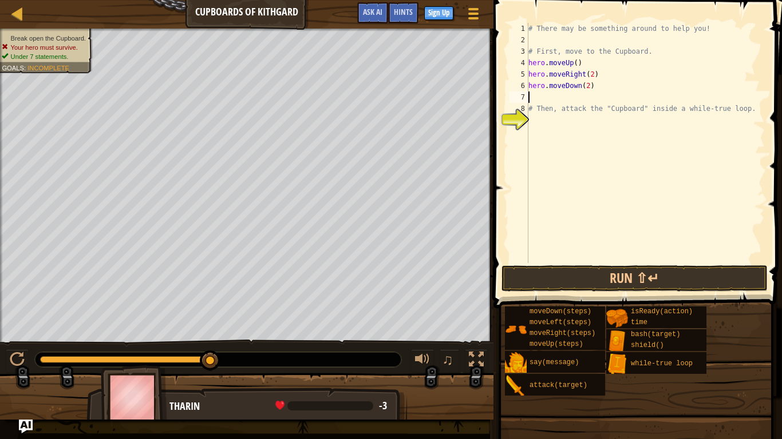
type textarea "hero.moveDown(2)"
click at [585, 114] on div "# There may be something around to help you! # First, move to the Cupboard. her…" at bounding box center [645, 154] width 239 height 263
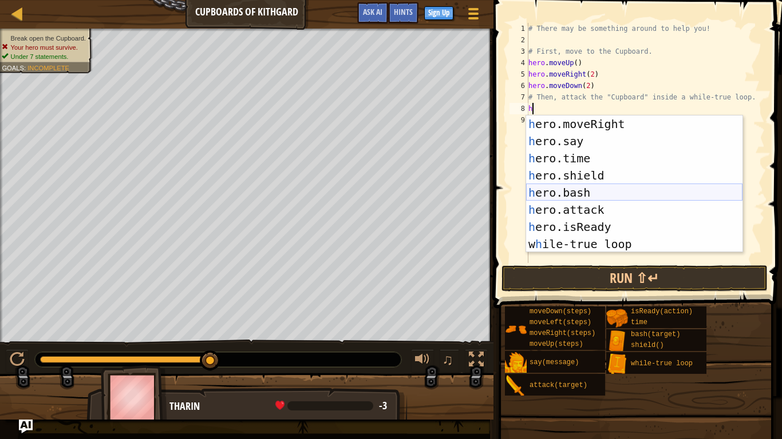
scroll to position [51, 0]
click at [604, 210] on div "h ero.moveRight press enter h ero.say press enter h ero.time press enter h ero.…" at bounding box center [634, 202] width 216 height 172
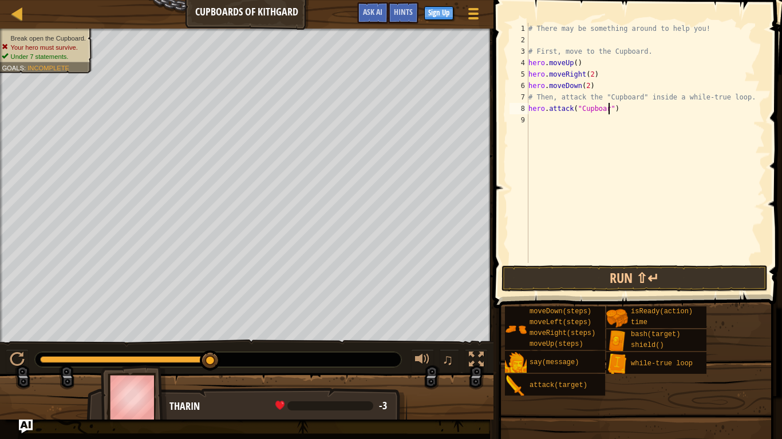
scroll to position [5, 12]
click at [646, 274] on button "Run ⇧↵" at bounding box center [634, 278] width 267 height 26
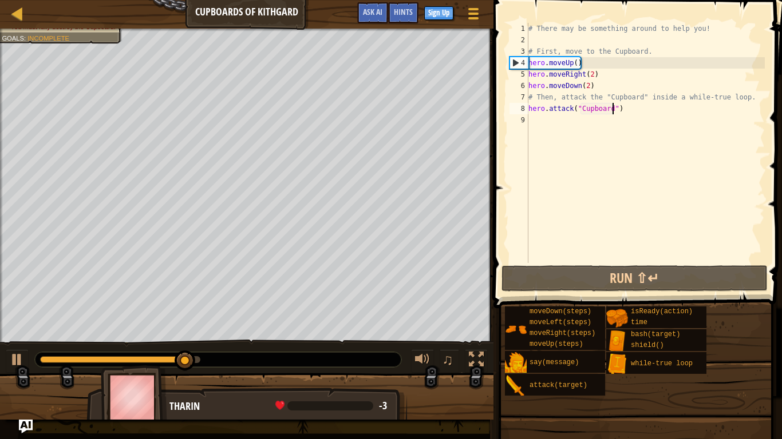
click at [528, 110] on div "# There may be something around to help you! # First, move to the Cupboard. her…" at bounding box center [645, 154] width 239 height 263
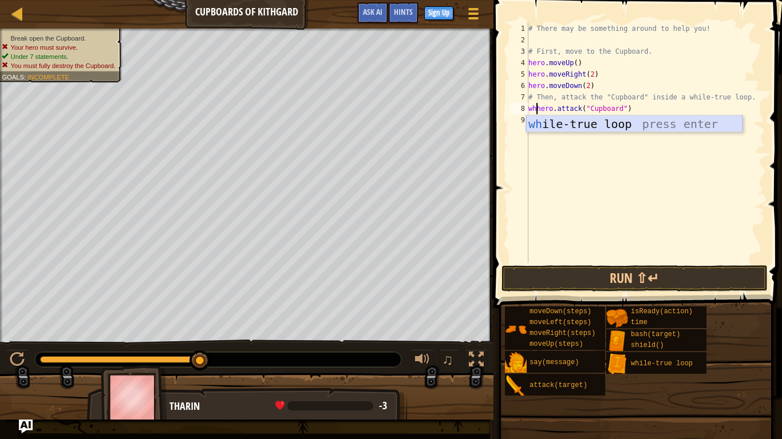
click at [553, 123] on div "wh ile-true loop press enter" at bounding box center [634, 141] width 216 height 51
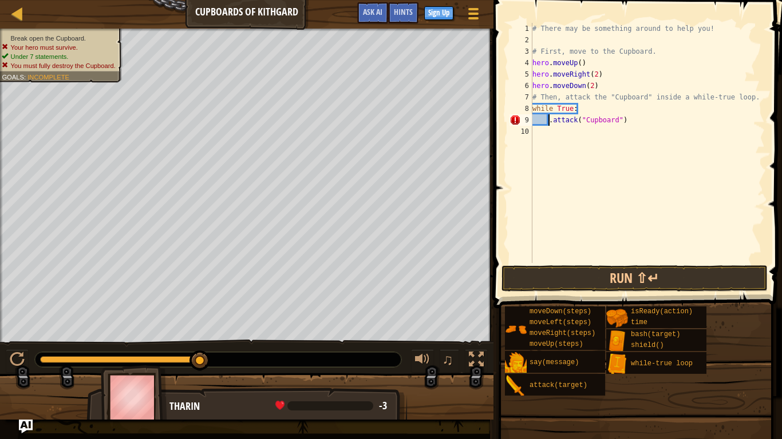
click at [549, 119] on div "# There may be something around to help you! # First, move to the Cupboard. her…" at bounding box center [647, 154] width 235 height 263
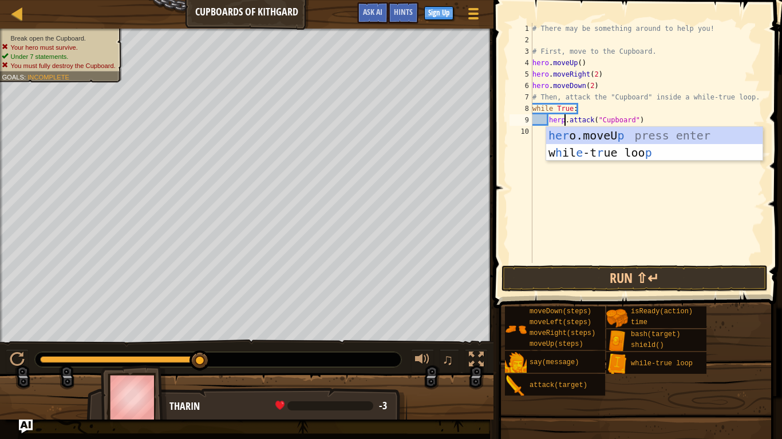
scroll to position [5, 5]
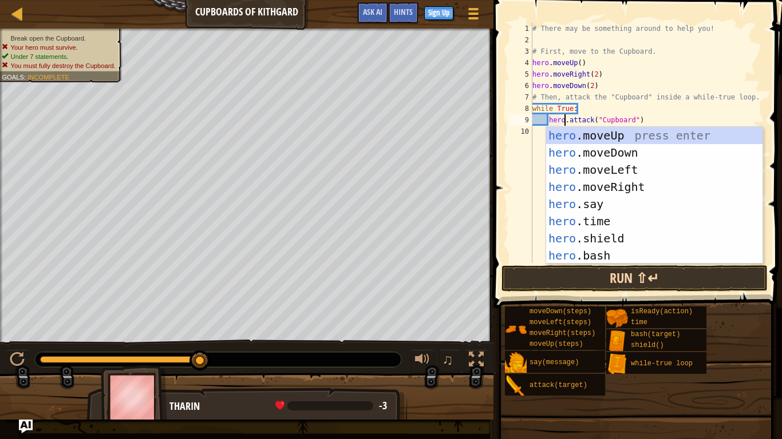
type textarea "hero.attack("Cupboard")"
click at [573, 274] on button "Run ⇧↵" at bounding box center [634, 278] width 267 height 26
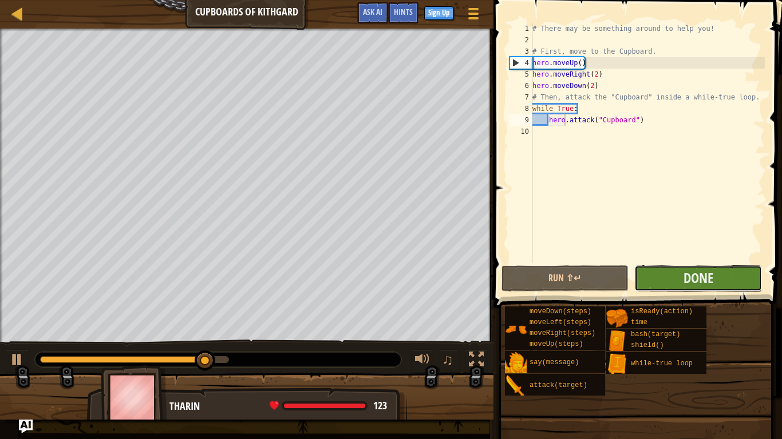
click at [669, 287] on button "Done" at bounding box center [698, 278] width 128 height 26
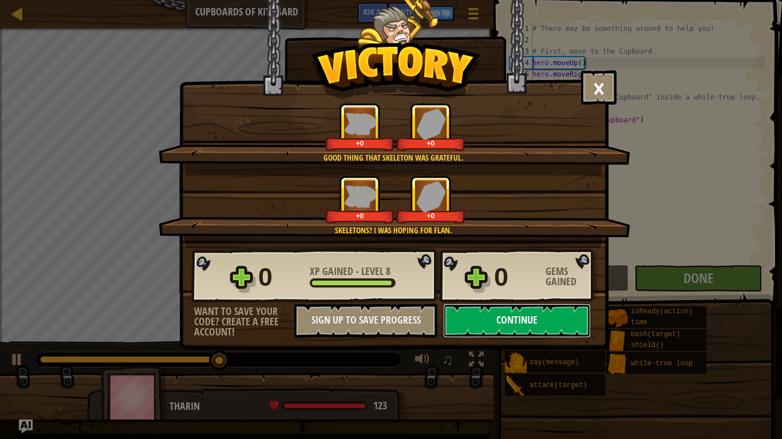
click at [546, 317] on button "Continue" at bounding box center [517, 321] width 148 height 34
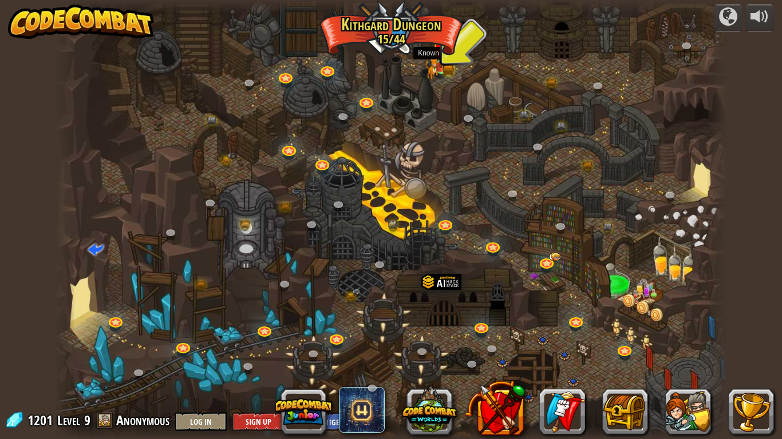
click at [441, 65] on img at bounding box center [440, 49] width 17 height 37
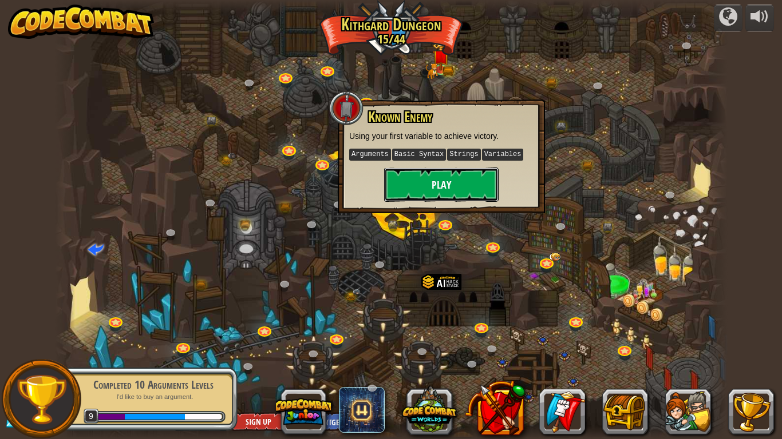
click at [441, 177] on button "Play" at bounding box center [441, 185] width 114 height 34
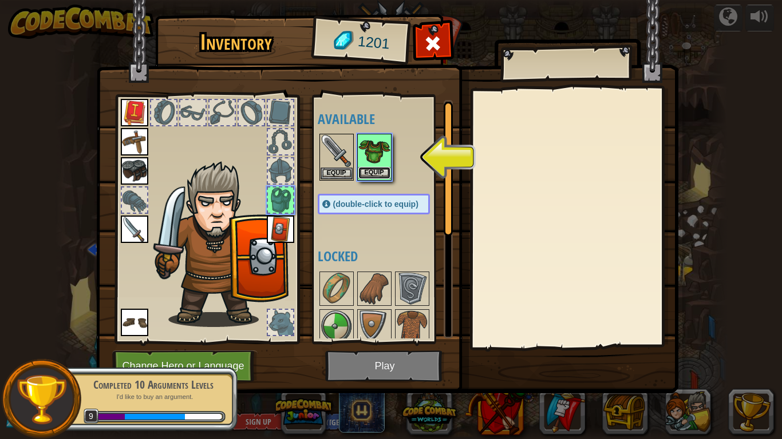
click at [375, 169] on button "Equip" at bounding box center [374, 173] width 32 height 12
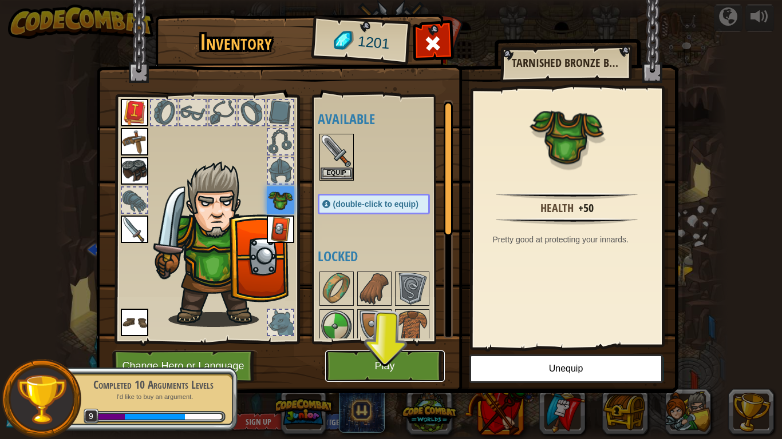
click at [382, 360] on button "Play" at bounding box center [385, 366] width 120 height 31
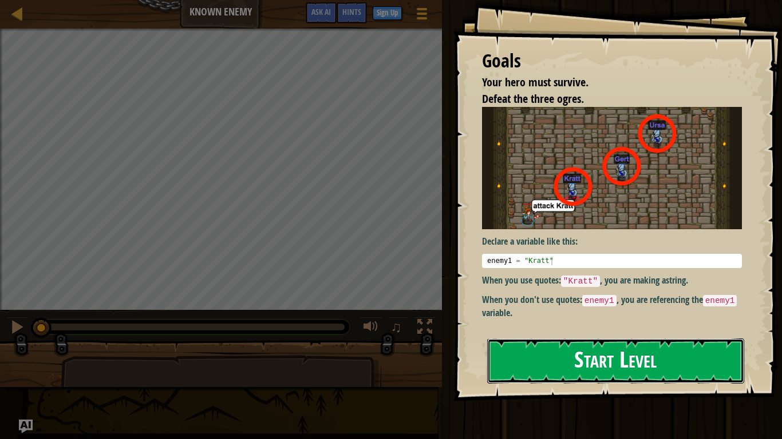
click at [552, 363] on button "Start Level" at bounding box center [615, 361] width 257 height 45
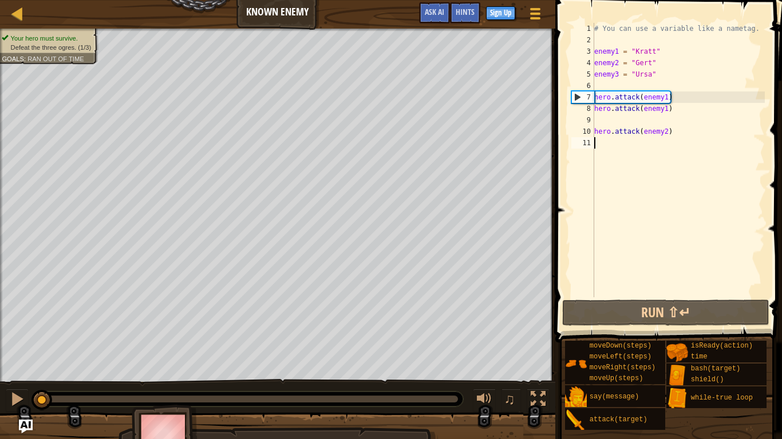
click at [636, 122] on div "# You can use a variable like a nametag. enemy1 = "[PERSON_NAME]" enemy2 = "[PE…" at bounding box center [678, 171] width 173 height 297
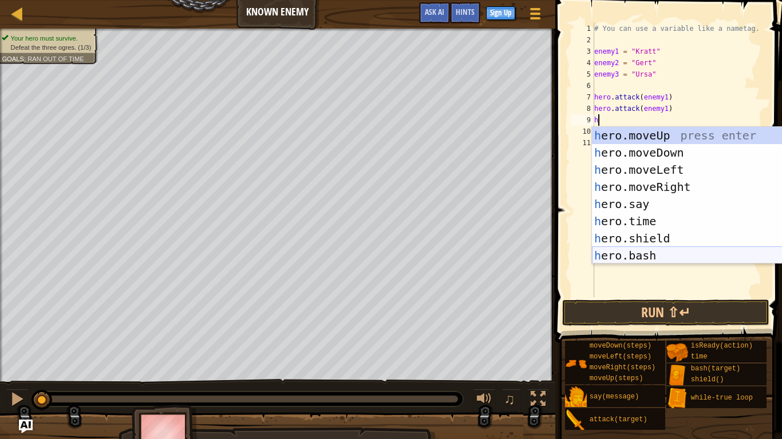
scroll to position [51, 0]
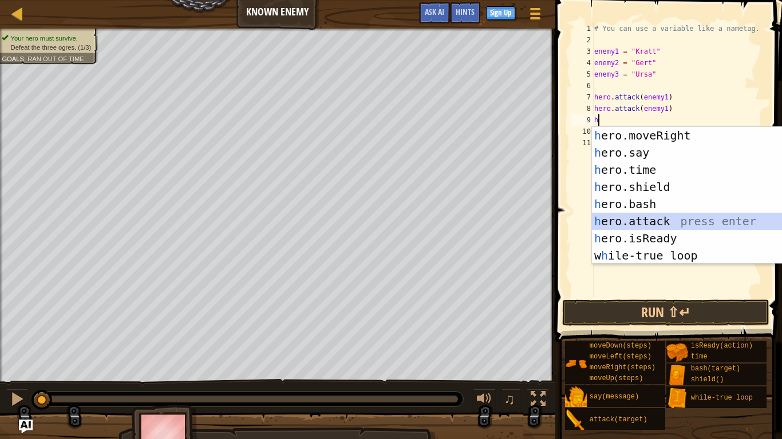
click at [652, 223] on div "h ero.moveRight press enter h ero.say press enter h ero.time press enter h ero.…" at bounding box center [700, 213] width 216 height 172
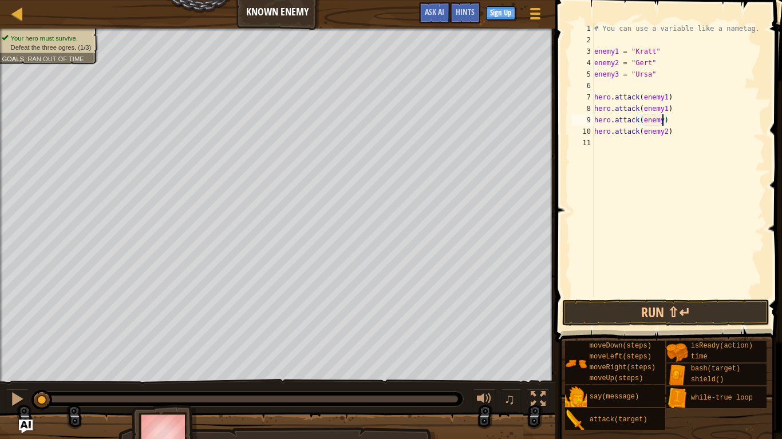
scroll to position [5, 10]
type textarea "hero.attack(enemy2)"
click at [685, 149] on div "# You can use a variable like a nametag. enemy1 = "[PERSON_NAME]" enemy2 = "[PE…" at bounding box center [678, 171] width 173 height 297
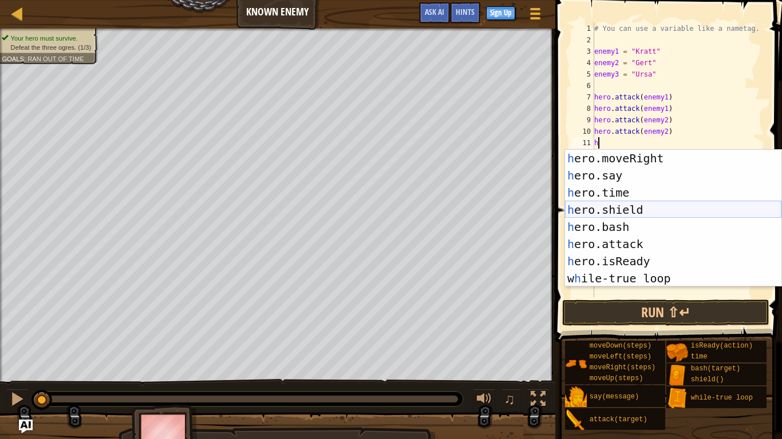
scroll to position [51, 0]
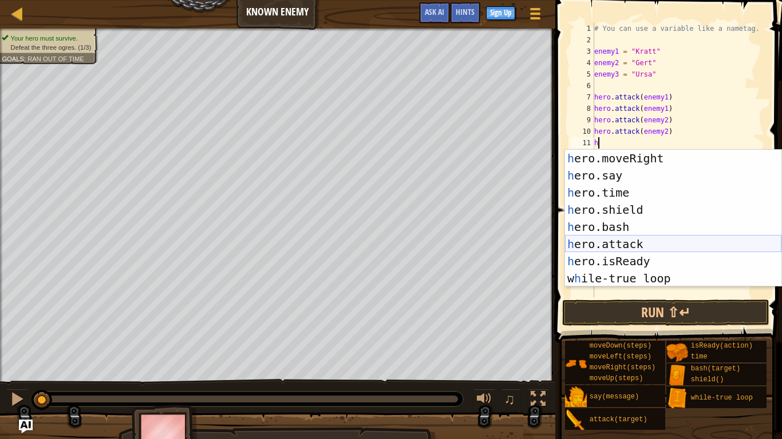
click at [634, 244] on div "h ero.moveRight press enter h ero.say press enter h ero.time press enter h ero.…" at bounding box center [673, 236] width 216 height 172
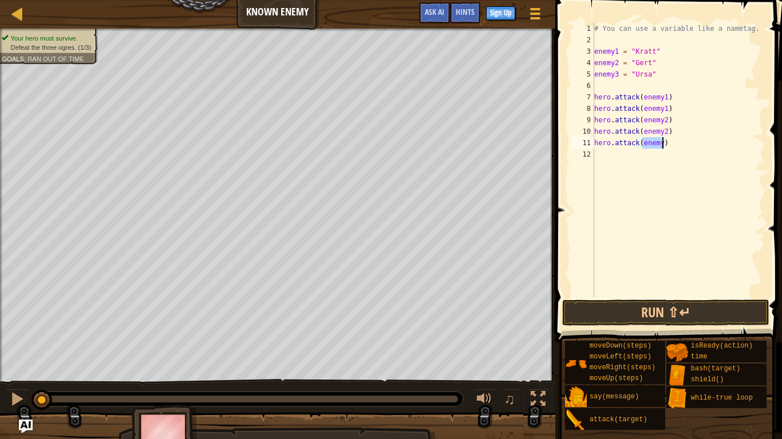
click at [652, 138] on div "# You can use a variable like a nametag. enemy1 = "[PERSON_NAME]" enemy2 = "[PE…" at bounding box center [678, 160] width 173 height 275
click at [660, 140] on div "# You can use a variable like a nametag. enemy1 = "[PERSON_NAME]" enemy2 = "[PE…" at bounding box center [678, 171] width 173 height 297
click at [679, 140] on div "# You can use a variable like a nametag. enemy1 = "[PERSON_NAME]" enemy2 = "[PE…" at bounding box center [678, 171] width 173 height 297
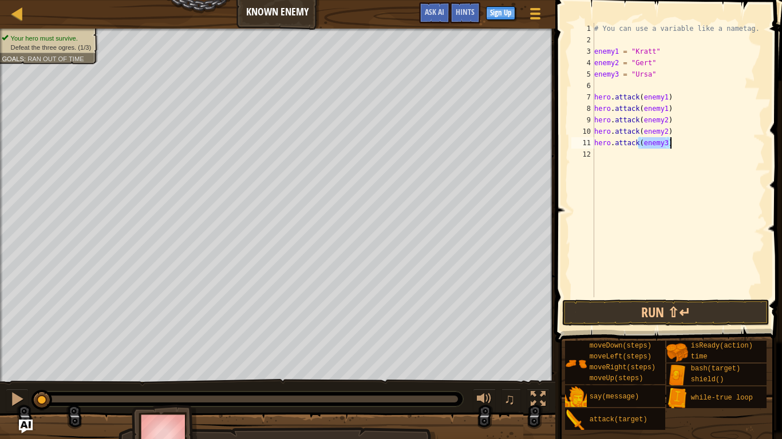
click at [679, 140] on div "# You can use a variable like a nametag. enemy1 = "[PERSON_NAME]" enemy2 = "[PE…" at bounding box center [678, 171] width 173 height 297
type textarea "hero.attack(enemy3)"
click at [654, 154] on div "# You can use a variable like a nametag. enemy1 = "[PERSON_NAME]" enemy2 = "[PE…" at bounding box center [678, 160] width 173 height 275
click at [664, 309] on button "Run ⇧↵" at bounding box center [665, 313] width 207 height 26
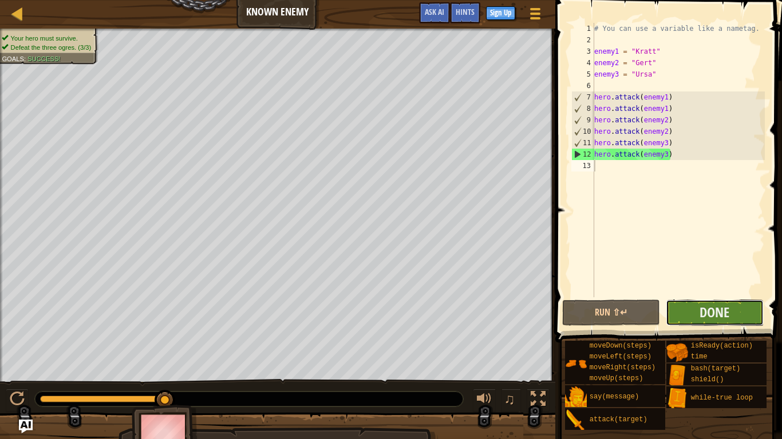
click at [687, 311] on button "Done" at bounding box center [714, 313] width 98 height 26
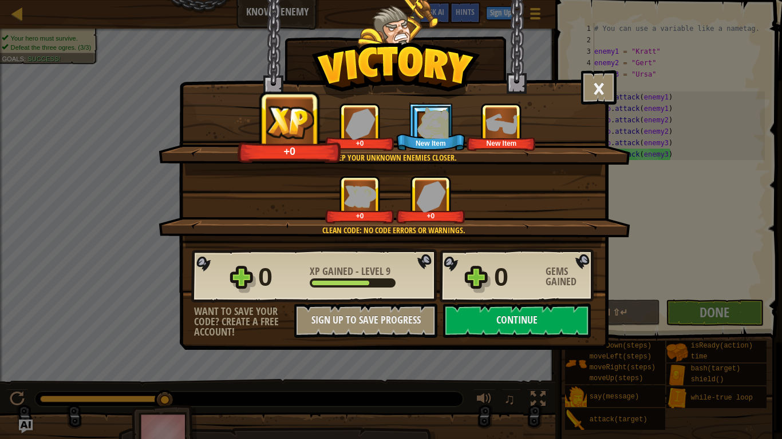
click at [435, 124] on img at bounding box center [431, 122] width 31 height 31
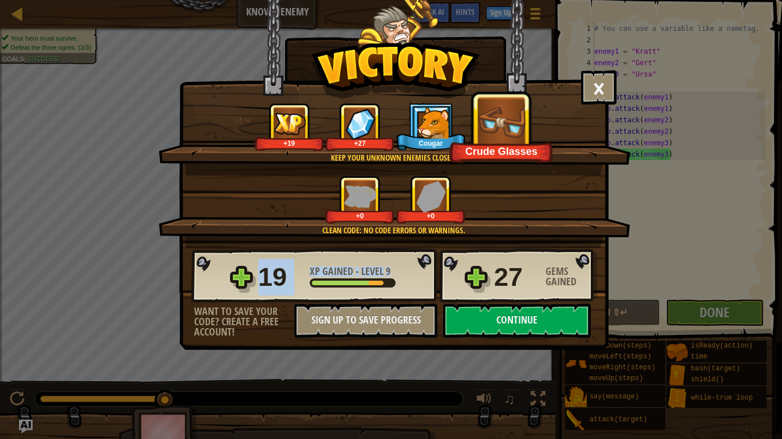
drag, startPoint x: 495, startPoint y: 289, endPoint x: 529, endPoint y: 296, distance: 35.0
click at [529, 296] on div "19 XP Gained - Level 9 27 Gems Gained" at bounding box center [394, 276] width 406 height 55
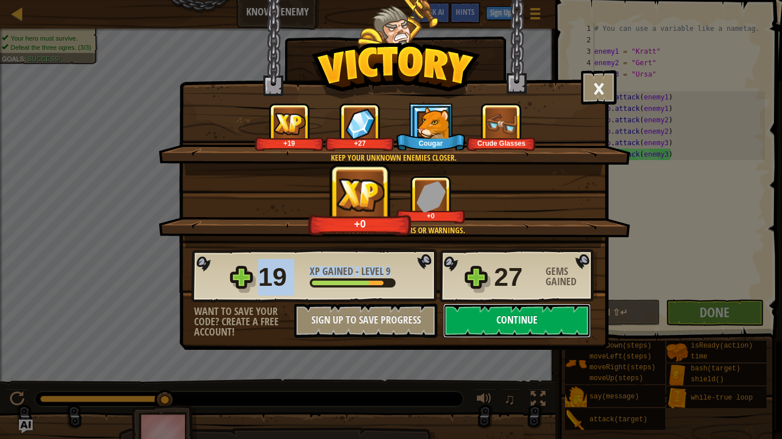
click at [529, 316] on button "Continue" at bounding box center [517, 321] width 148 height 34
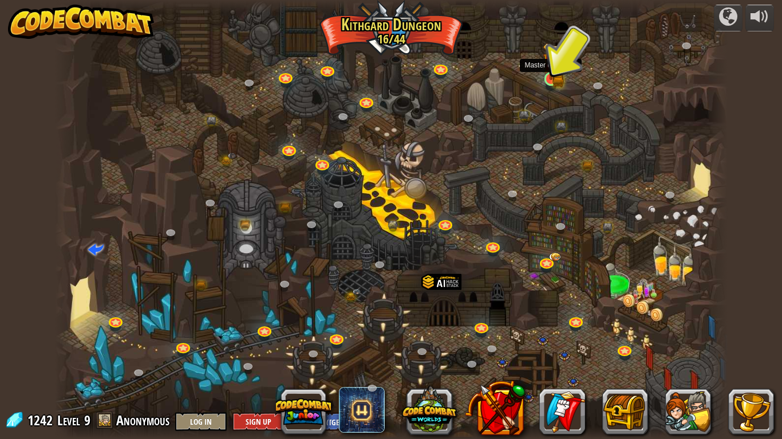
click at [543, 70] on img at bounding box center [550, 61] width 17 height 37
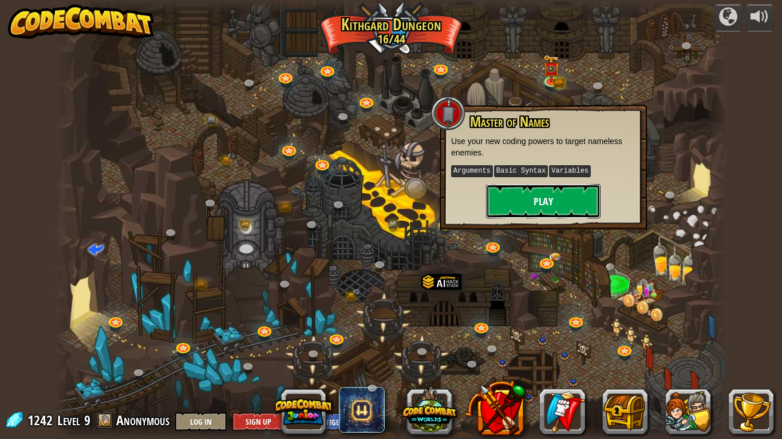
click at [535, 191] on button "Play" at bounding box center [543, 201] width 114 height 34
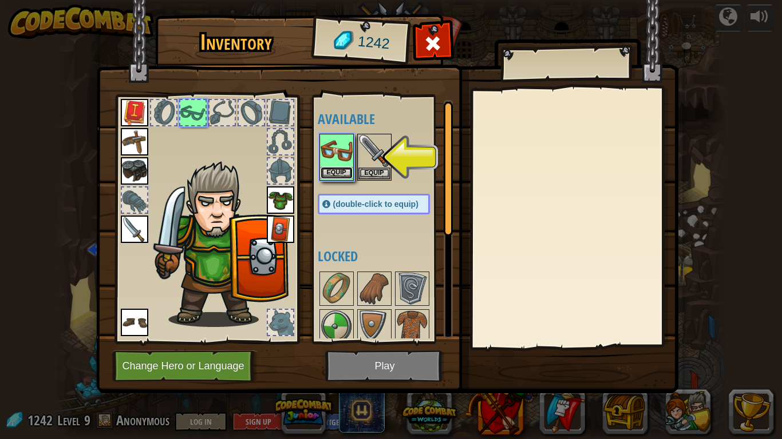
click at [334, 173] on button "Equip" at bounding box center [336, 173] width 32 height 12
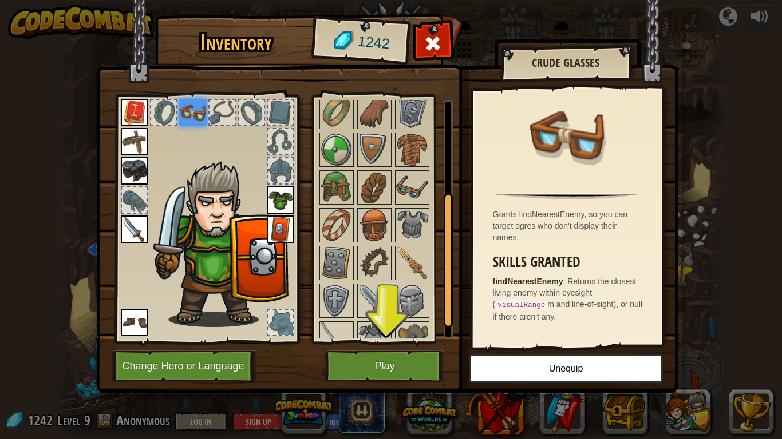
scroll to position [196, 0]
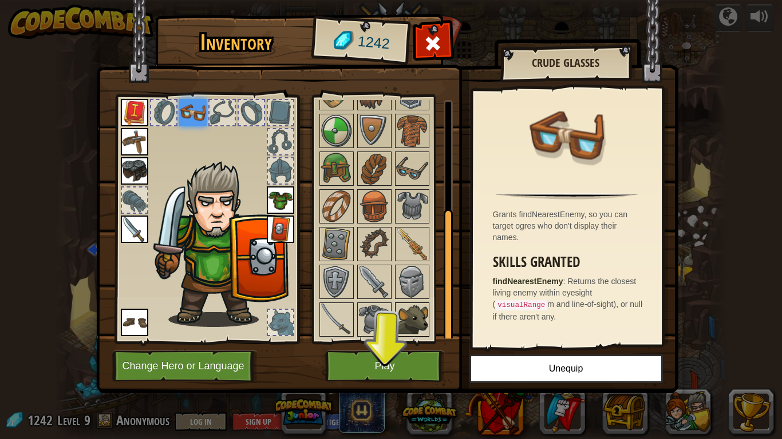
click at [412, 320] on img at bounding box center [412, 320] width 32 height 32
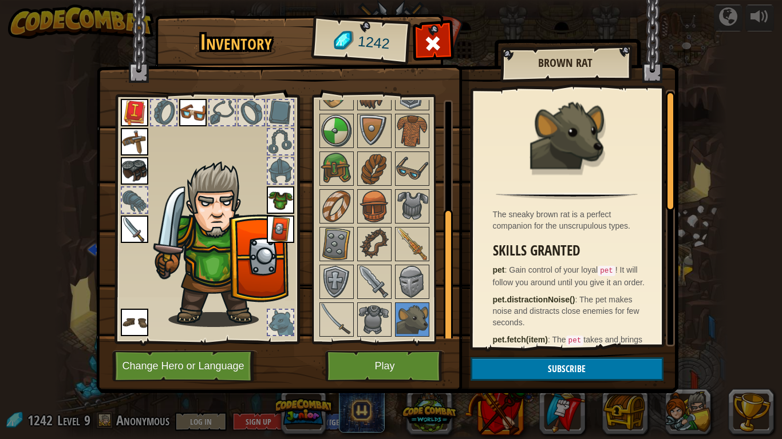
click at [281, 321] on div at bounding box center [280, 322] width 25 height 25
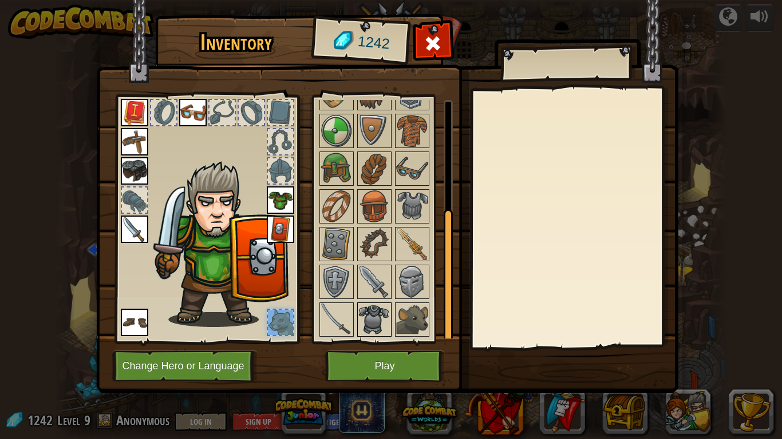
click at [380, 316] on img at bounding box center [374, 320] width 32 height 32
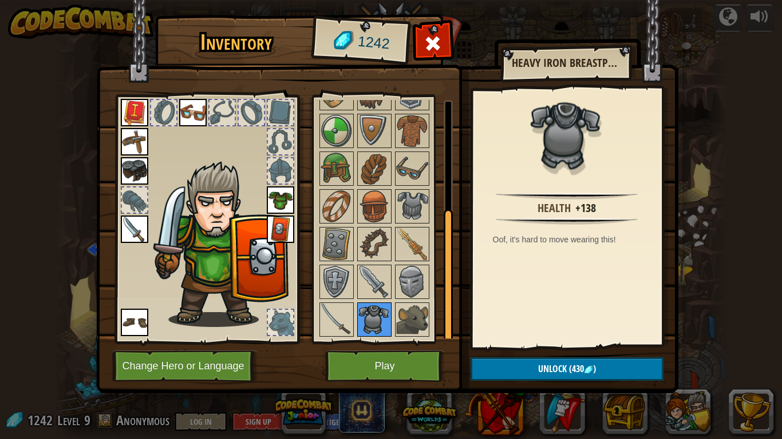
click at [380, 316] on img at bounding box center [374, 320] width 32 height 32
click at [334, 314] on img at bounding box center [336, 320] width 32 height 32
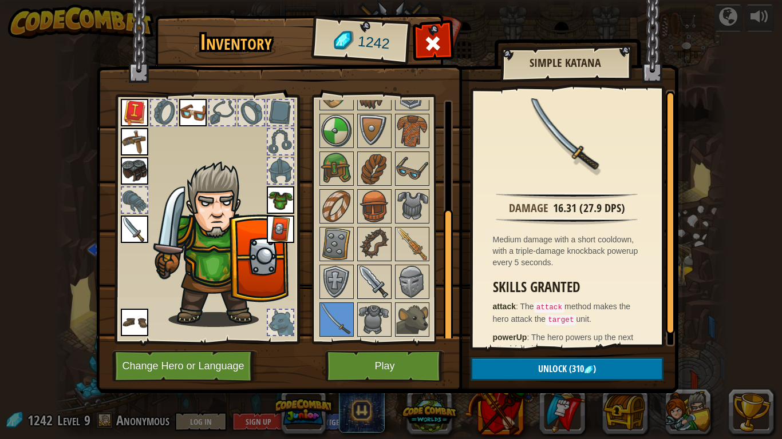
click at [377, 279] on img at bounding box center [374, 282] width 32 height 32
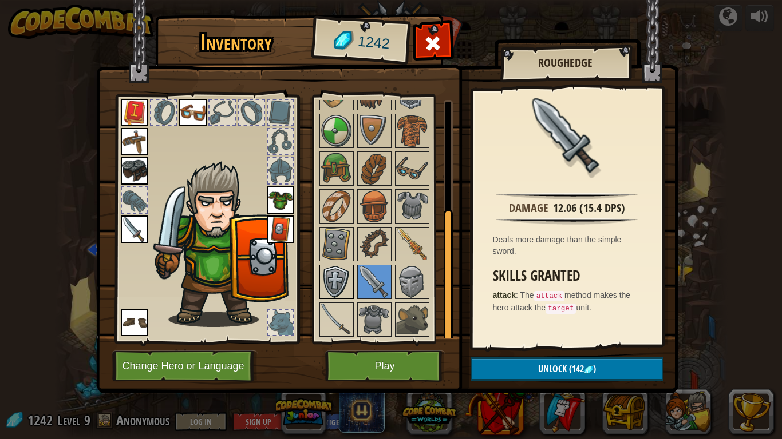
click at [332, 277] on img at bounding box center [336, 282] width 32 height 32
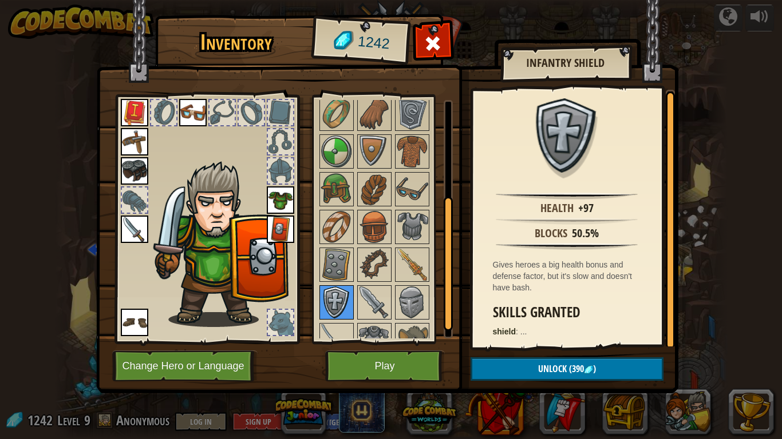
scroll to position [173, 0]
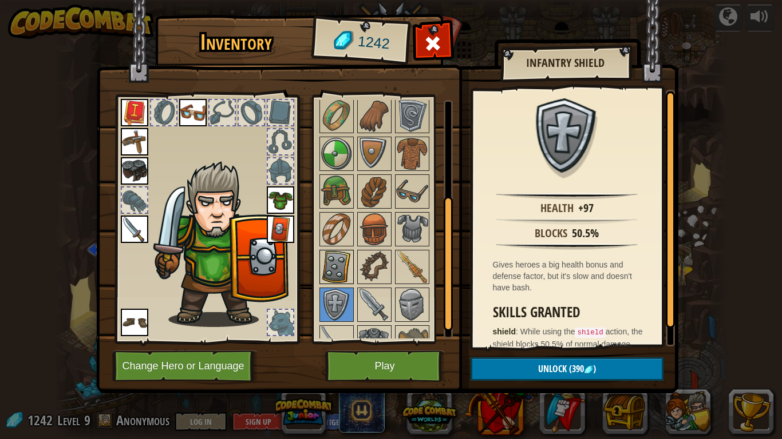
click at [345, 268] on img at bounding box center [336, 267] width 32 height 32
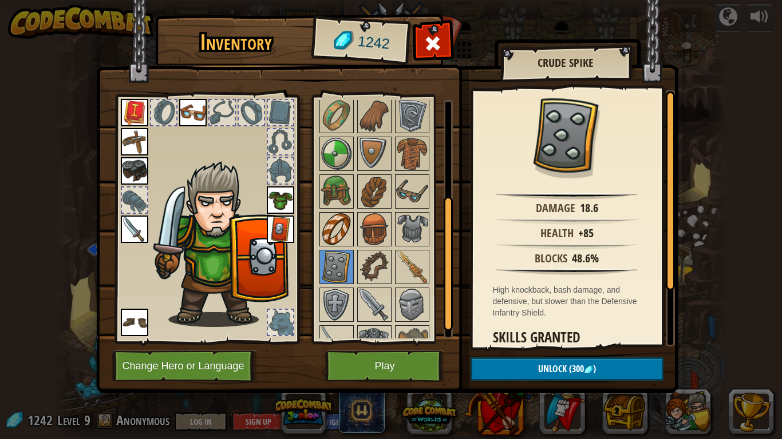
click at [343, 231] on img at bounding box center [336, 229] width 32 height 32
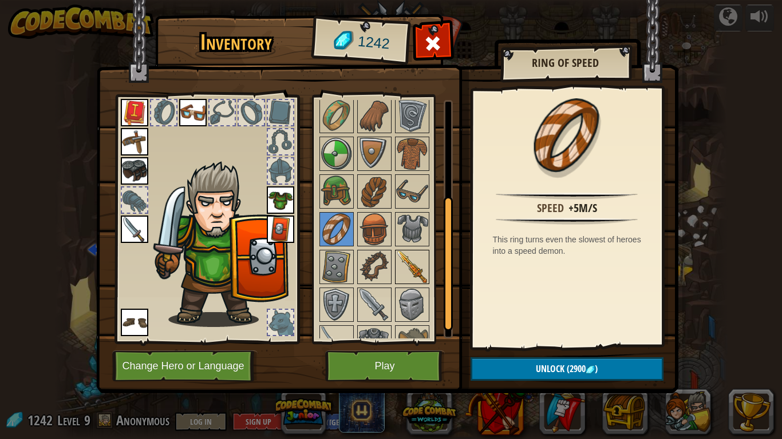
click at [410, 261] on img at bounding box center [412, 267] width 32 height 32
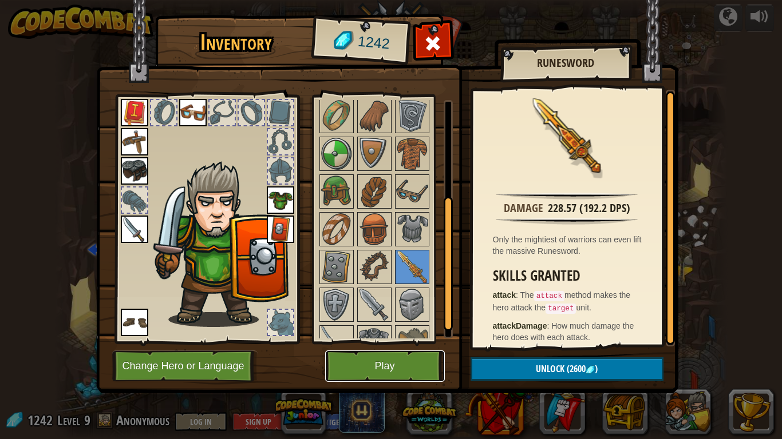
click at [395, 374] on button "Play" at bounding box center [385, 366] width 120 height 31
